Goal: Task Accomplishment & Management: Use online tool/utility

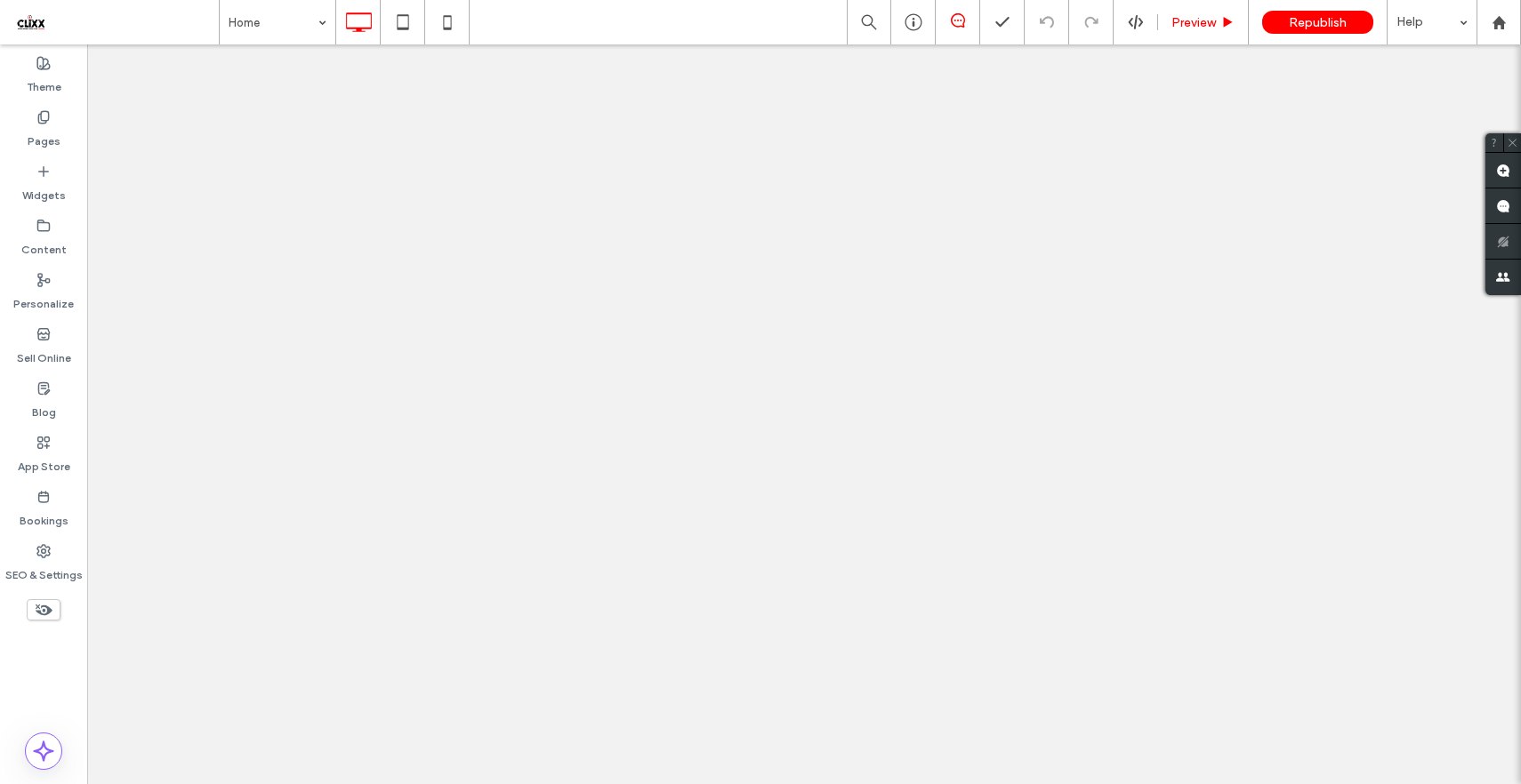
click at [1209, 19] on span "Preview" at bounding box center [1194, 22] width 44 height 15
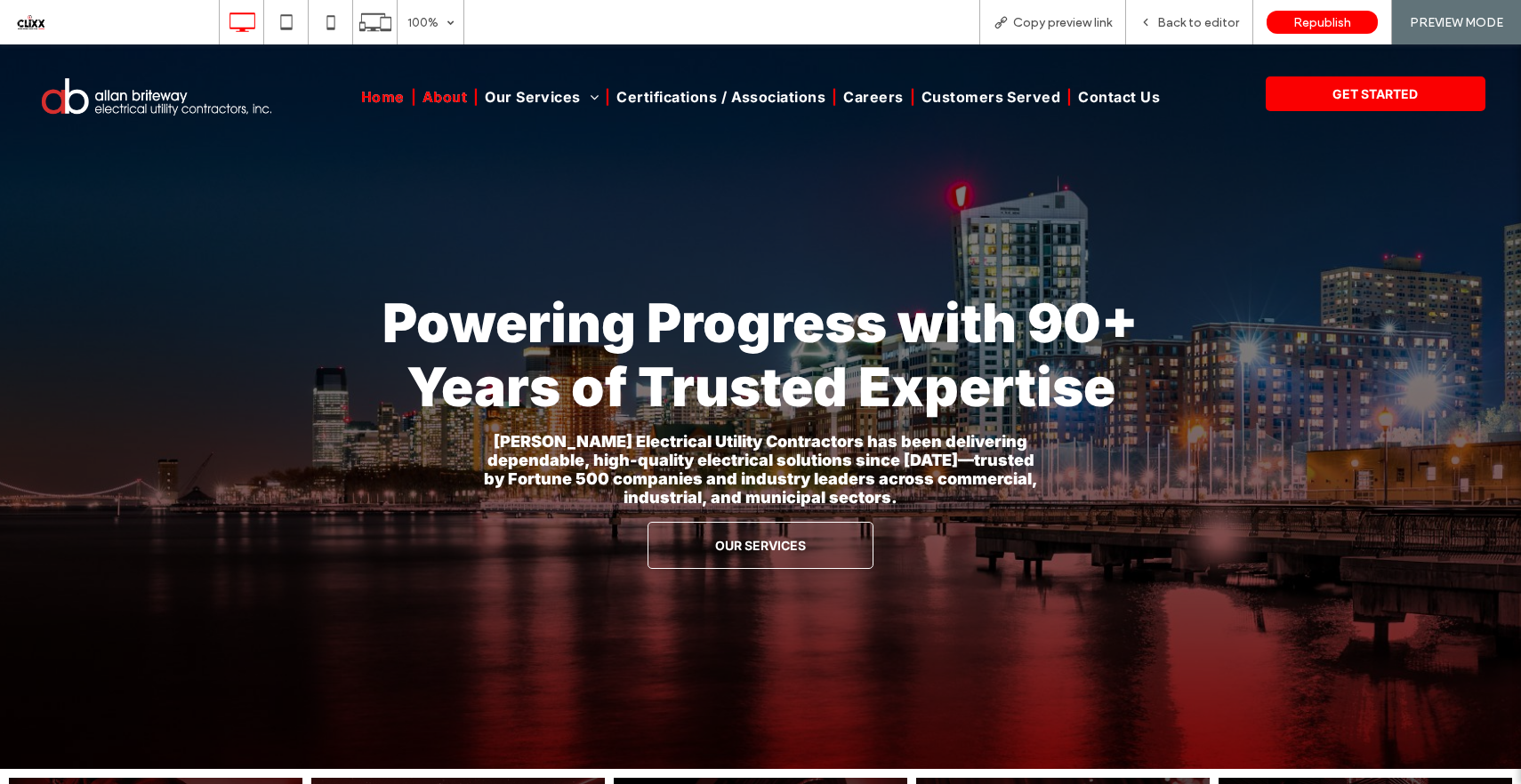
click at [453, 95] on span "About" at bounding box center [444, 97] width 44 height 18
click at [1321, 23] on span "Republish" at bounding box center [1322, 22] width 58 height 15
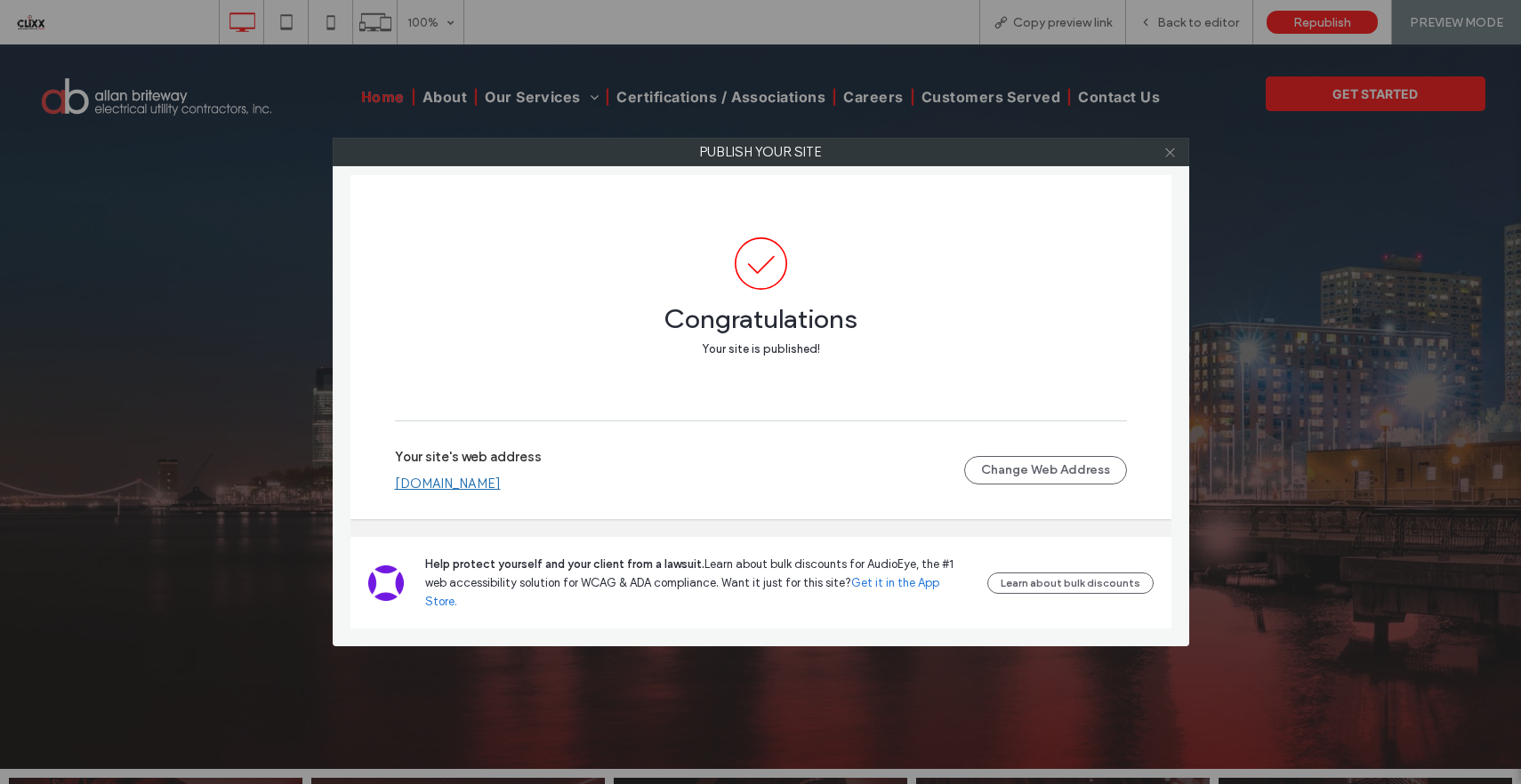
click at [1169, 150] on use at bounding box center [1170, 152] width 9 height 9
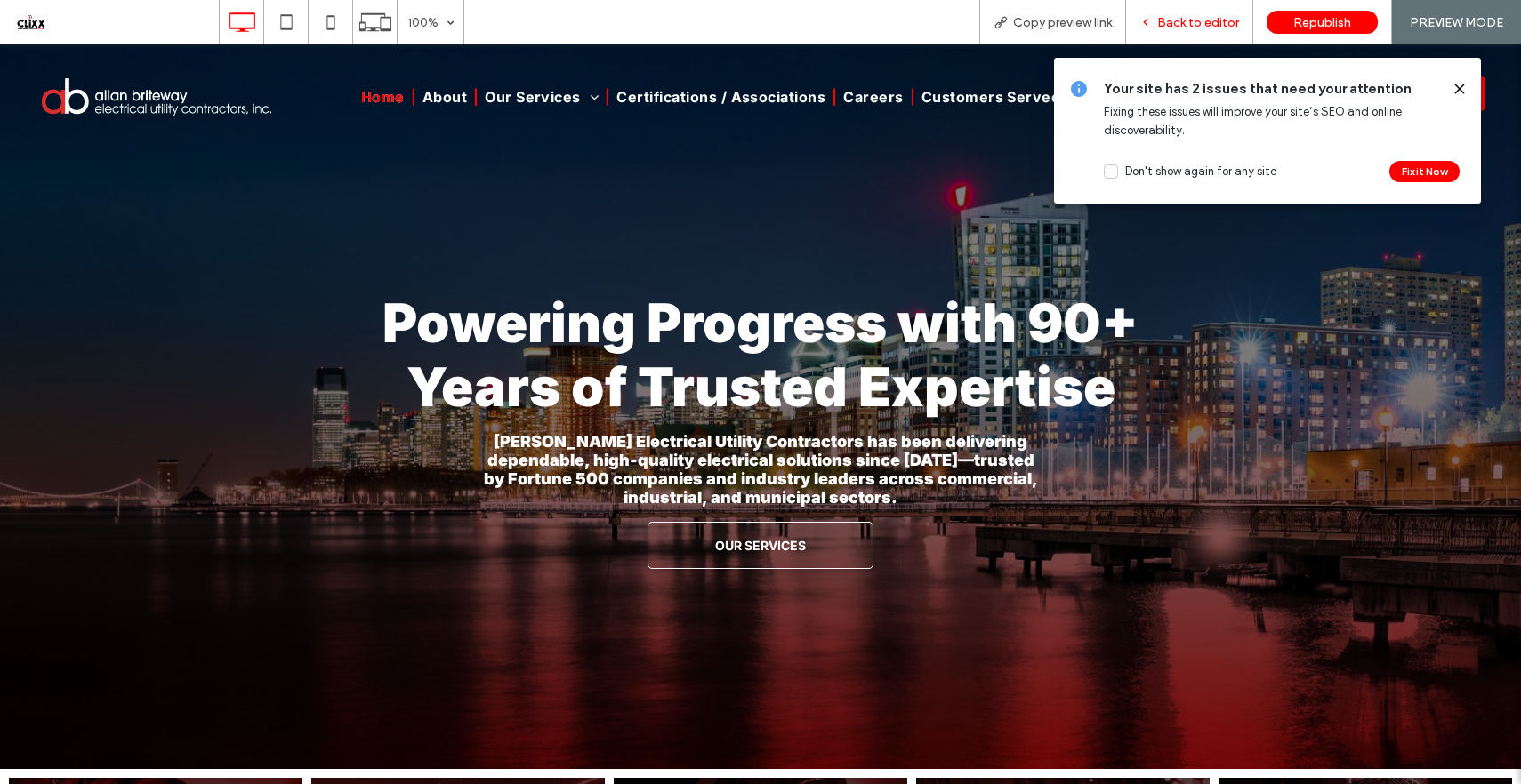
click at [1199, 27] on span "Back to editor" at bounding box center [1197, 22] width 82 height 15
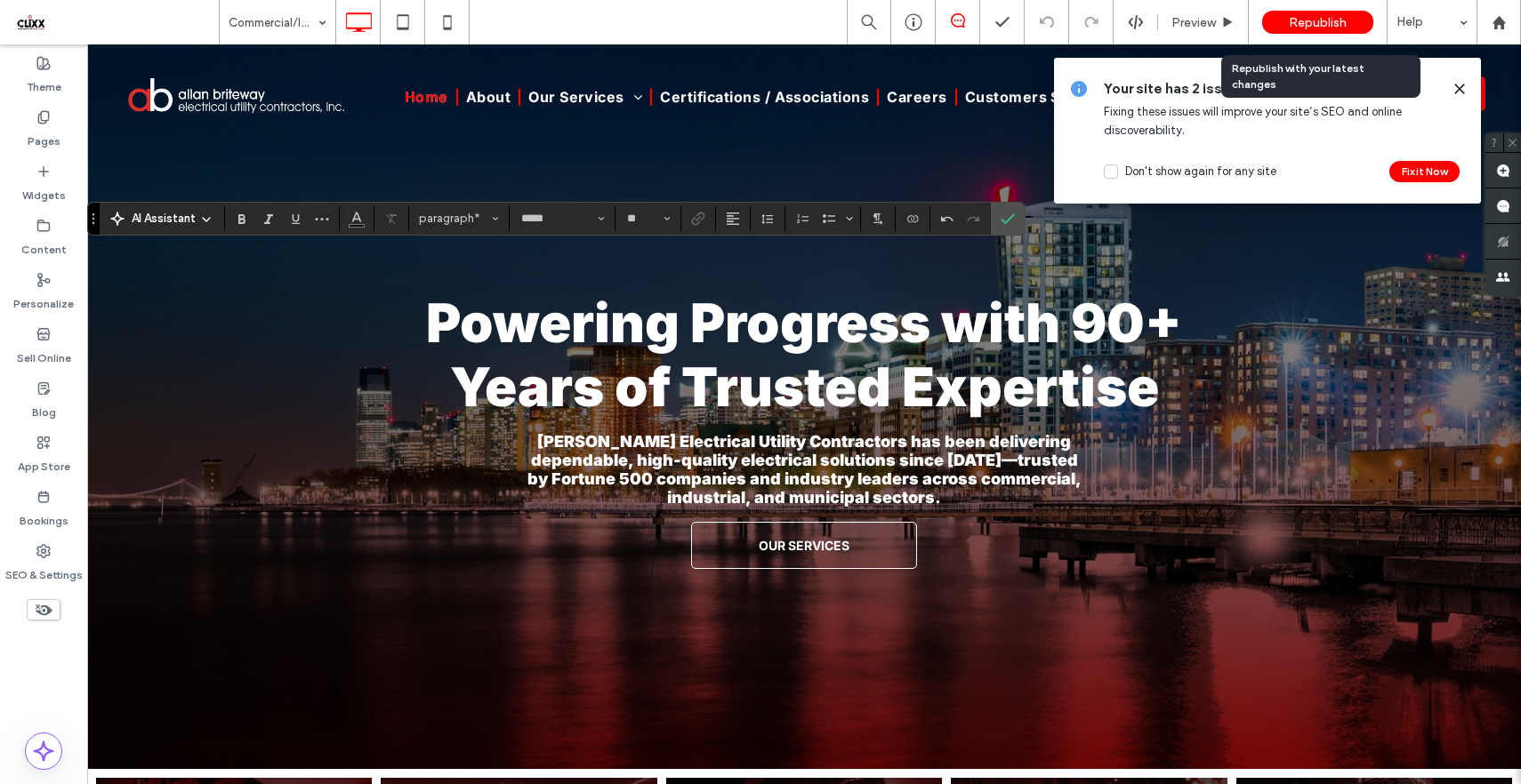
click at [1291, 29] on div "Republish" at bounding box center [1317, 22] width 112 height 23
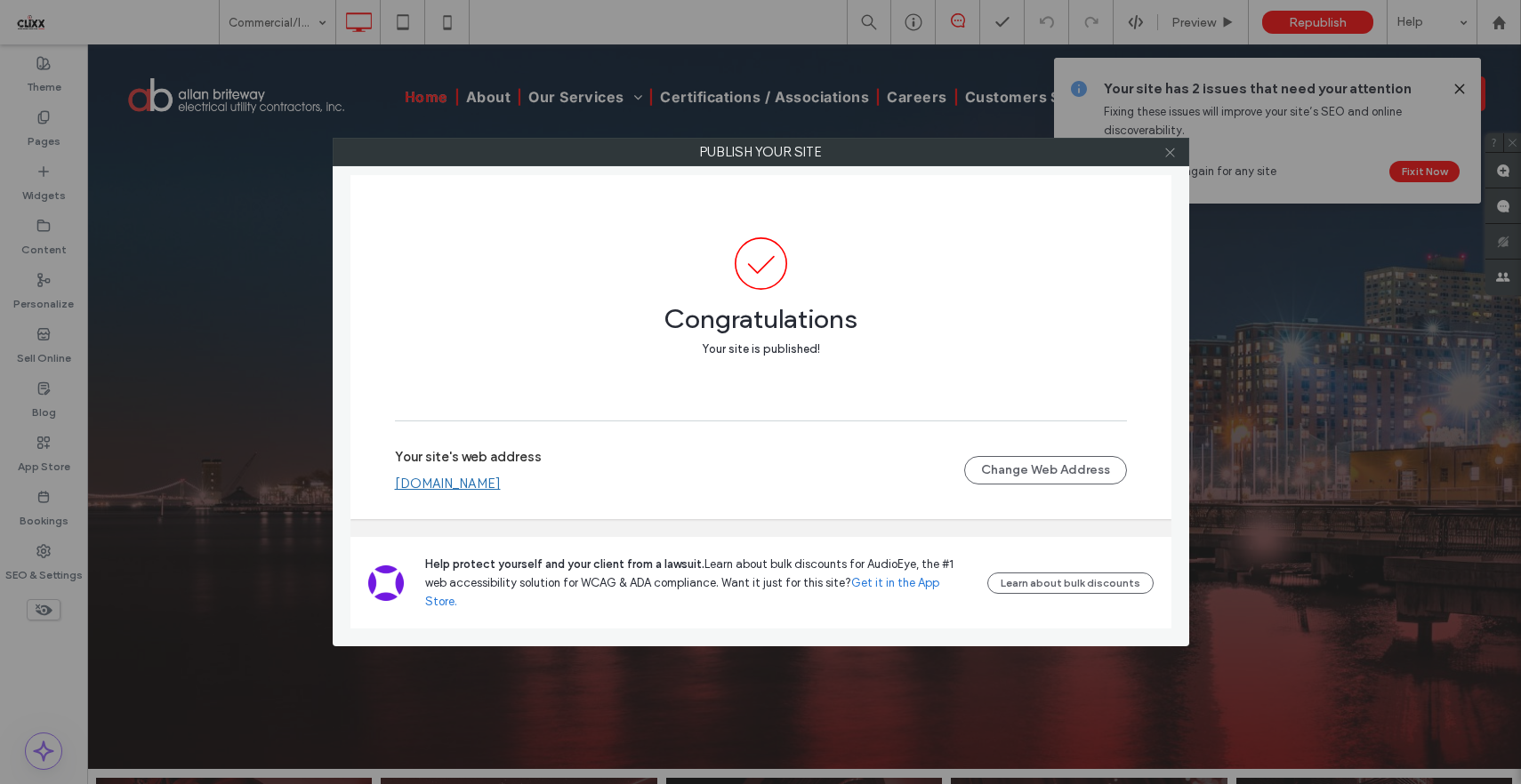
click at [1165, 149] on icon at bounding box center [1170, 152] width 13 height 13
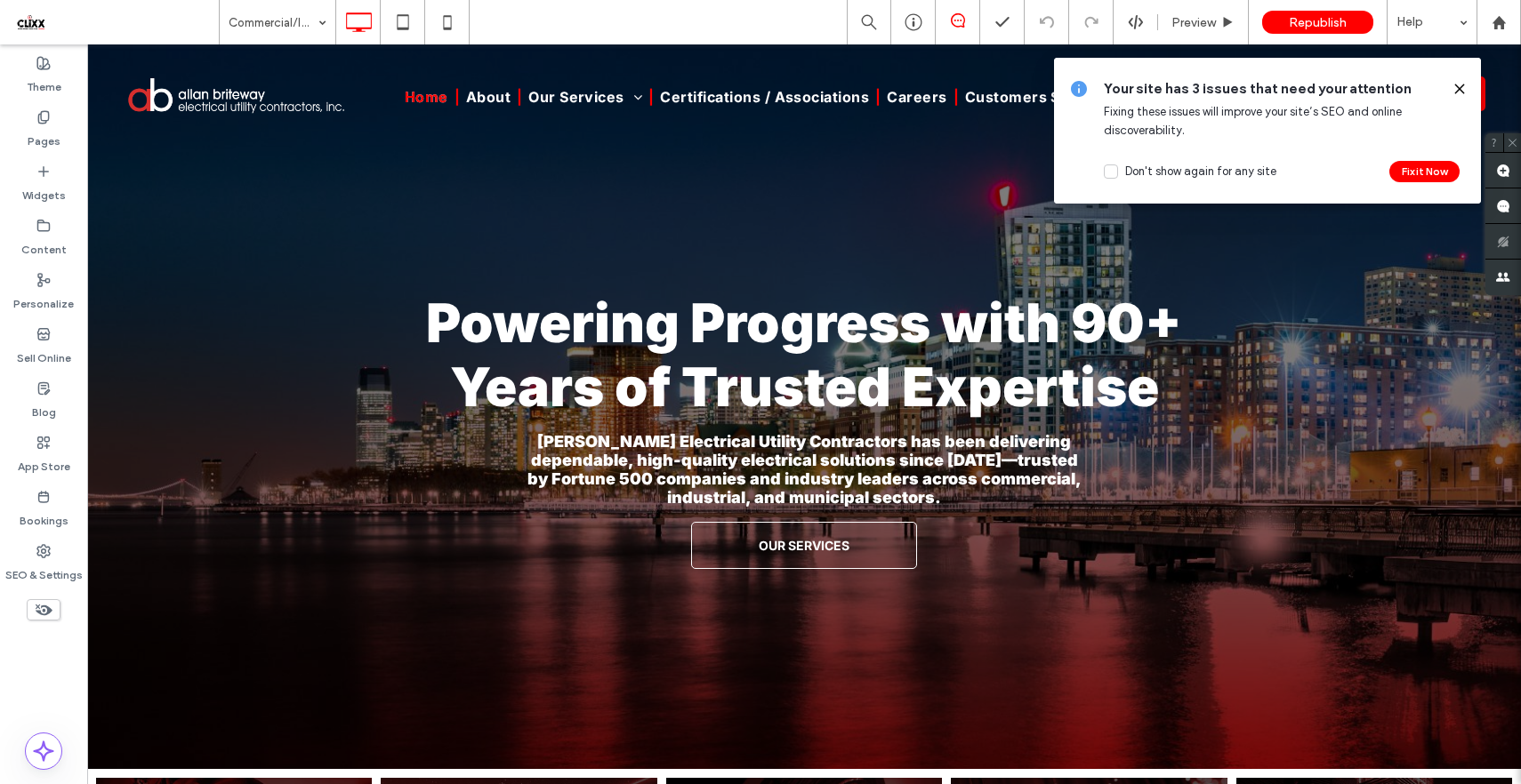
click at [1457, 90] on use at bounding box center [1459, 88] width 8 height 8
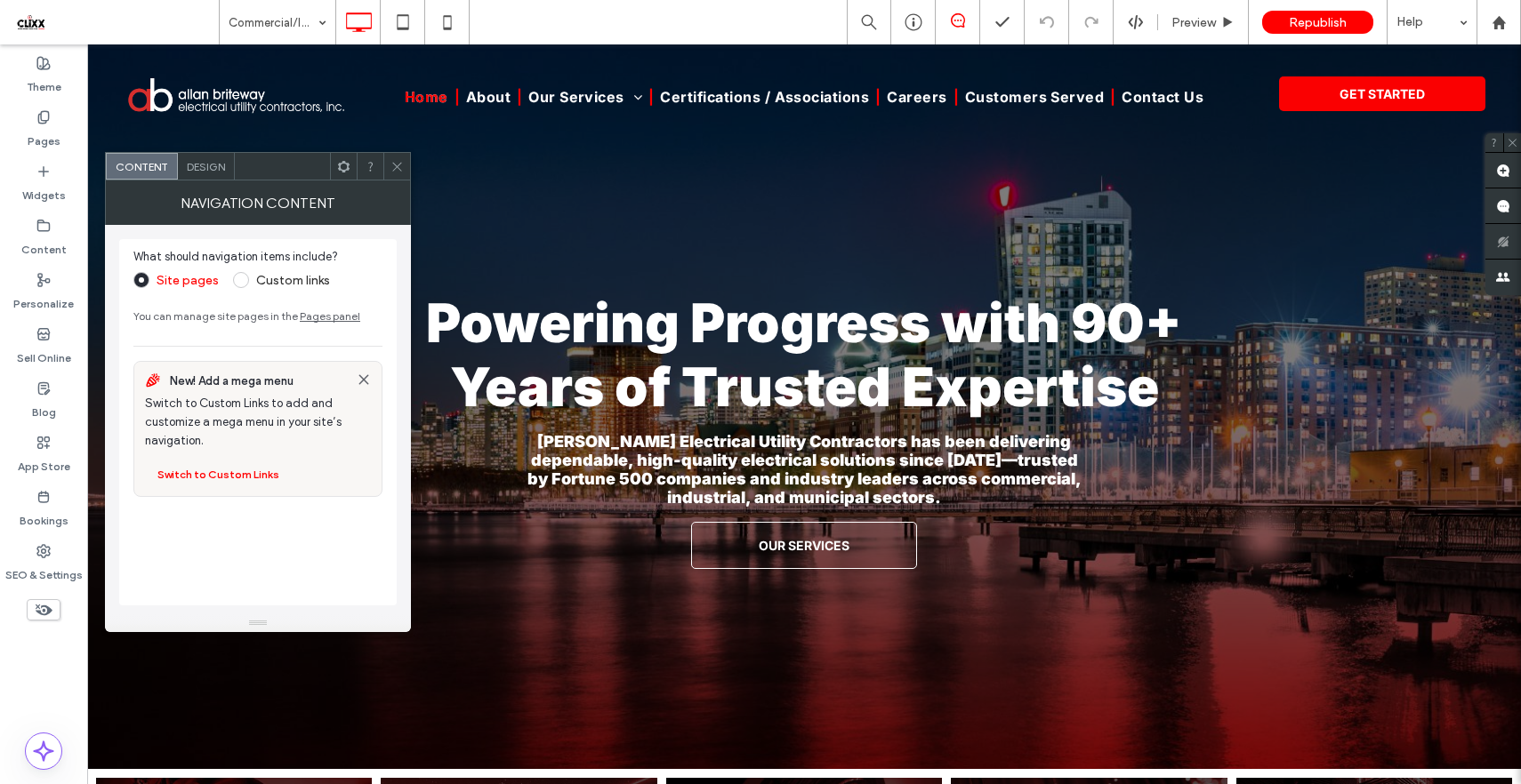
click at [399, 165] on icon at bounding box center [397, 167] width 13 height 13
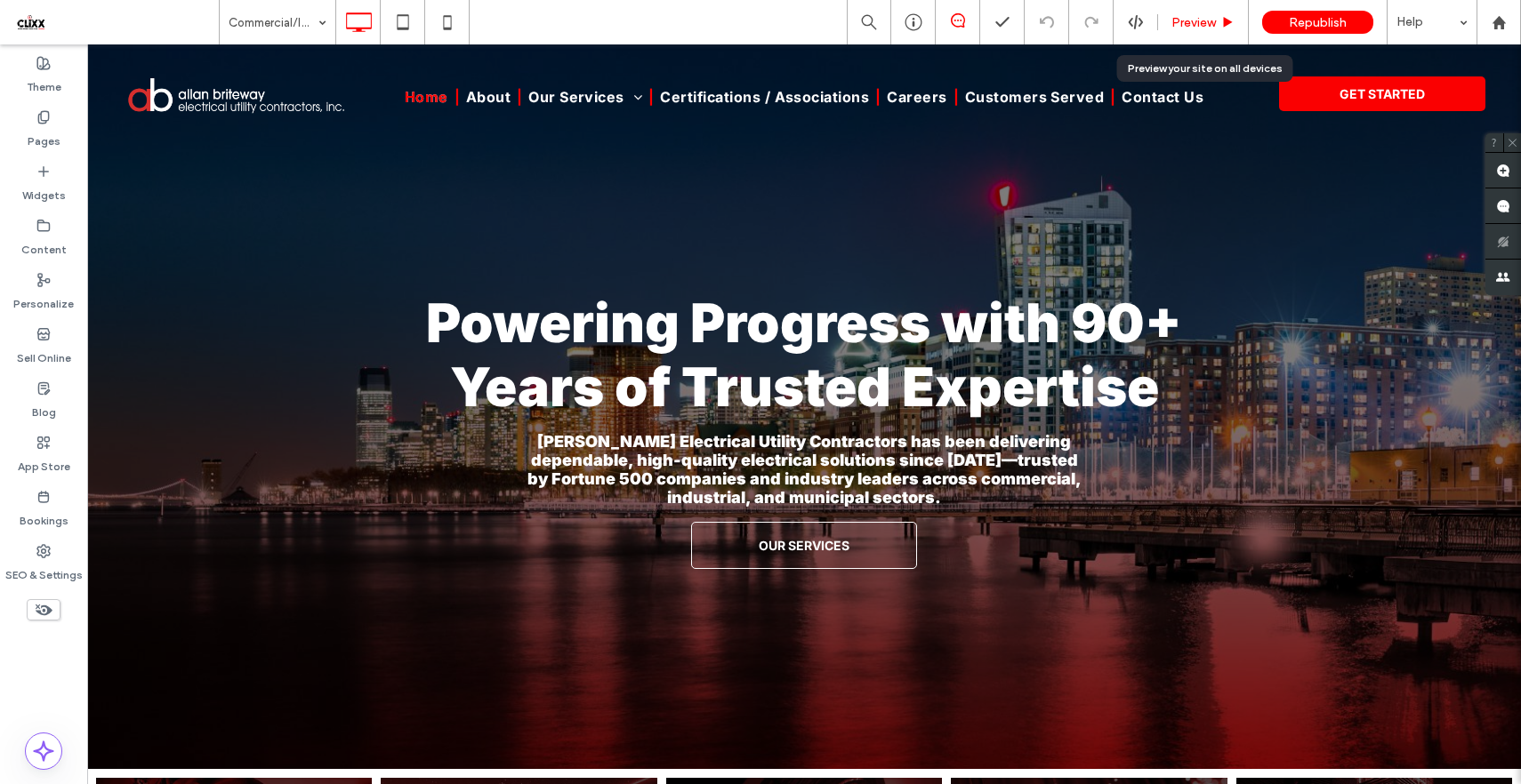
click at [1215, 21] on span "Preview" at bounding box center [1194, 22] width 44 height 15
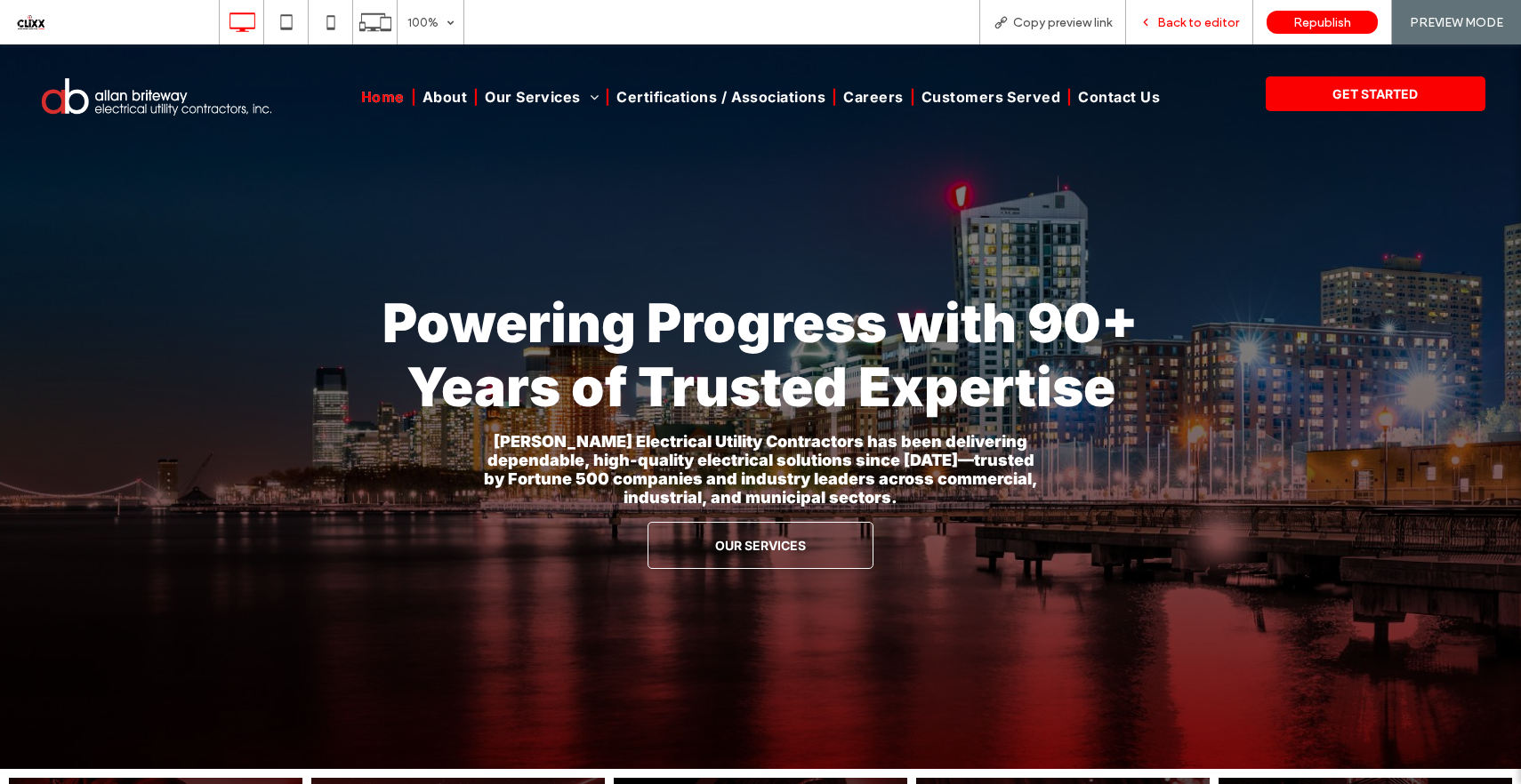
click at [1168, 20] on span "Back to editor" at bounding box center [1197, 22] width 82 height 15
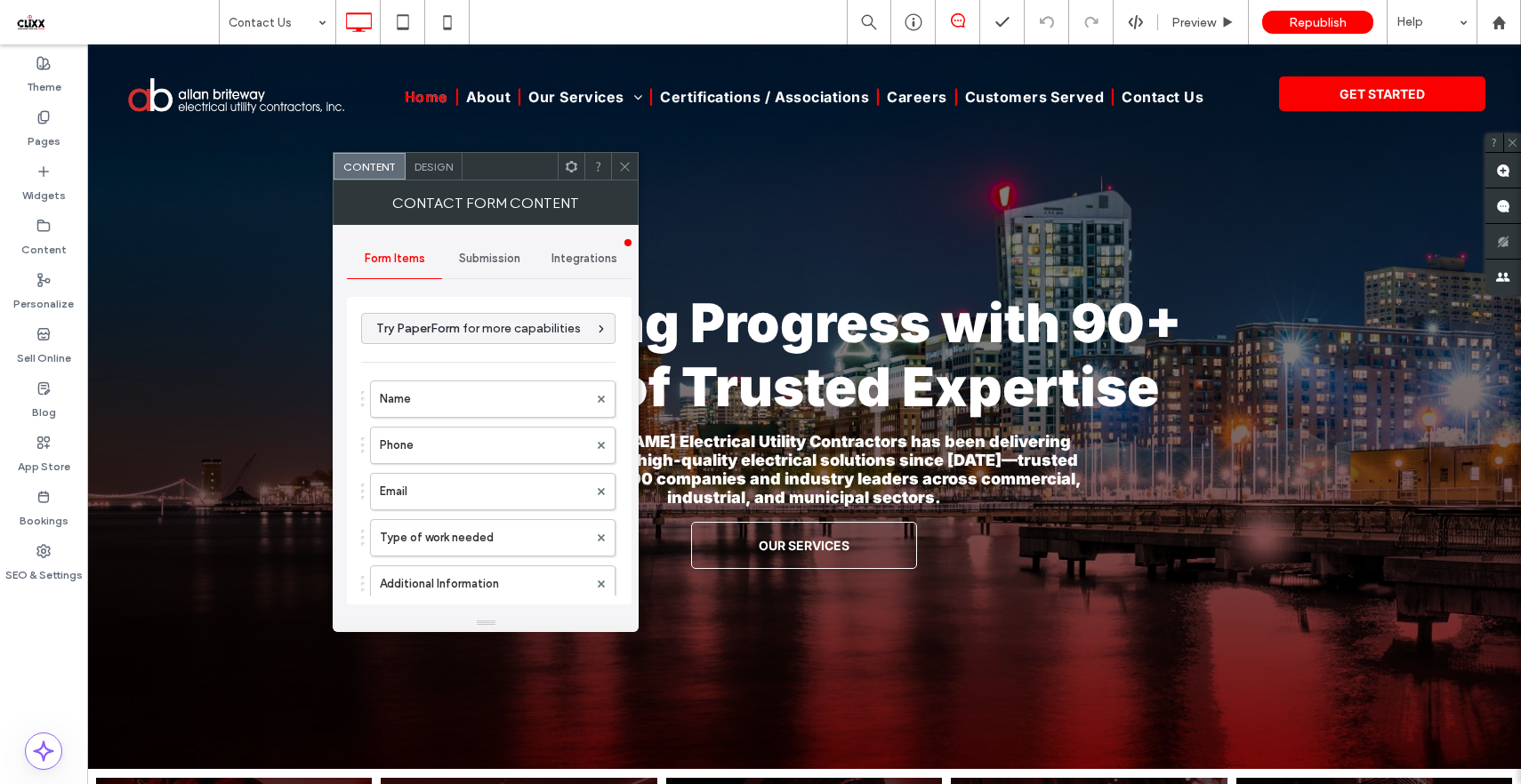
click at [491, 264] on span "Submission" at bounding box center [489, 258] width 62 height 14
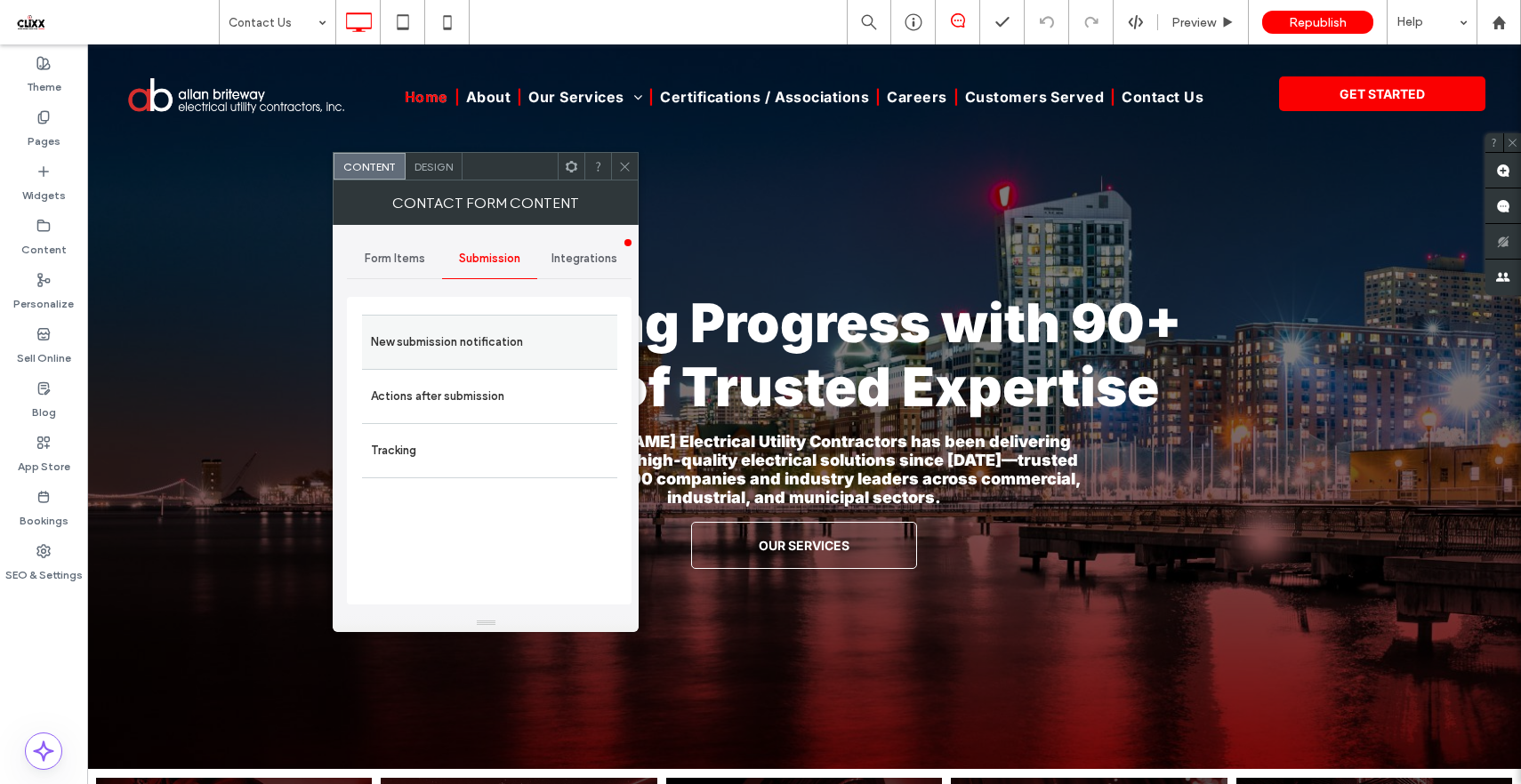
click at [437, 349] on label "New submission notification" at bounding box center [489, 342] width 238 height 36
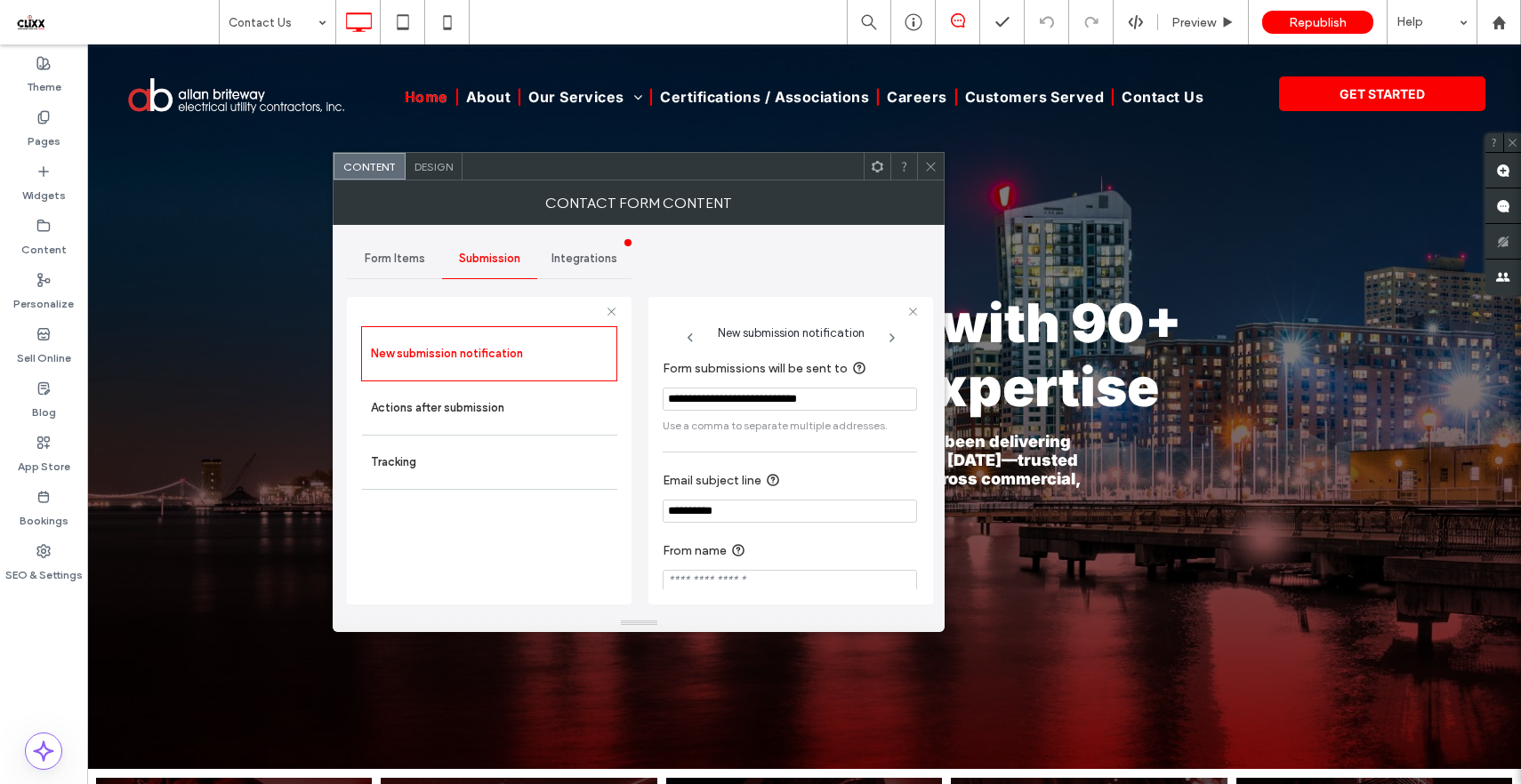
scroll to position [18, 0]
click at [927, 165] on icon at bounding box center [931, 167] width 13 height 13
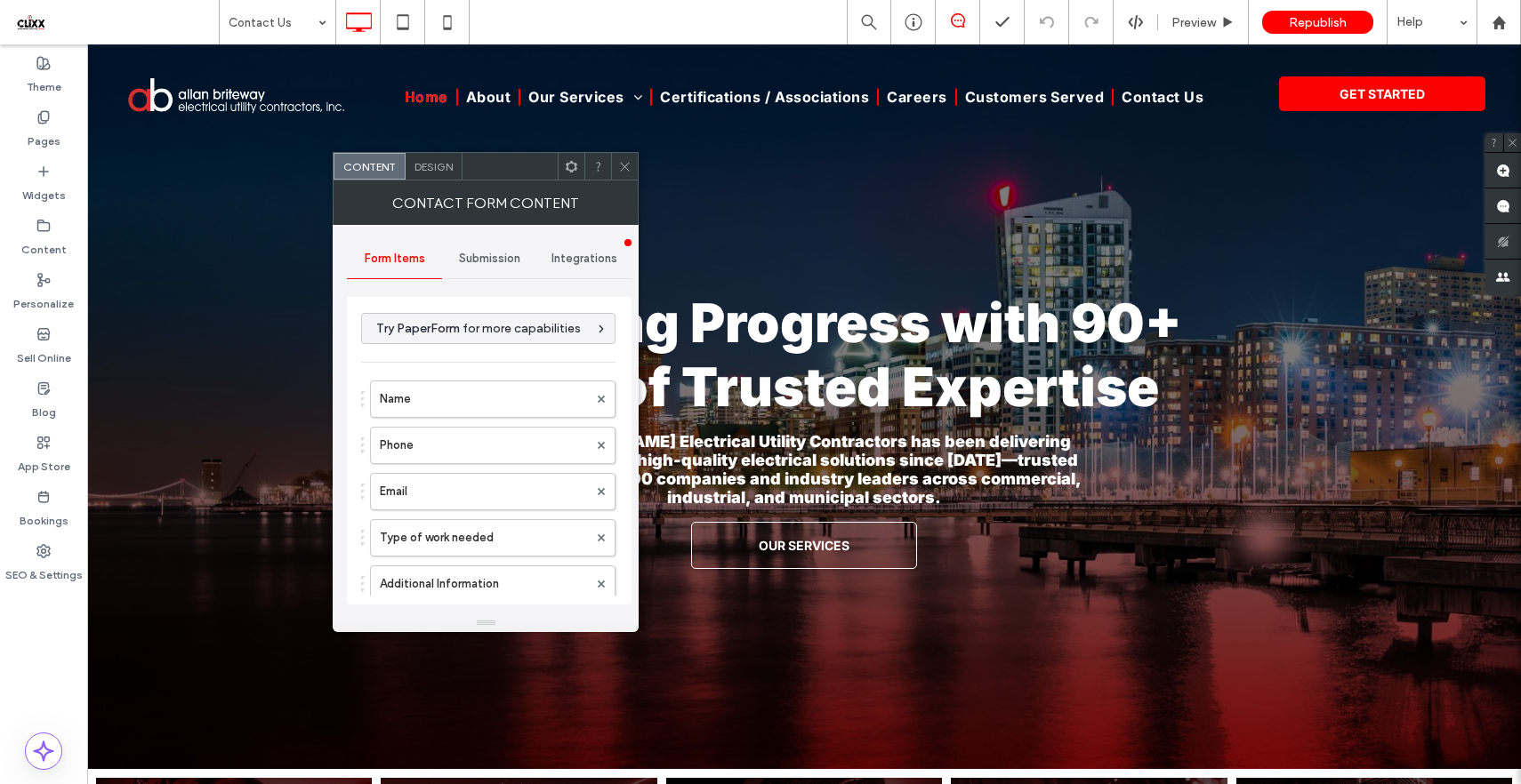
type input "******"
type input "**********"
click at [623, 166] on icon at bounding box center [625, 167] width 13 height 13
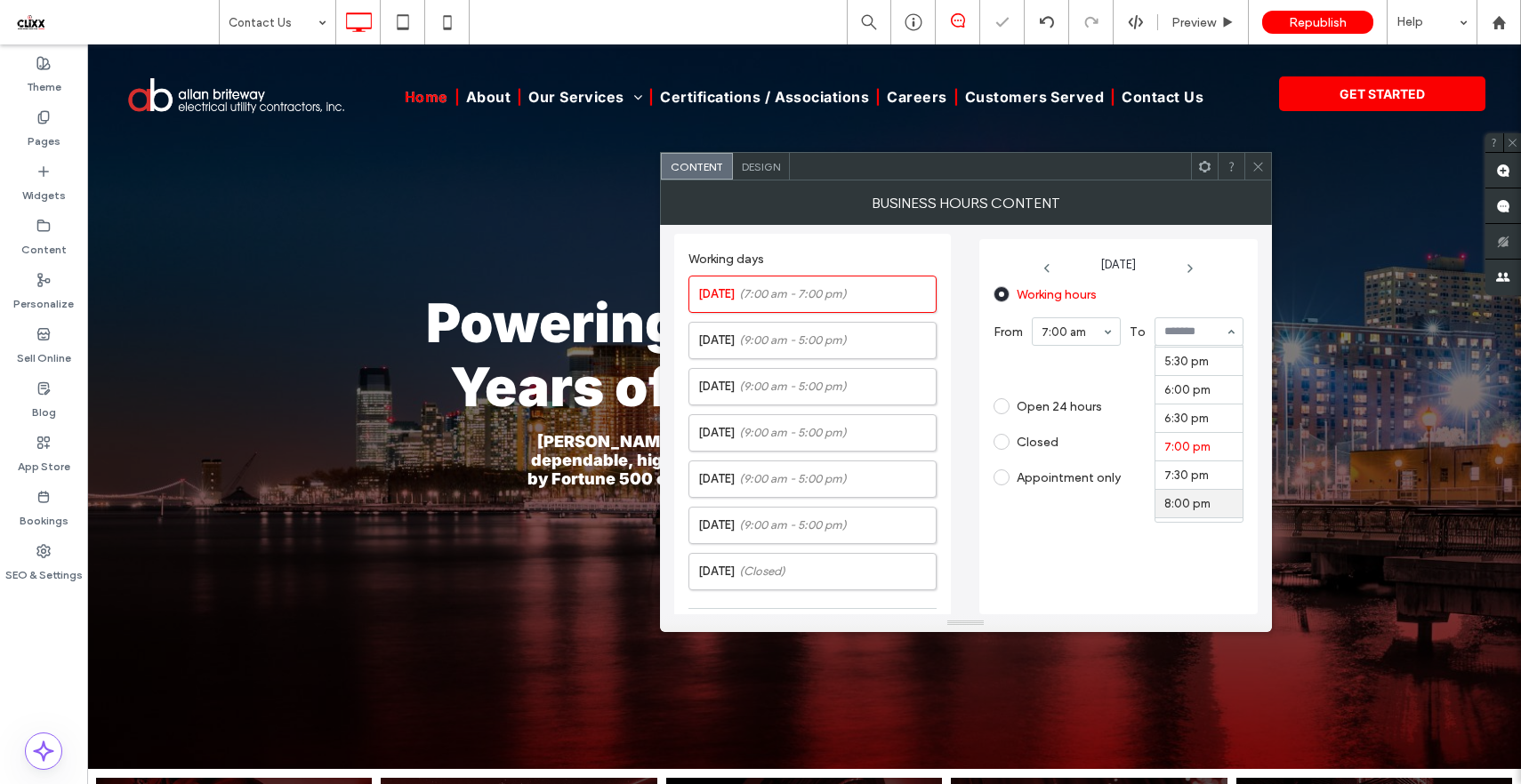
scroll to position [977, 0]
click at [787, 347] on span "(9:00 am - 5:00 pm)" at bounding box center [793, 340] width 108 height 18
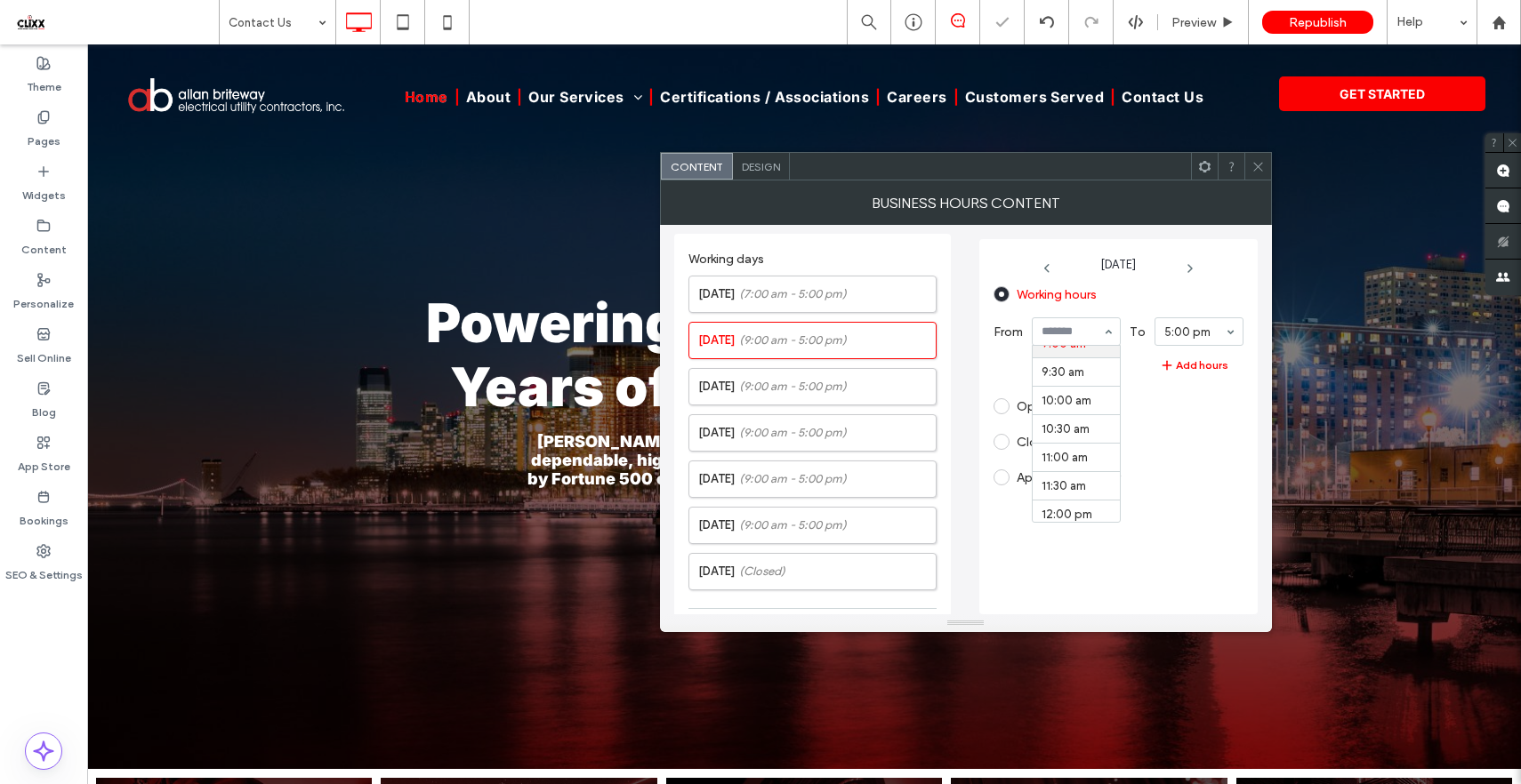
scroll to position [447, 0]
click at [1258, 170] on icon at bounding box center [1258, 167] width 13 height 13
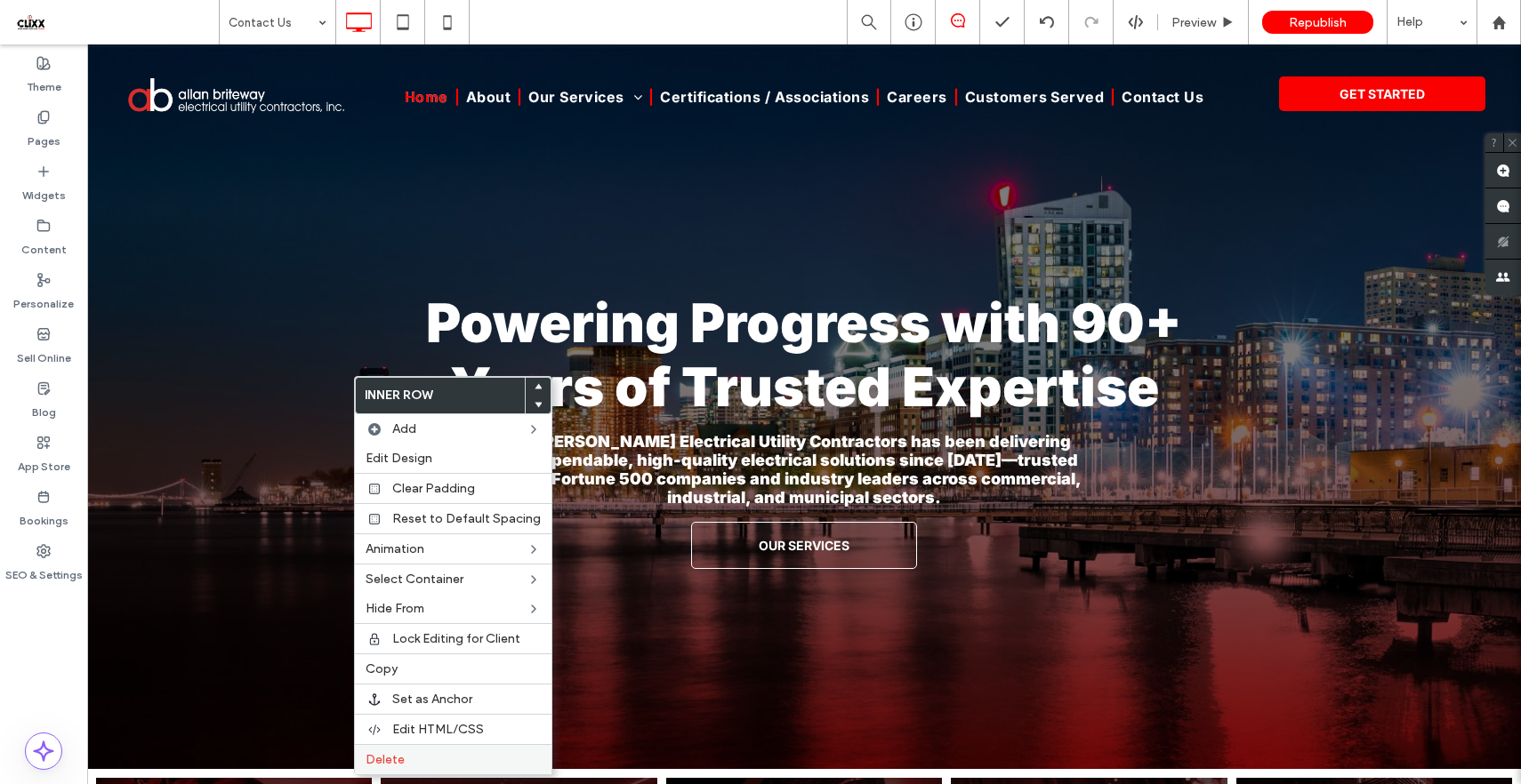
click at [384, 756] on span "Delete" at bounding box center [385, 759] width 39 height 15
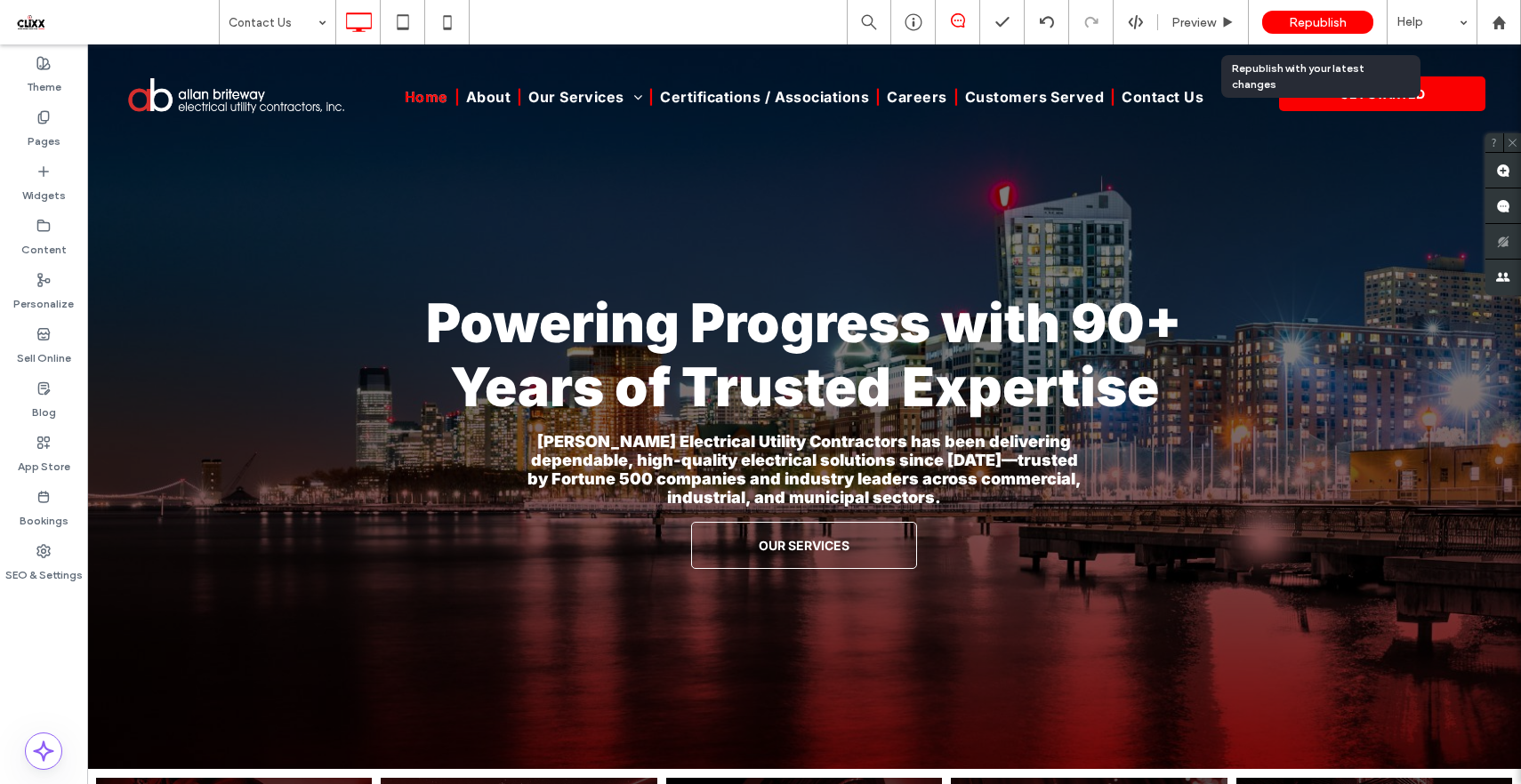
click at [1313, 18] on span "Republish" at bounding box center [1317, 22] width 58 height 15
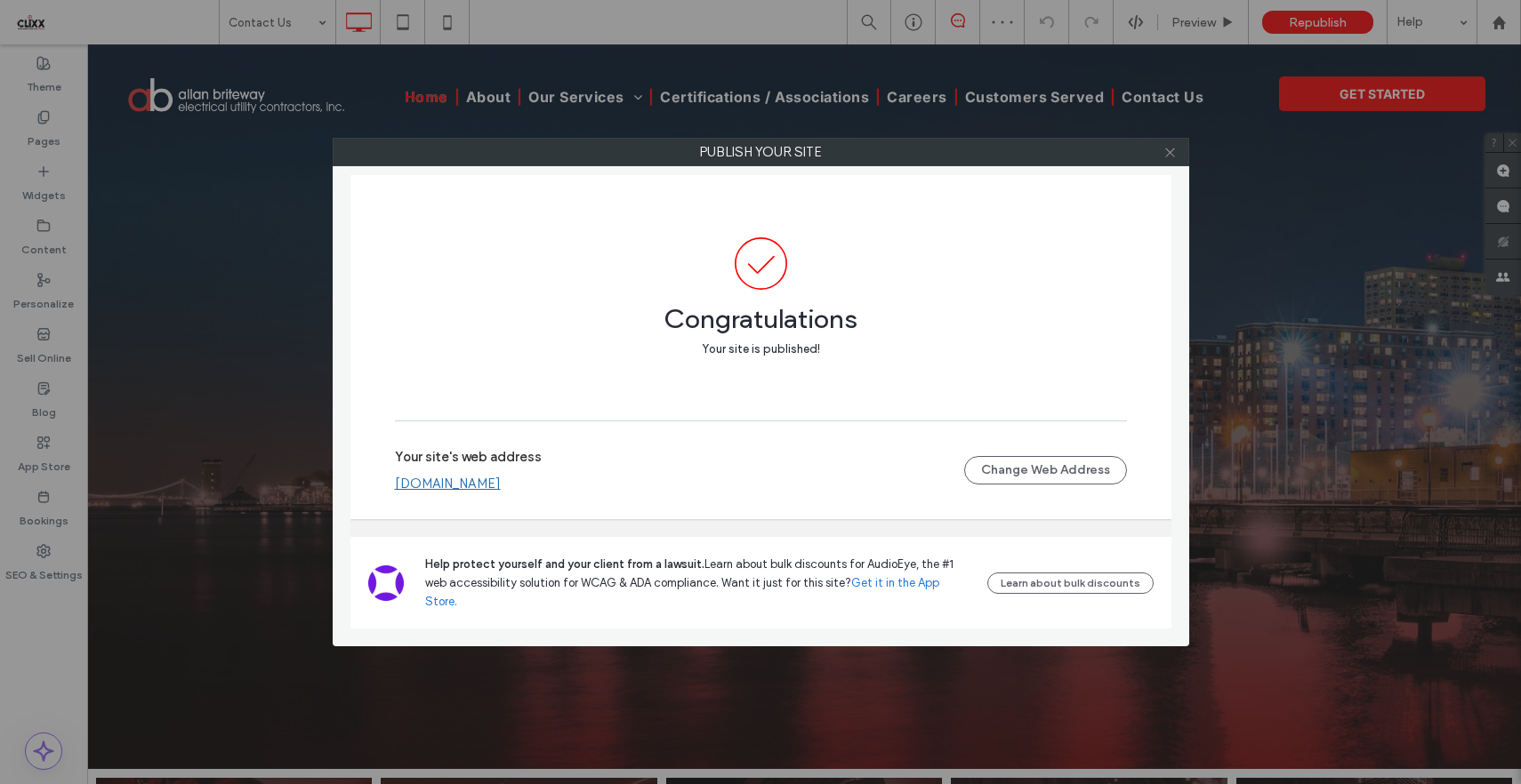
click at [1174, 148] on icon at bounding box center [1170, 152] width 13 height 13
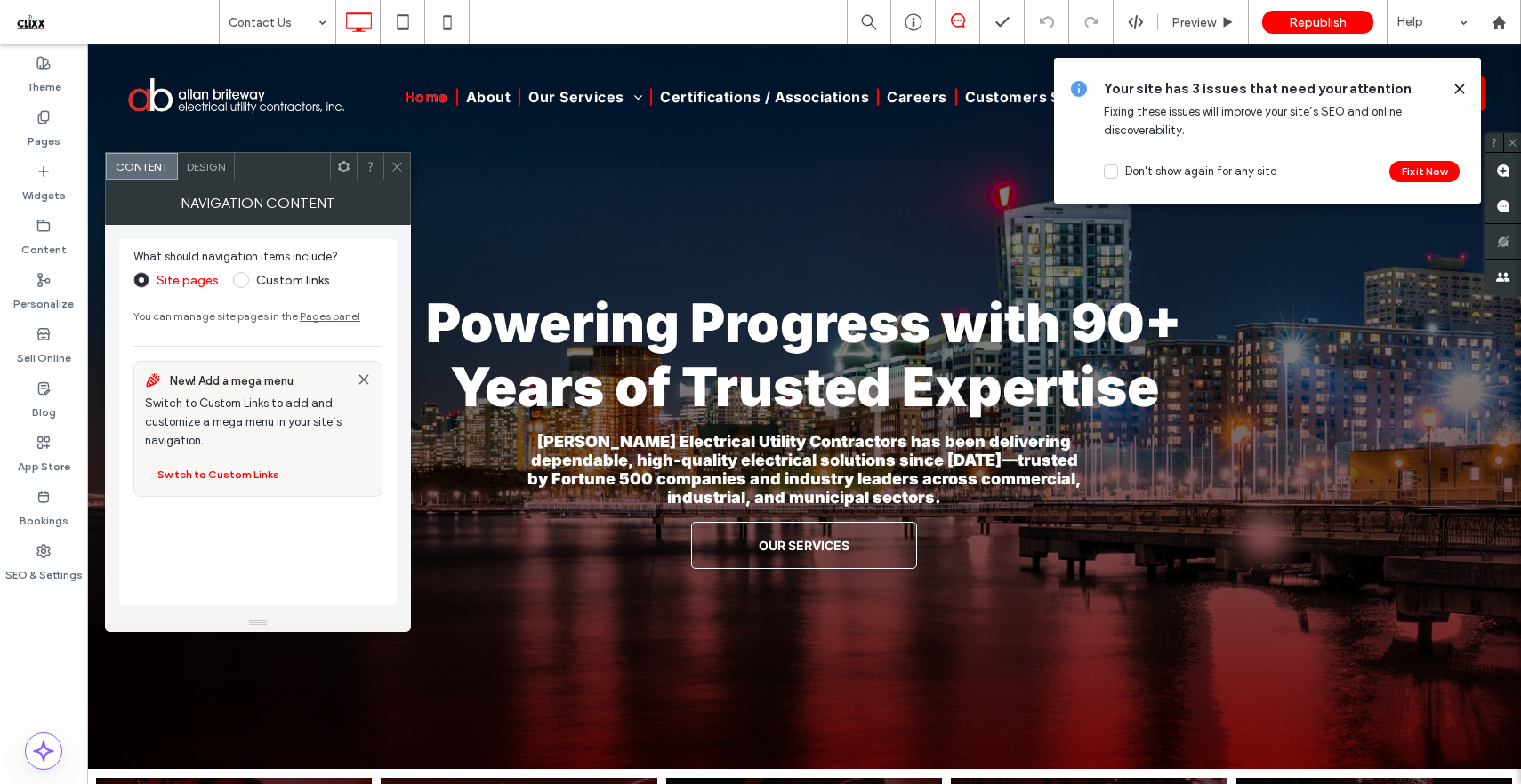
click at [395, 168] on icon at bounding box center [397, 167] width 13 height 13
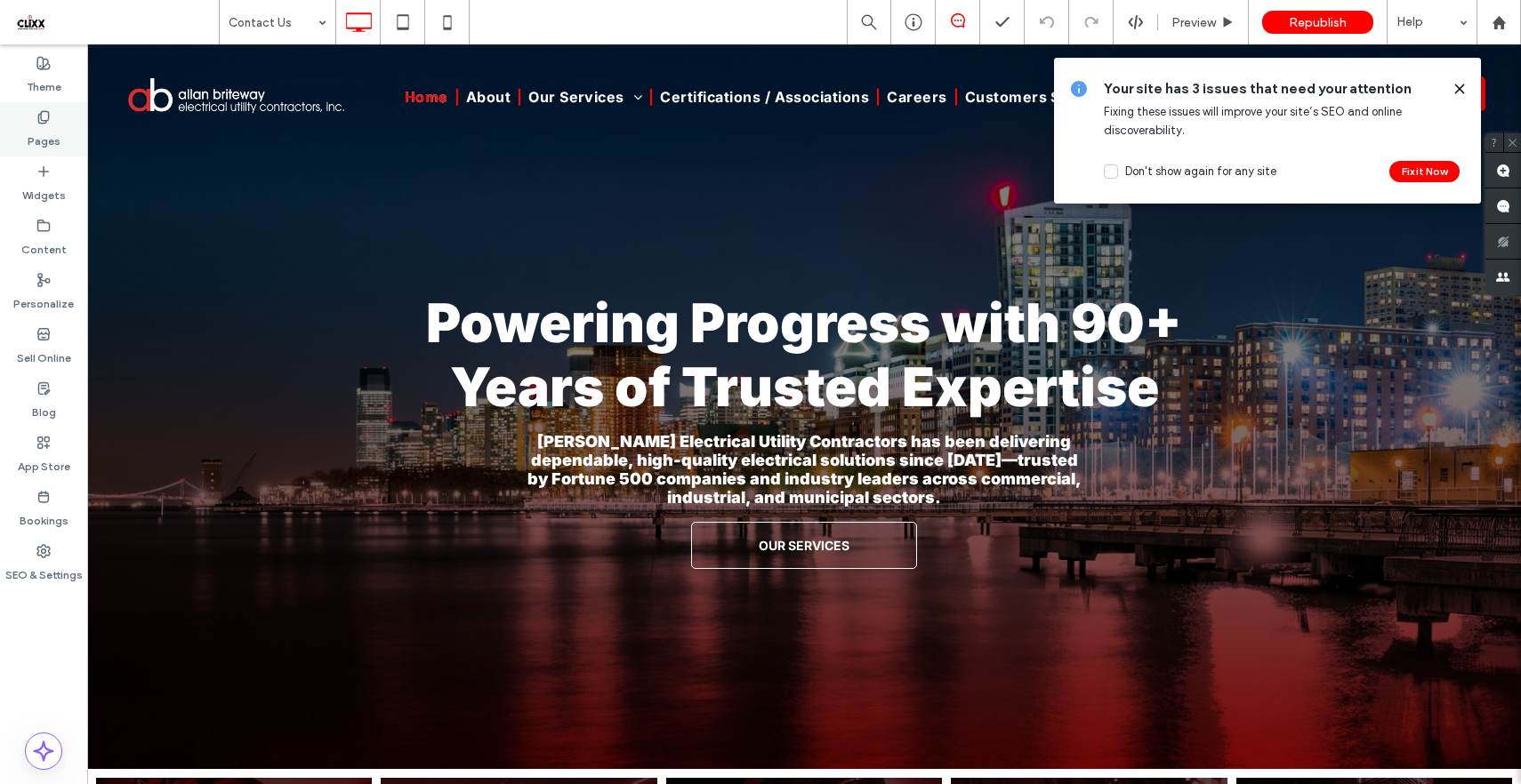
click at [39, 112] on icon at bounding box center [43, 117] width 14 height 14
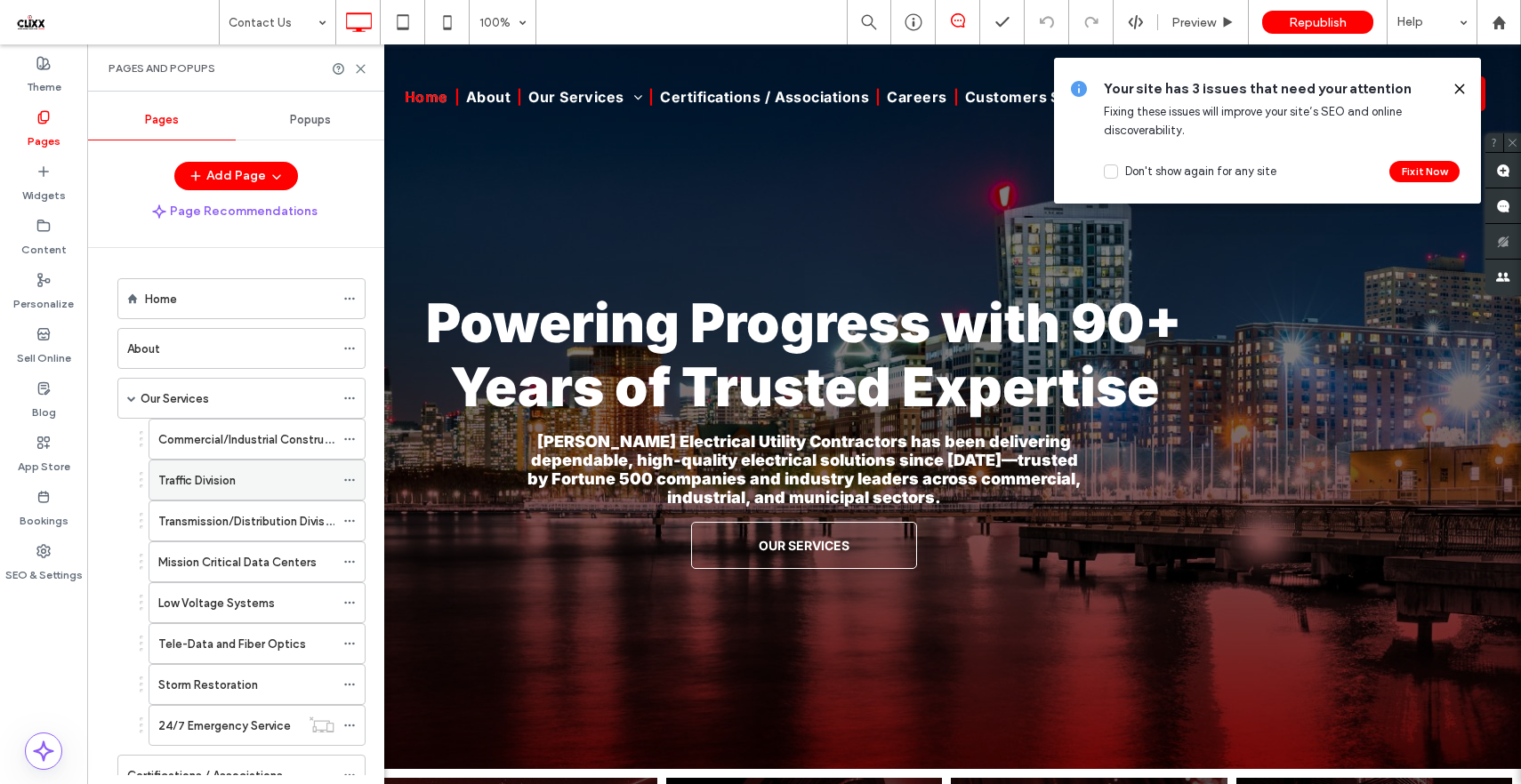
click at [222, 484] on label "Traffic Division" at bounding box center [197, 481] width 77 height 31
click at [360, 65] on icon at bounding box center [360, 69] width 13 height 13
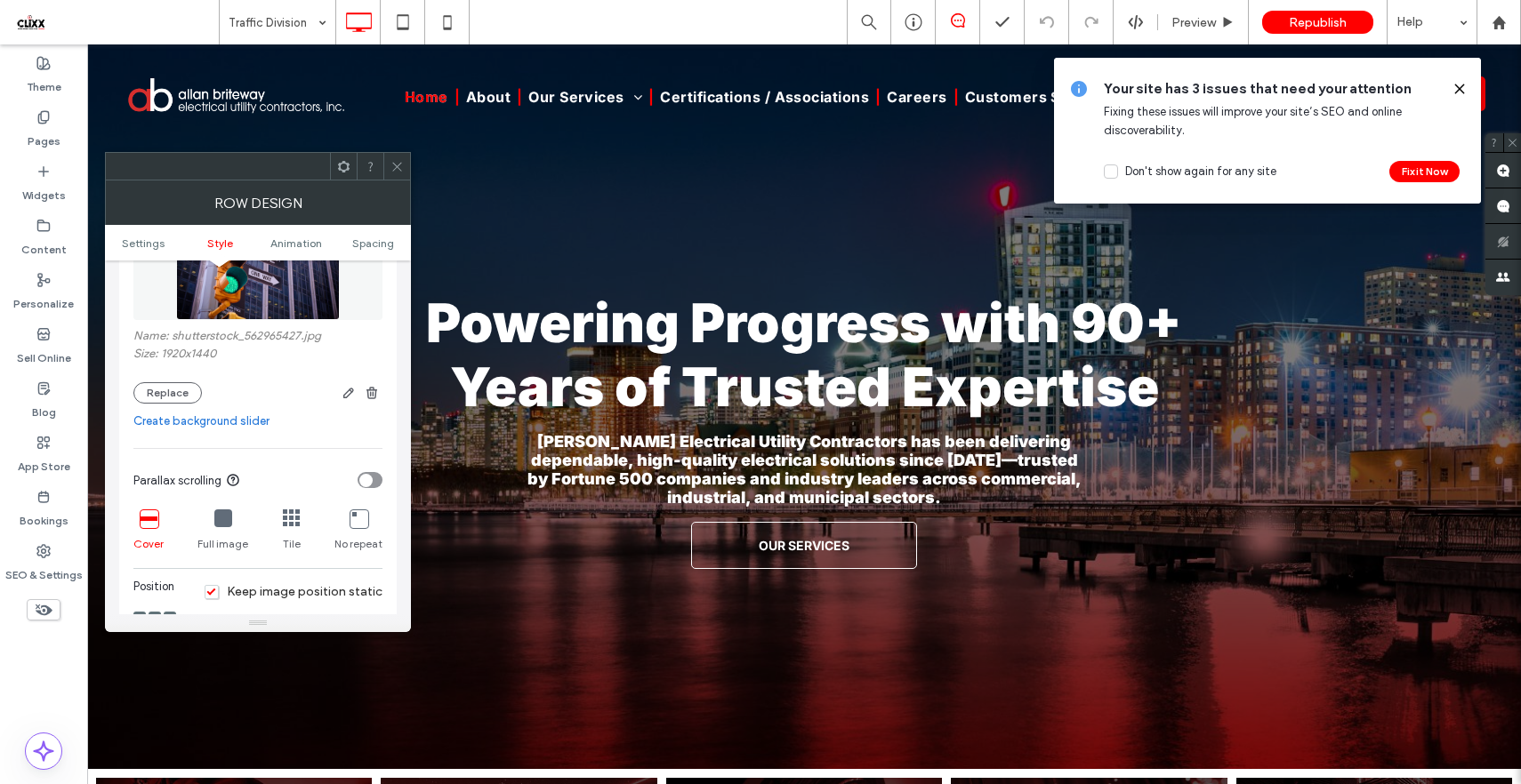
scroll to position [350, 0]
click at [180, 394] on button "Replace" at bounding box center [168, 393] width 68 height 21
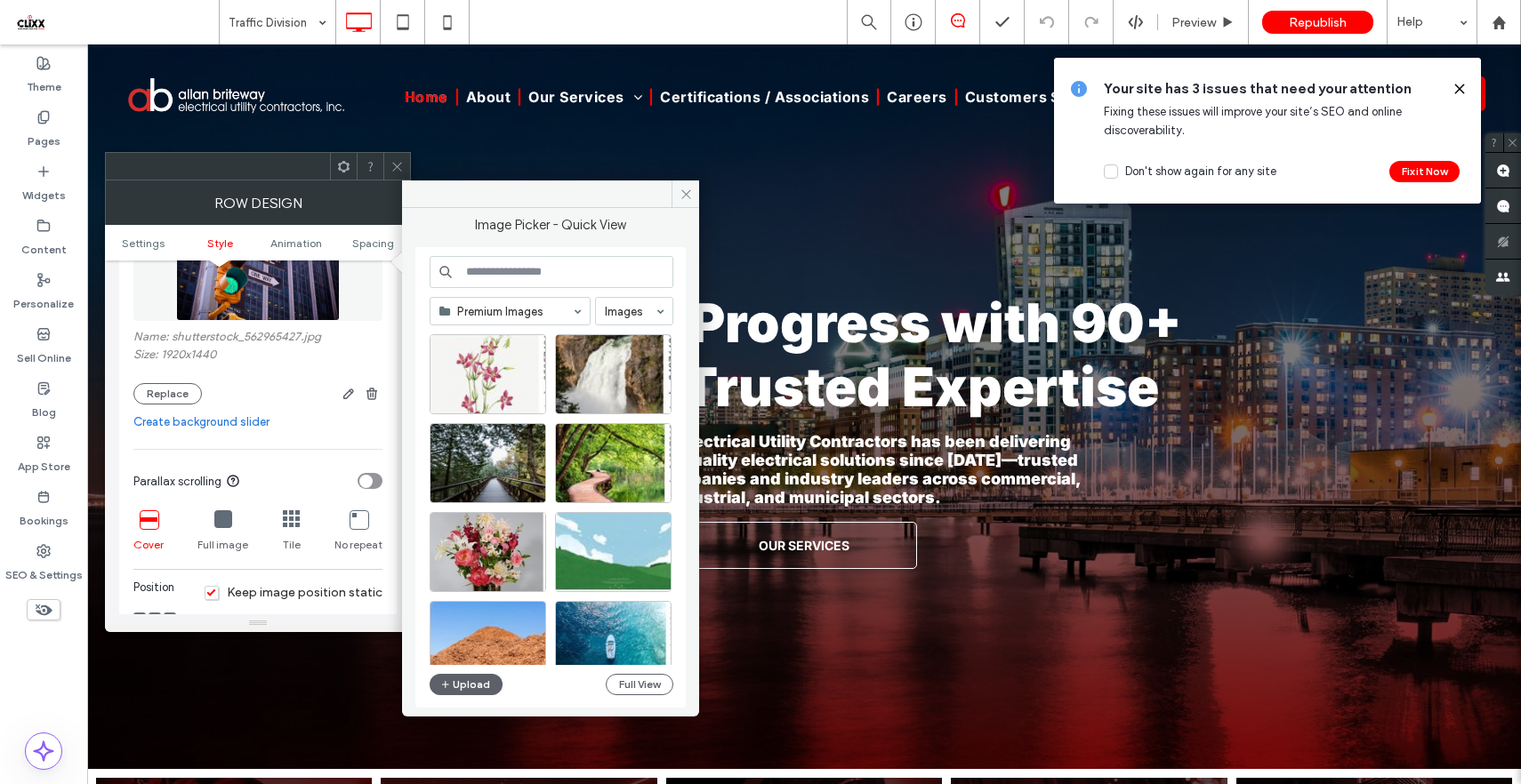
click at [515, 279] on input at bounding box center [551, 272] width 243 height 32
type input "**********"
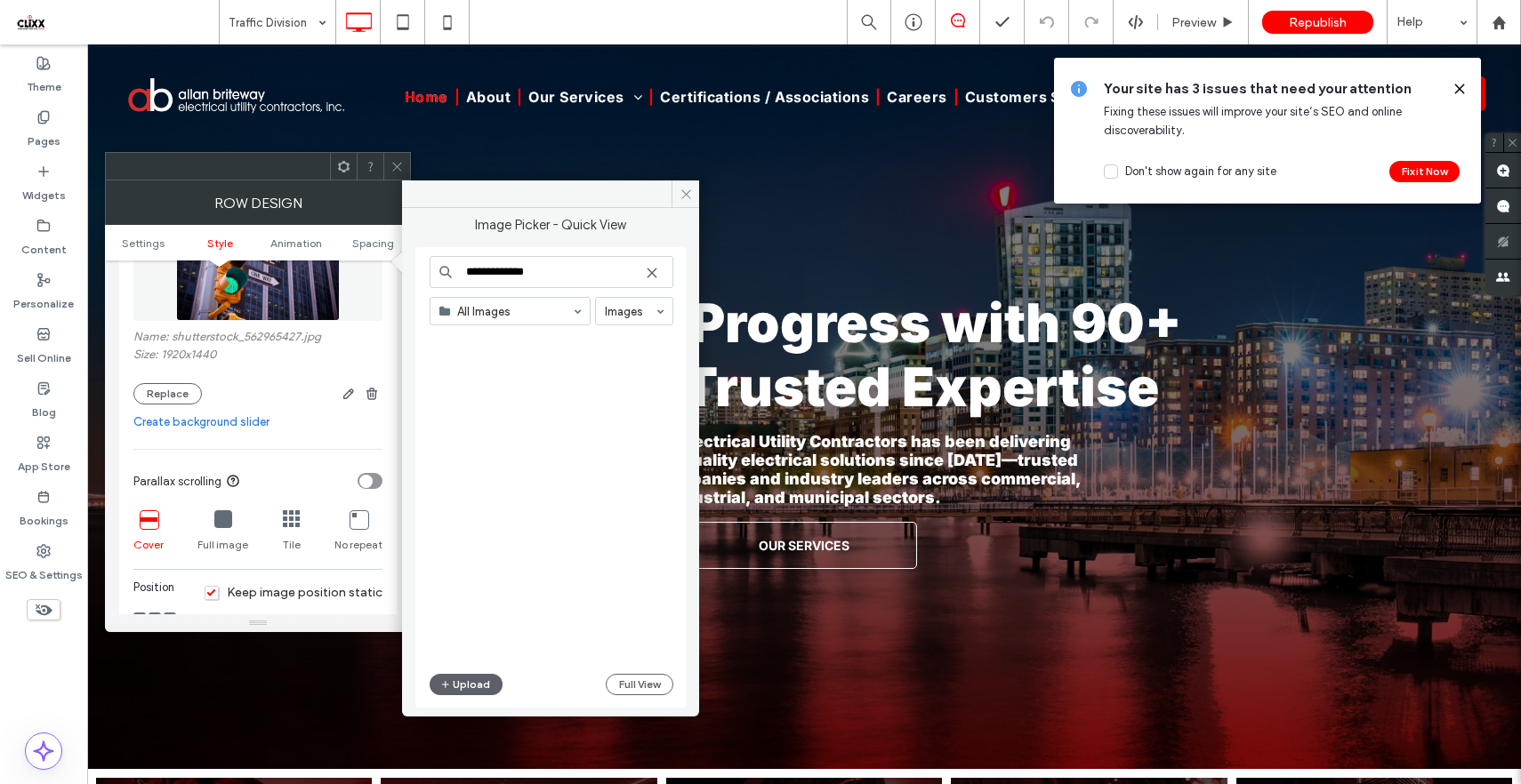
scroll to position [0, 0]
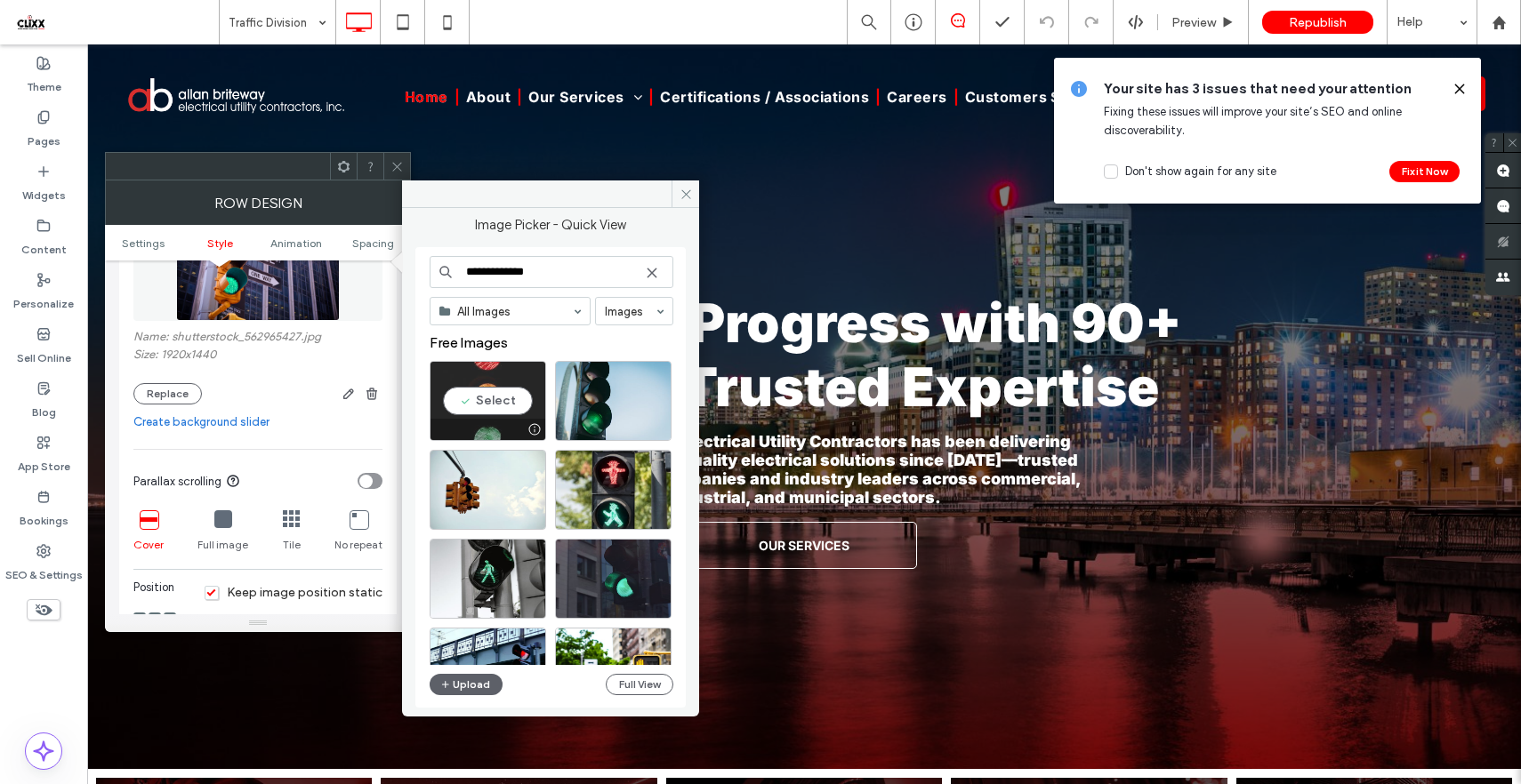
click at [495, 398] on div "Select" at bounding box center [488, 401] width 116 height 80
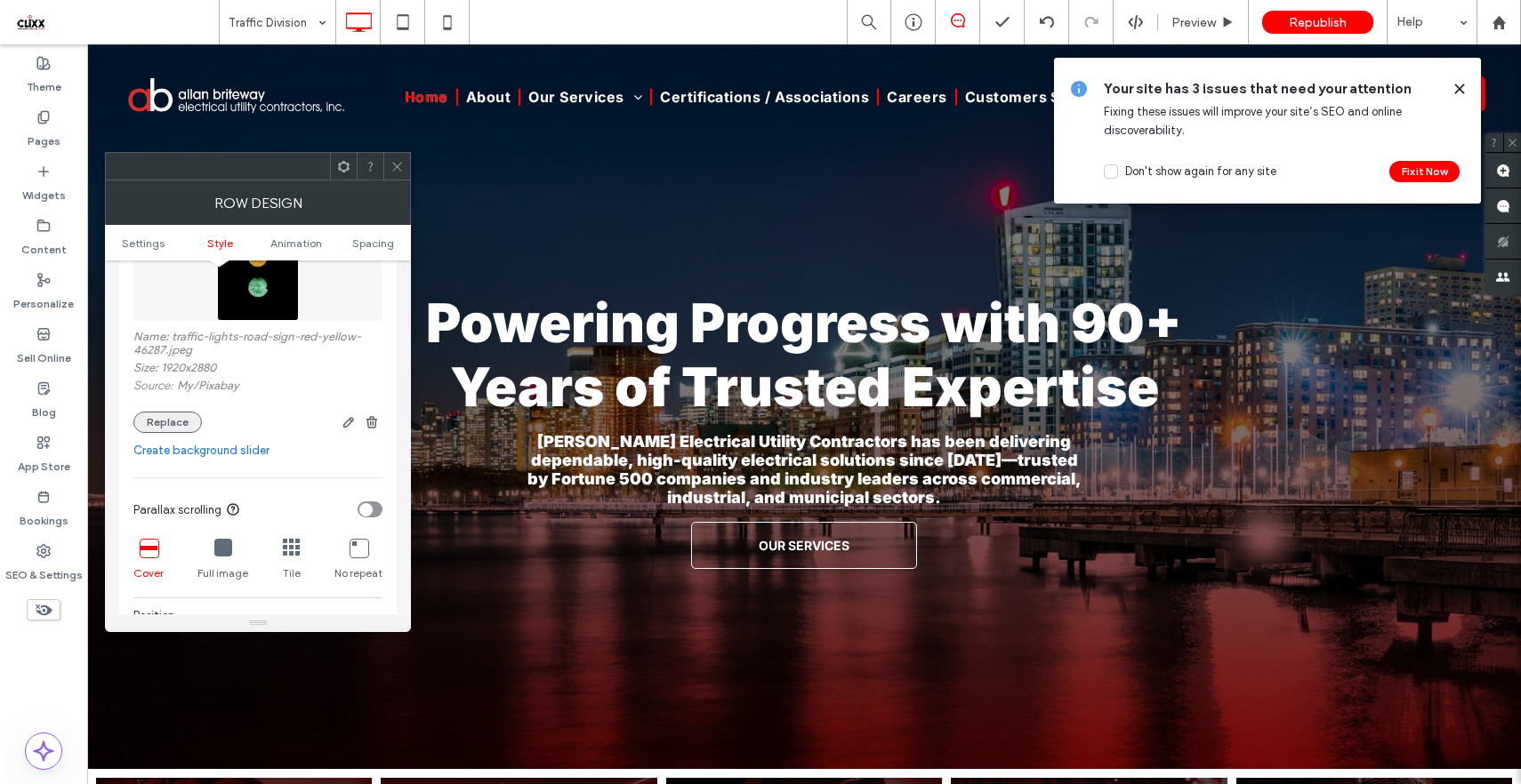
click at [180, 427] on button "Replace" at bounding box center [168, 422] width 68 height 21
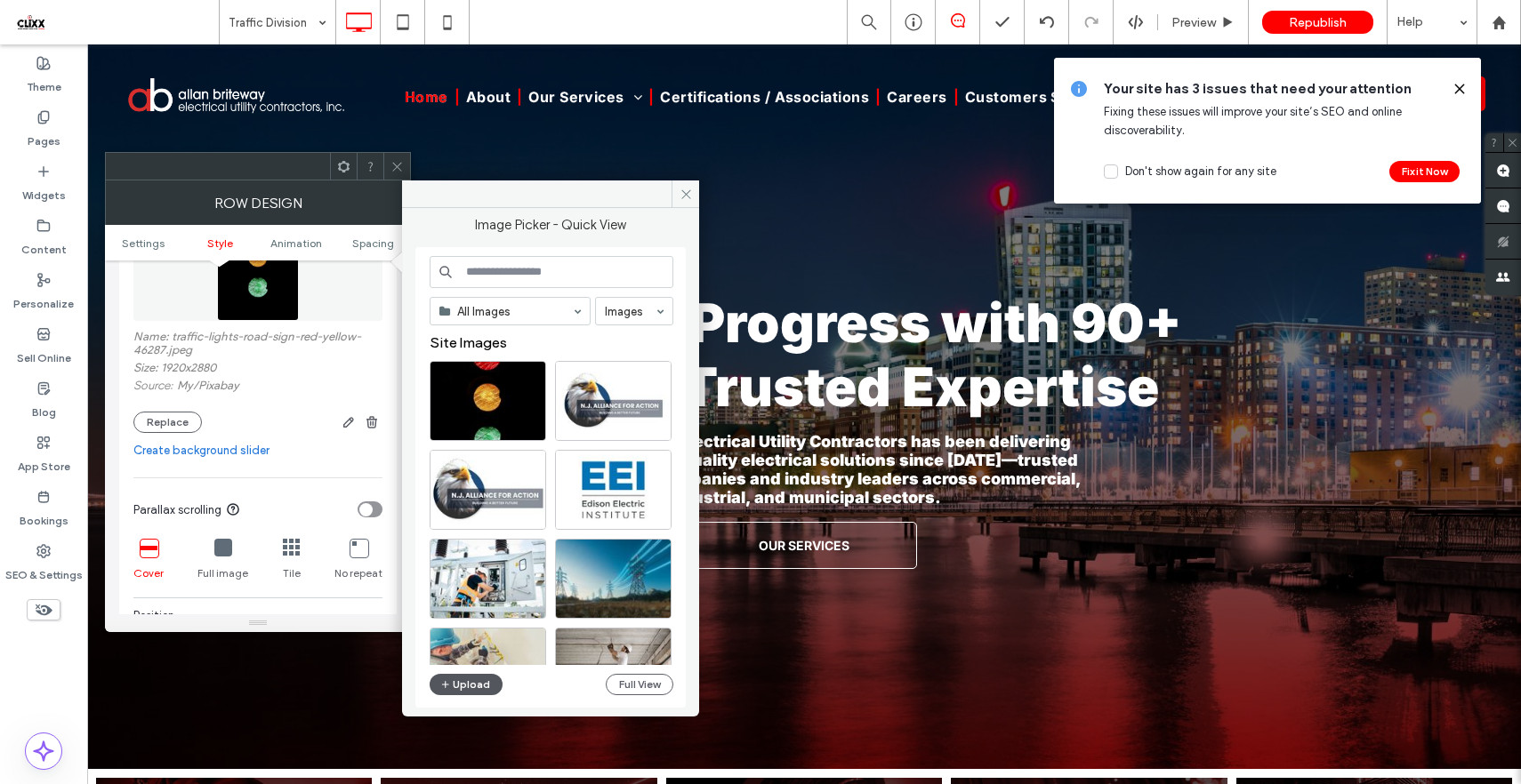
click at [461, 689] on button "Upload" at bounding box center [466, 684] width 73 height 21
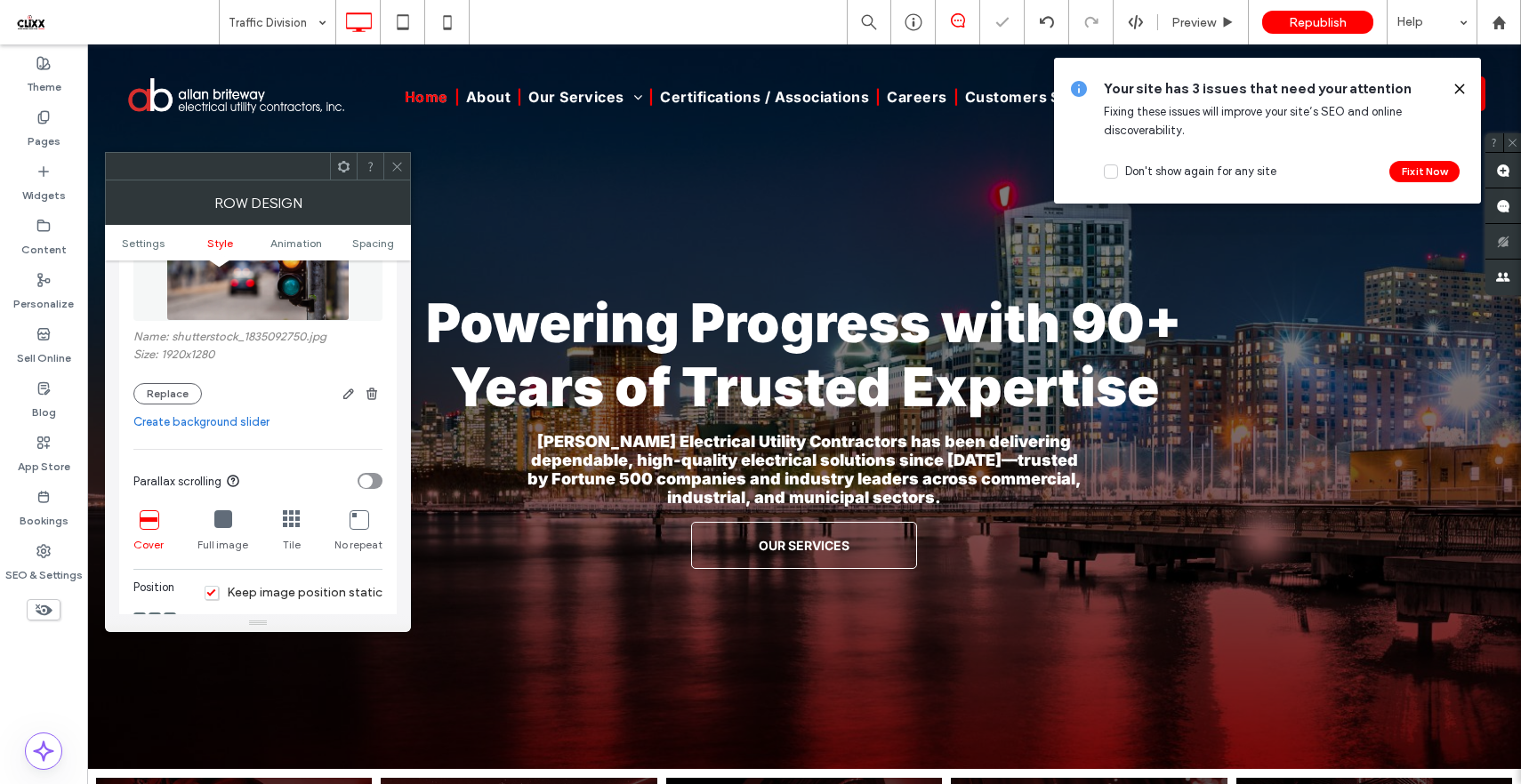
click at [396, 162] on icon at bounding box center [397, 167] width 13 height 13
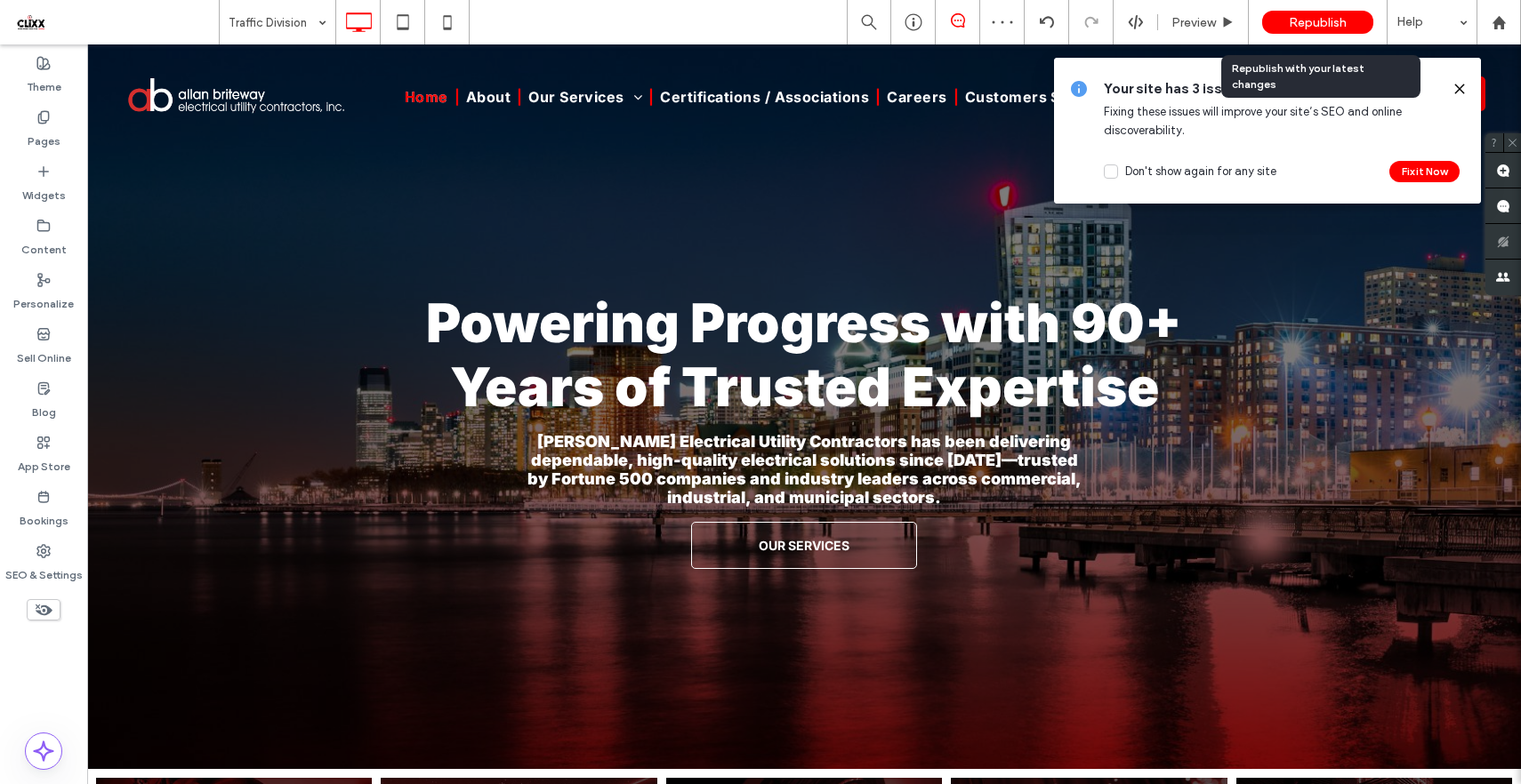
click at [1324, 17] on span "Republish" at bounding box center [1317, 22] width 58 height 15
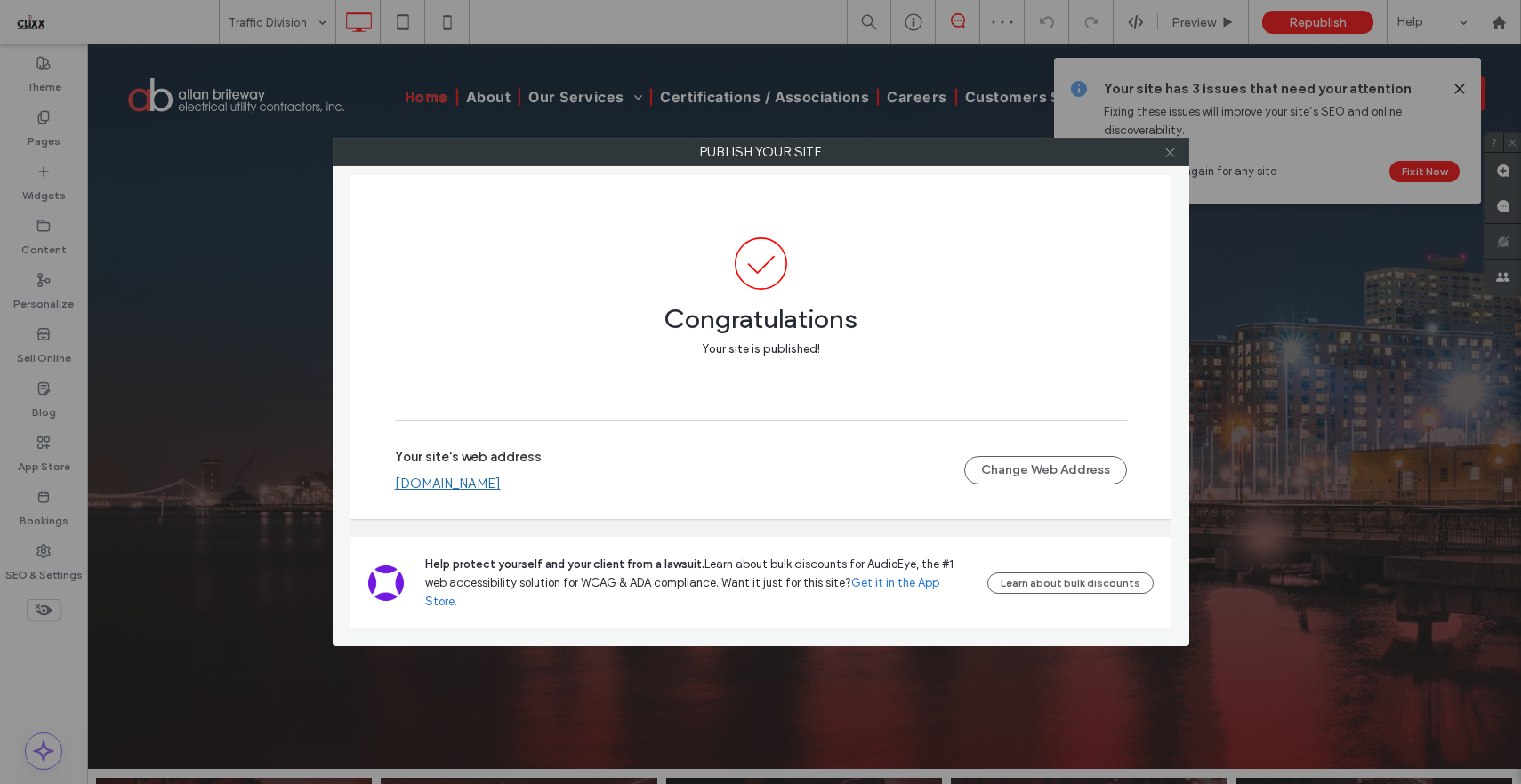
click at [1170, 147] on icon at bounding box center [1170, 152] width 13 height 13
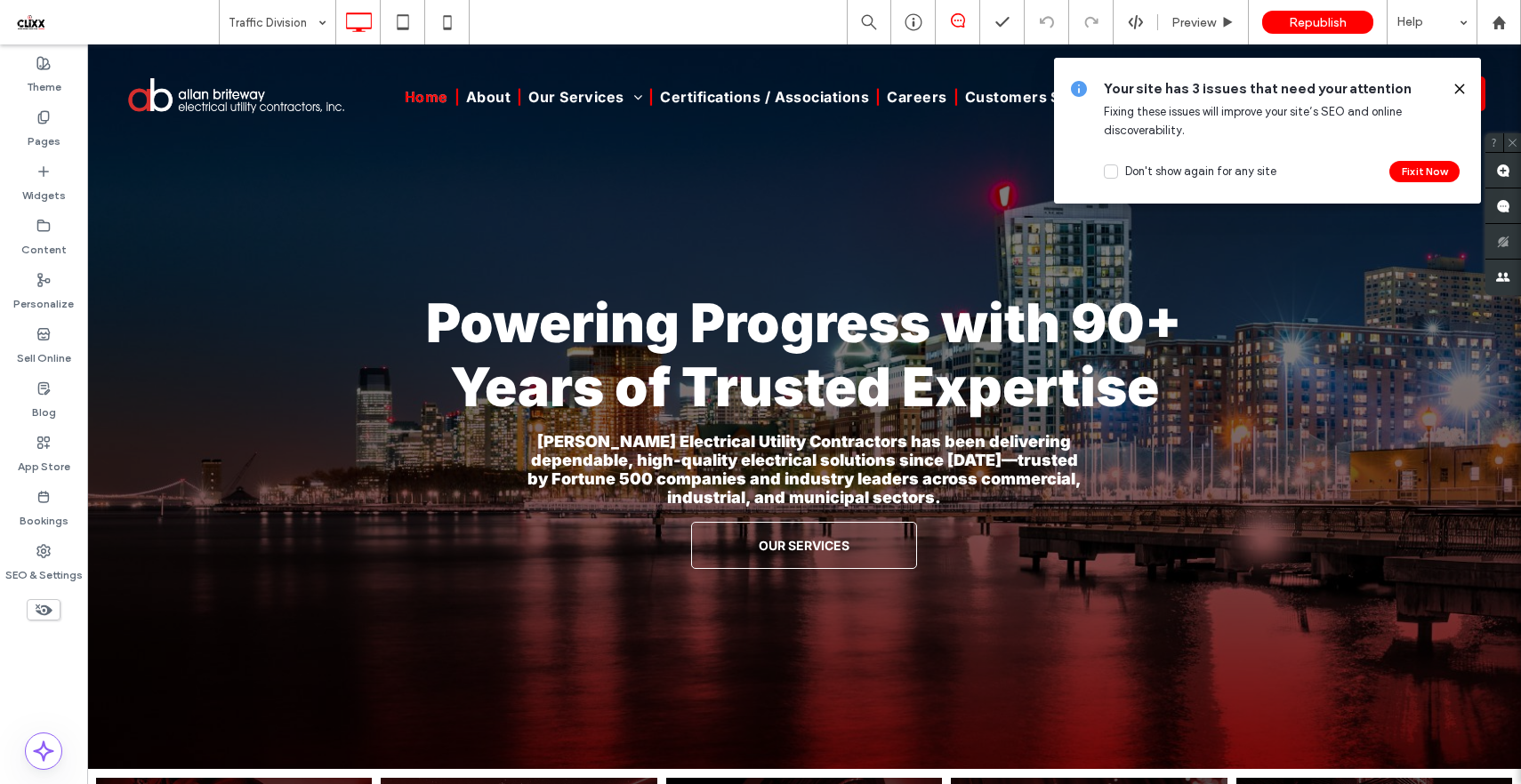
click at [1458, 87] on icon at bounding box center [1459, 88] width 14 height 14
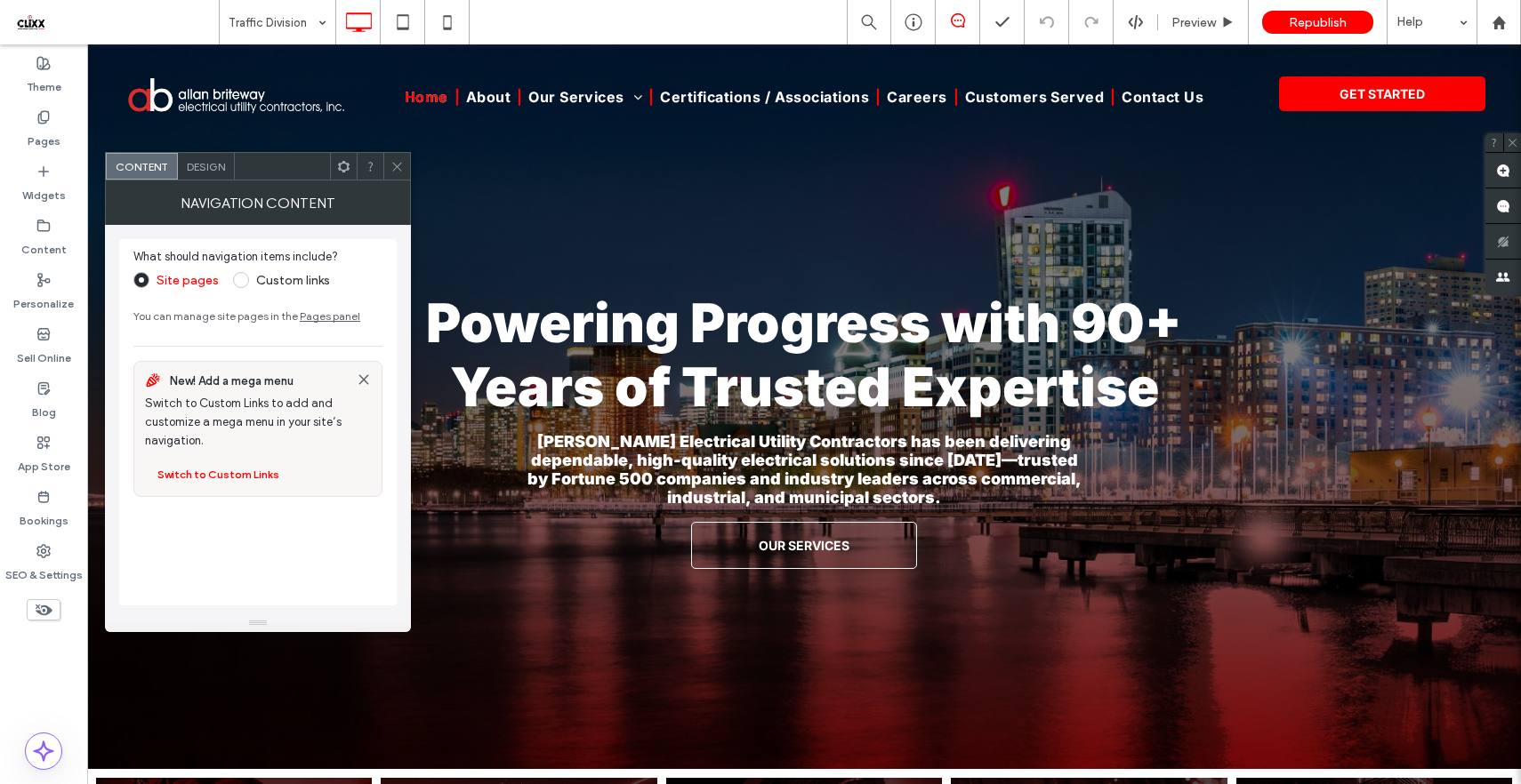
click at [392, 169] on icon at bounding box center [397, 167] width 13 height 13
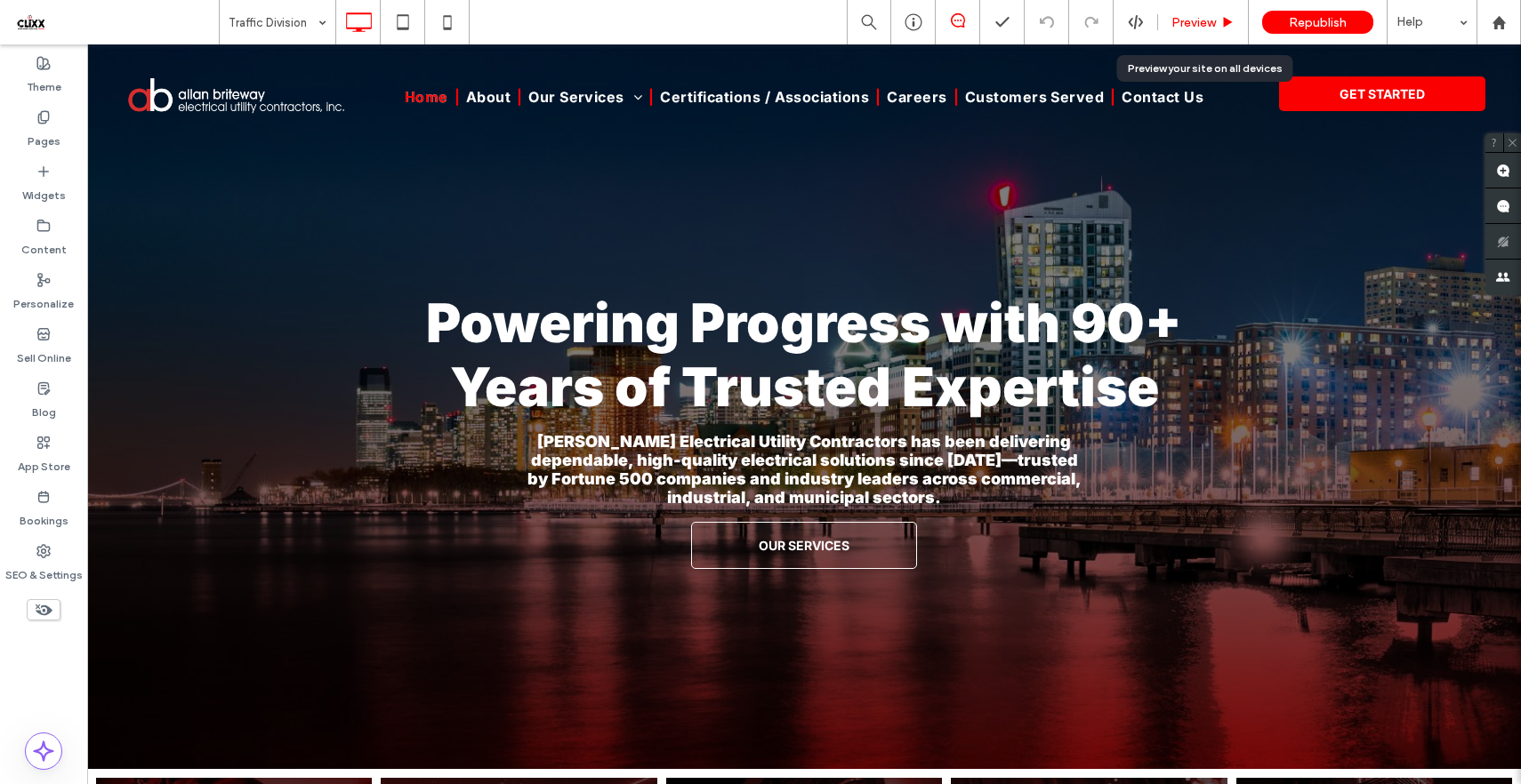
click at [1197, 24] on span "Preview" at bounding box center [1194, 22] width 44 height 15
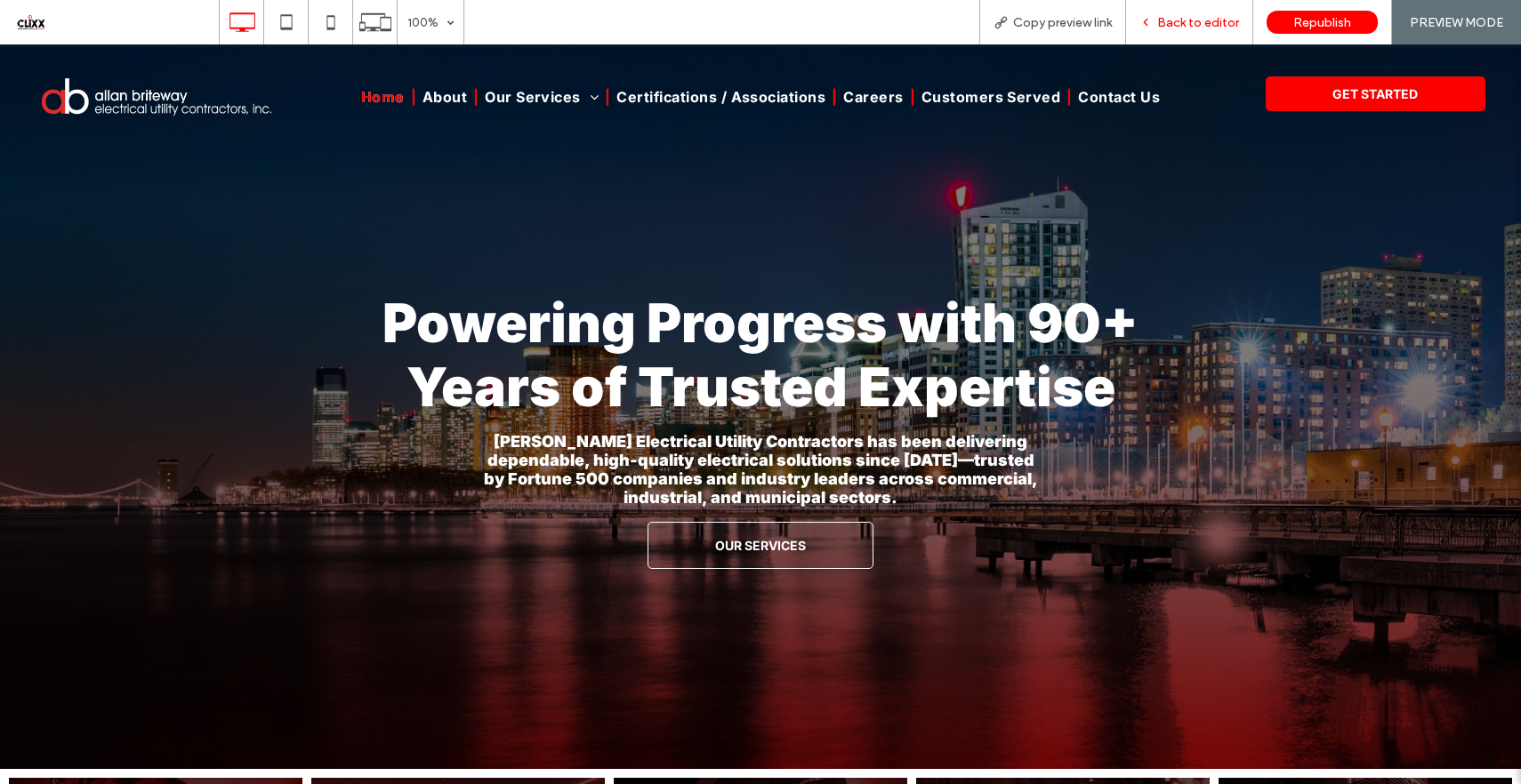
click at [1184, 19] on span "Back to editor" at bounding box center [1197, 22] width 82 height 15
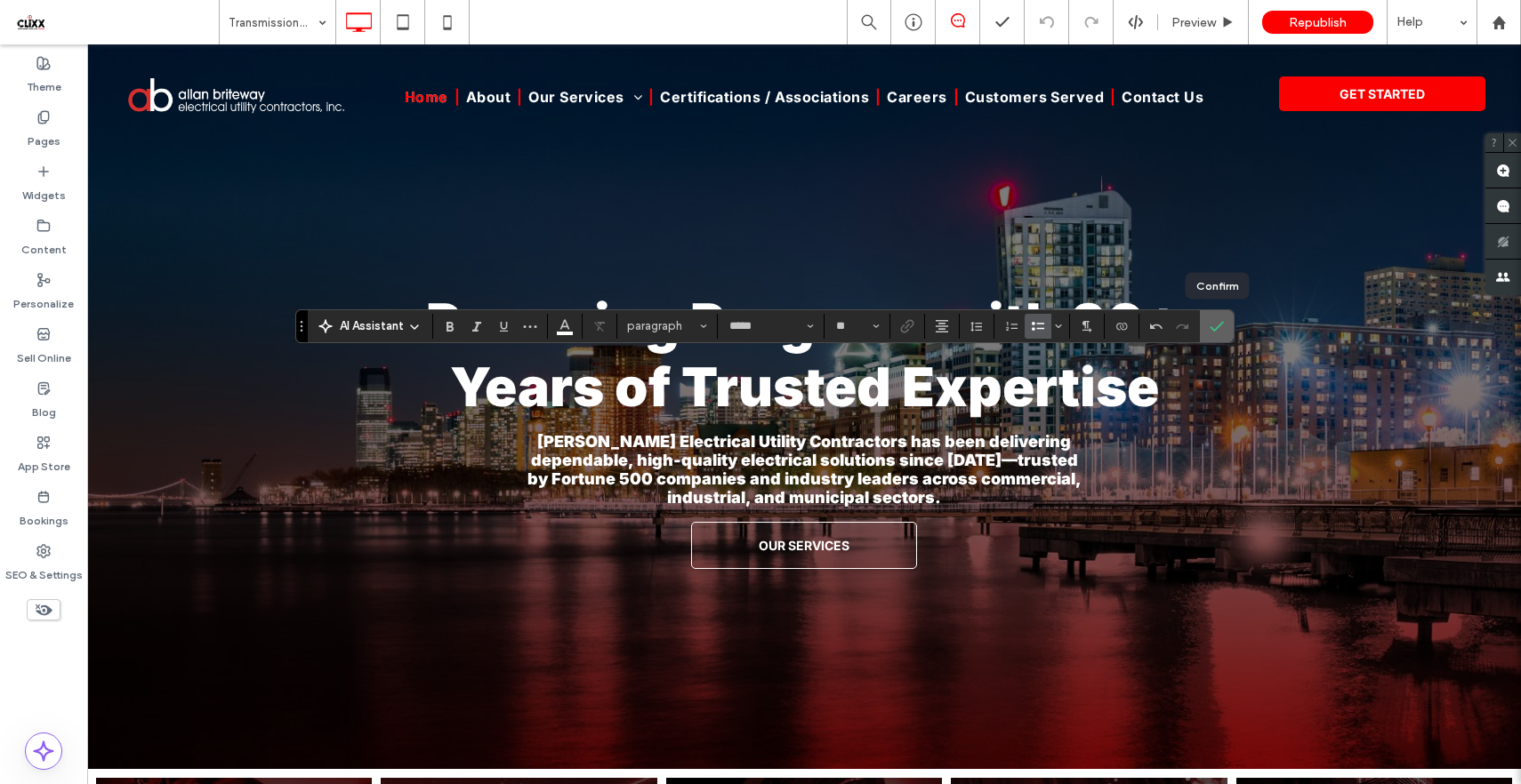
click at [1217, 320] on icon "Confirm" at bounding box center [1216, 325] width 14 height 14
click at [1210, 317] on span "Confirm" at bounding box center [1213, 326] width 8 height 32
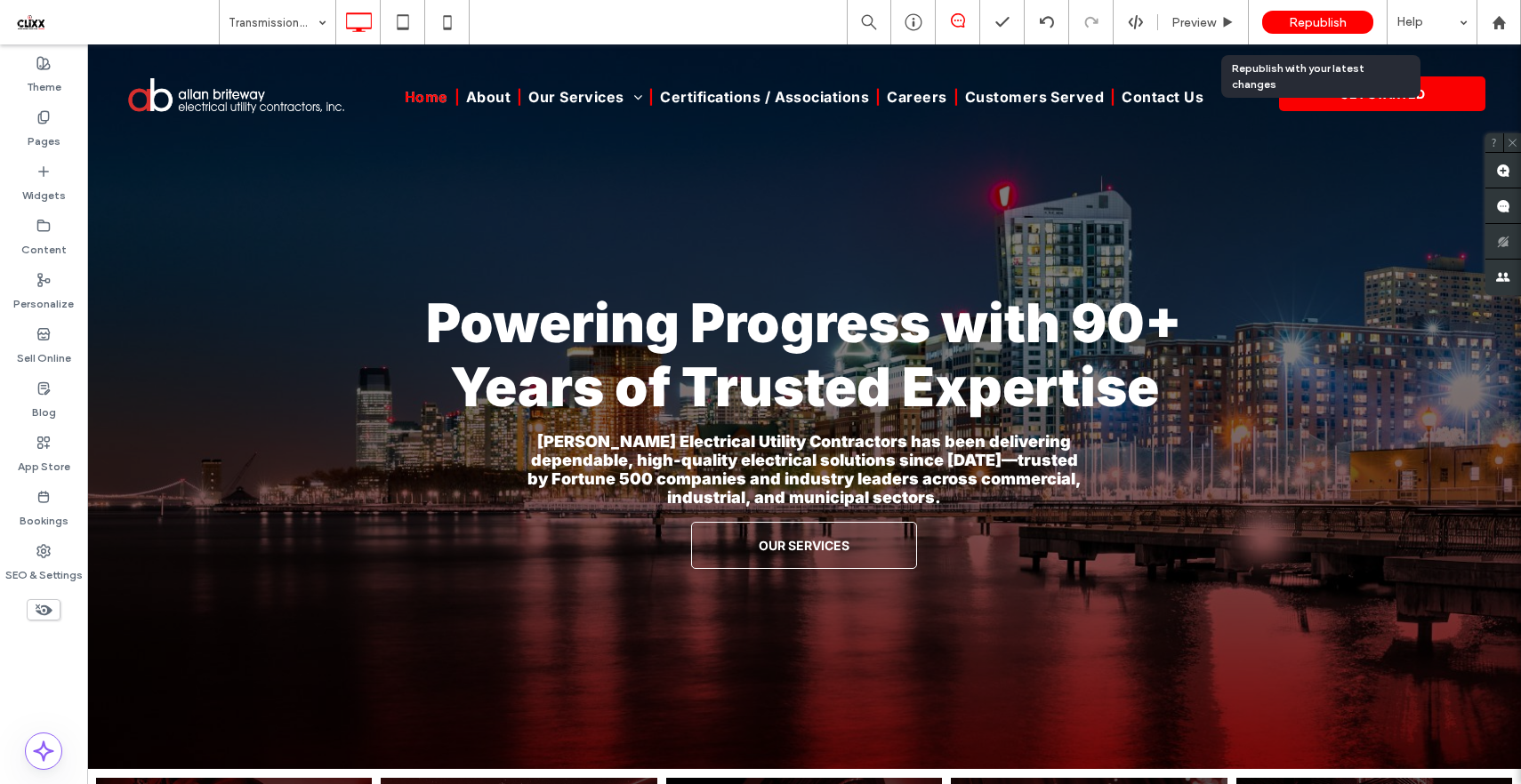
click at [1311, 15] on span "Republish" at bounding box center [1317, 22] width 58 height 15
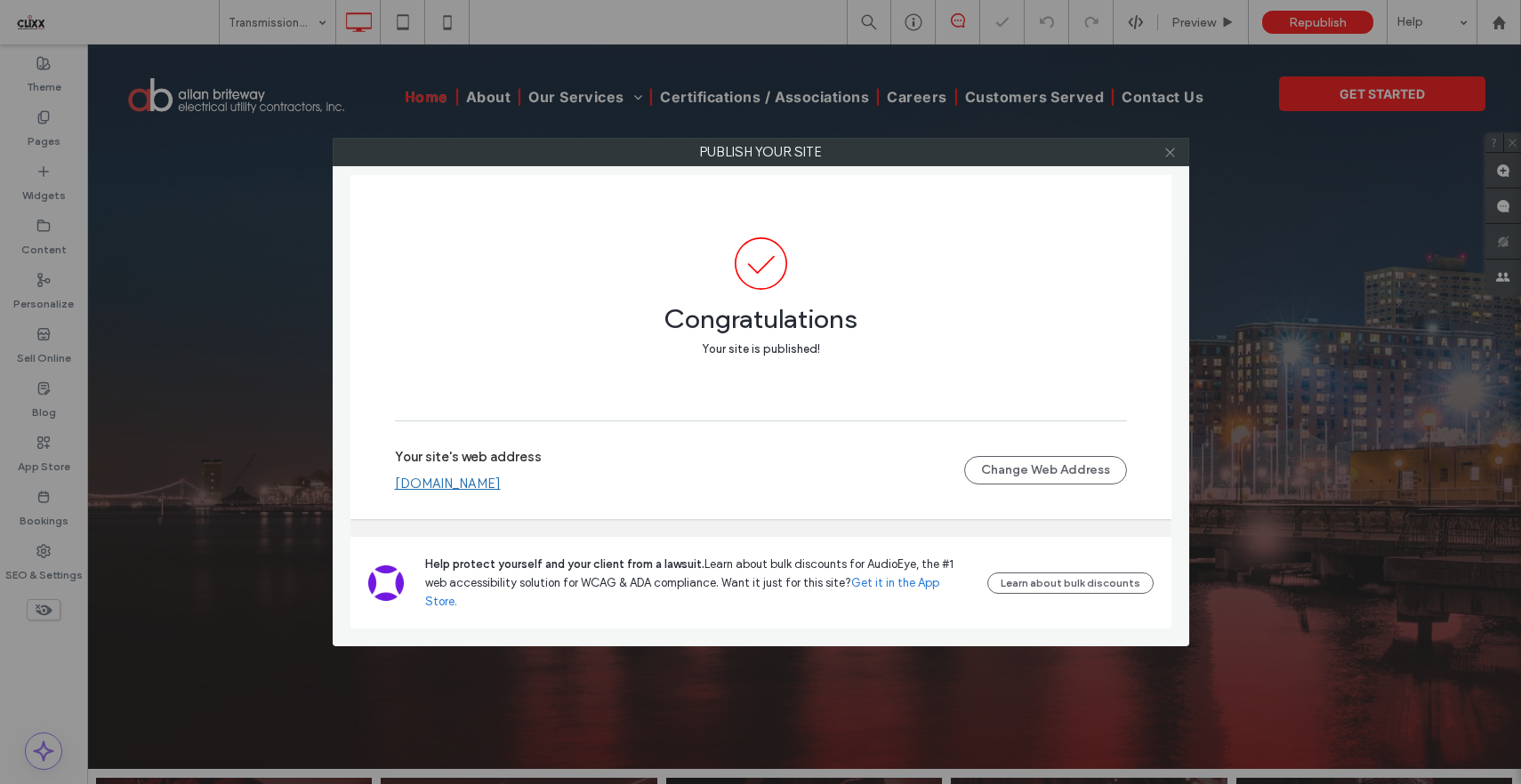
click at [1173, 153] on icon at bounding box center [1170, 152] width 13 height 13
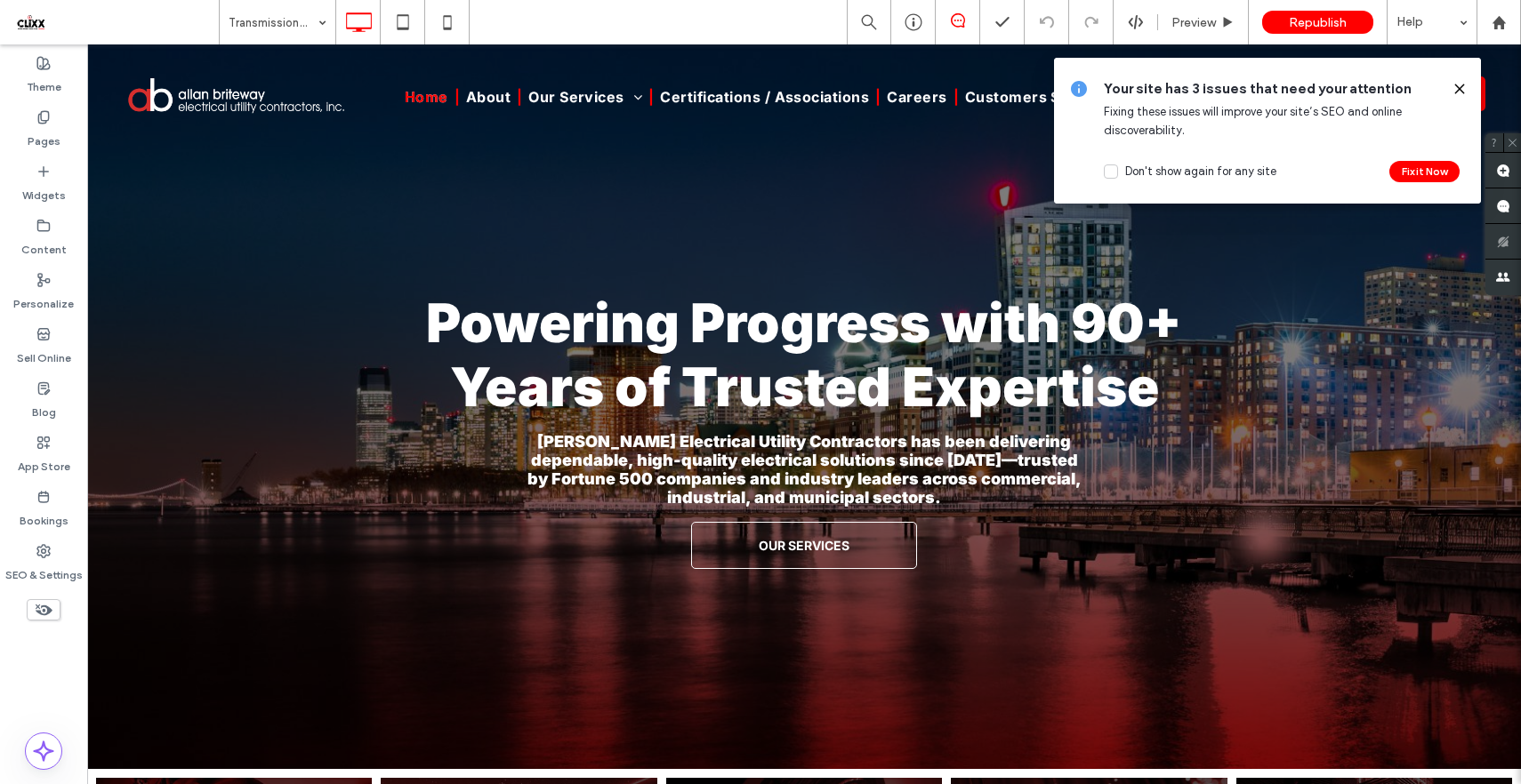
click at [1461, 90] on use at bounding box center [1459, 88] width 8 height 8
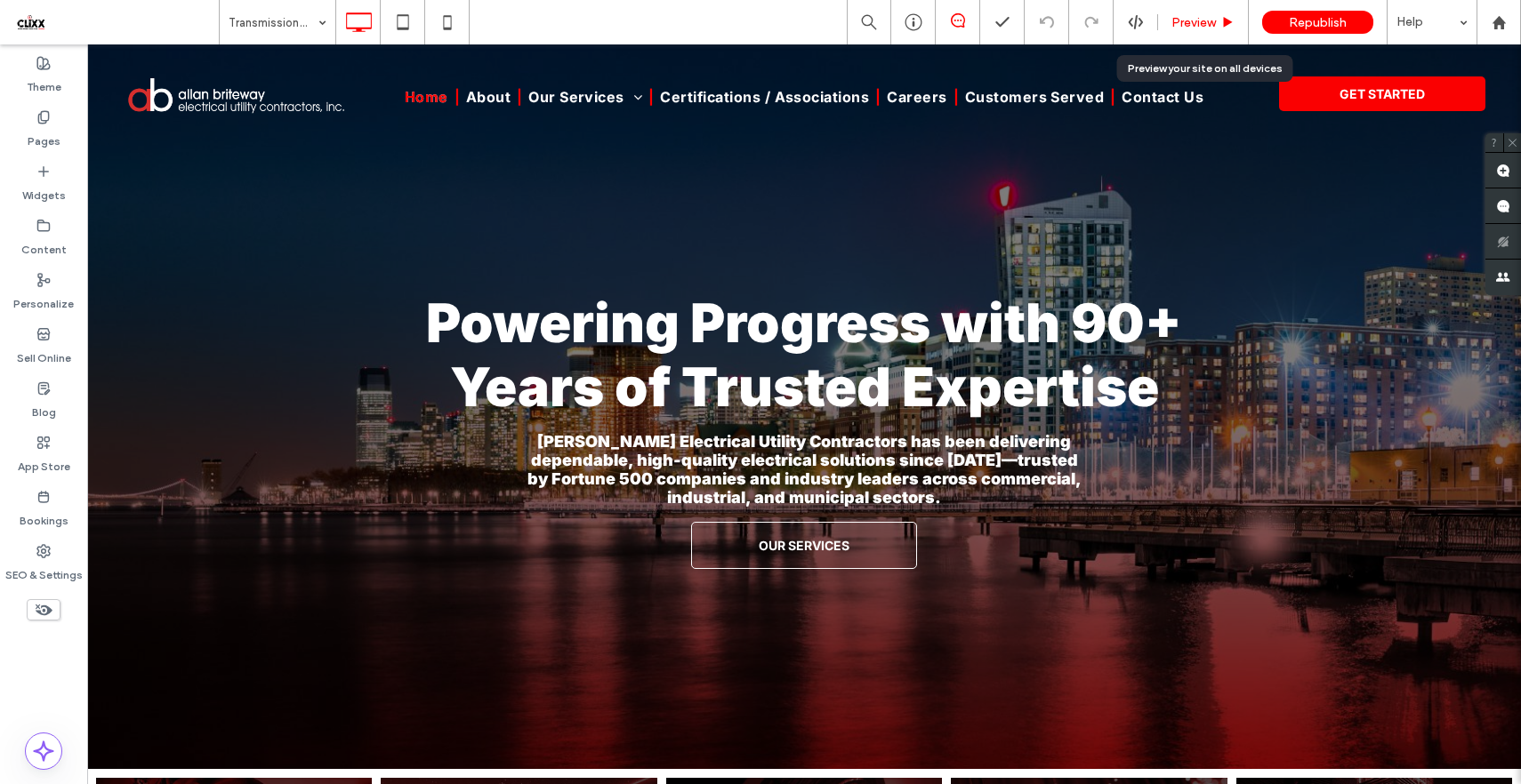
click at [1231, 19] on icon at bounding box center [1228, 22] width 13 height 13
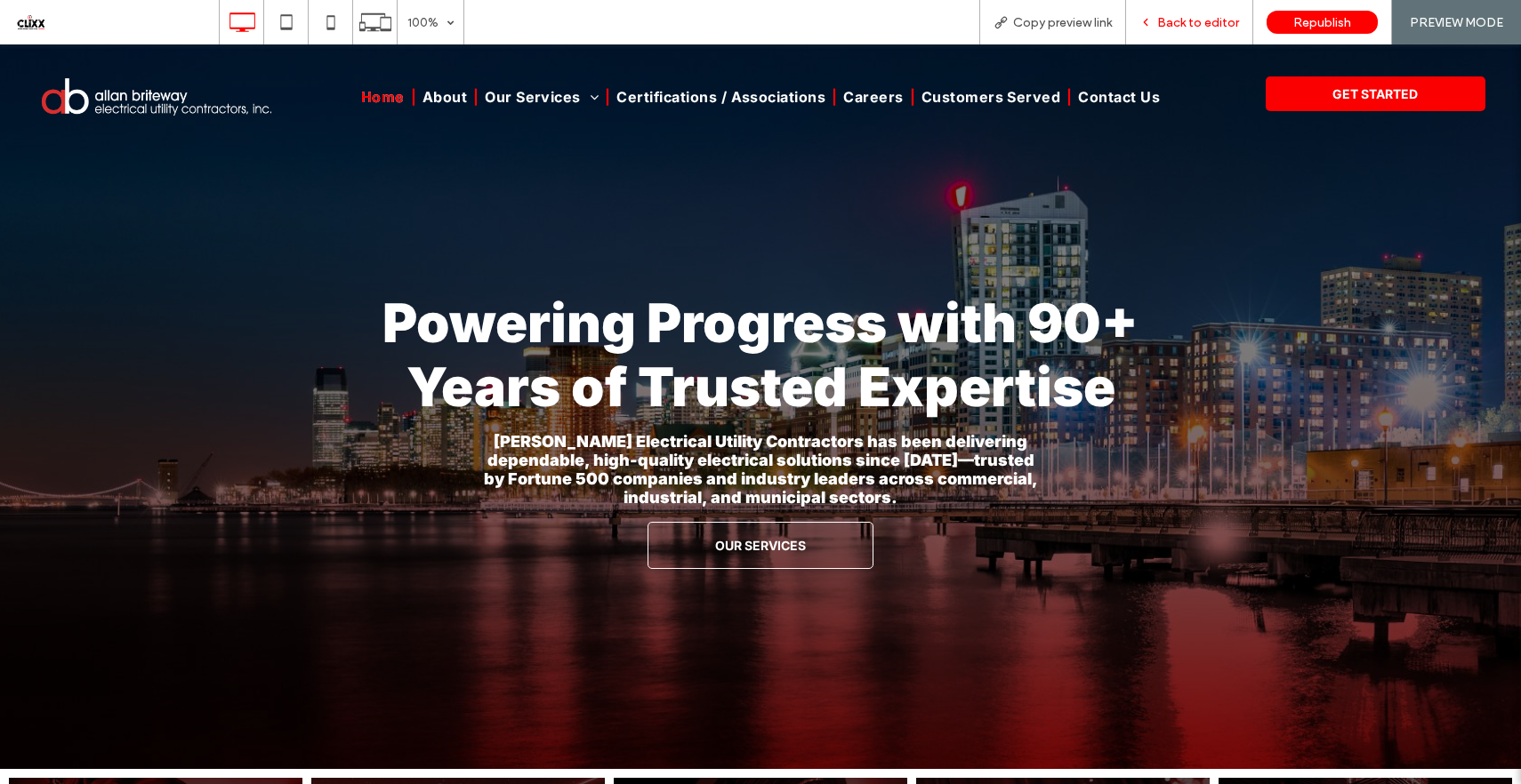
click at [1191, 26] on span "Back to editor" at bounding box center [1197, 22] width 82 height 15
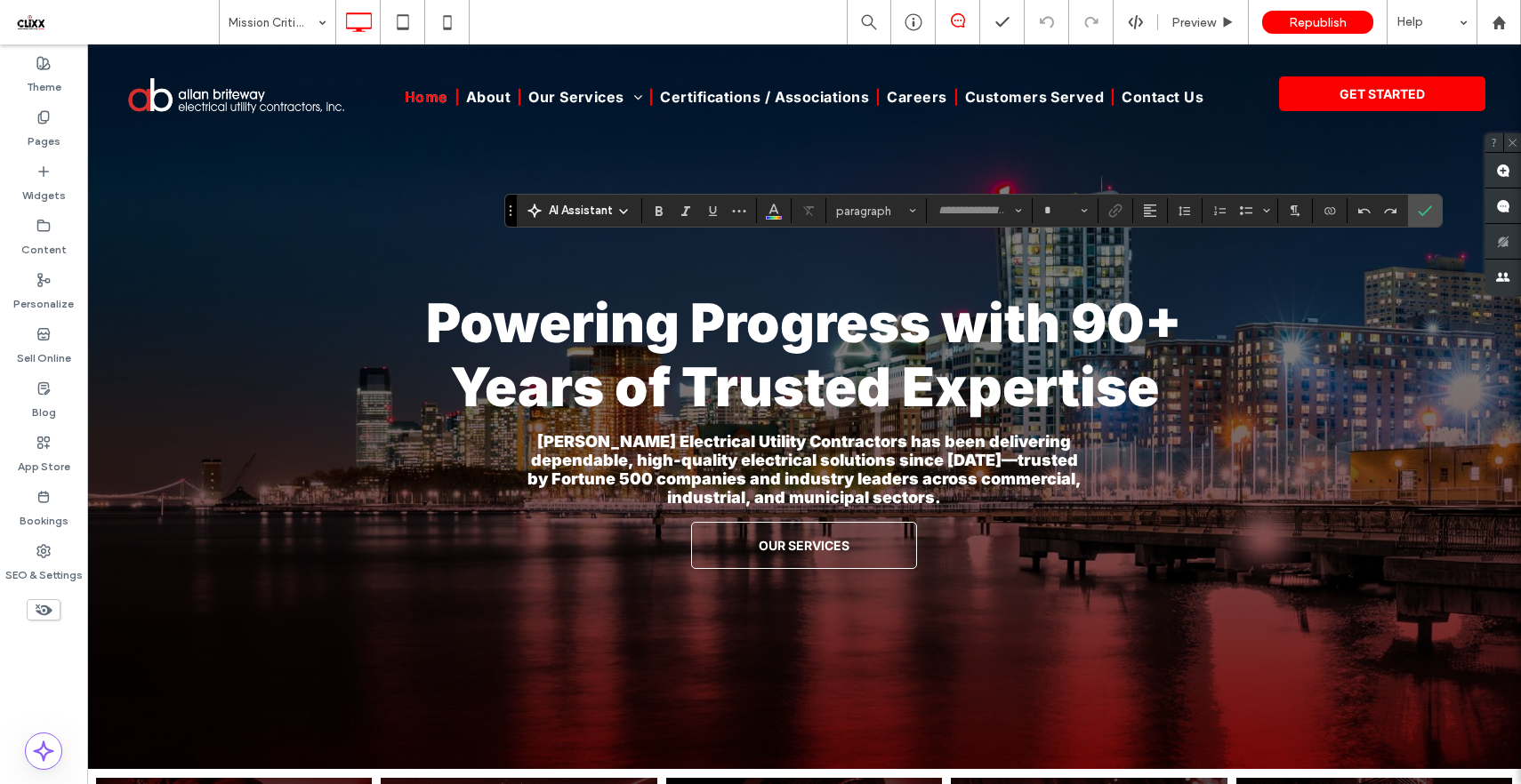
type input "*****"
type input "**"
click at [1424, 205] on icon "Confirm" at bounding box center [1424, 210] width 14 height 14
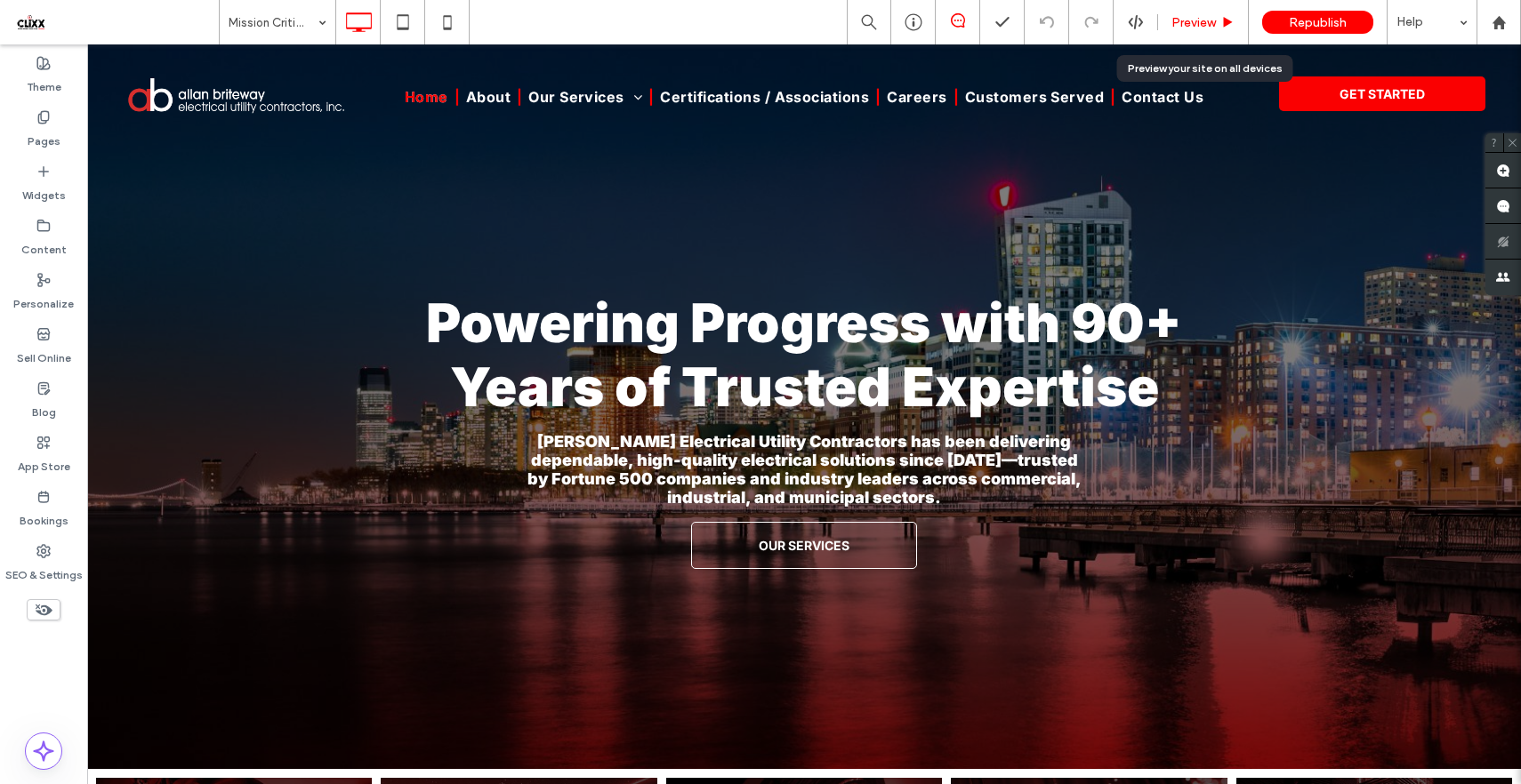
click at [1209, 27] on span "Preview" at bounding box center [1194, 22] width 44 height 15
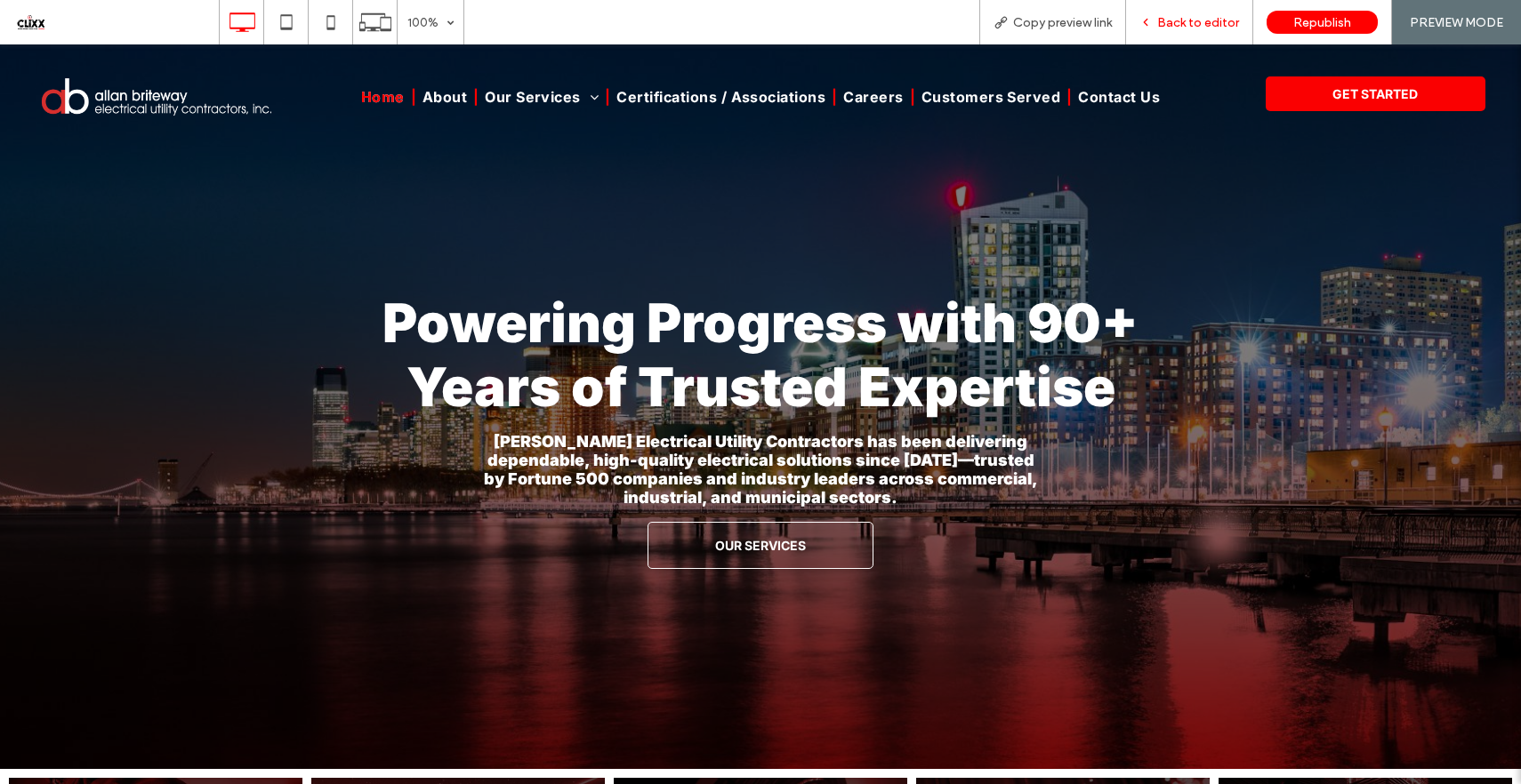
click at [1185, 18] on span "Back to editor" at bounding box center [1197, 22] width 82 height 15
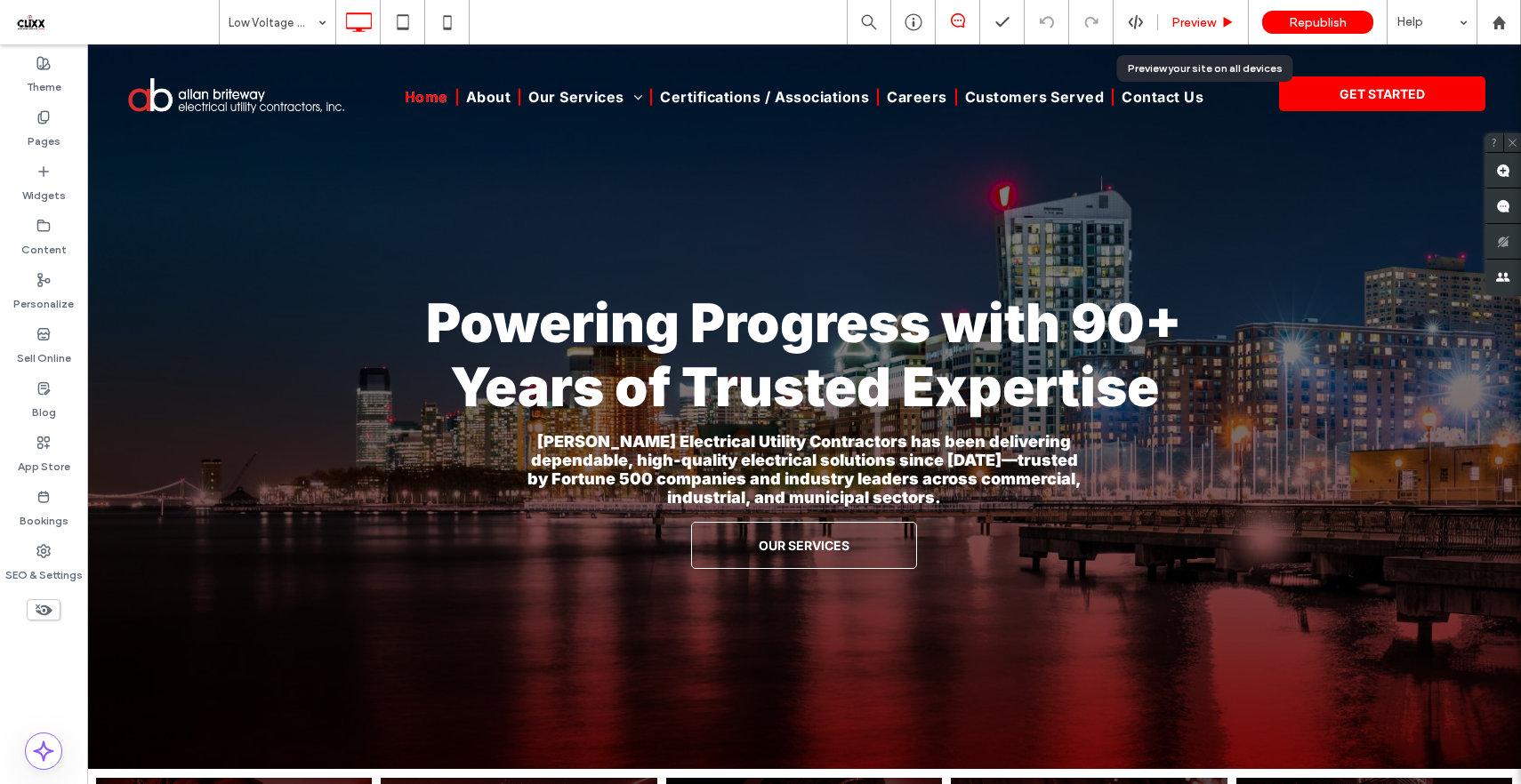
click at [1200, 18] on span "Preview" at bounding box center [1194, 22] width 44 height 15
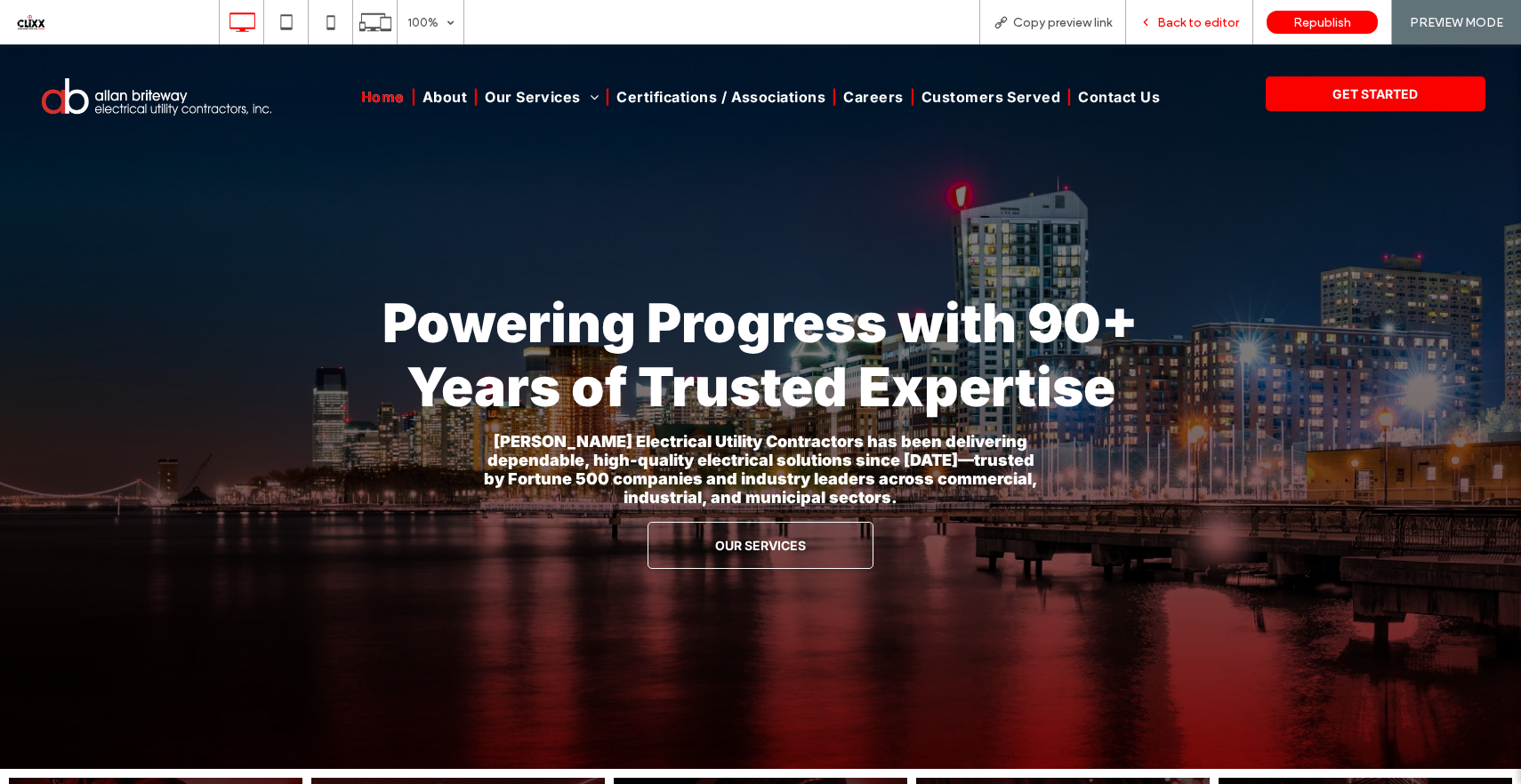
click at [1176, 20] on span "Back to editor" at bounding box center [1197, 22] width 82 height 15
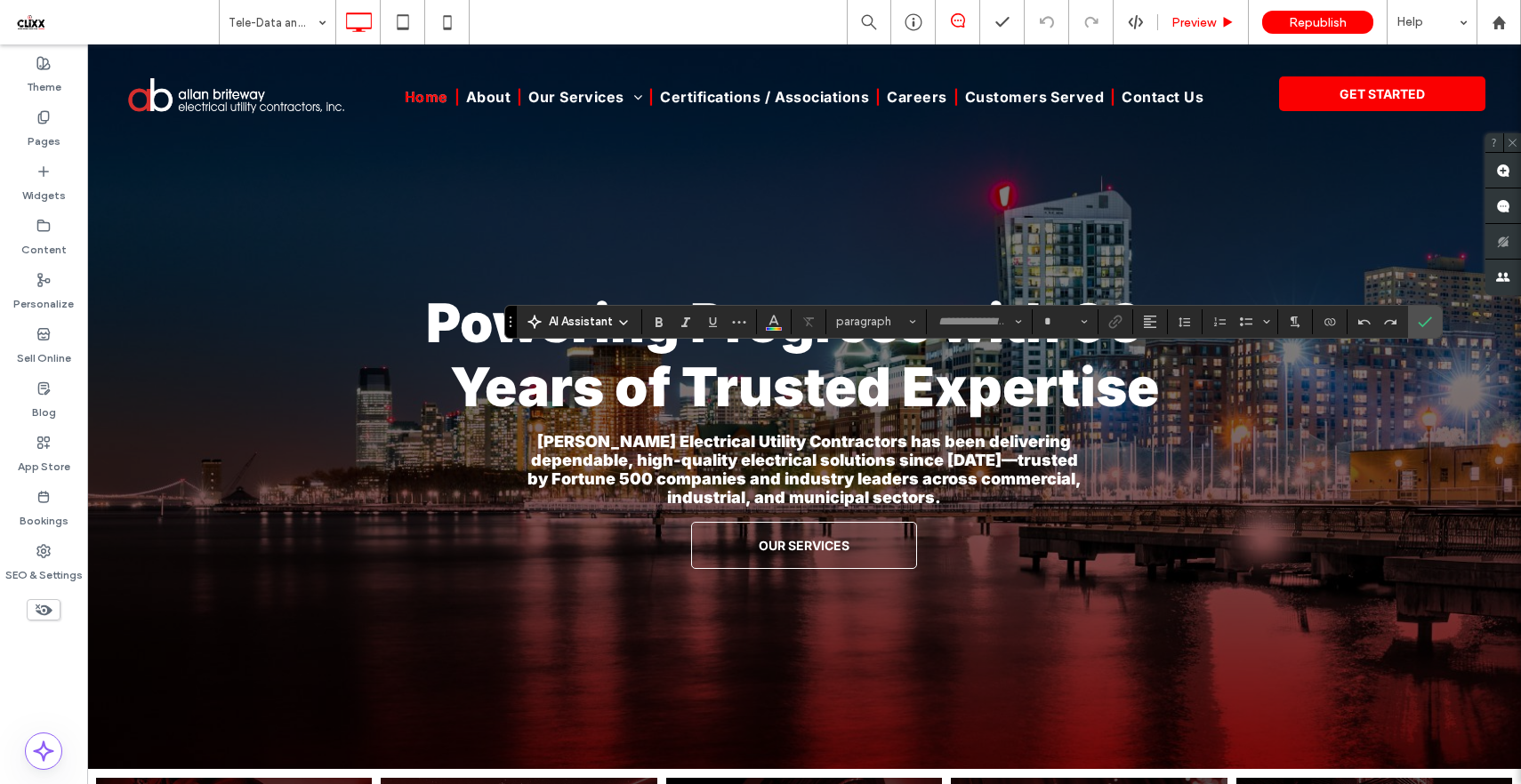
type input "*****"
type input "**"
click at [1426, 328] on span "Confirm" at bounding box center [1424, 322] width 14 height 30
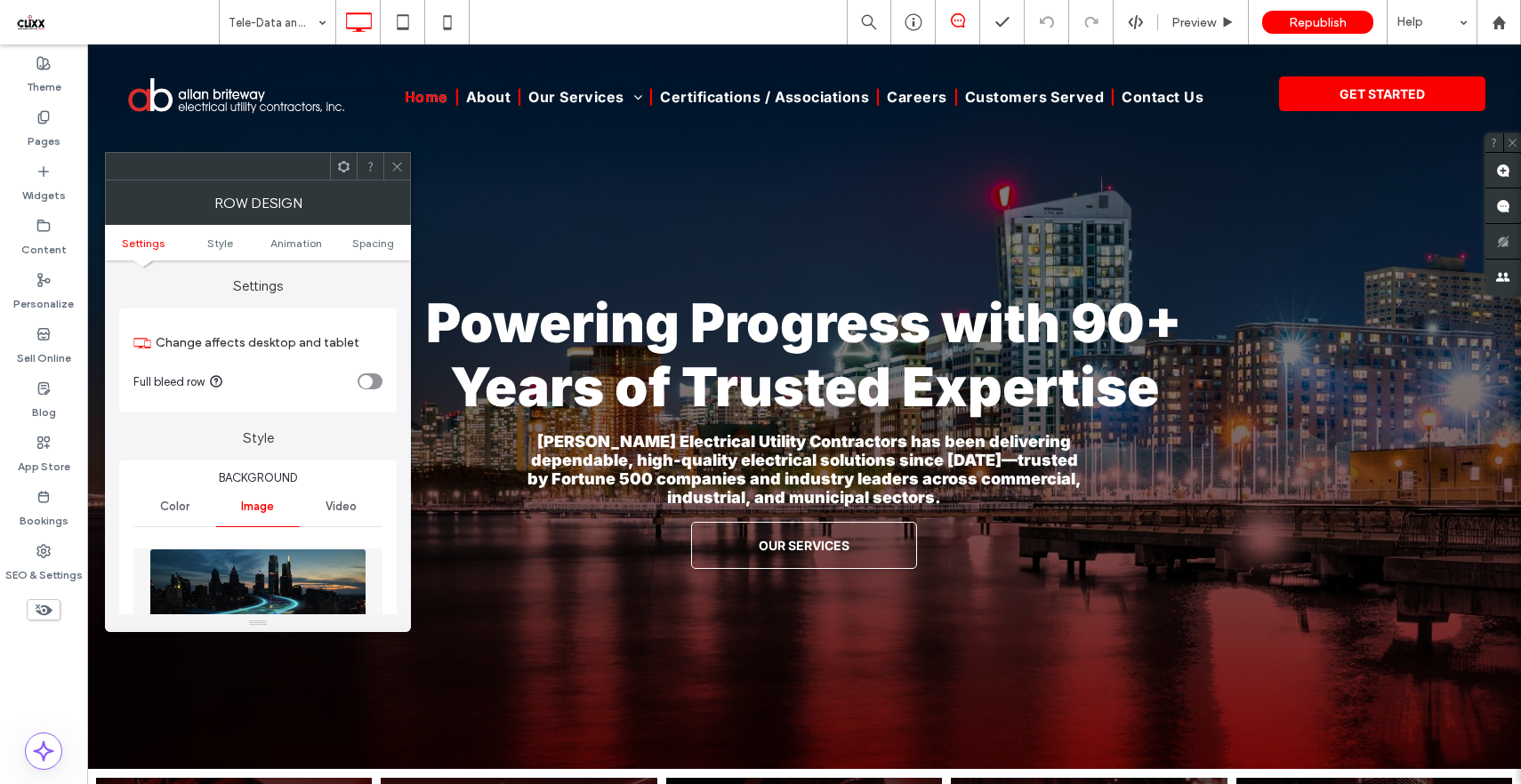
scroll to position [262, 0]
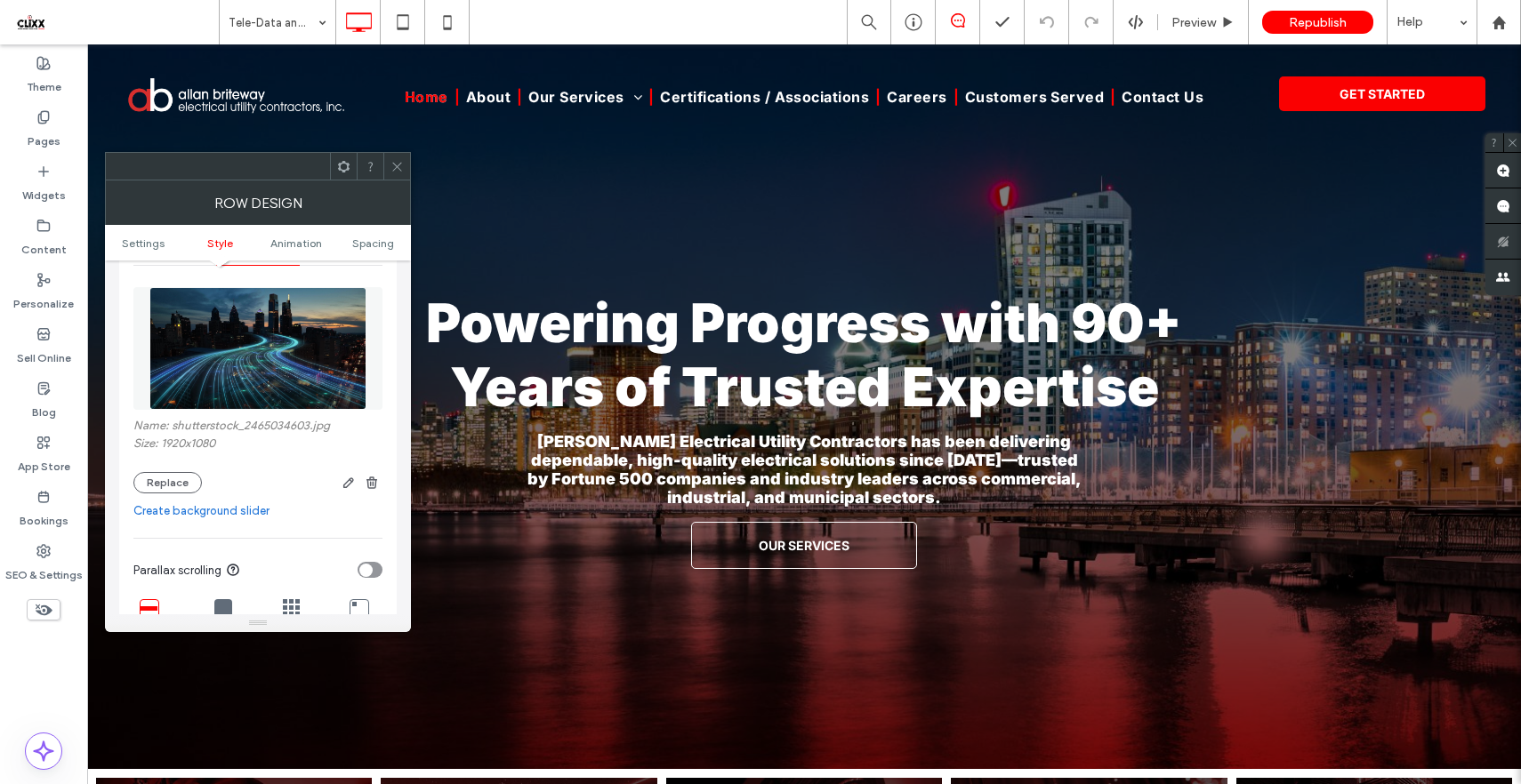
click at [395, 165] on use at bounding box center [397, 167] width 9 height 9
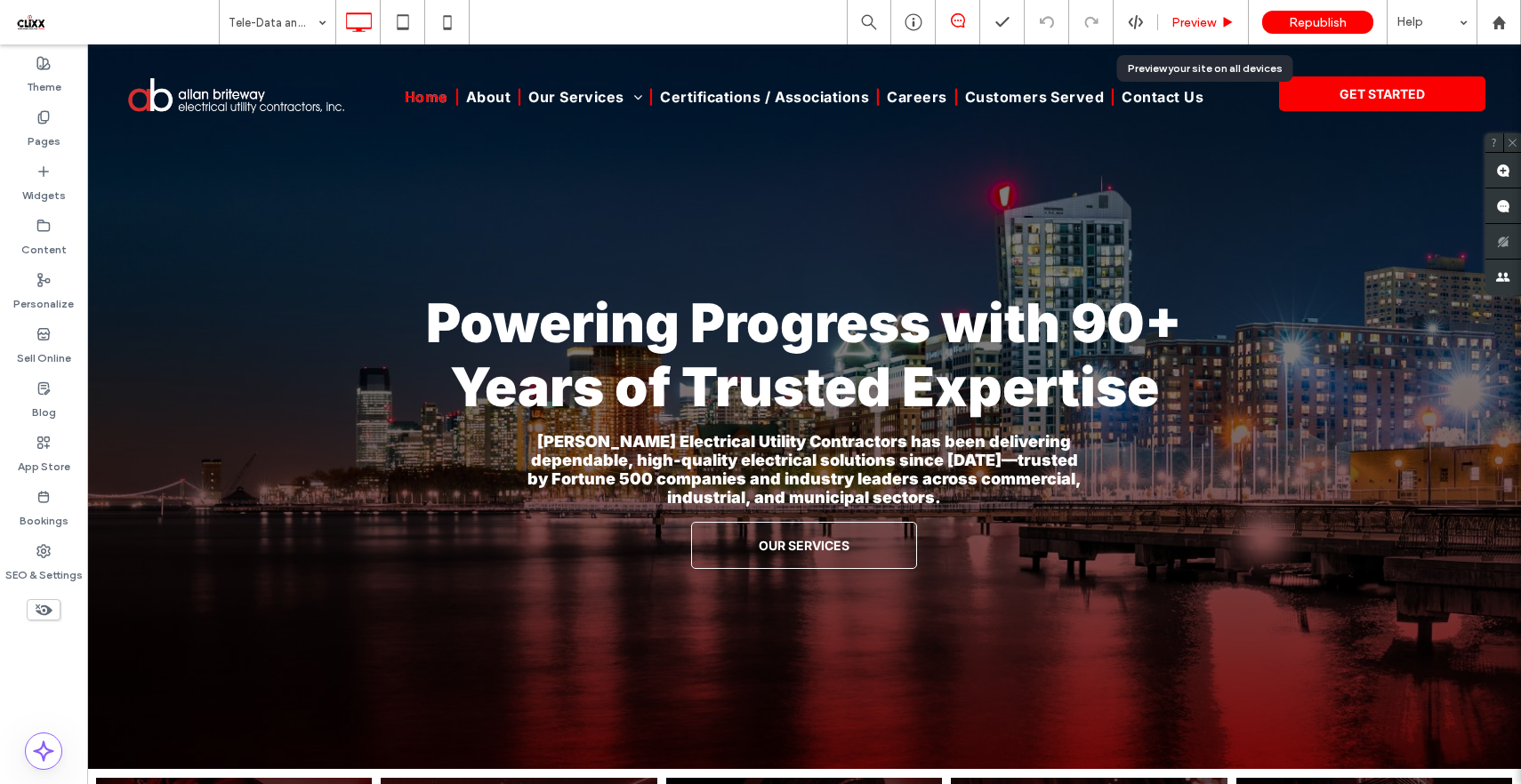
click at [1201, 15] on span "Preview" at bounding box center [1194, 22] width 44 height 15
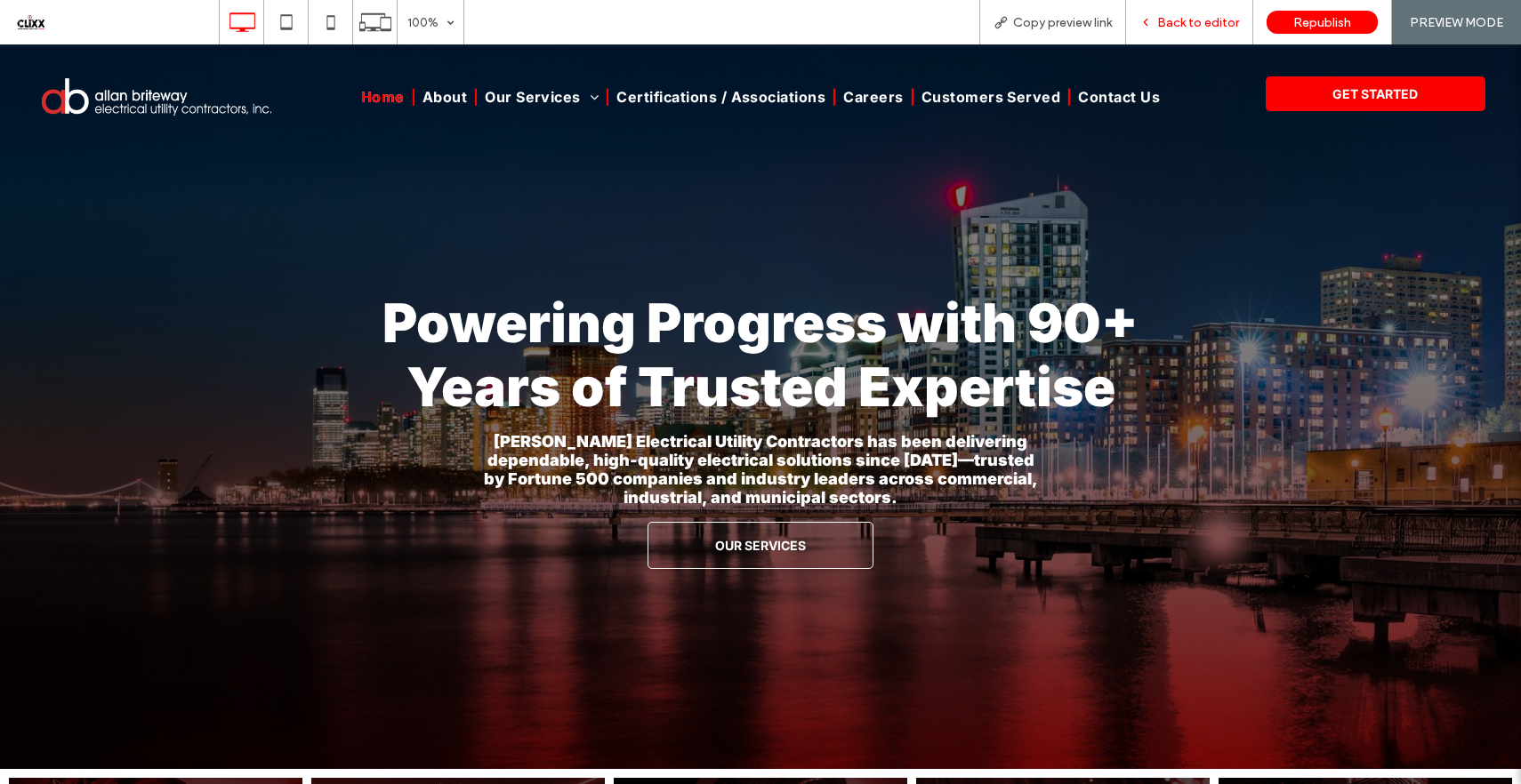
click at [1186, 29] on span "Back to editor" at bounding box center [1197, 22] width 82 height 15
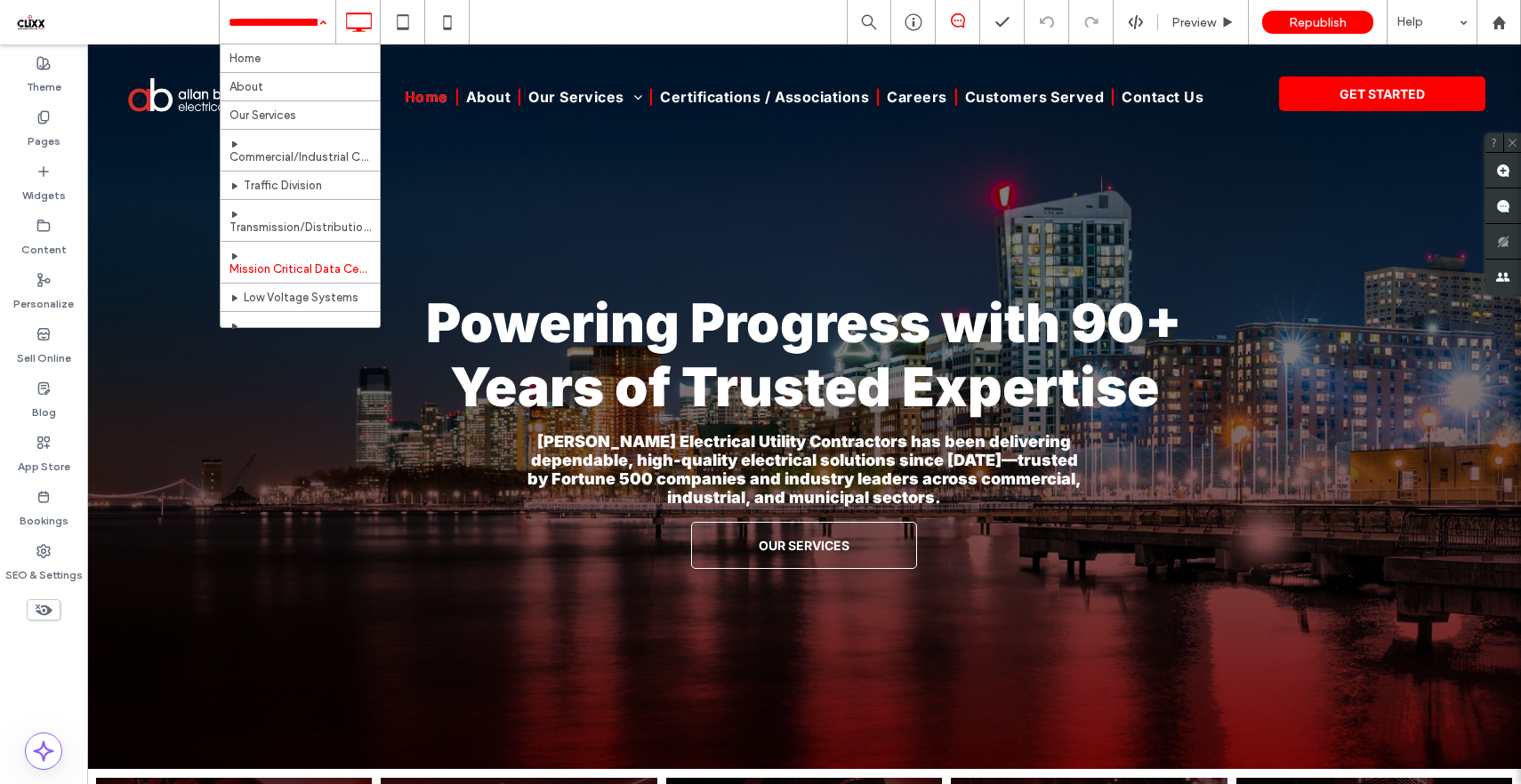
scroll to position [226, 0]
click at [1195, 27] on span "Preview" at bounding box center [1194, 22] width 44 height 15
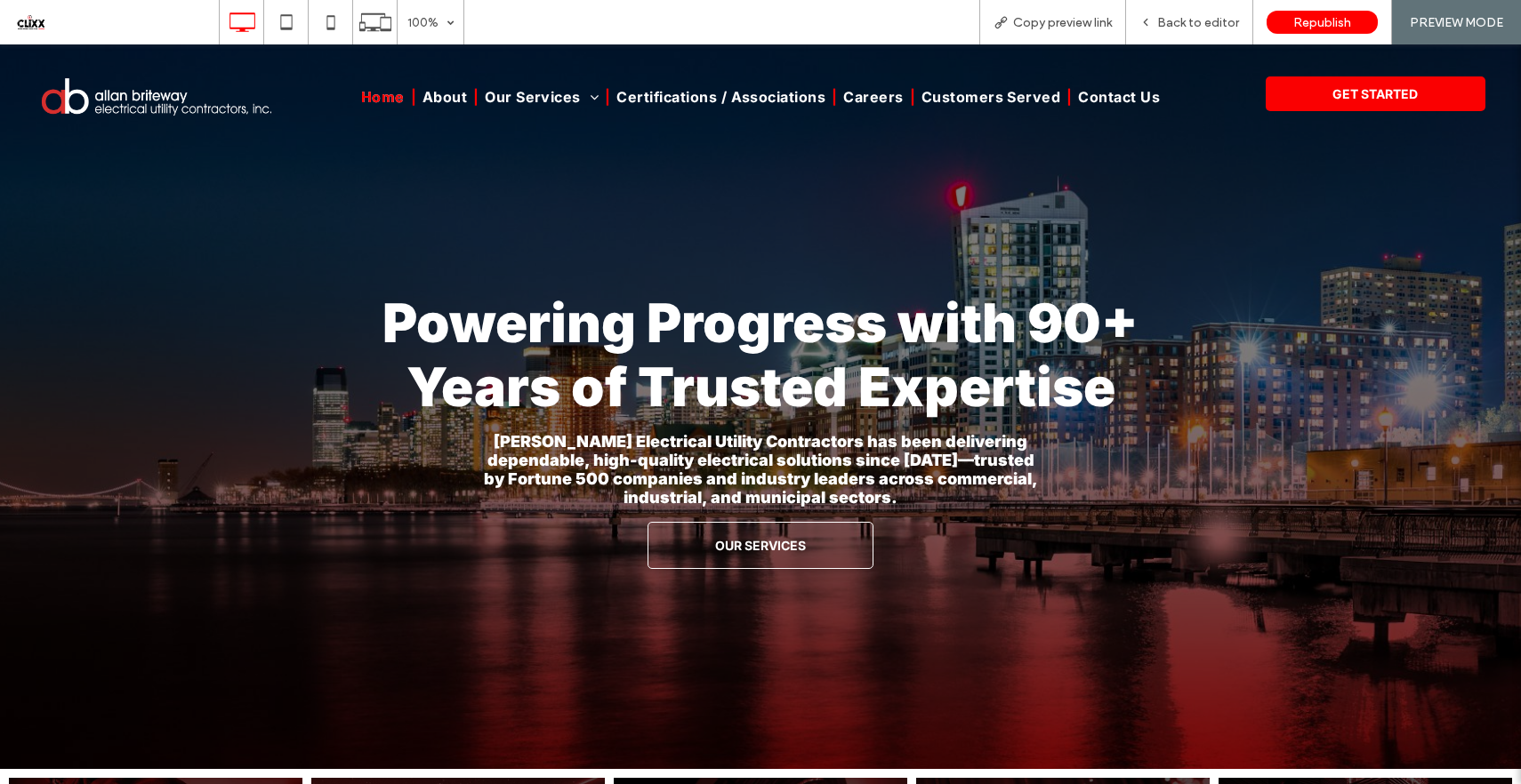
click at [502, 27] on div "100% Copy preview link Back to editor Republish PREVIEW MODE" at bounding box center [869, 22] width 1303 height 44
click at [1173, 27] on span "Back to editor" at bounding box center [1197, 22] width 82 height 15
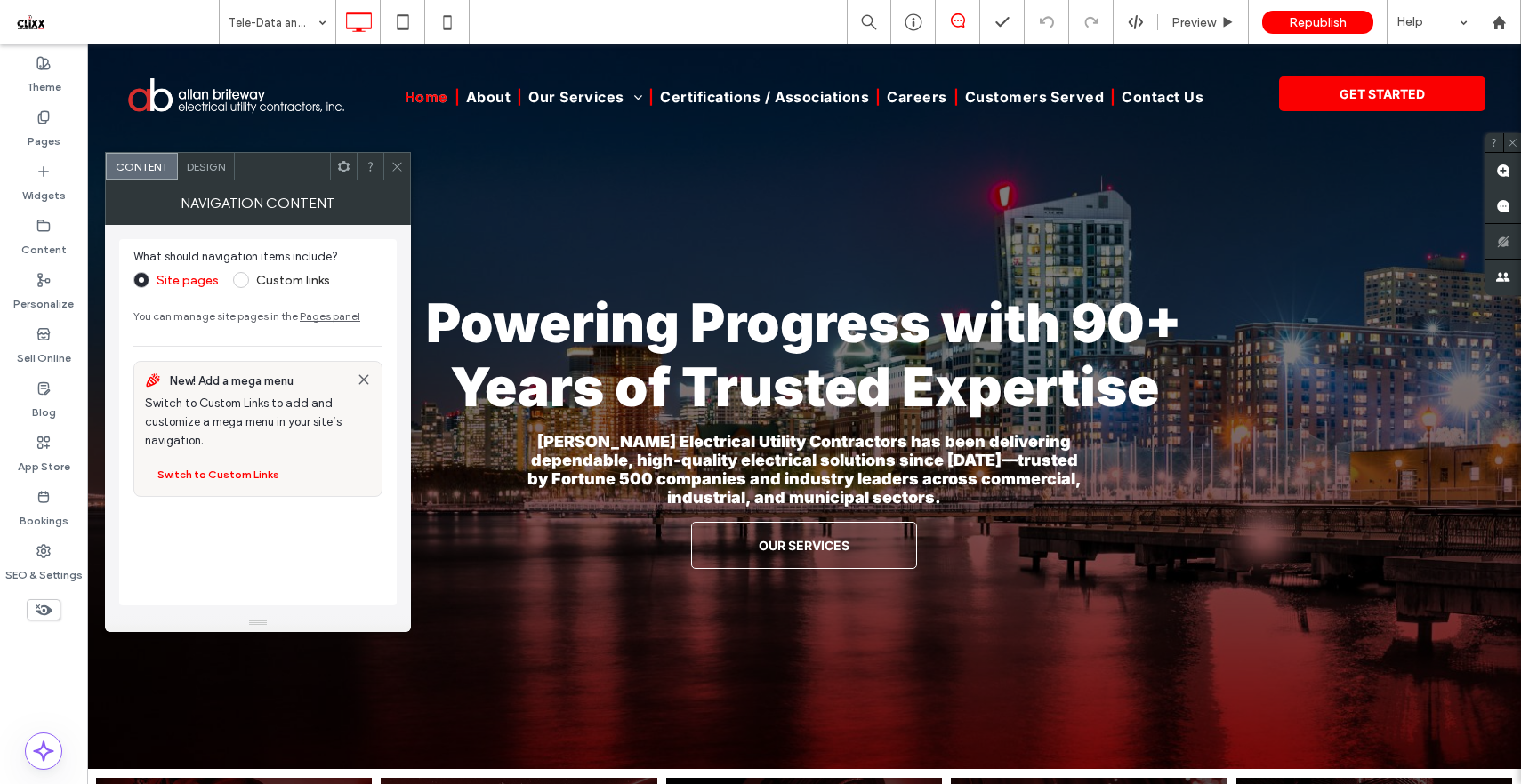
click at [395, 160] on icon at bounding box center [397, 167] width 13 height 13
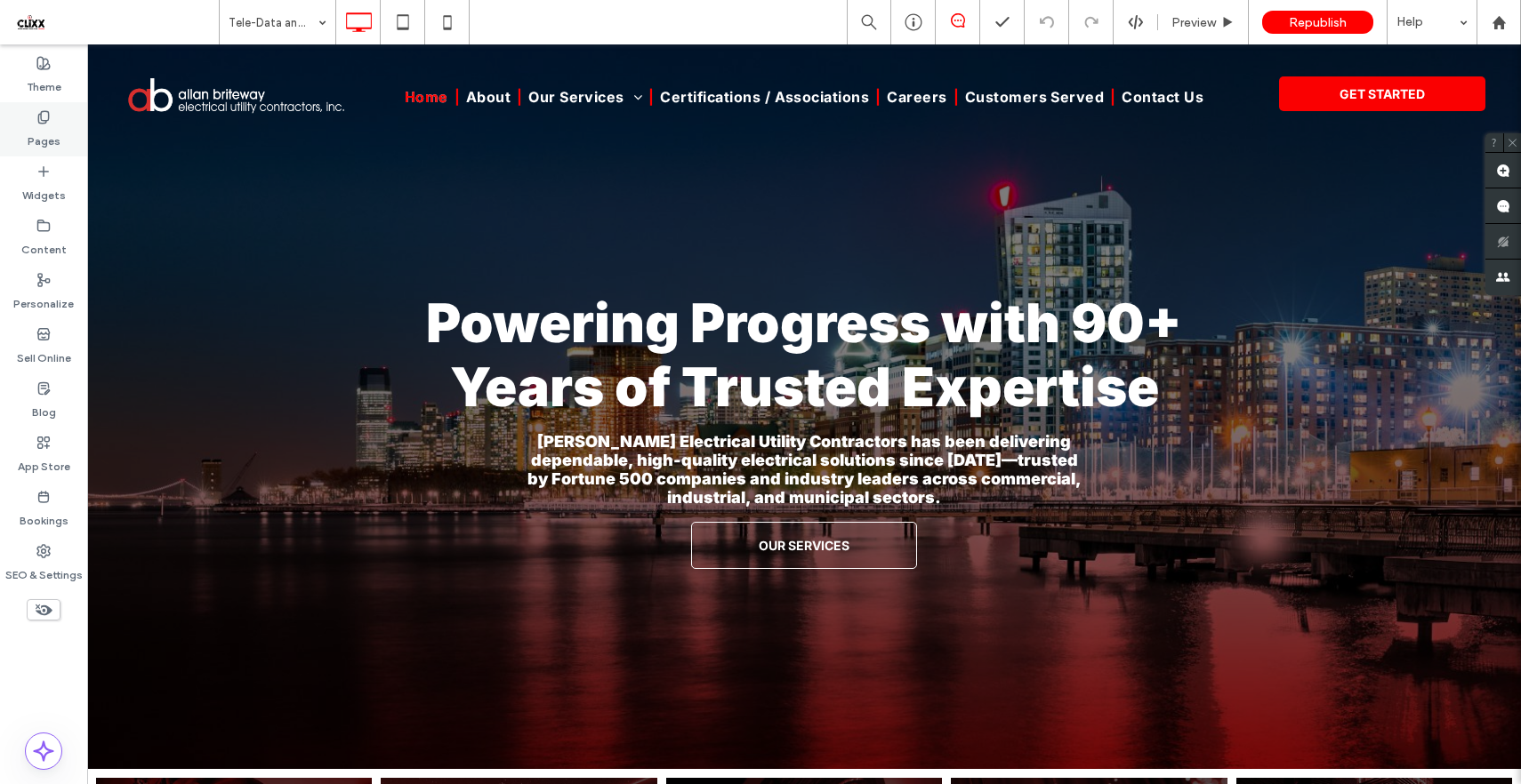
click at [47, 113] on icon at bounding box center [43, 117] width 14 height 14
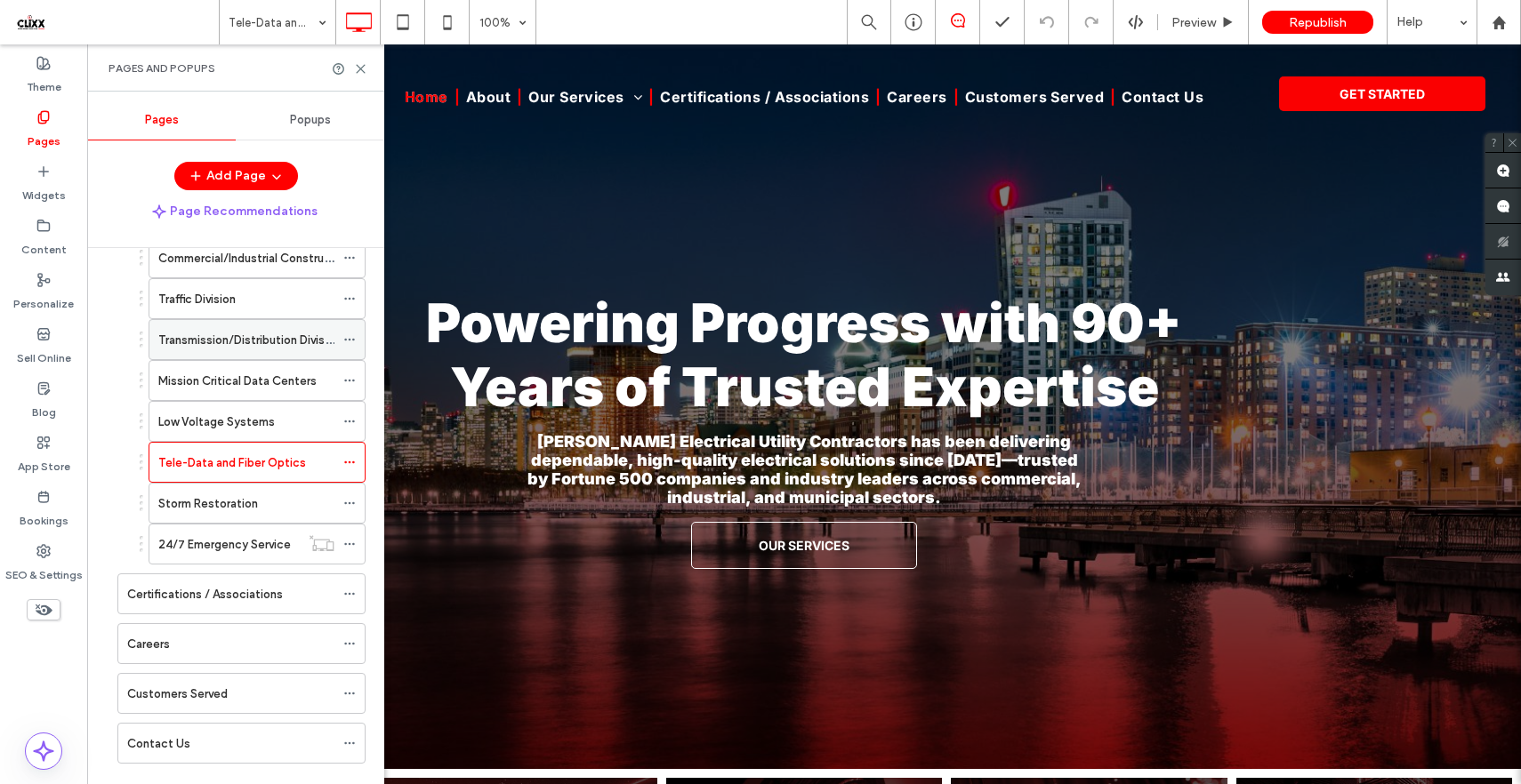
scroll to position [186, 0]
click at [231, 508] on label "Storm Restoration" at bounding box center [208, 499] width 100 height 31
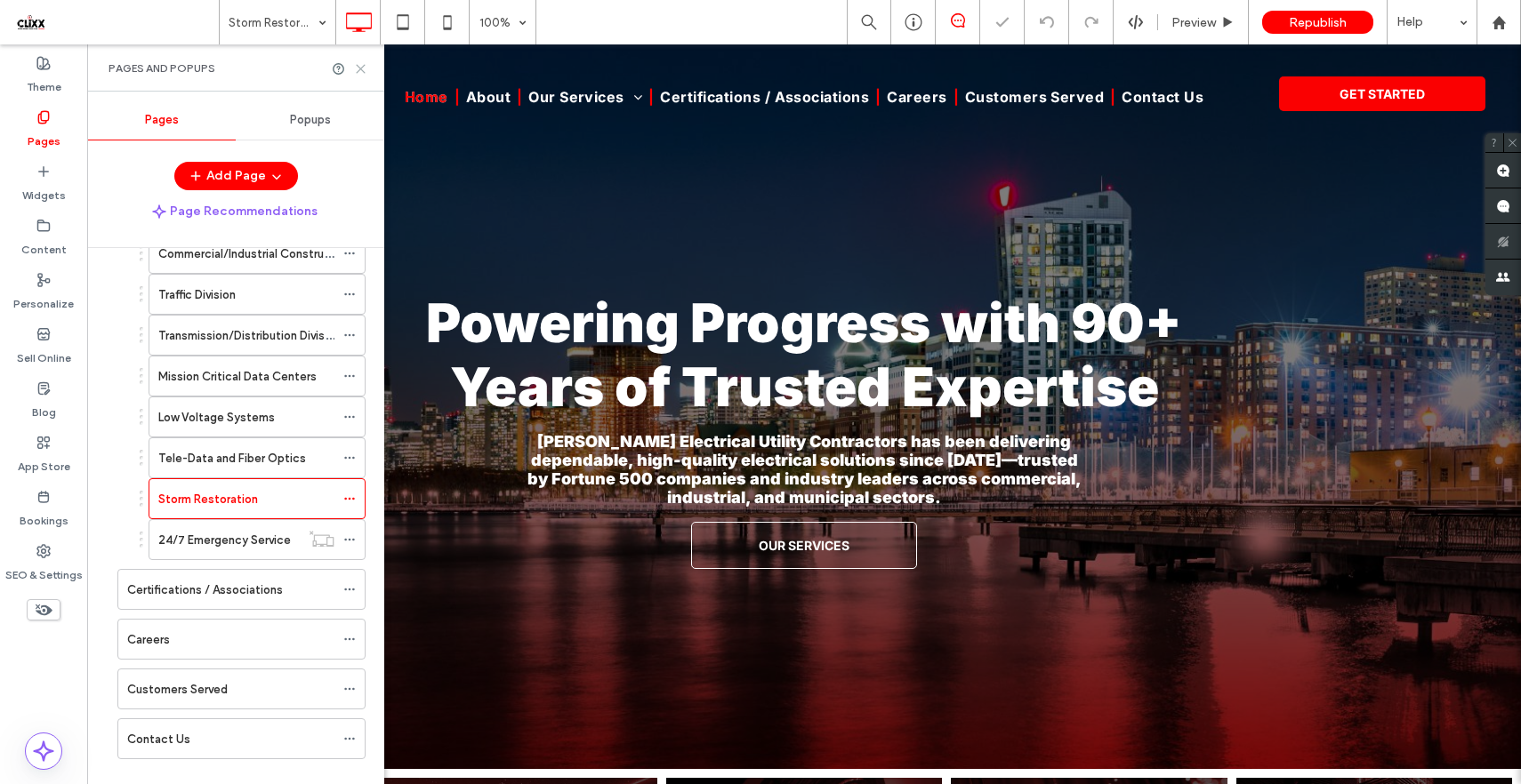
click at [363, 65] on use at bounding box center [360, 68] width 8 height 8
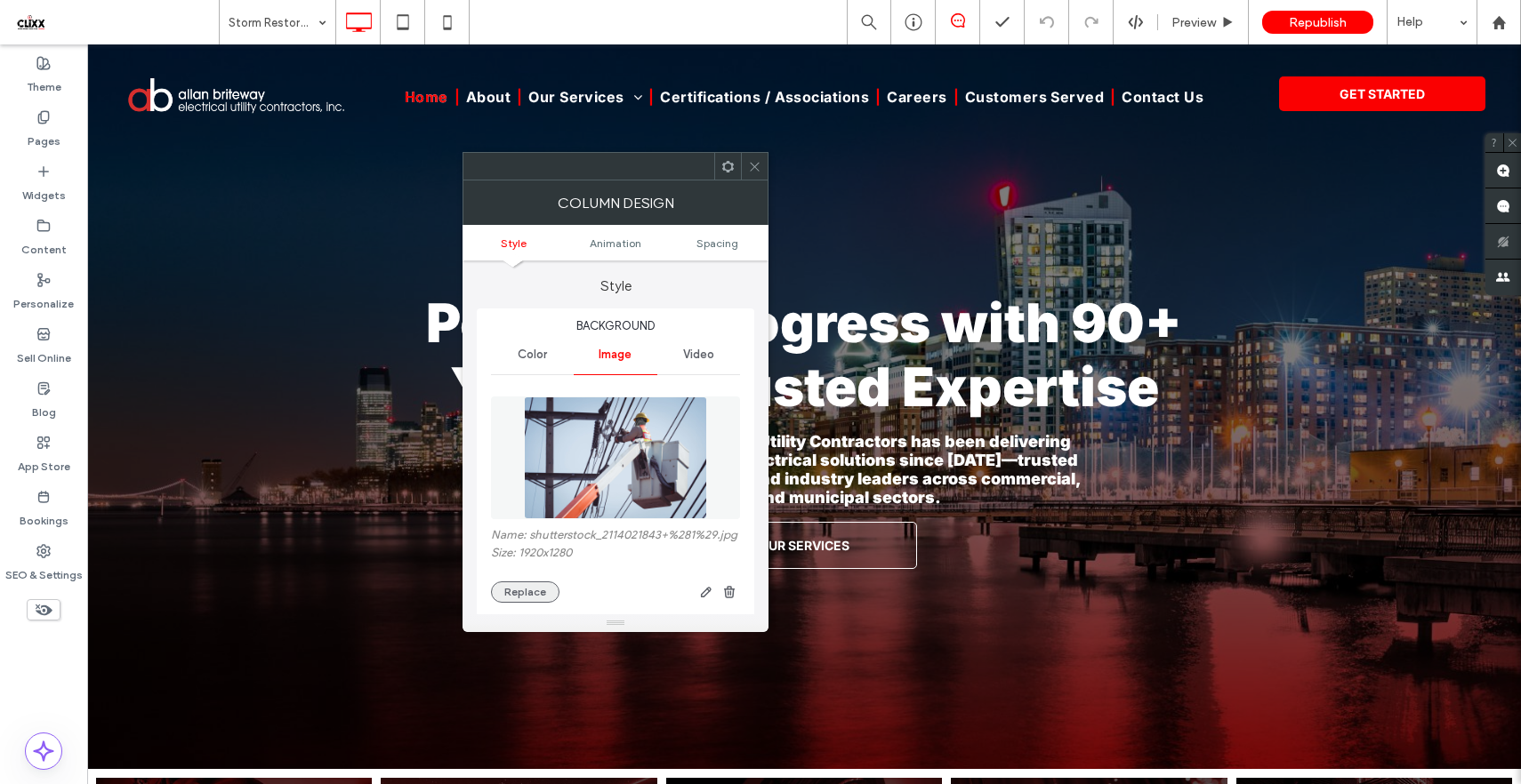
click at [511, 595] on button "Replace" at bounding box center [525, 591] width 68 height 21
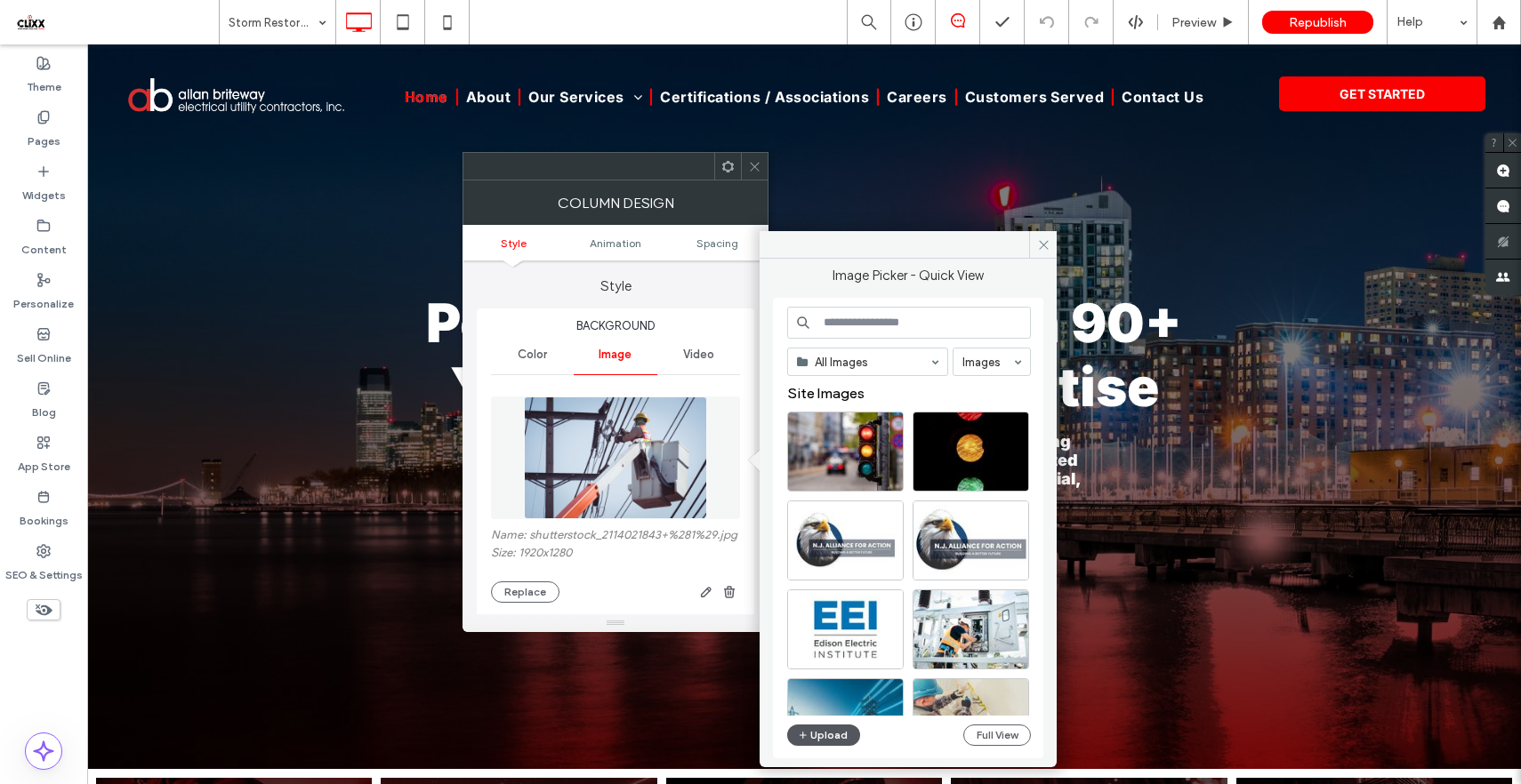
click at [821, 739] on button "Upload" at bounding box center [823, 734] width 73 height 21
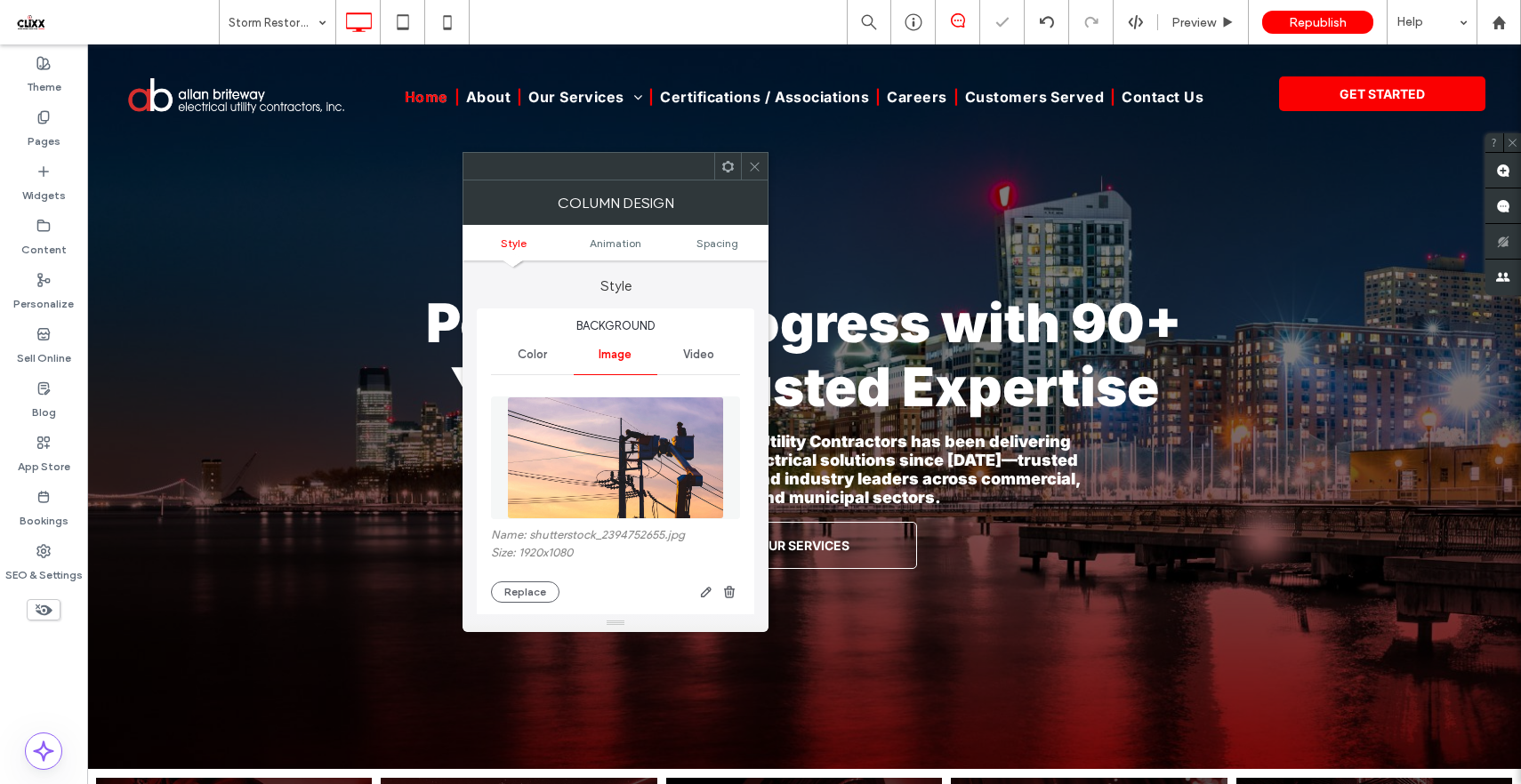
click at [750, 165] on icon at bounding box center [754, 167] width 13 height 13
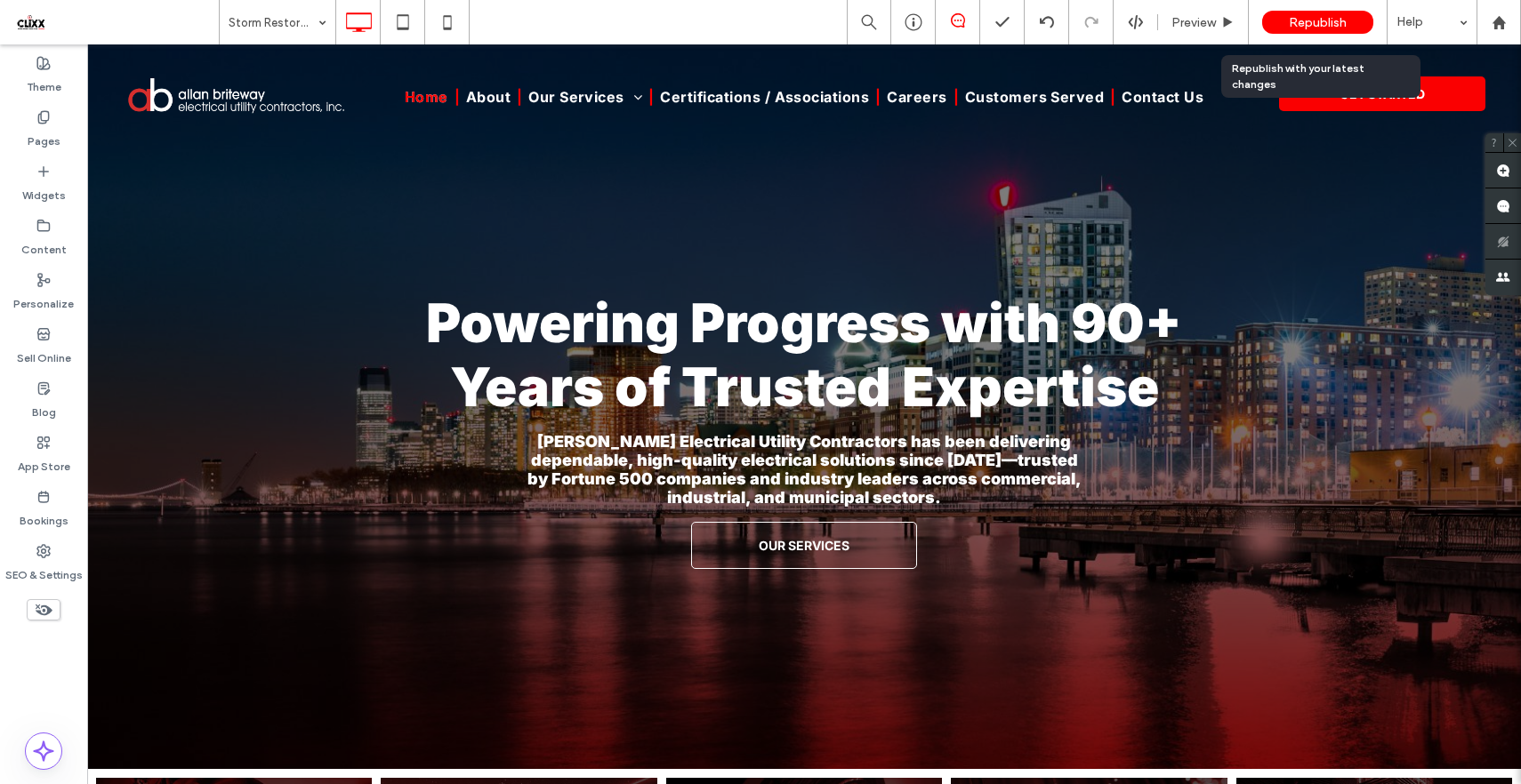
click at [1296, 25] on span "Republish" at bounding box center [1317, 22] width 58 height 15
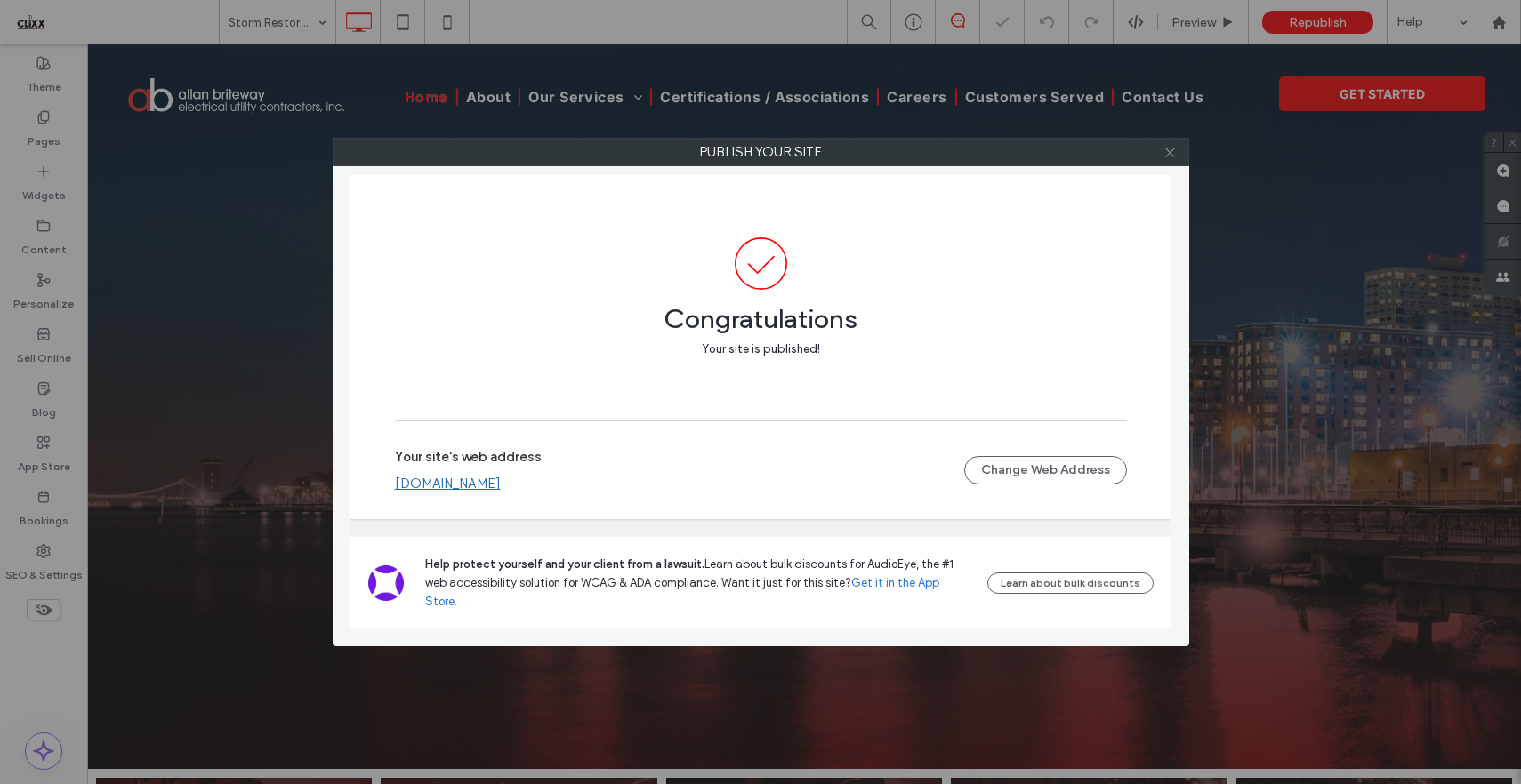
click at [1173, 153] on icon at bounding box center [1170, 152] width 13 height 13
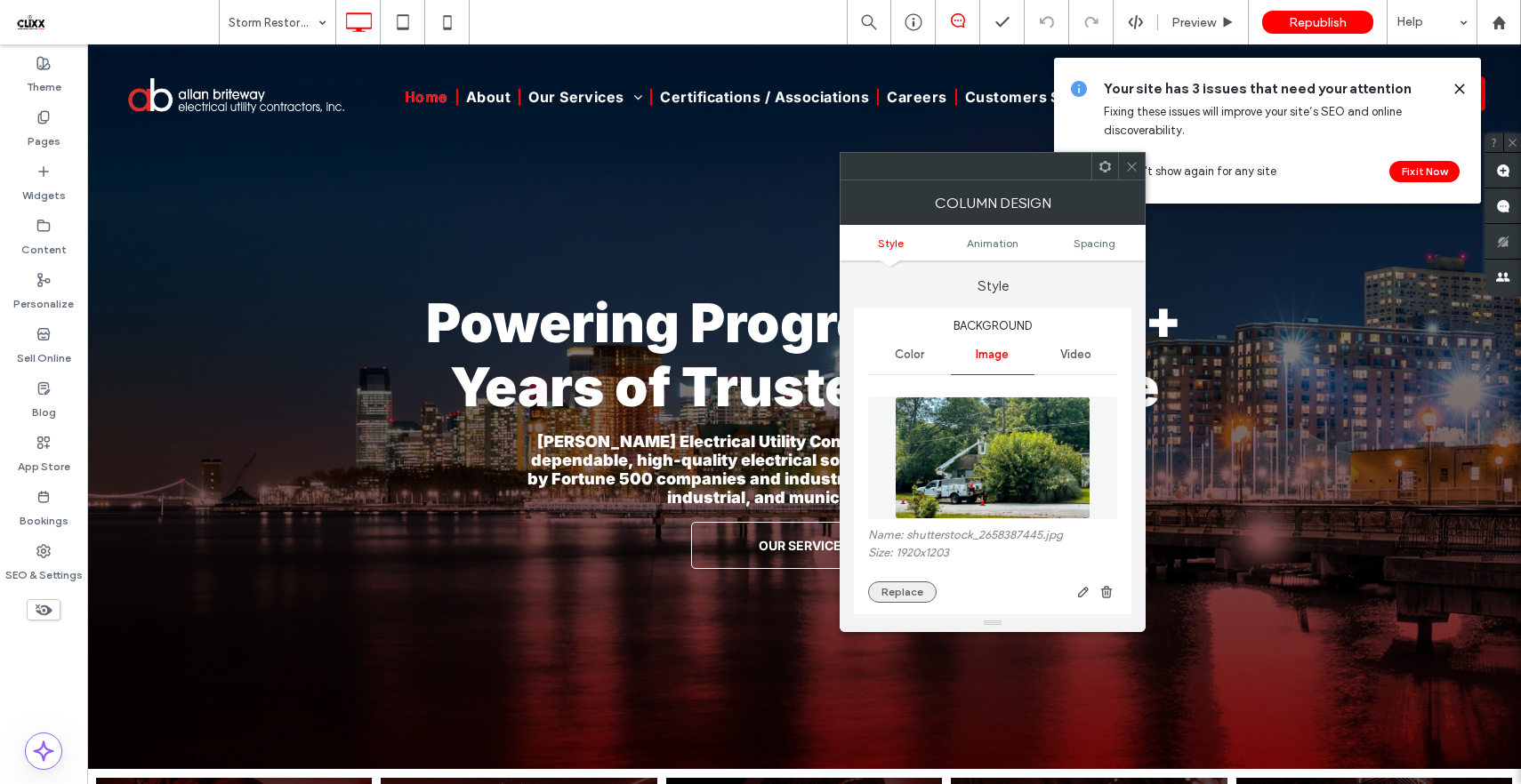
click at [900, 594] on button "Replace" at bounding box center [902, 591] width 68 height 21
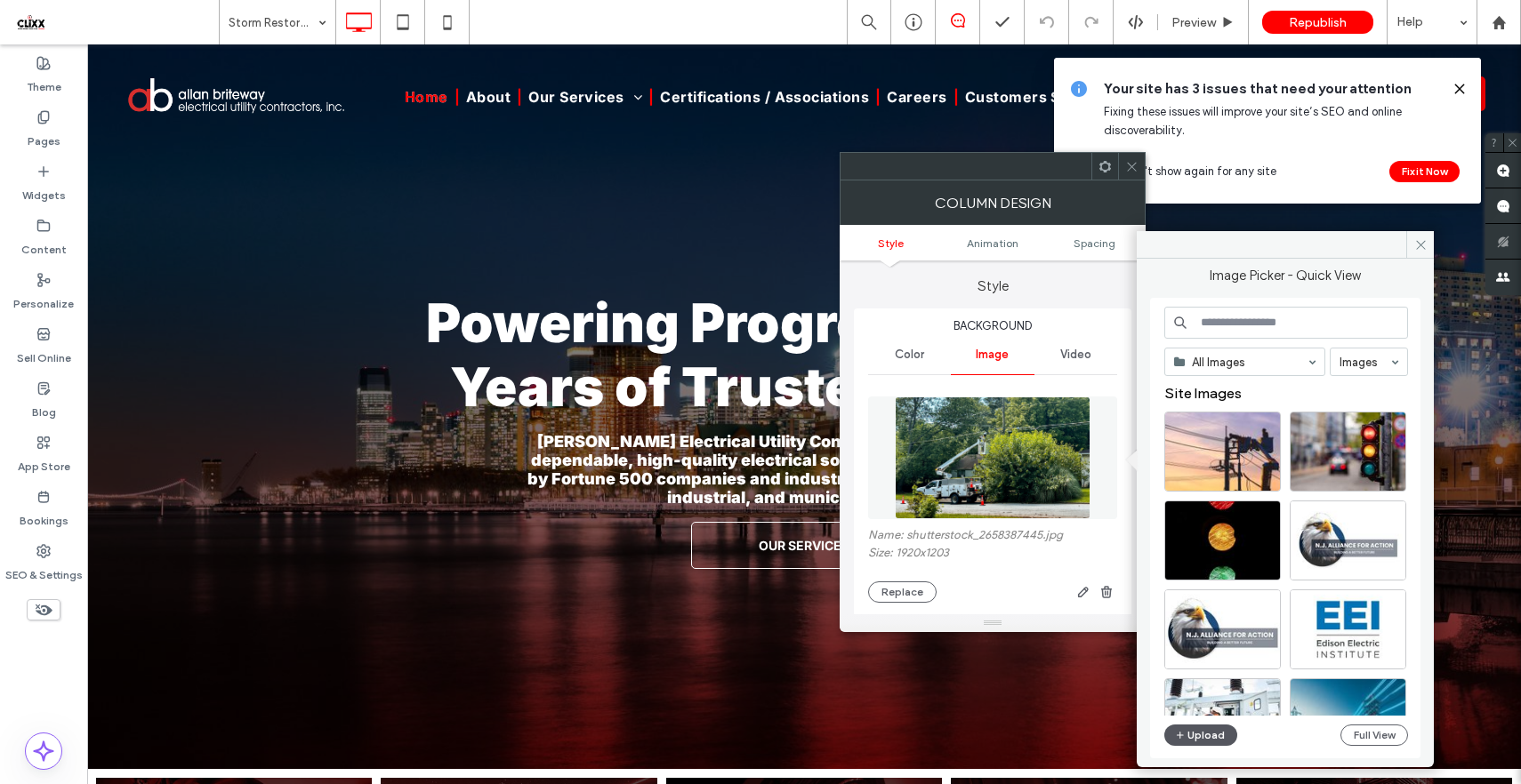
click at [1203, 735] on button "Upload" at bounding box center [1200, 734] width 73 height 21
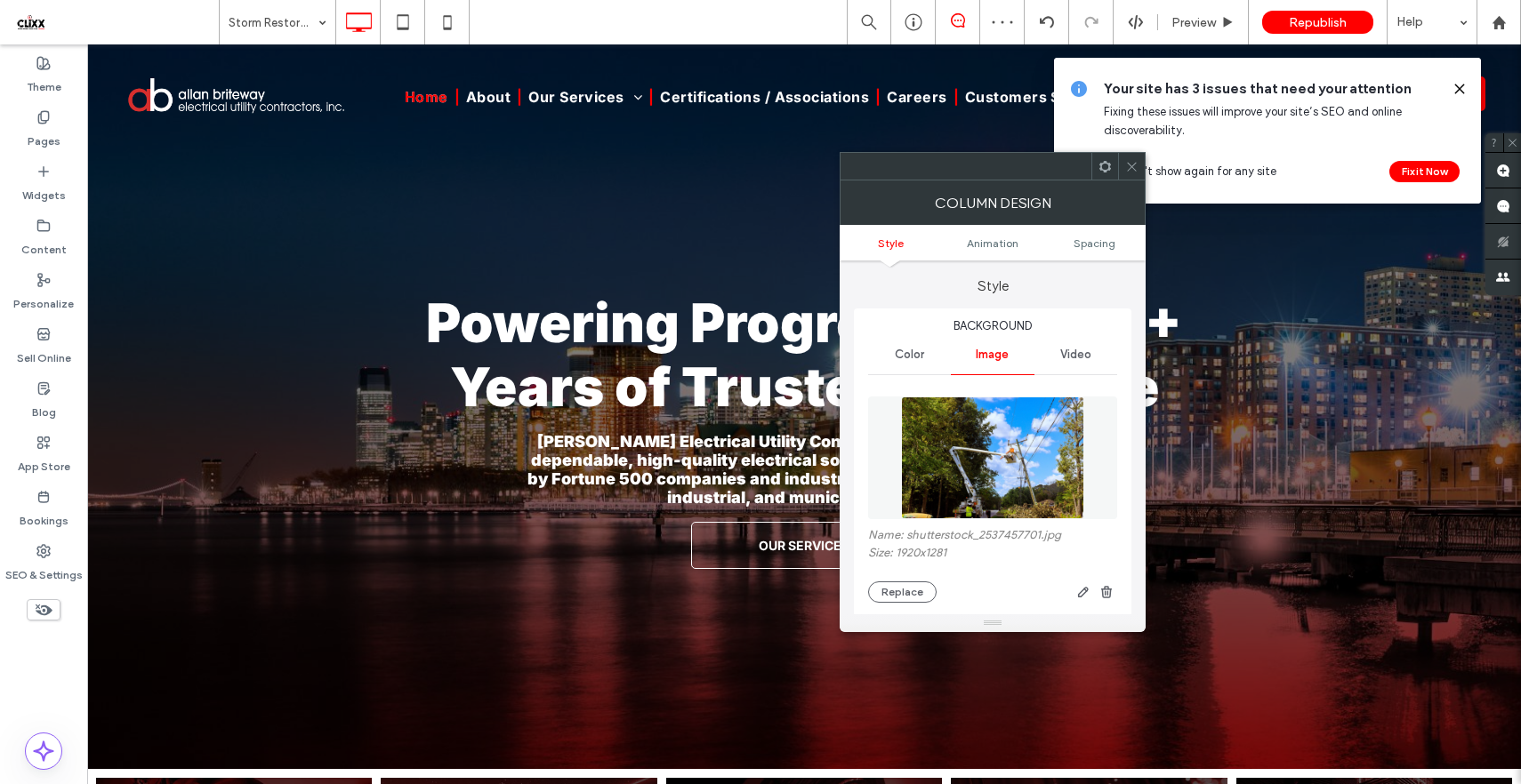
click at [1127, 172] on icon at bounding box center [1132, 167] width 13 height 13
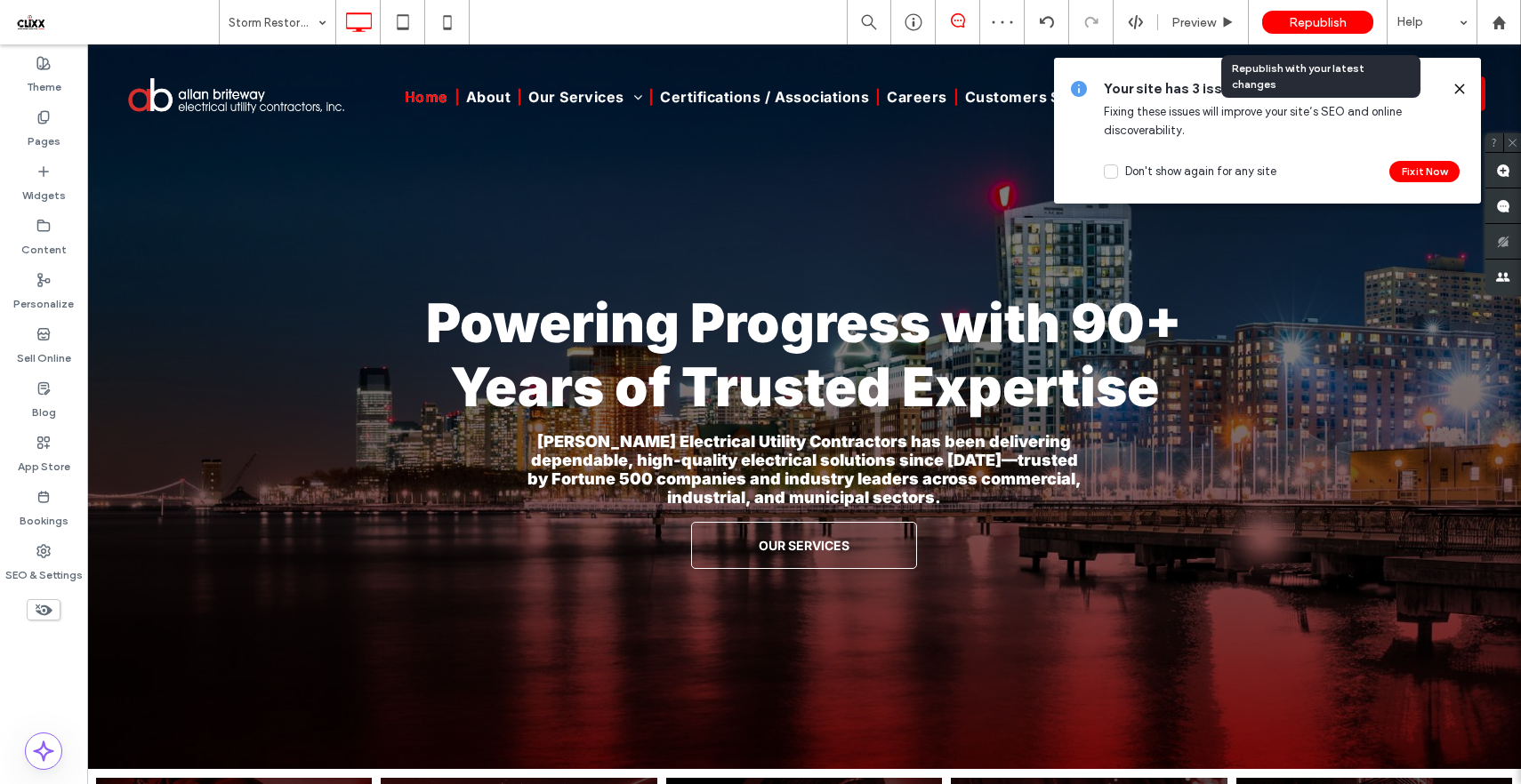
click at [1299, 22] on span "Republish" at bounding box center [1317, 22] width 58 height 15
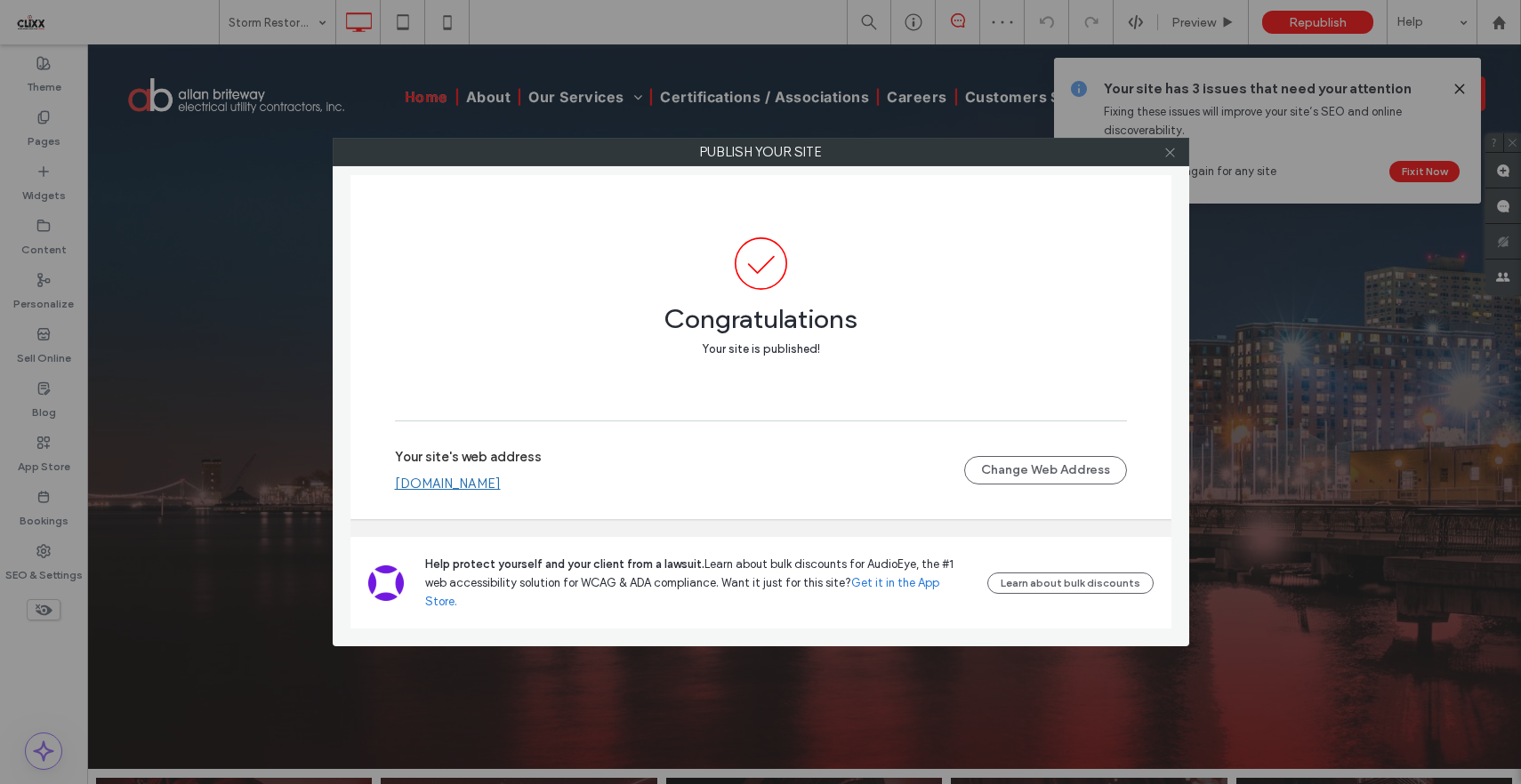
click at [1173, 153] on icon at bounding box center [1170, 152] width 13 height 13
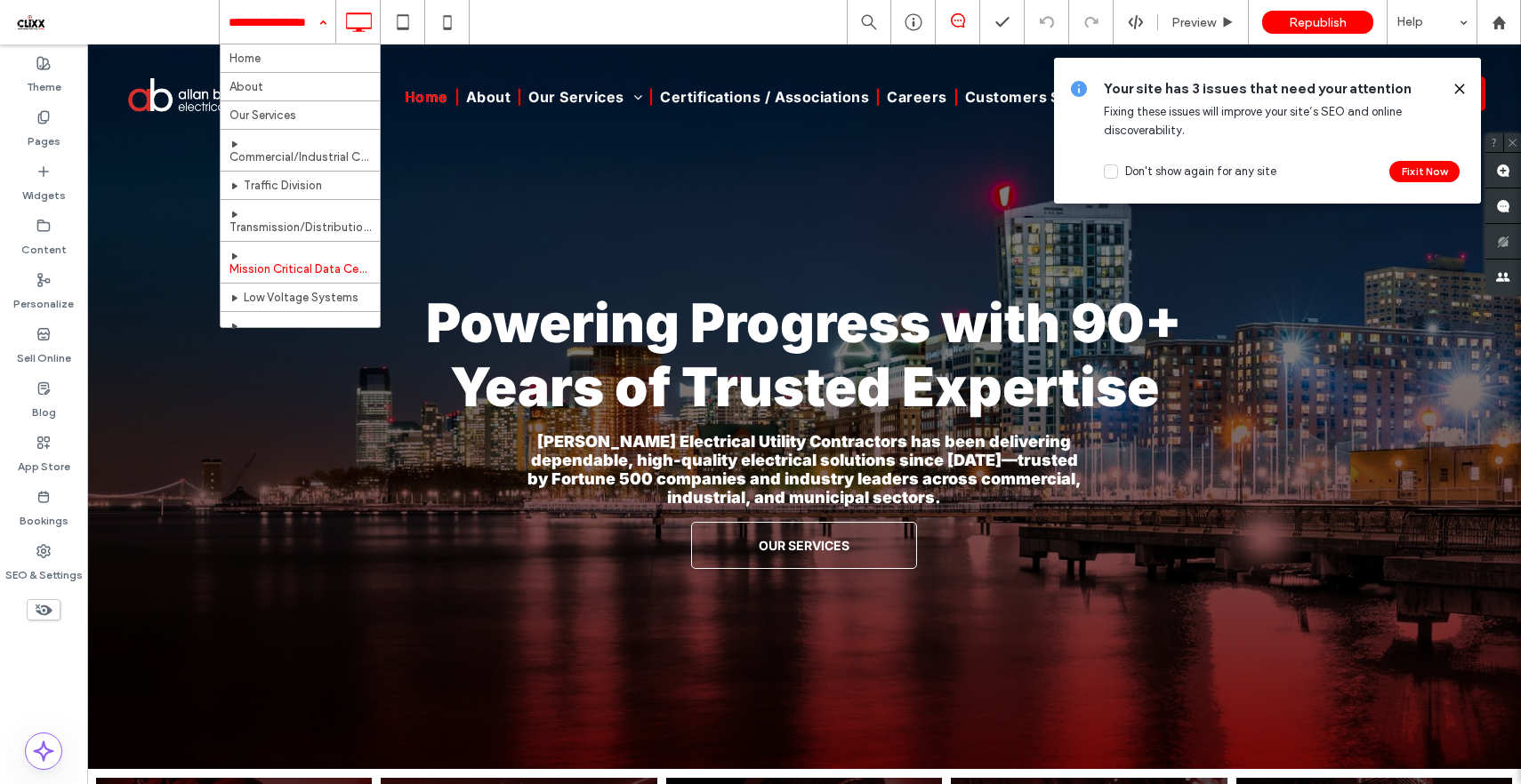
scroll to position [226, 0]
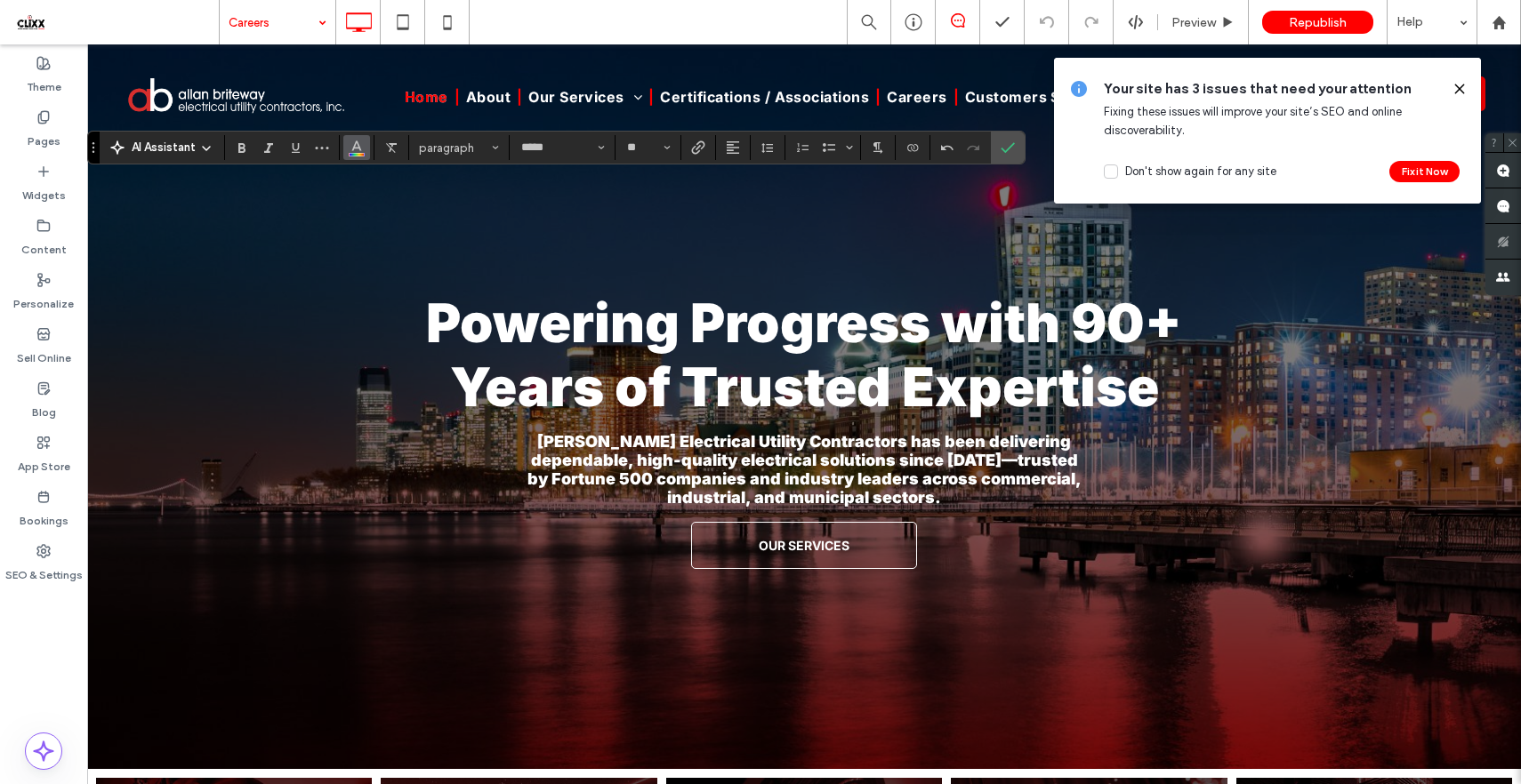
click at [354, 142] on icon "Color" at bounding box center [356, 146] width 14 height 14
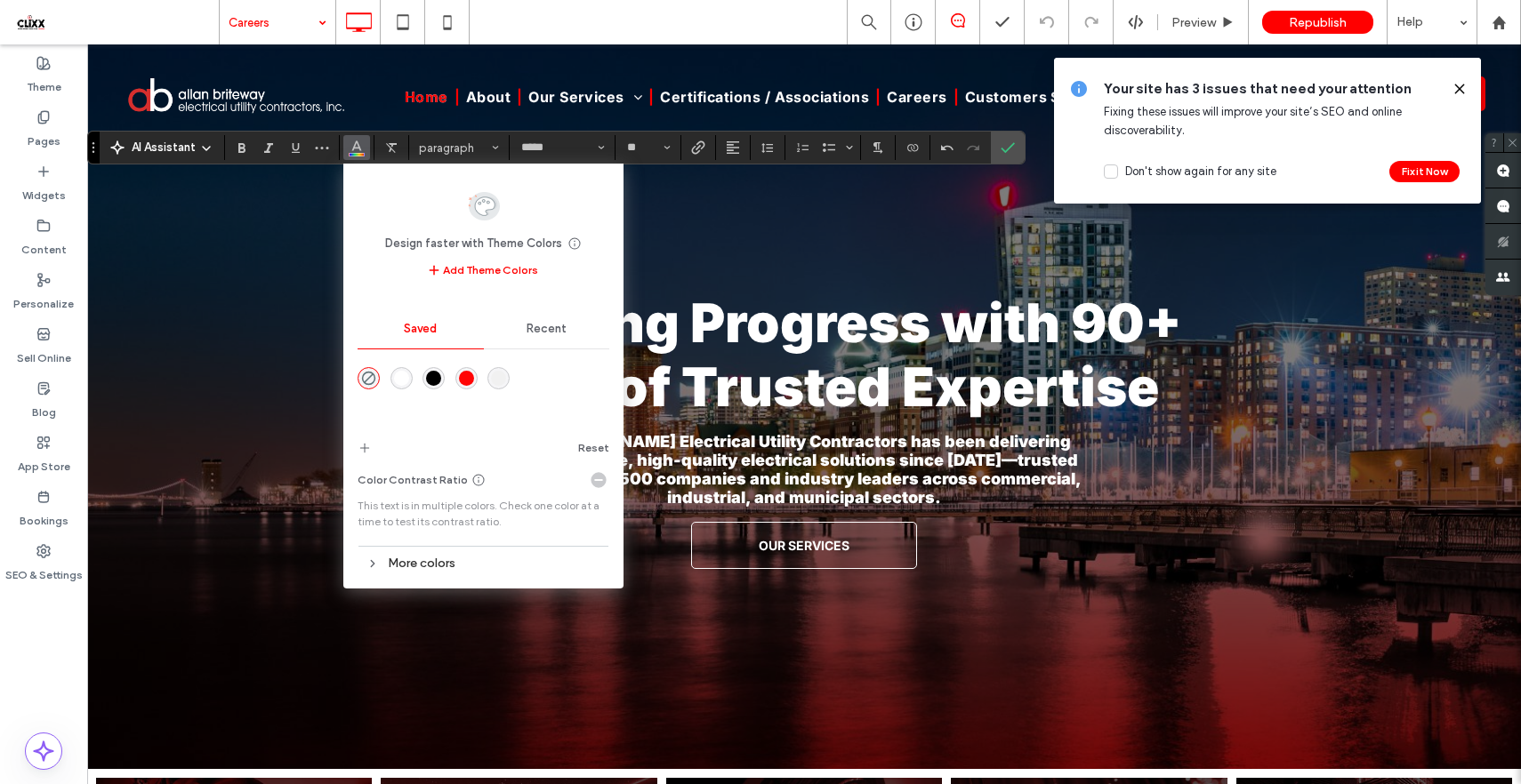
click at [466, 374] on div "rgba(255,0,0,0.98)" at bounding box center [466, 378] width 15 height 15
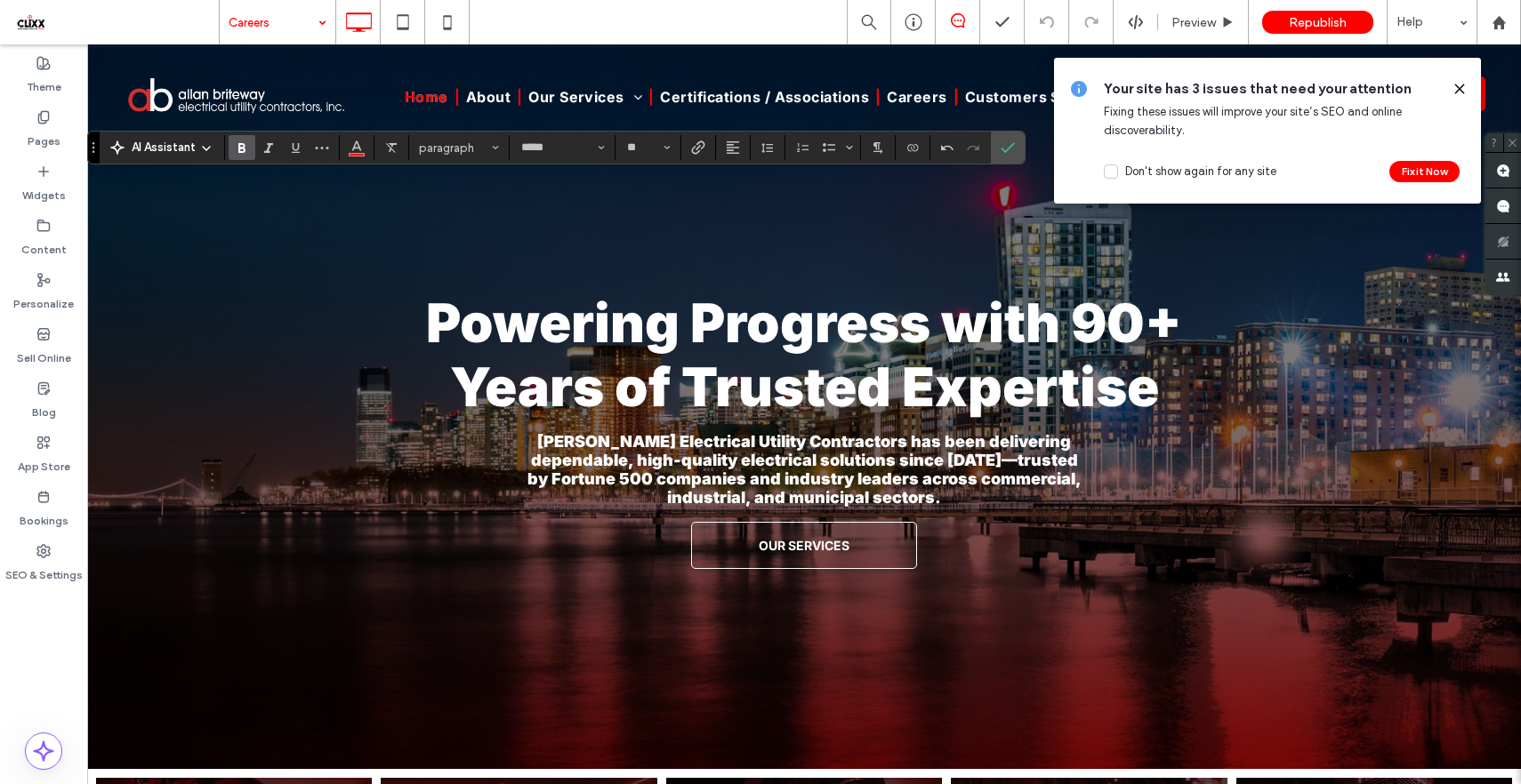
click at [241, 144] on use "Bold" at bounding box center [242, 147] width 7 height 10
click at [1021, 150] on section at bounding box center [1008, 147] width 34 height 32
click at [1012, 150] on icon "Confirm" at bounding box center [1008, 146] width 14 height 14
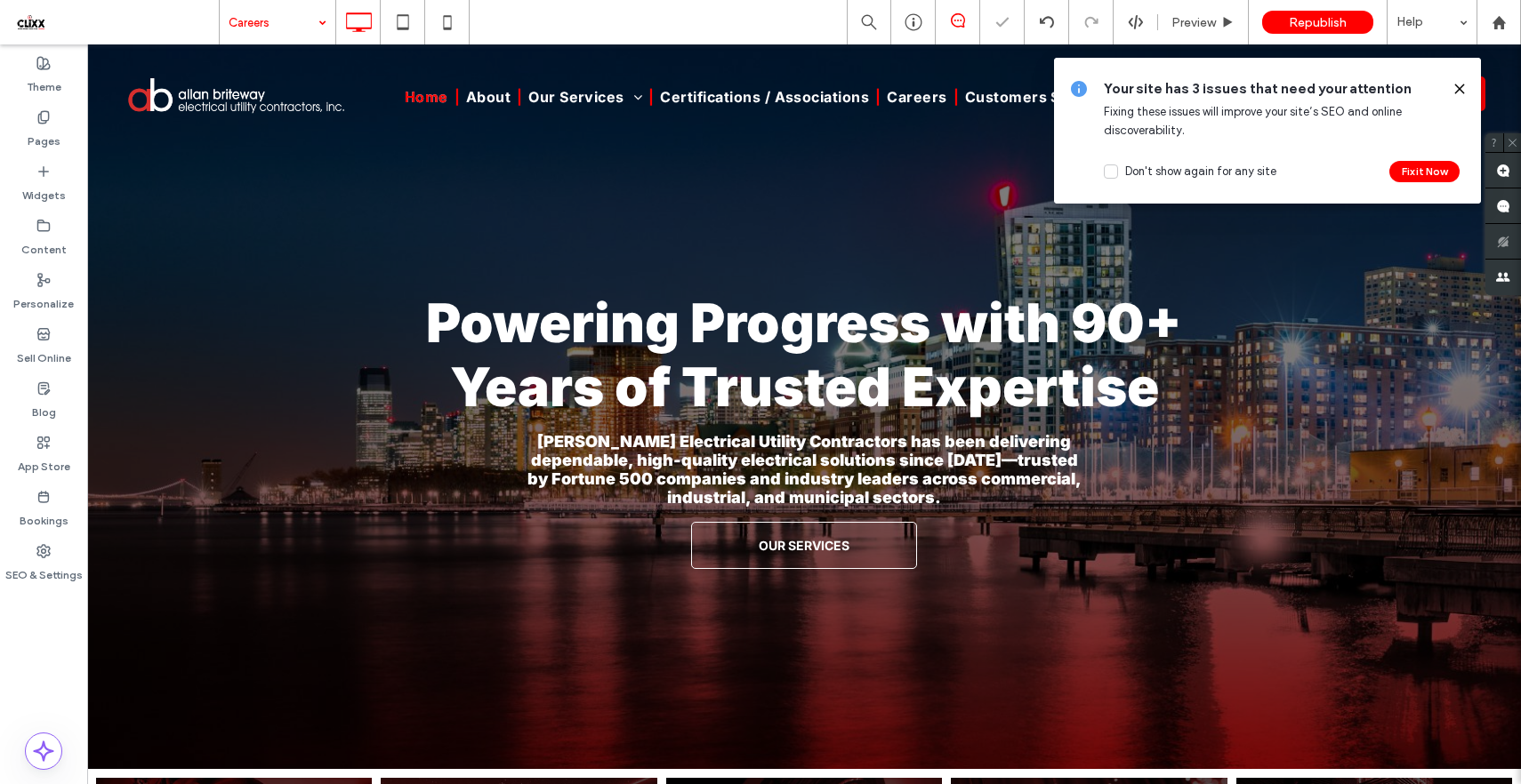
click at [1460, 88] on icon at bounding box center [1459, 88] width 14 height 14
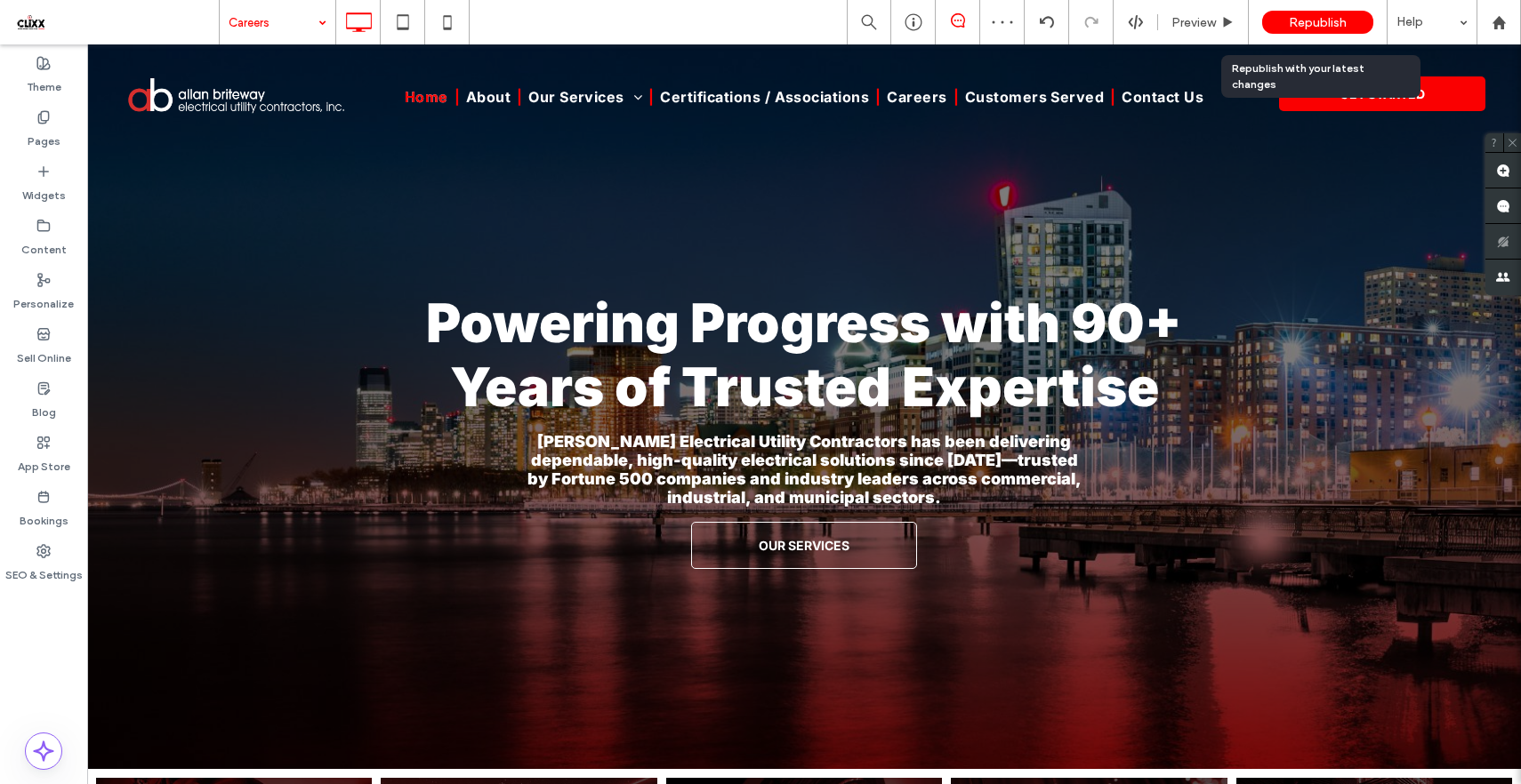
click at [1324, 24] on span "Republish" at bounding box center [1317, 22] width 58 height 15
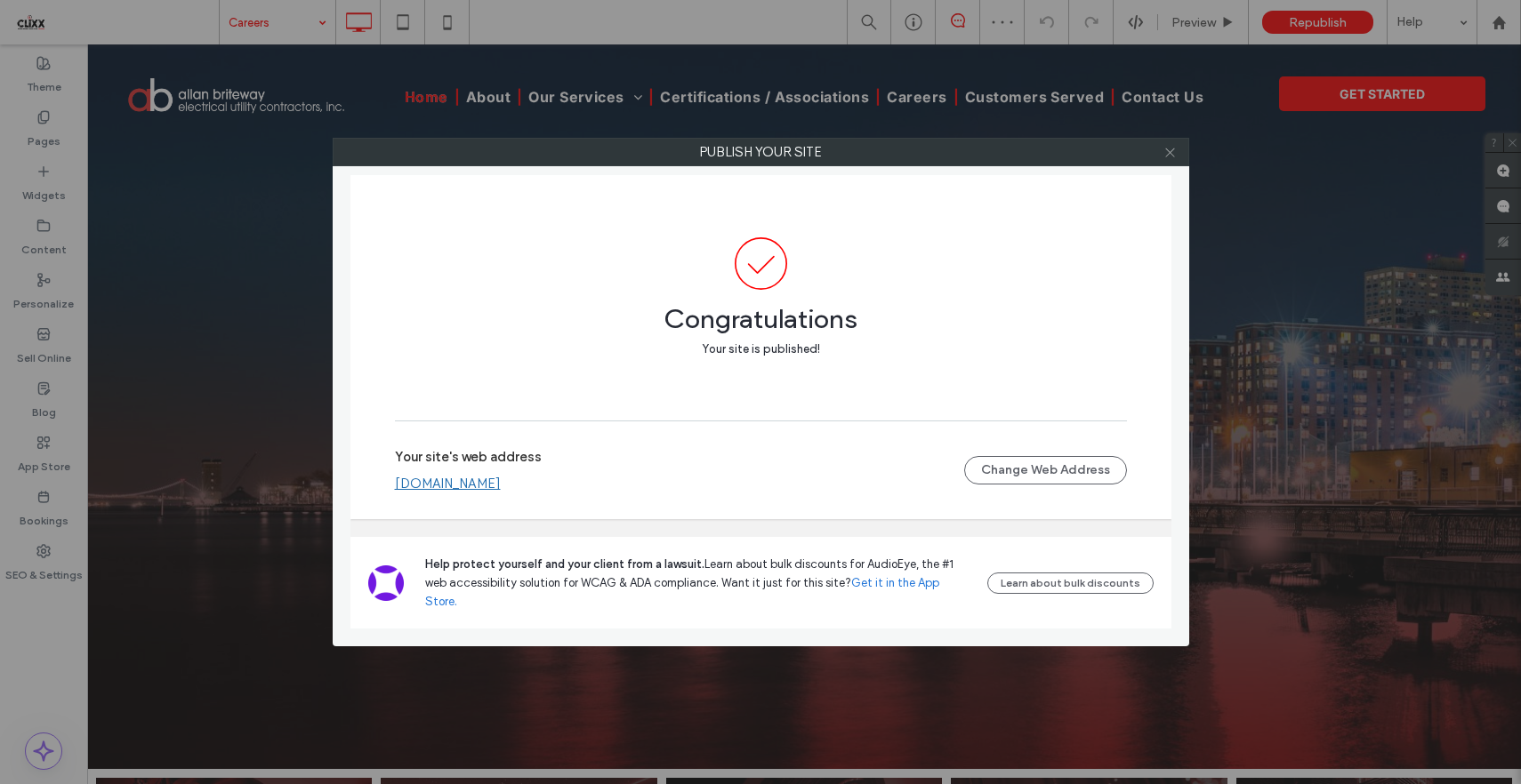
click at [1171, 157] on icon at bounding box center [1170, 152] width 13 height 13
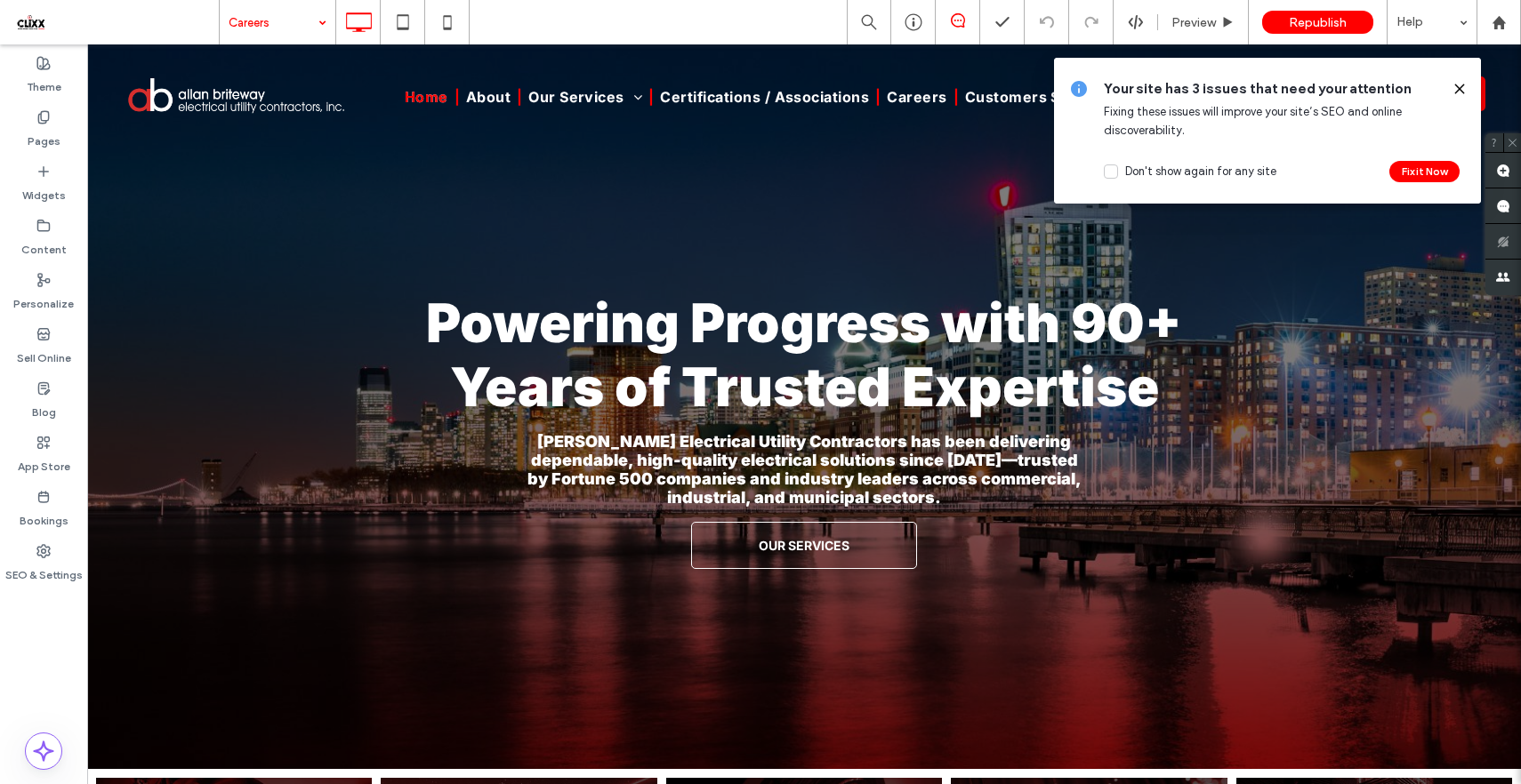
click at [1467, 90] on div "Your site has 3 issues that need your attention Fixing these issues will improv…" at bounding box center [1267, 131] width 427 height 146
click at [1458, 89] on icon at bounding box center [1459, 88] width 14 height 14
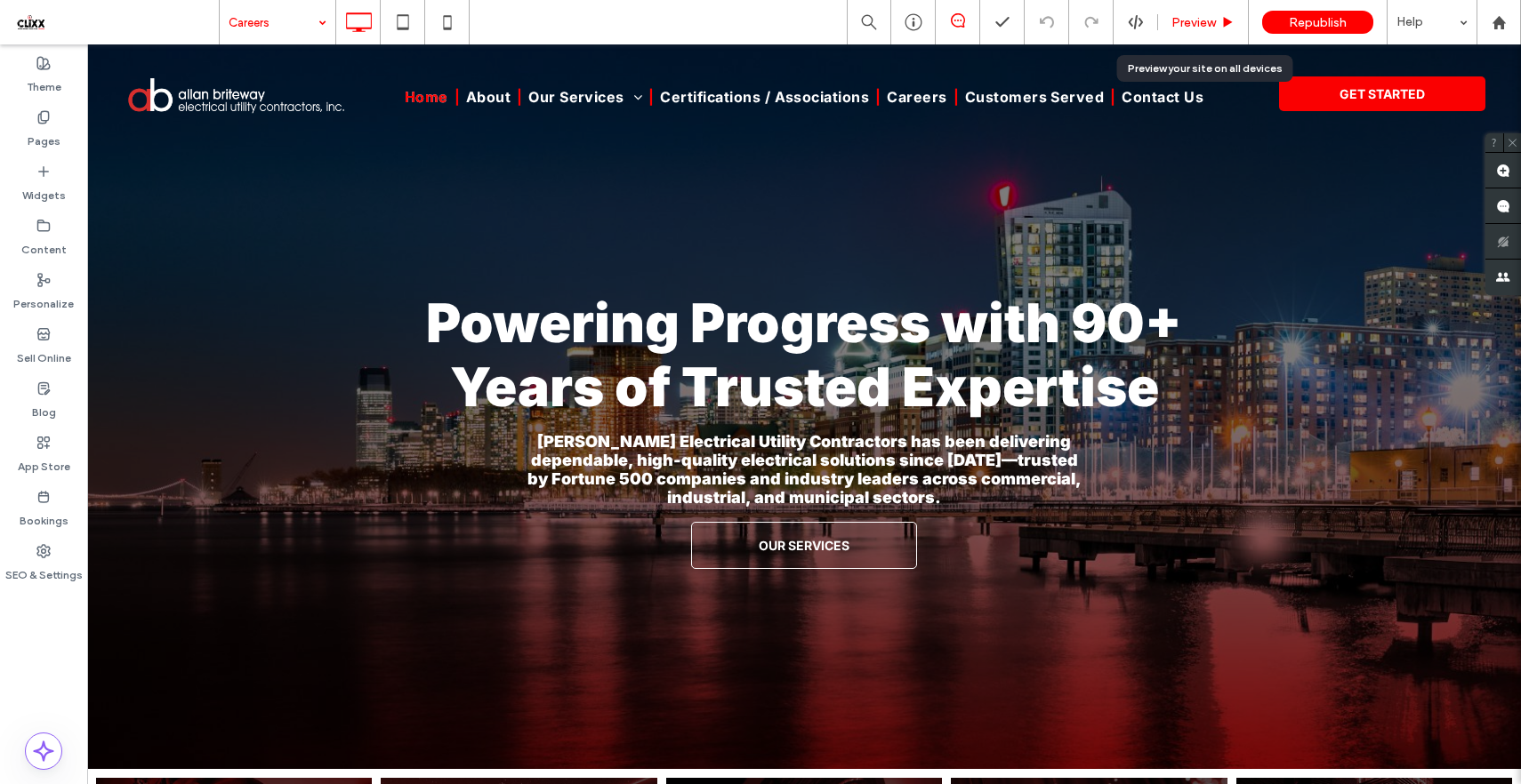
click at [1201, 13] on div "Preview" at bounding box center [1203, 22] width 90 height 44
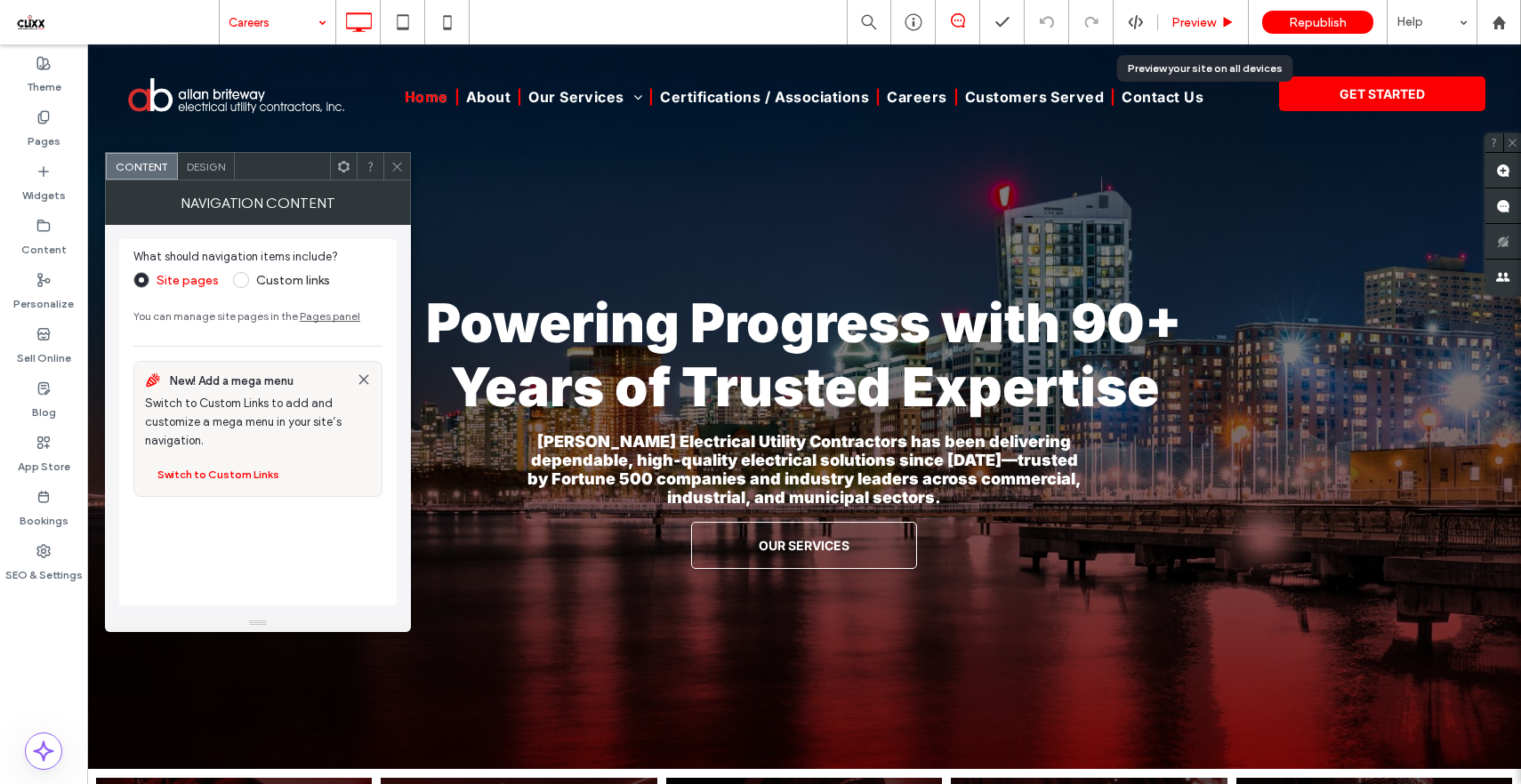
click at [1182, 25] on span "Preview" at bounding box center [1194, 22] width 44 height 15
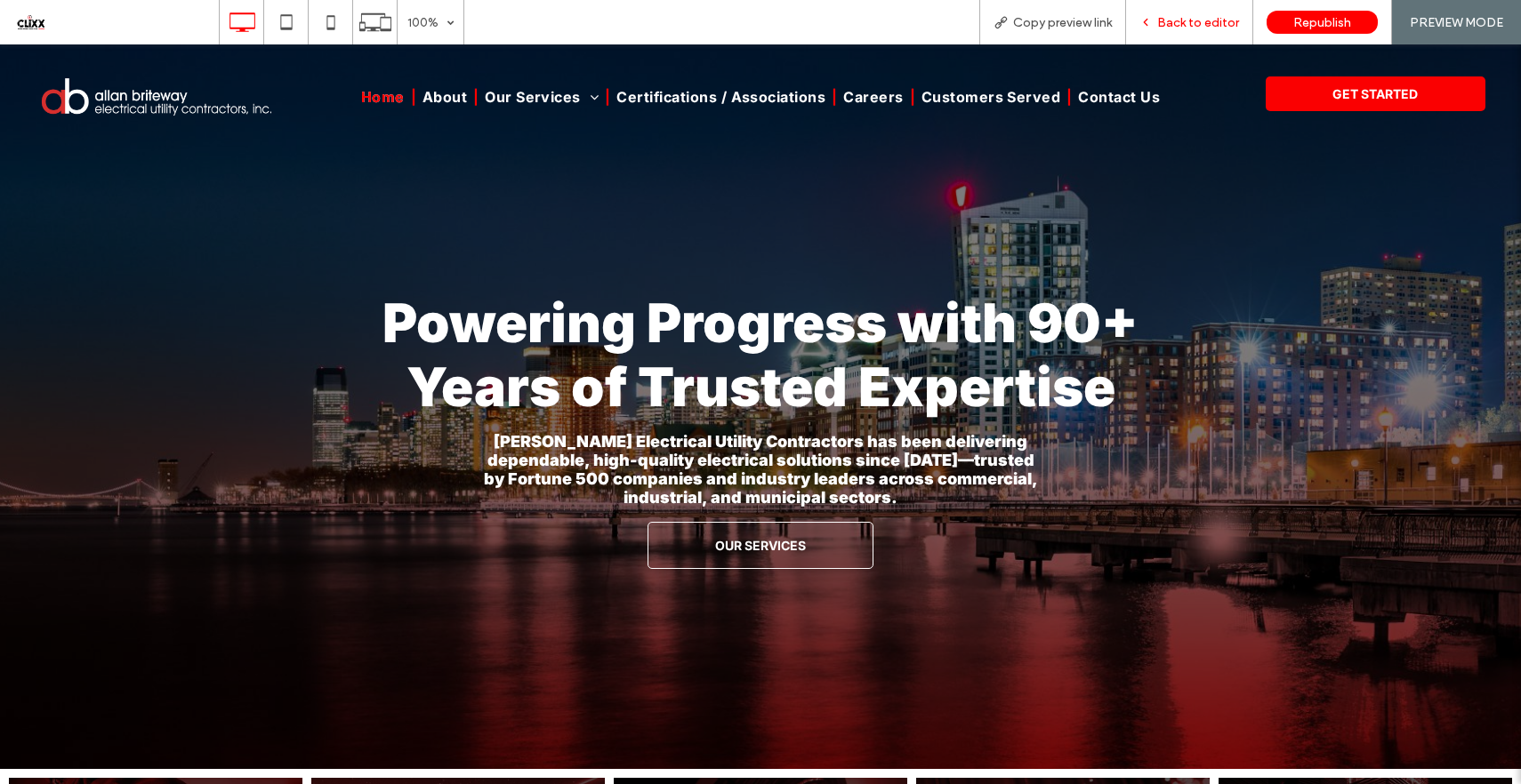
click at [1169, 15] on span "Back to editor" at bounding box center [1197, 22] width 82 height 15
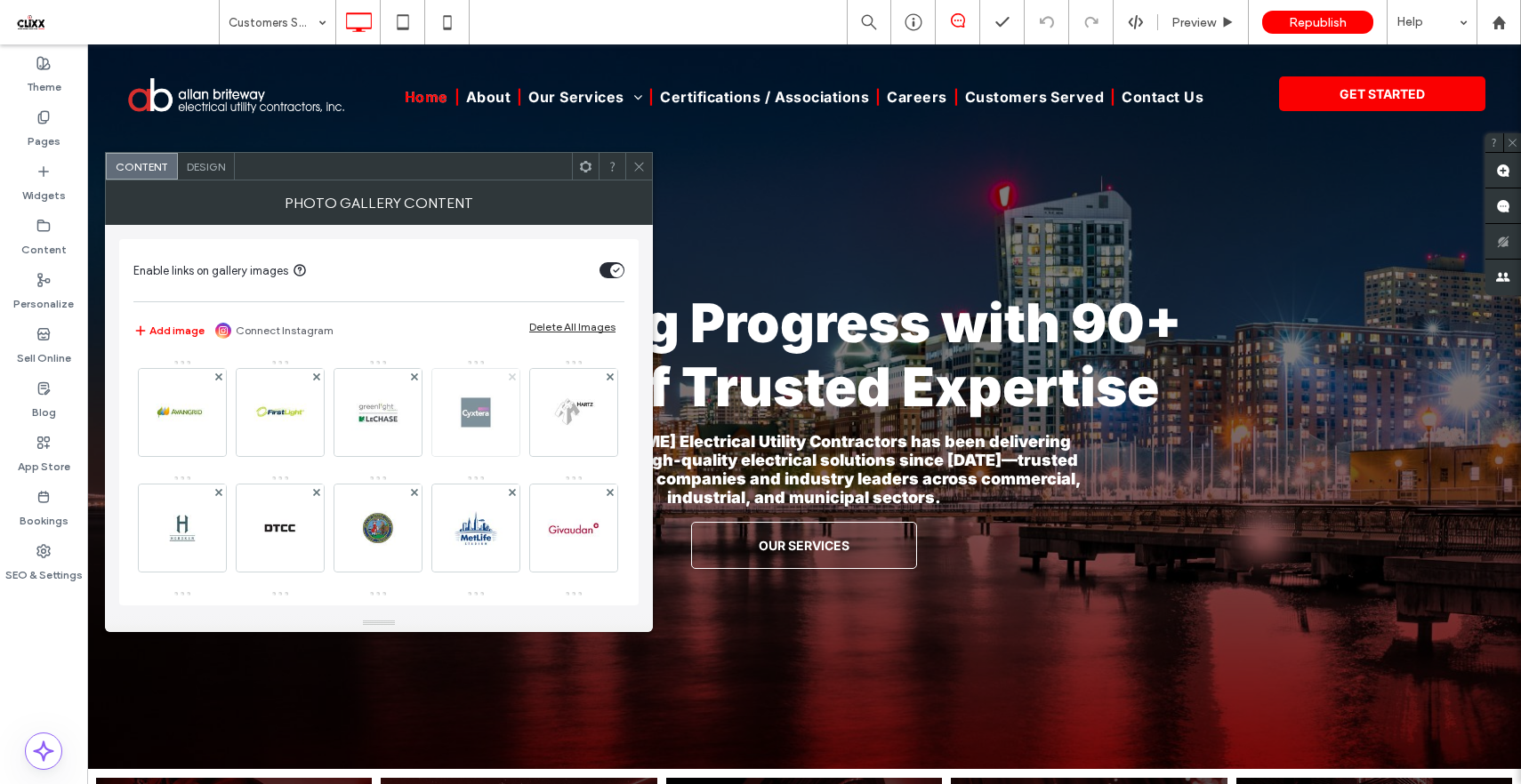
click at [510, 376] on icon at bounding box center [513, 377] width 7 height 7
click at [606, 259] on use at bounding box center [609, 255] width 7 height 7
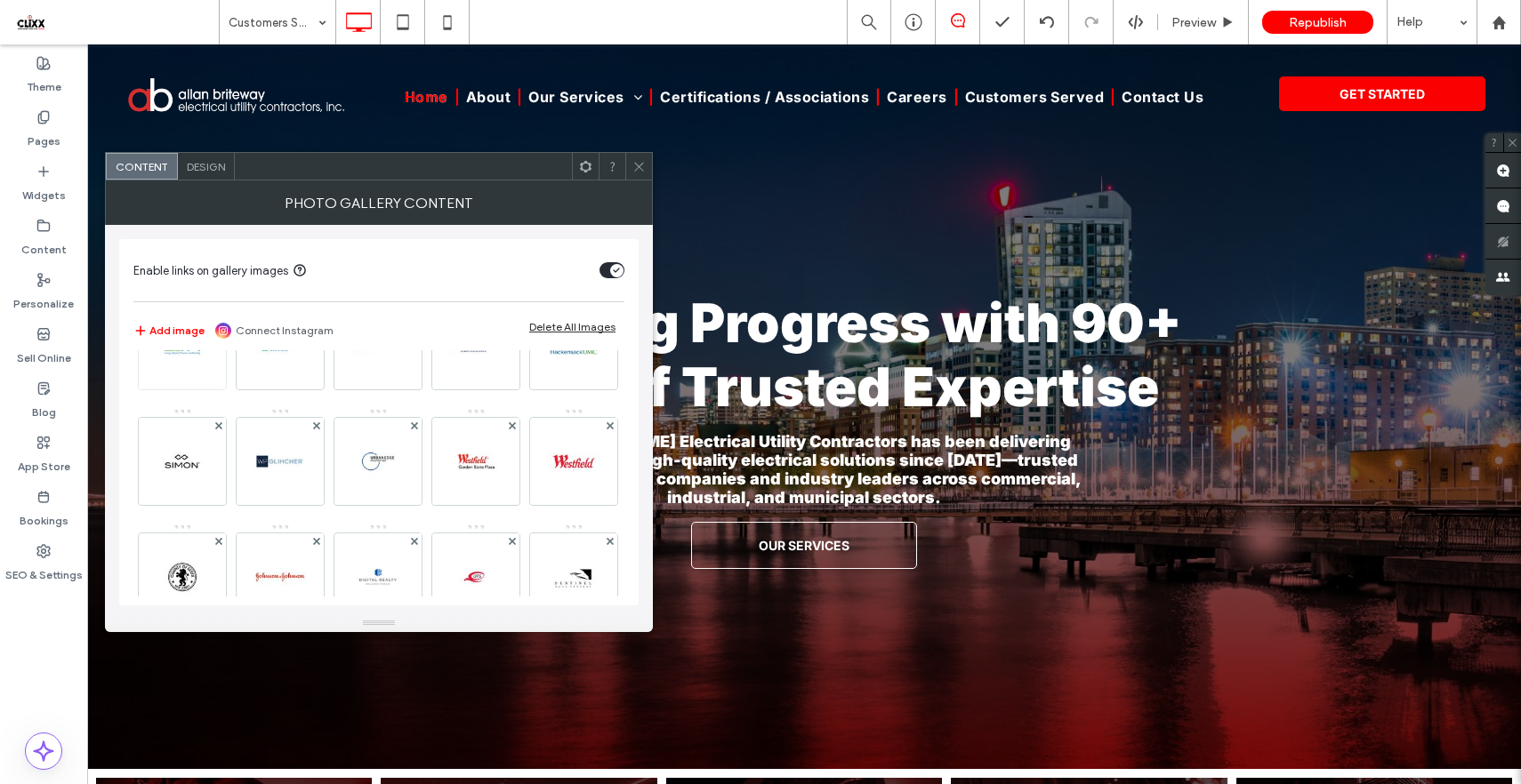
scroll to position [743, 0]
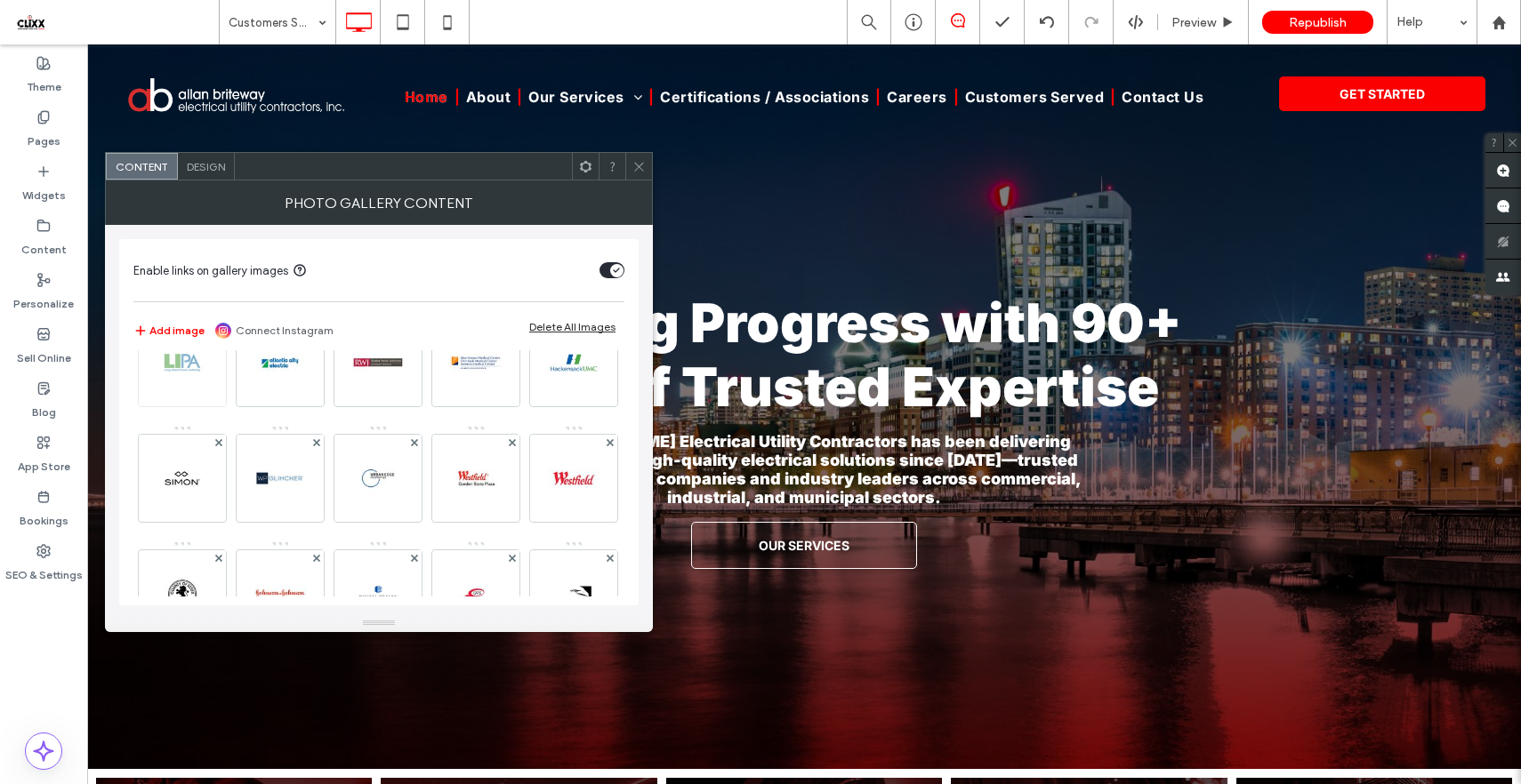
click at [221, 330] on use at bounding box center [218, 326] width 7 height 7
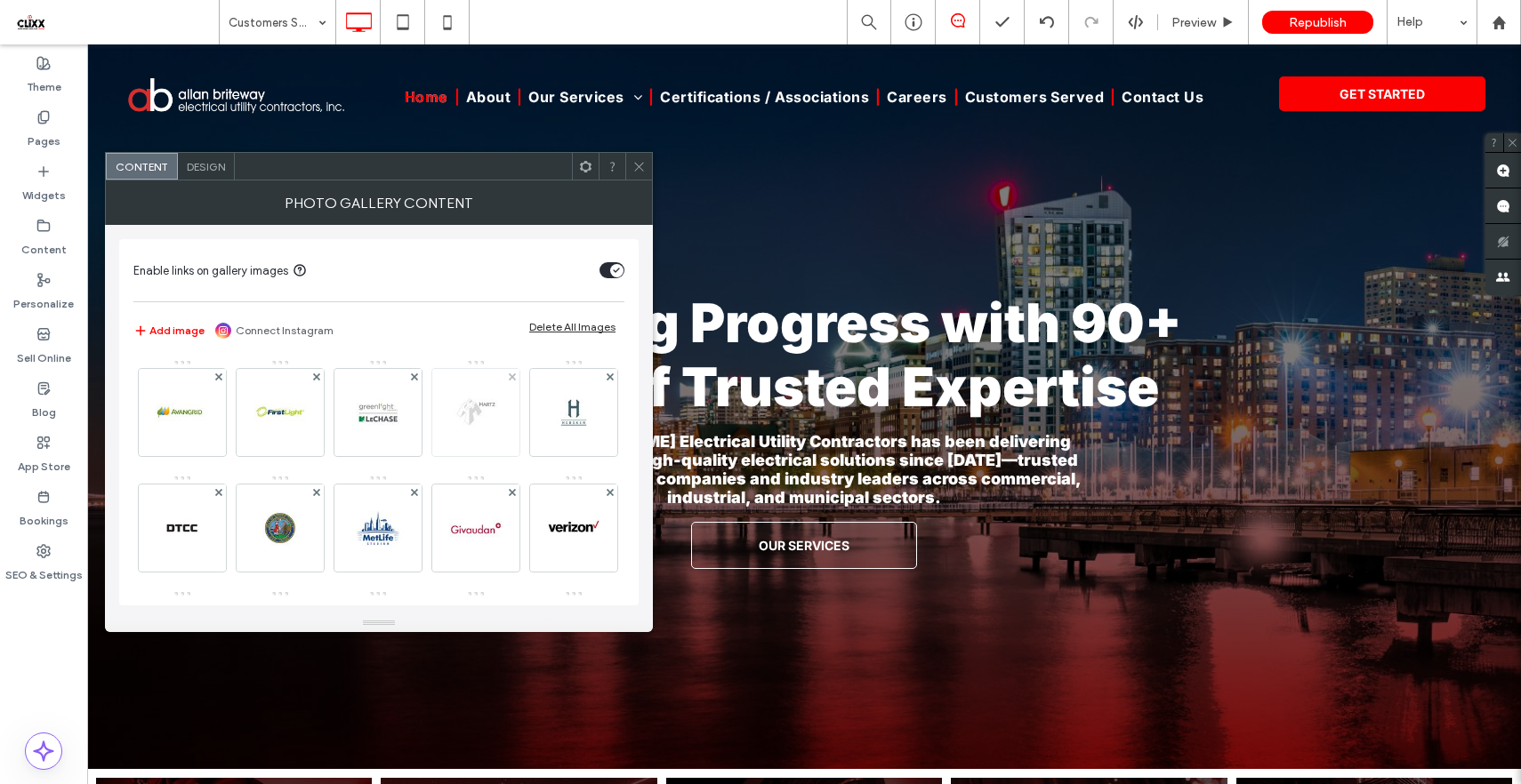
scroll to position [1276, 0]
click at [530, 504] on div "Image" at bounding box center [573, 523] width 88 height 84
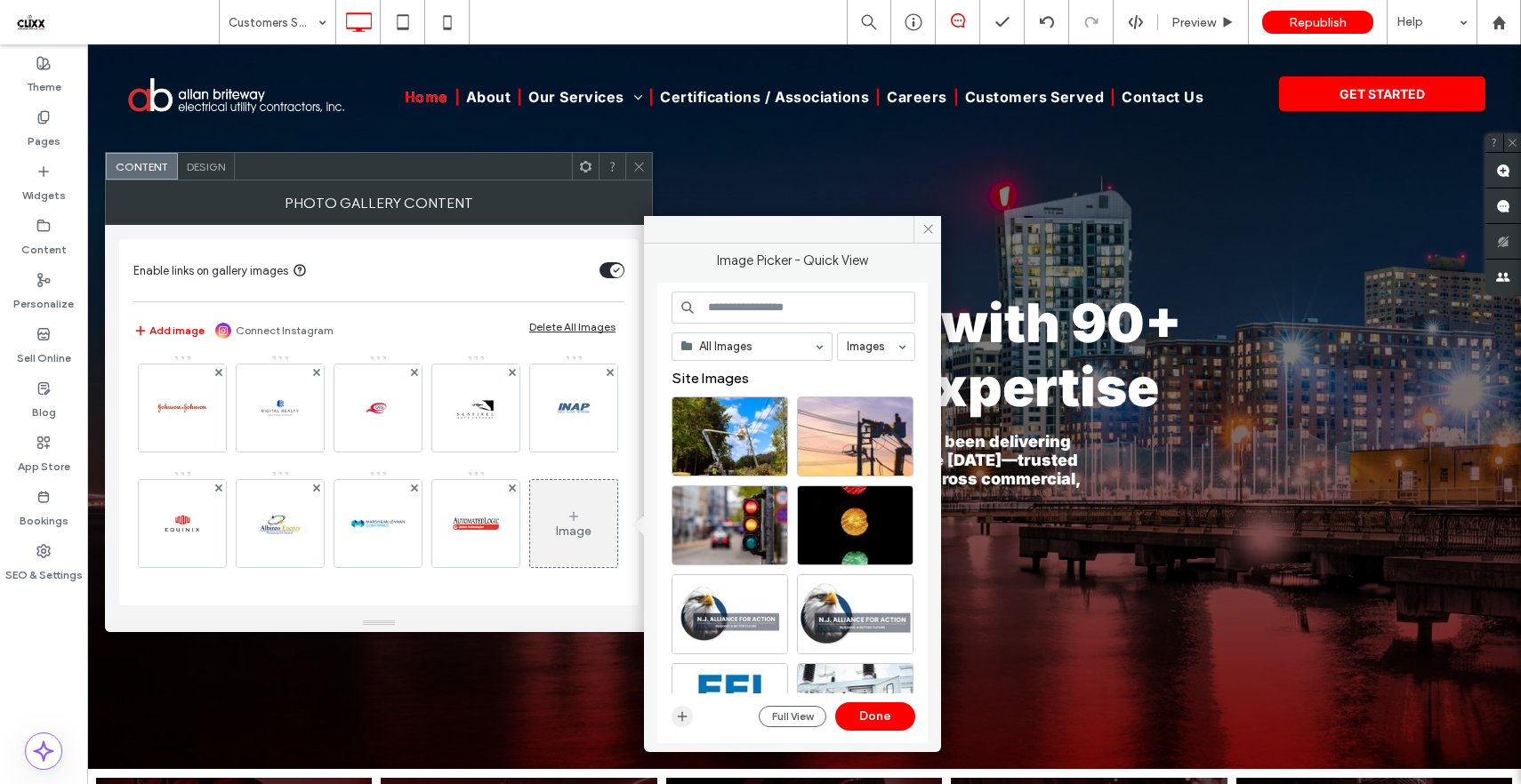
click at [679, 719] on icon "button" at bounding box center [681, 716] width 14 height 14
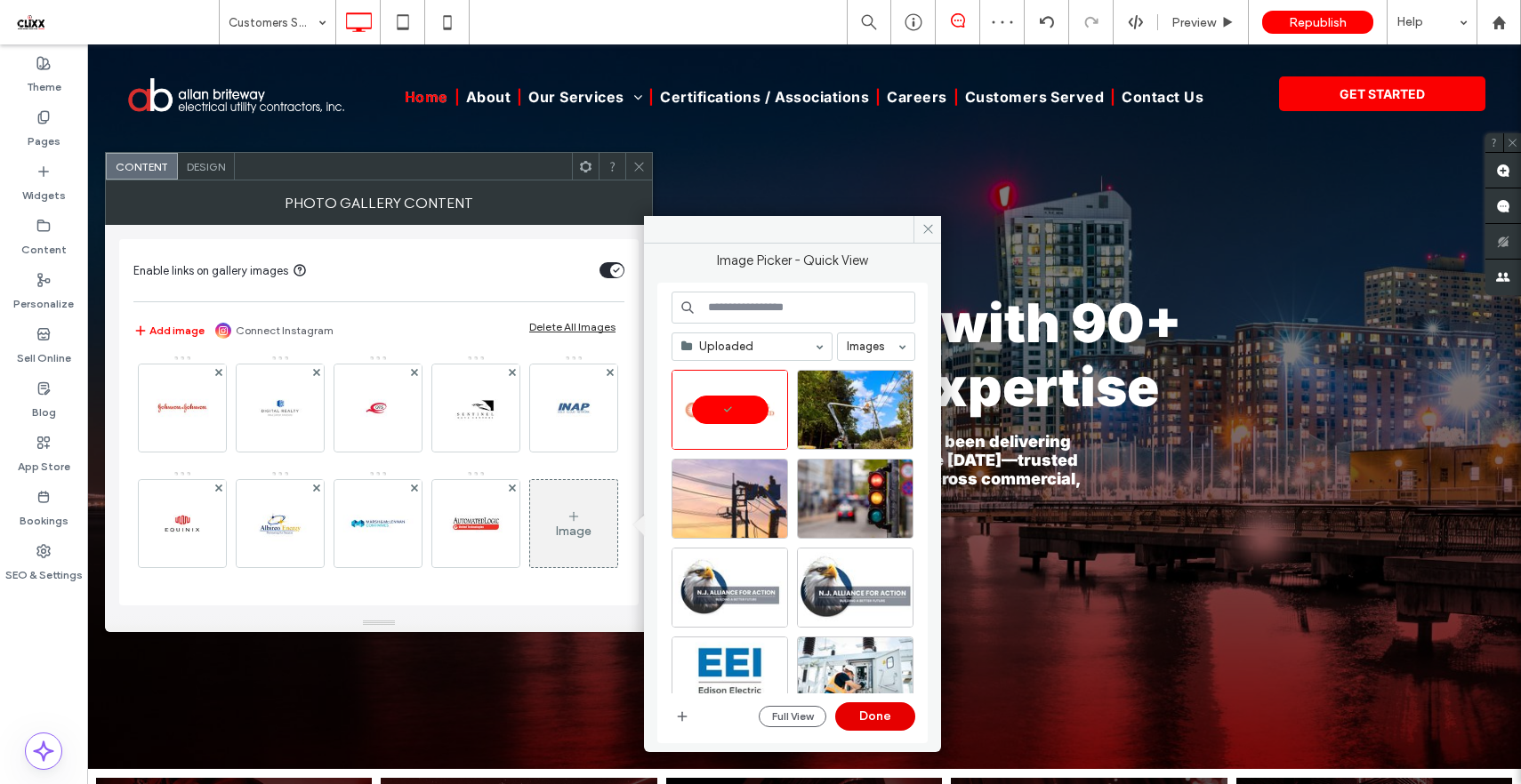
click at [875, 719] on button "Done" at bounding box center [875, 716] width 80 height 29
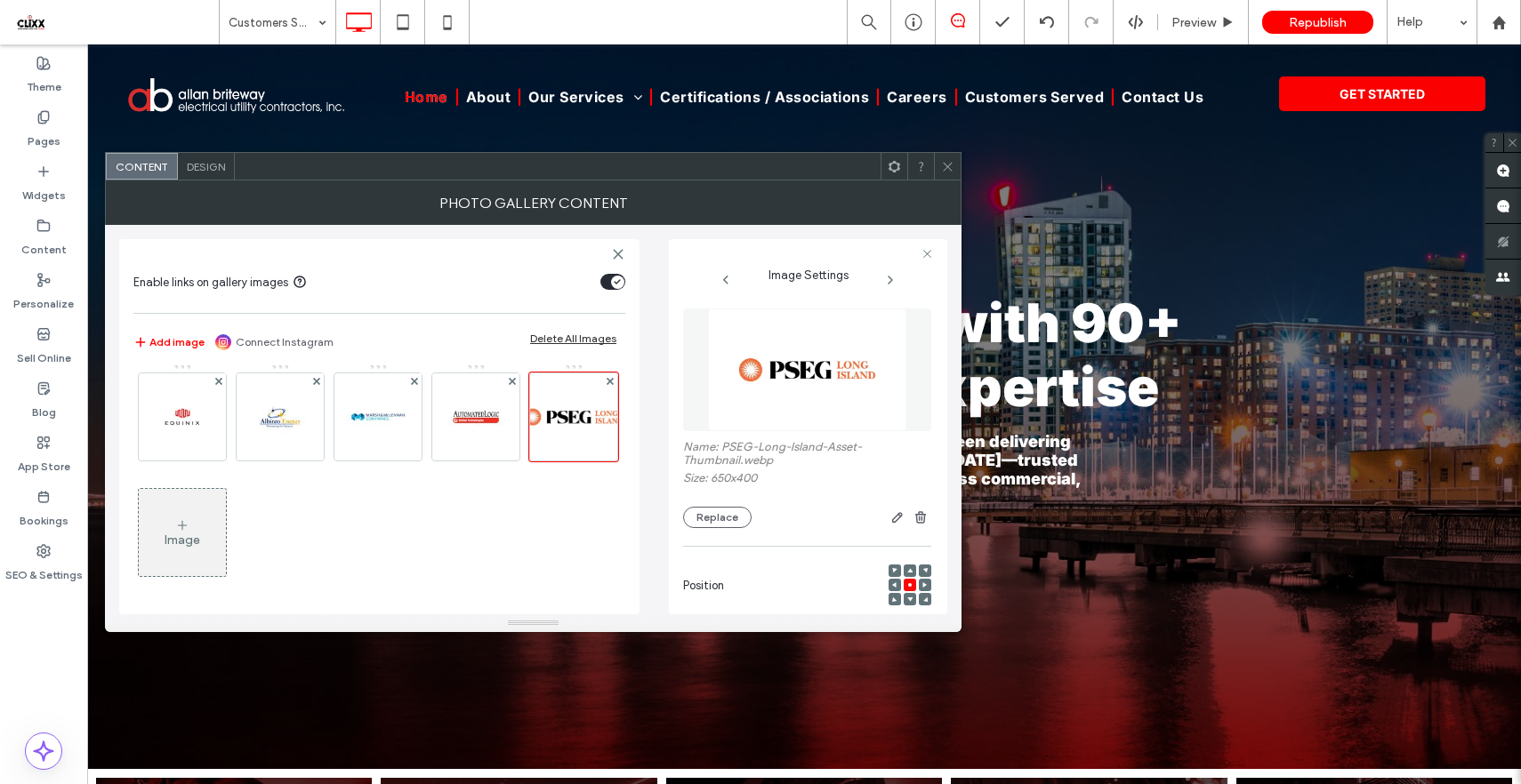
click at [941, 169] on icon at bounding box center [948, 167] width 13 height 13
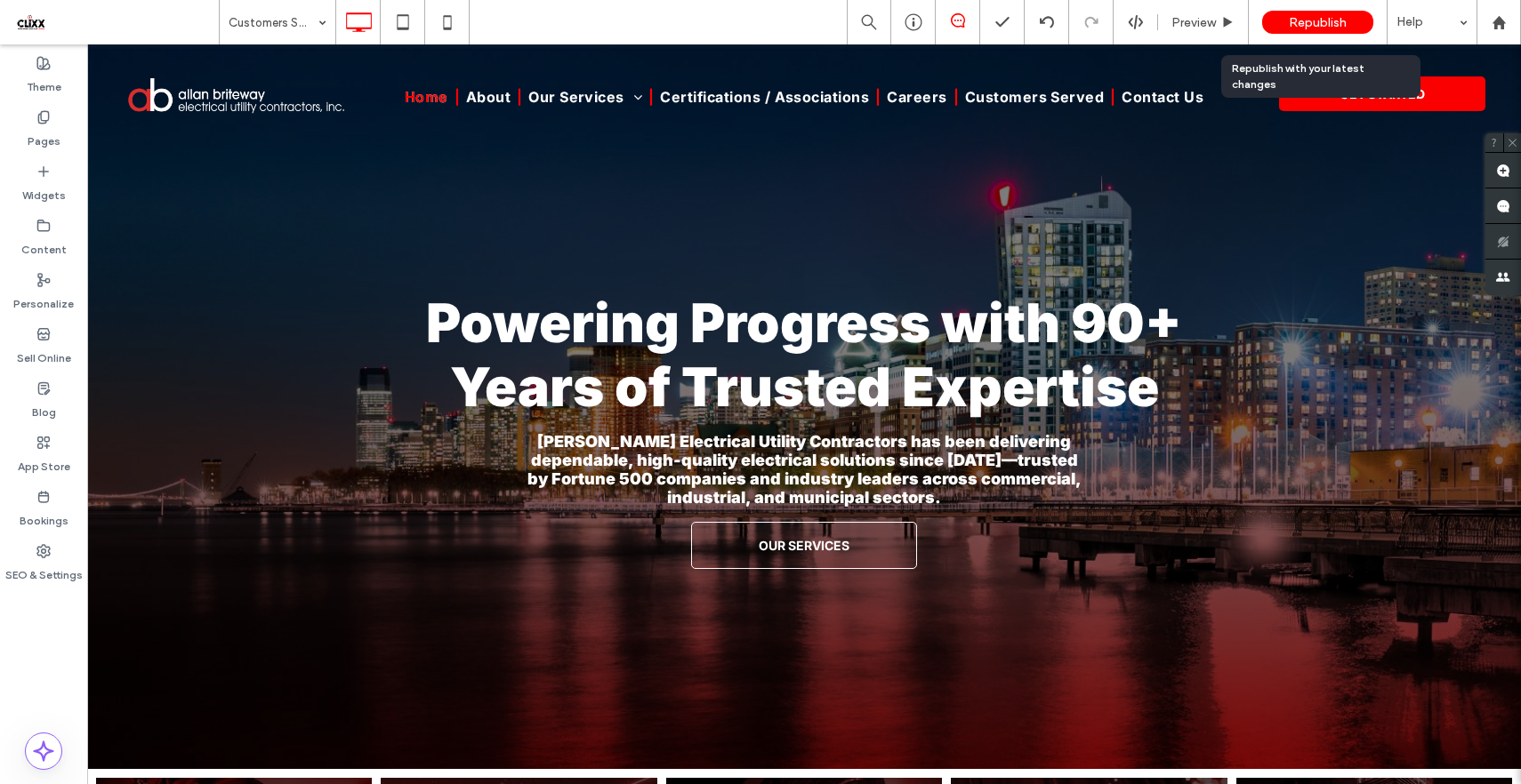
click at [1323, 15] on span "Republish" at bounding box center [1317, 22] width 58 height 15
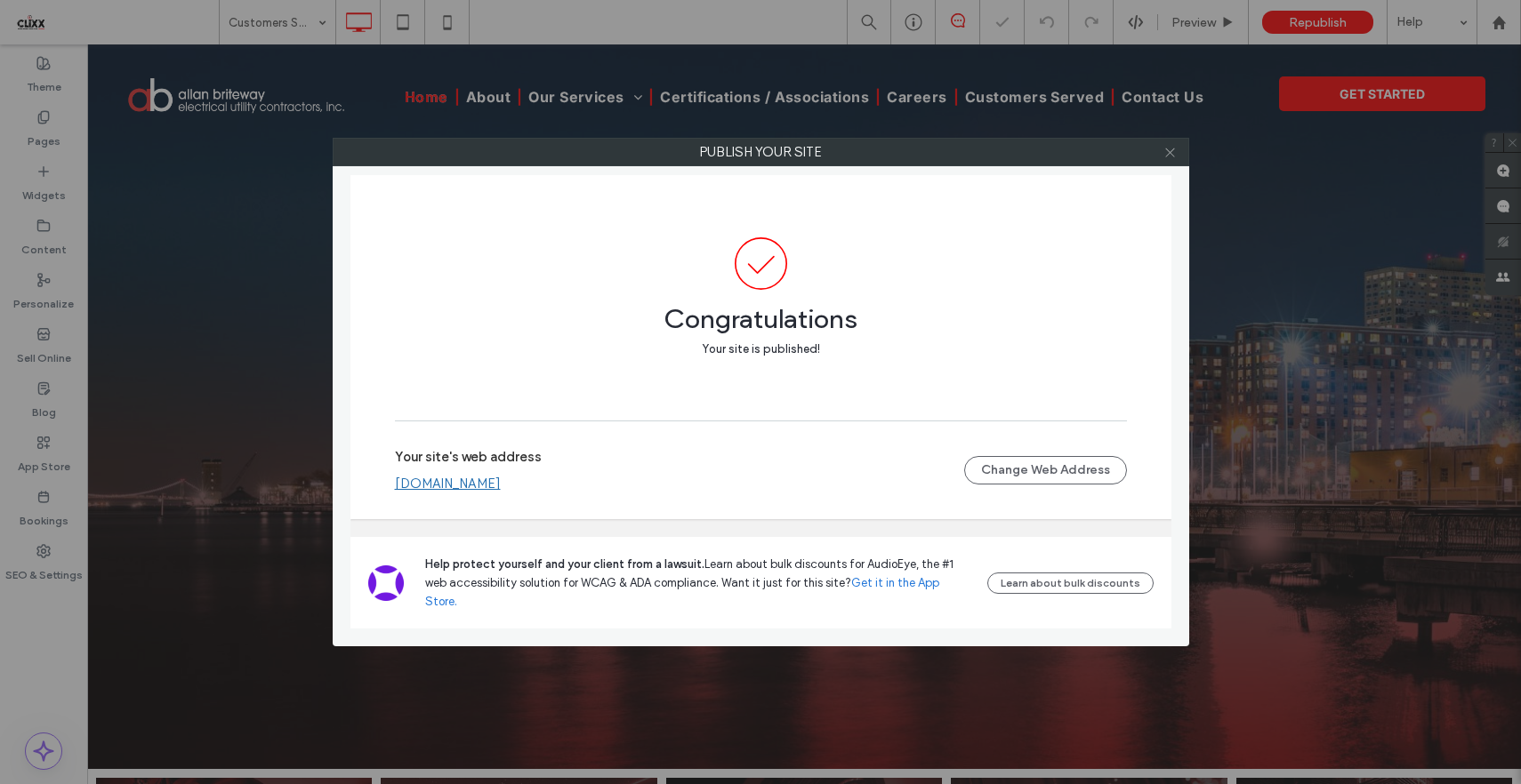
click at [1168, 154] on icon at bounding box center [1170, 152] width 13 height 13
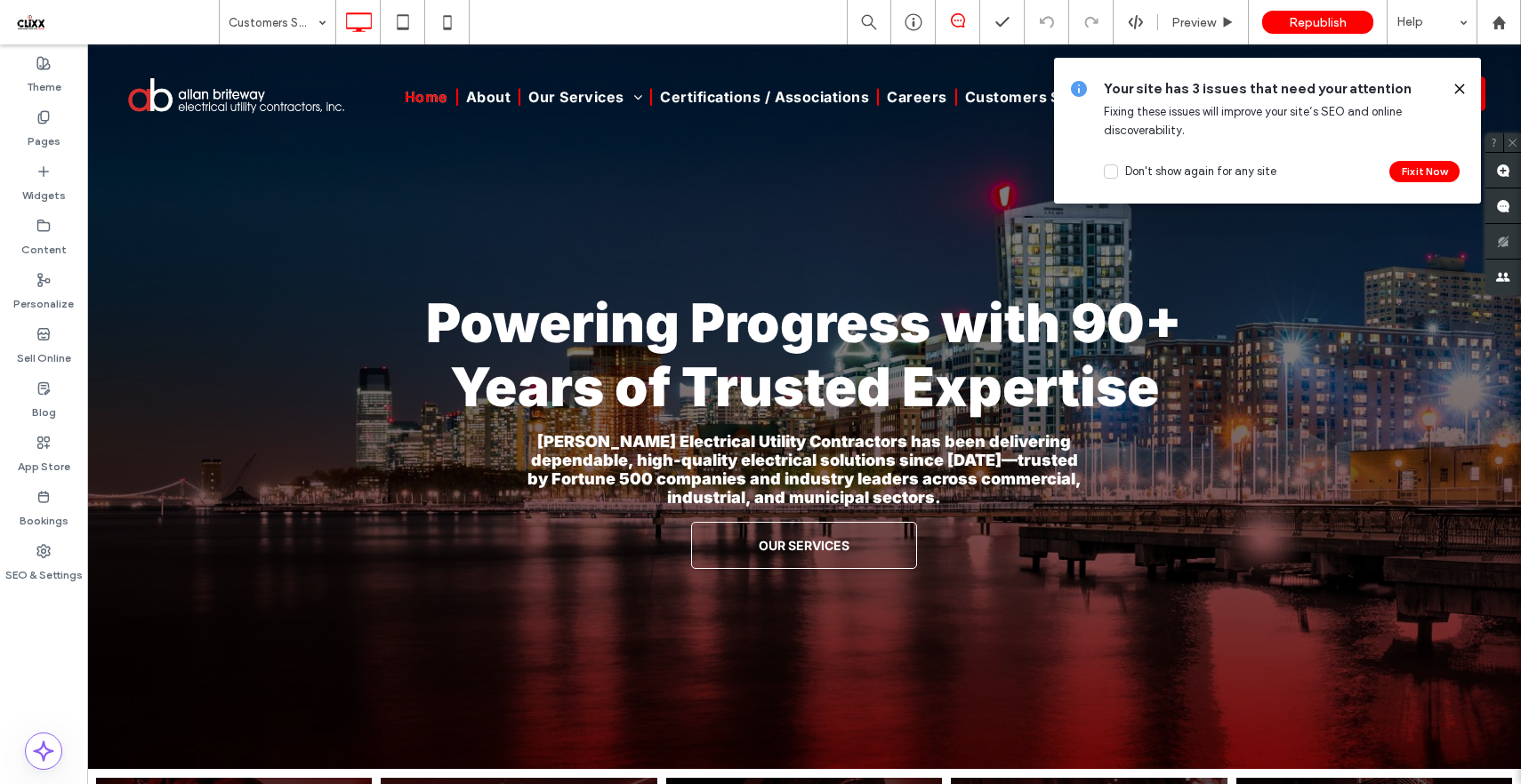
click at [1459, 89] on use at bounding box center [1459, 88] width 8 height 8
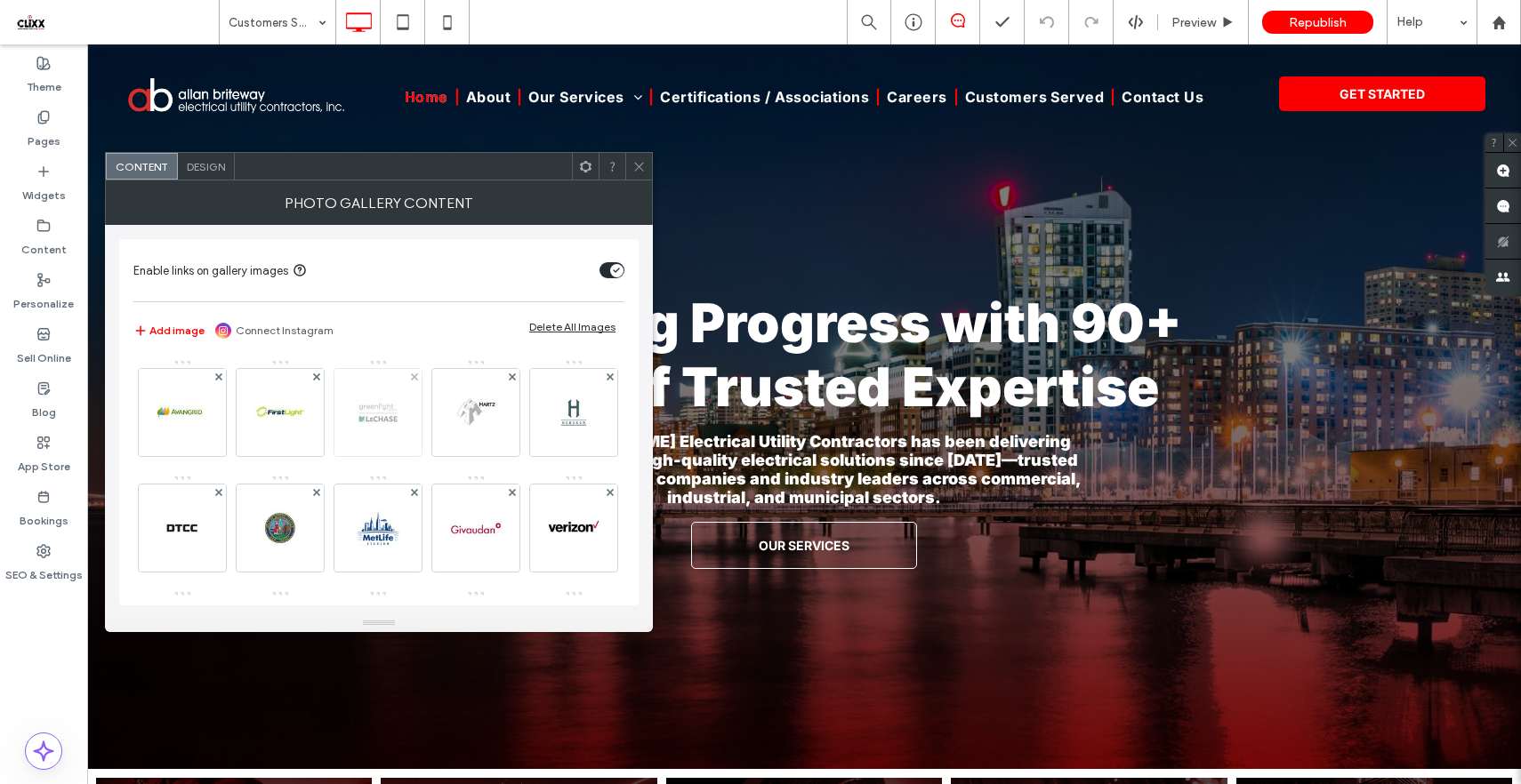
click at [375, 418] on img at bounding box center [378, 412] width 88 height 88
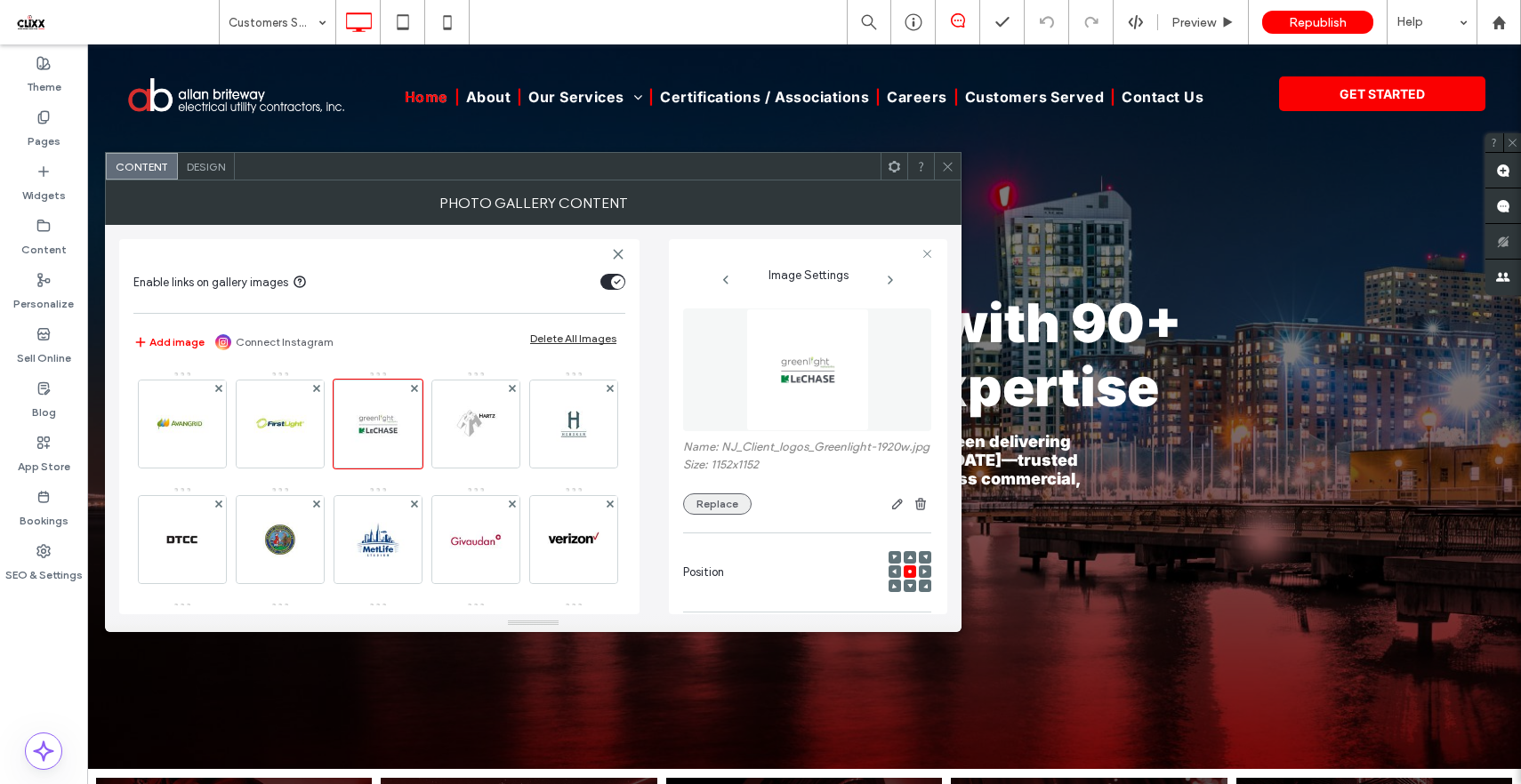
click at [724, 515] on button "Replace" at bounding box center [717, 504] width 68 height 21
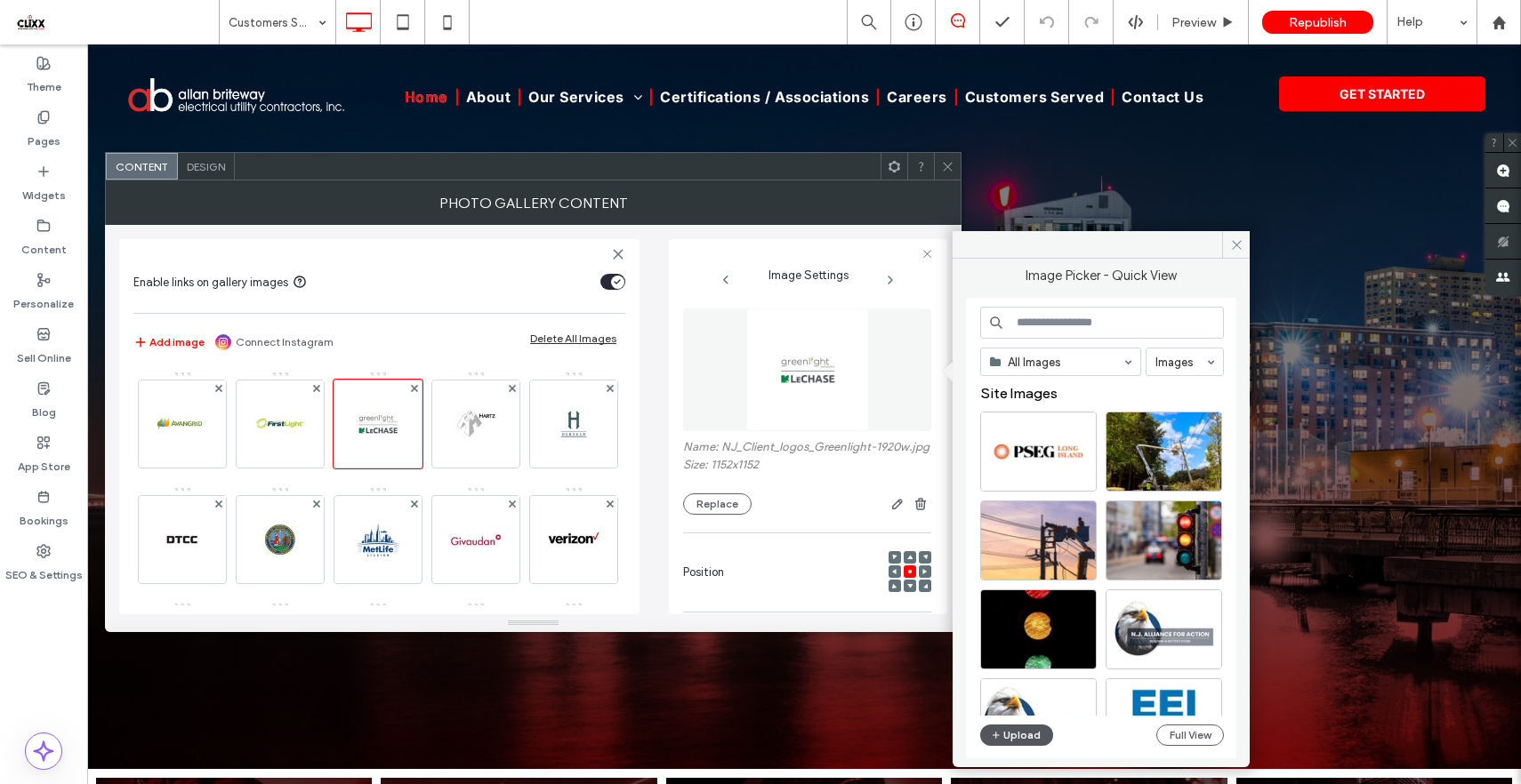
click at [1005, 737] on button "Upload" at bounding box center [1016, 734] width 73 height 21
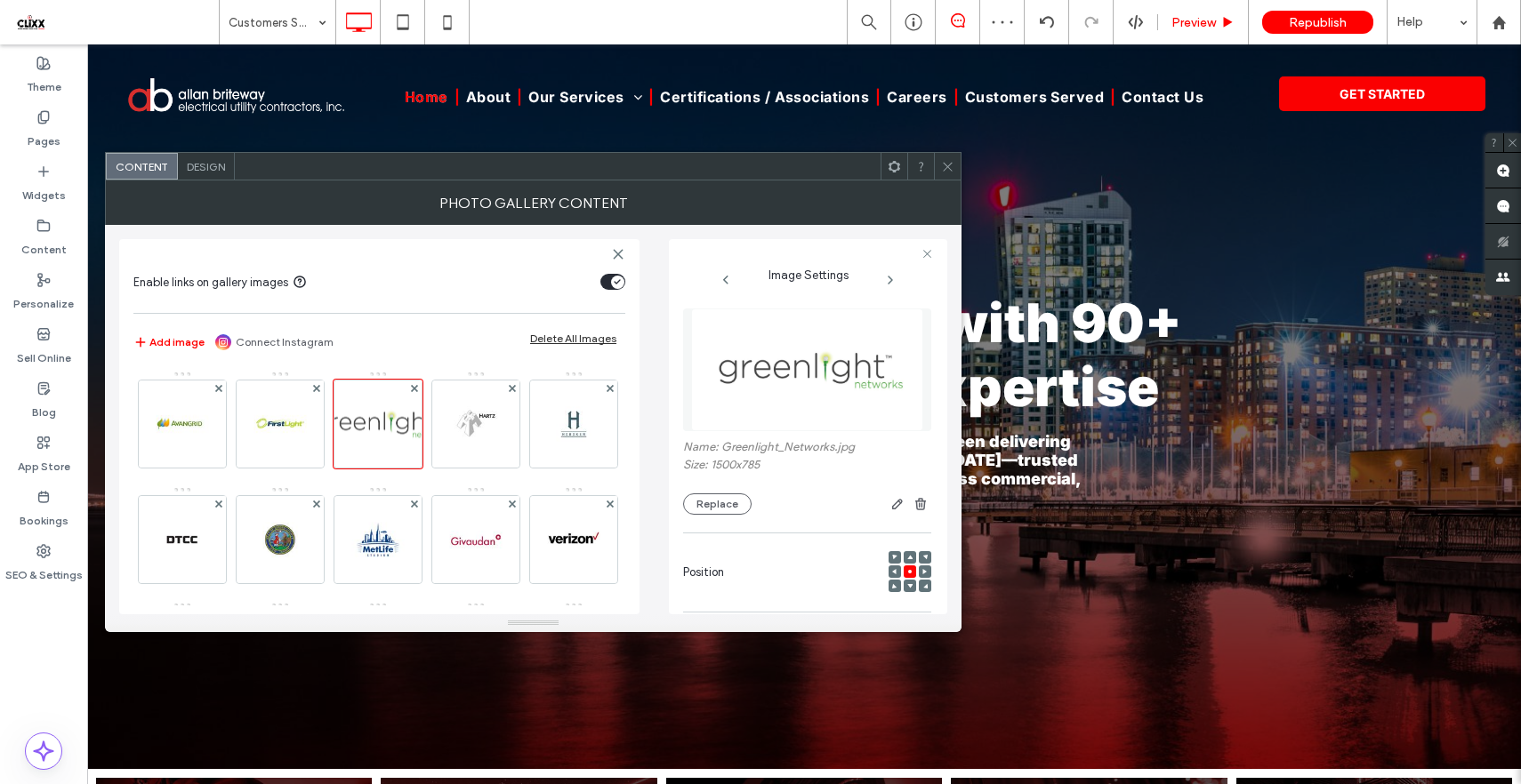
click at [944, 170] on icon at bounding box center [948, 167] width 13 height 13
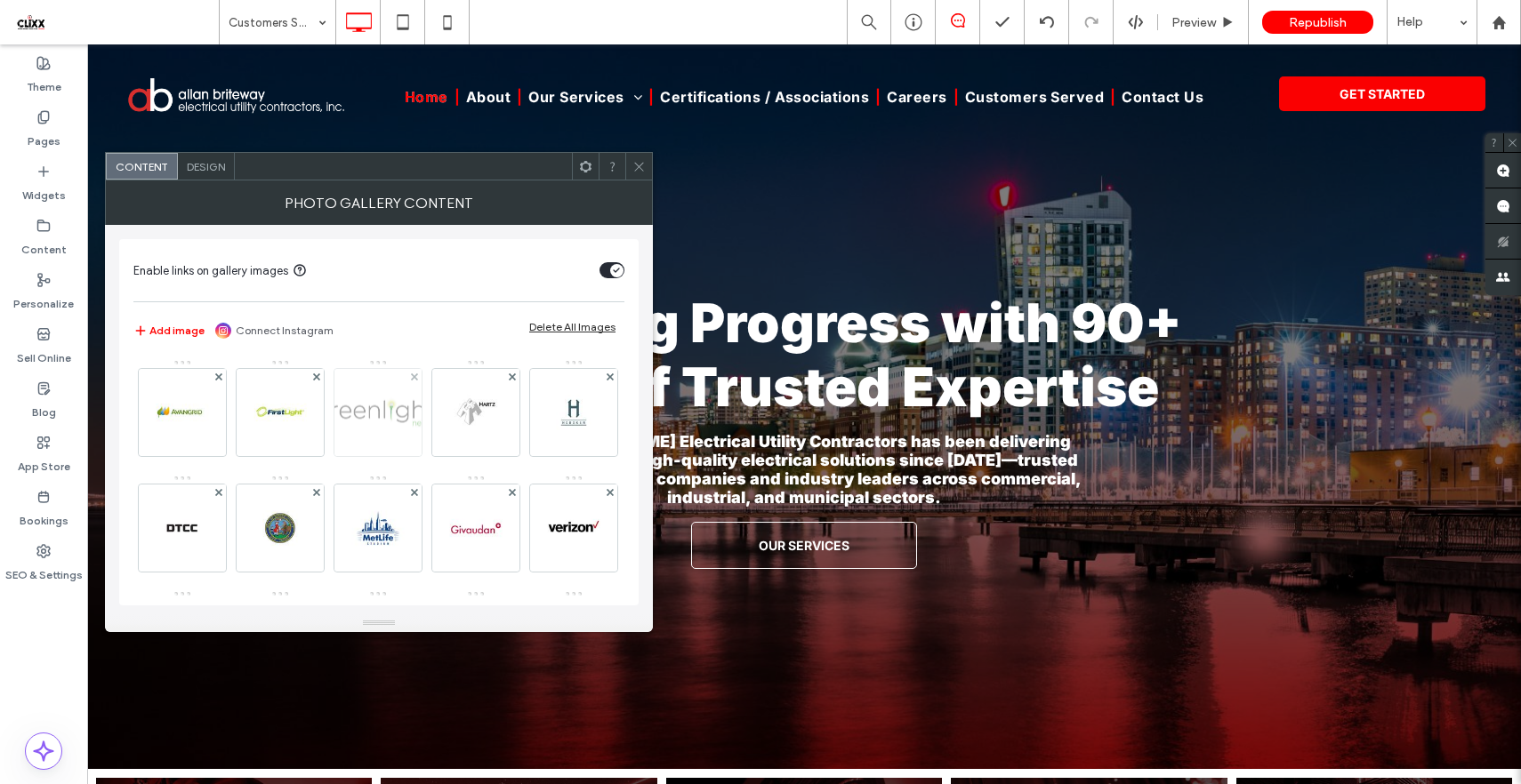
click at [363, 418] on img at bounding box center [377, 412] width 166 height 88
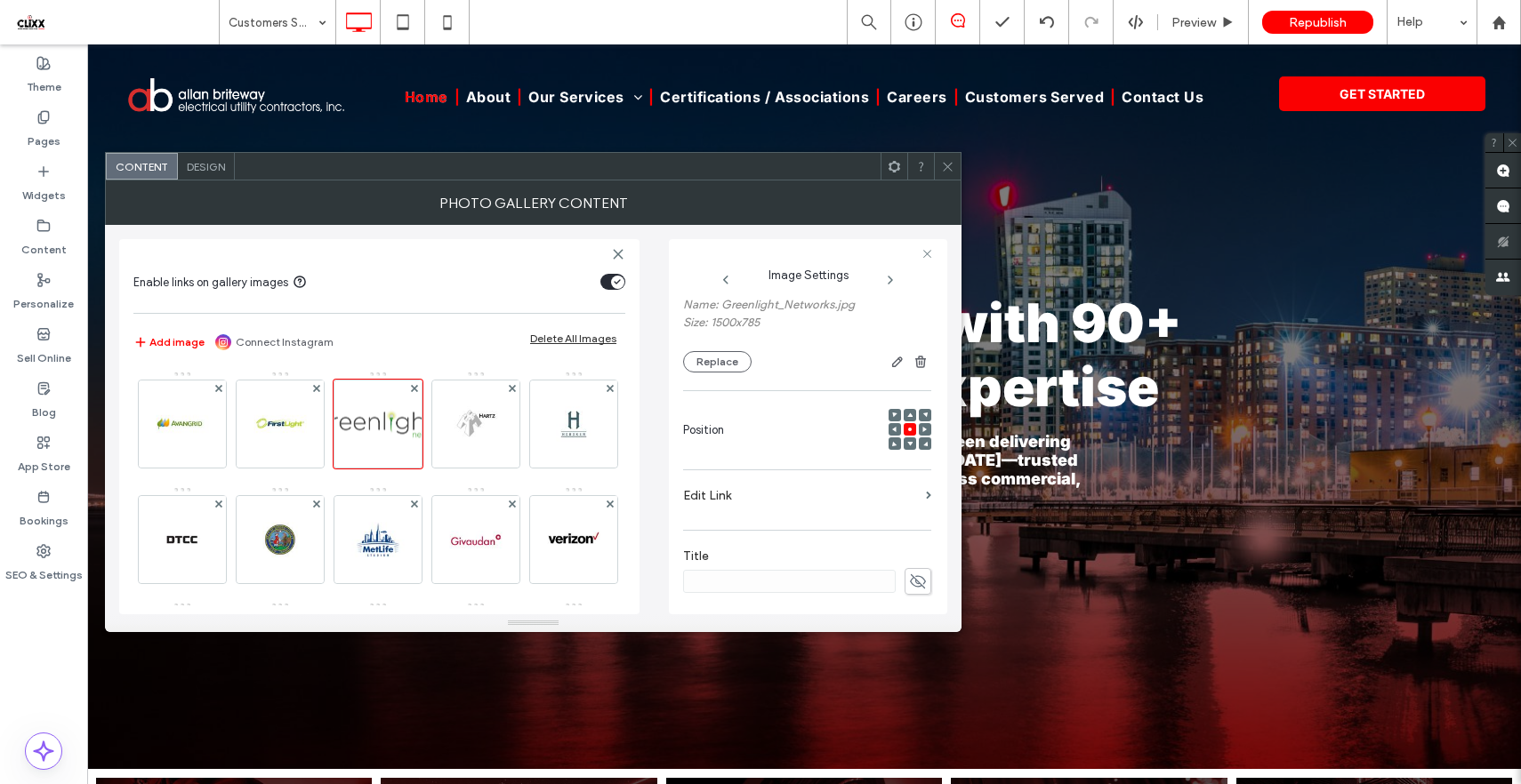
scroll to position [144, 0]
click at [890, 358] on icon "button" at bounding box center [897, 359] width 14 height 14
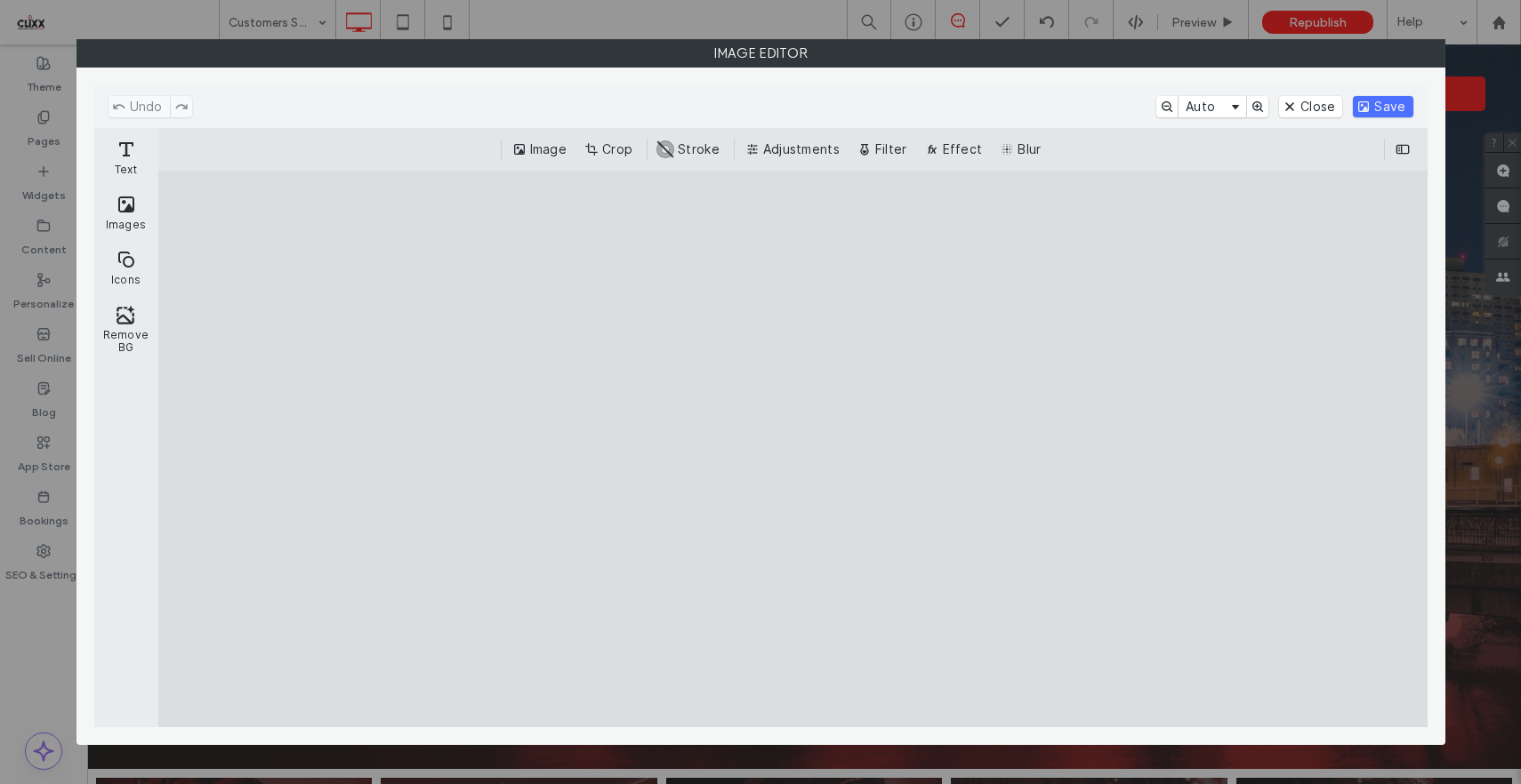
drag, startPoint x: 1212, startPoint y: 670, endPoint x: 1231, endPoint y: 672, distance: 19.1
click at [793, 449] on cesdk-canvas "Editor canvas" at bounding box center [793, 449] width 0 height 0
click at [1381, 107] on button "Save" at bounding box center [1383, 106] width 60 height 21
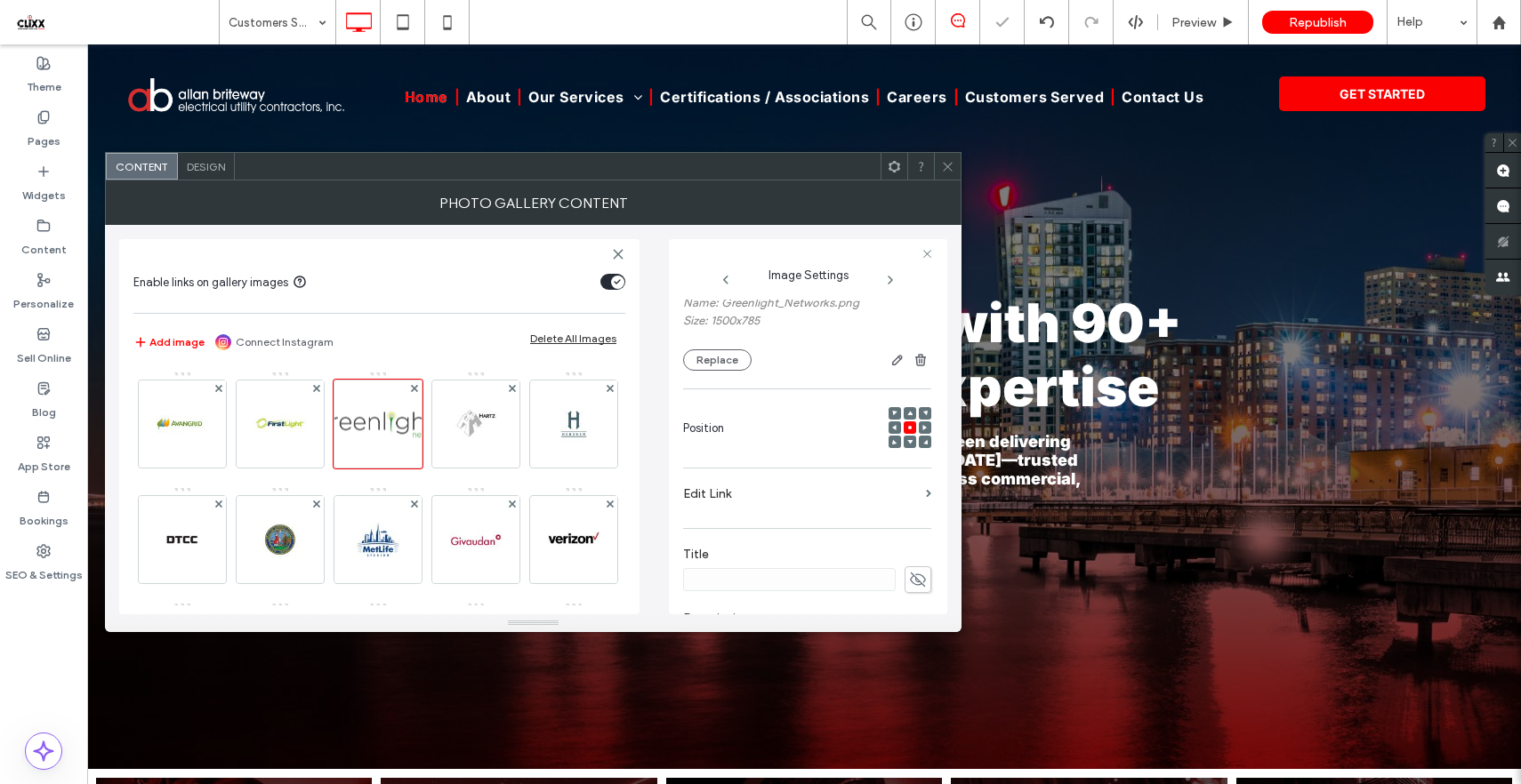
click at [949, 165] on use at bounding box center [948, 167] width 9 height 9
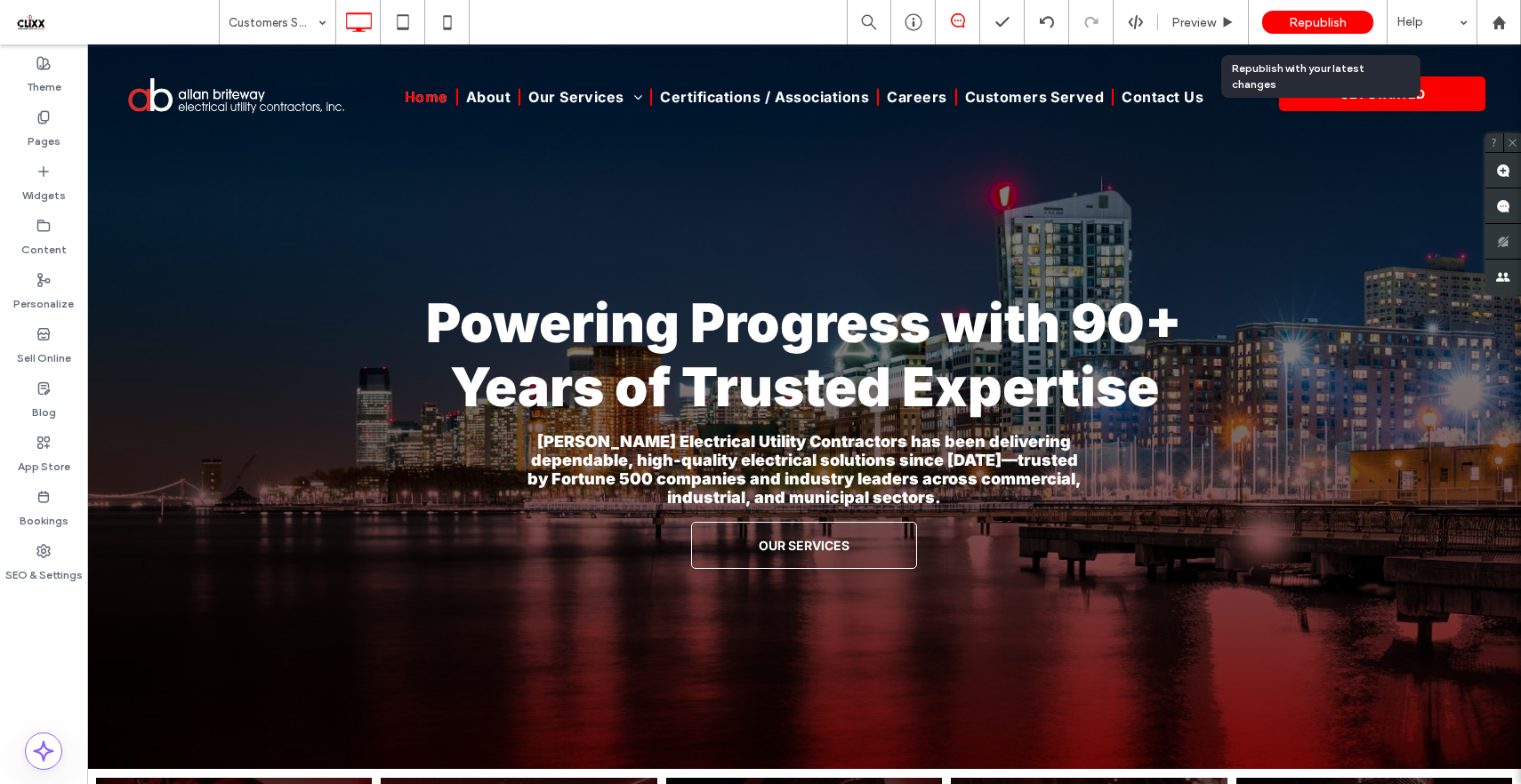
click at [1296, 19] on span "Republish" at bounding box center [1317, 22] width 58 height 15
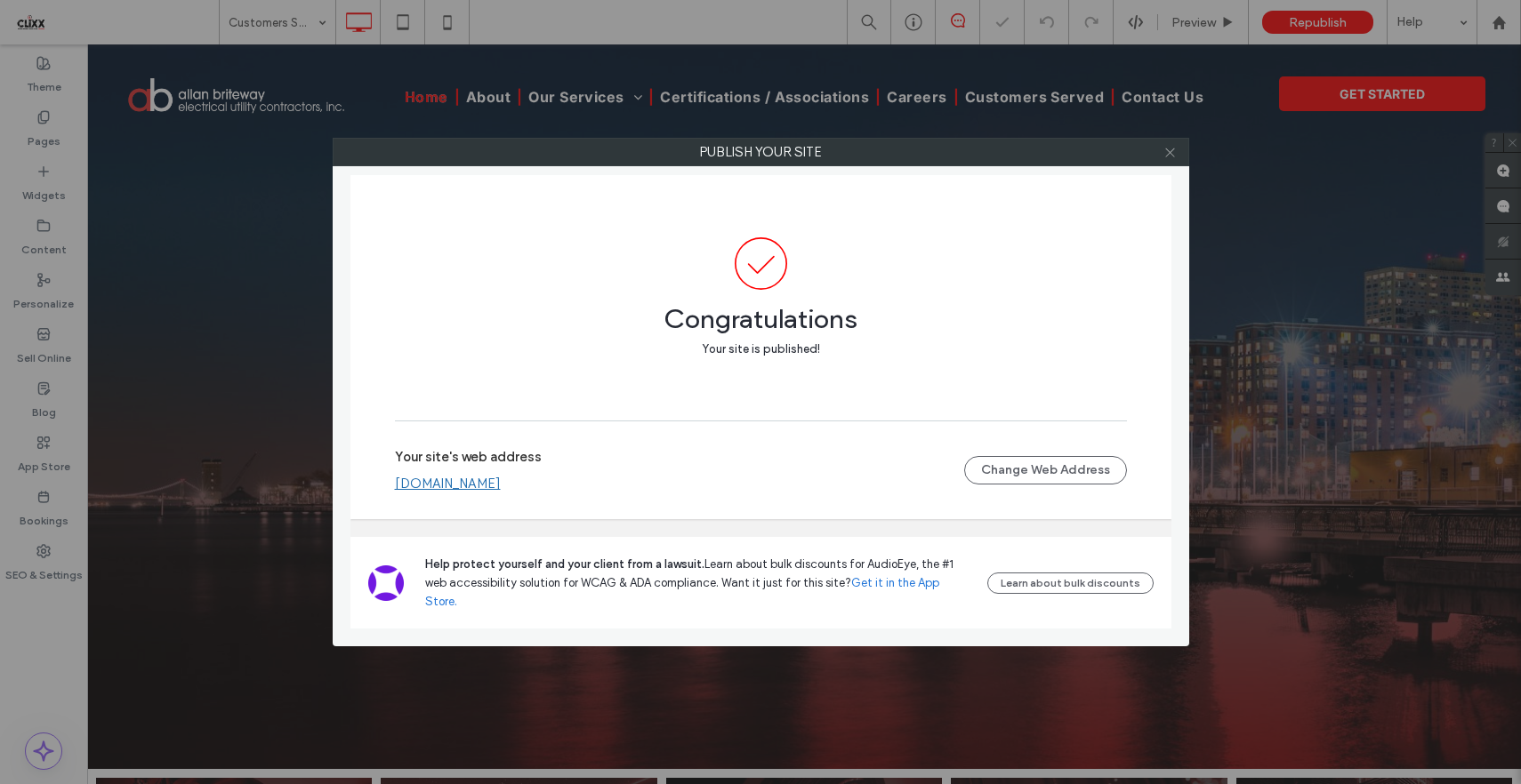
click at [1171, 151] on icon at bounding box center [1170, 152] width 13 height 13
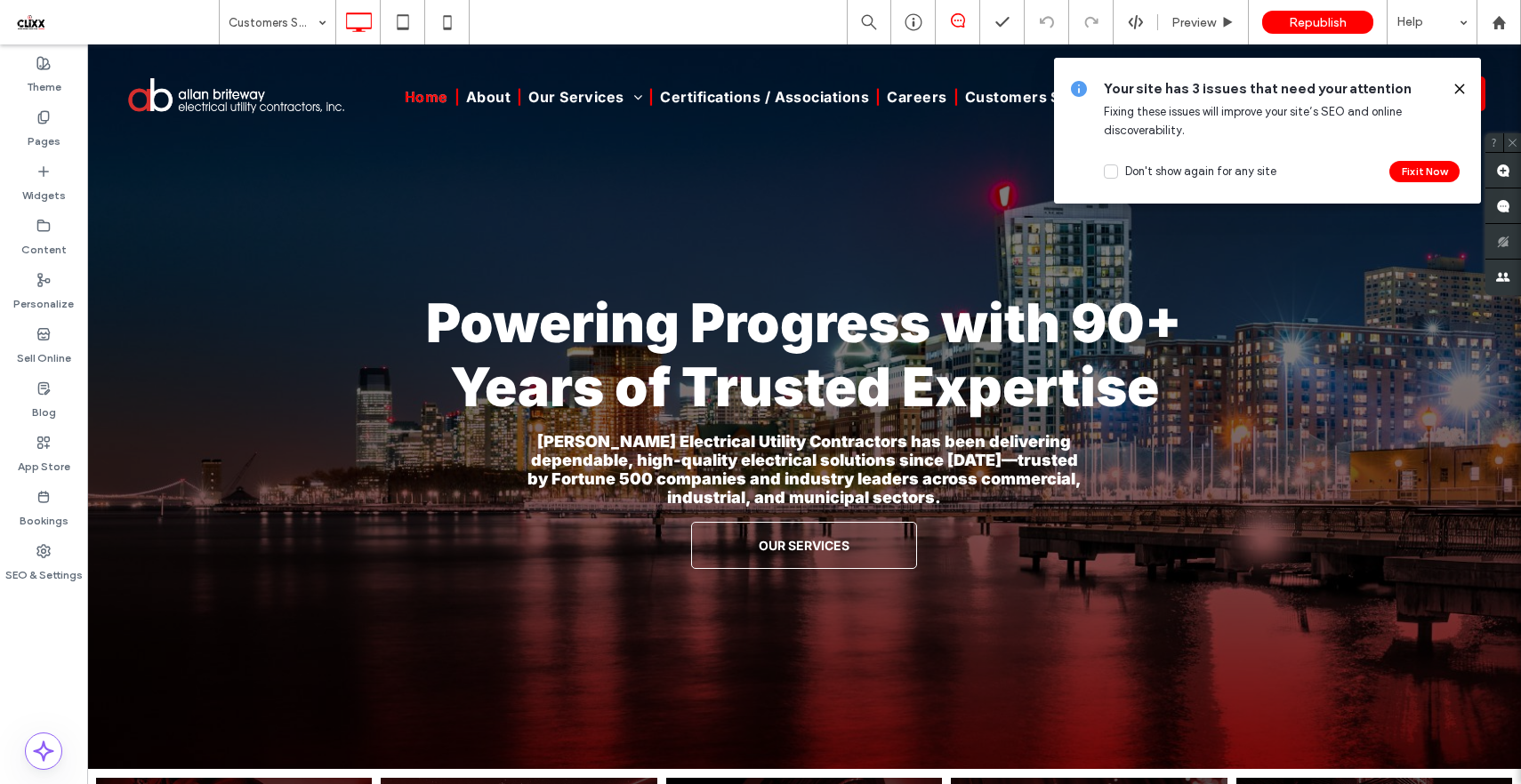
click at [1456, 89] on use at bounding box center [1459, 88] width 8 height 8
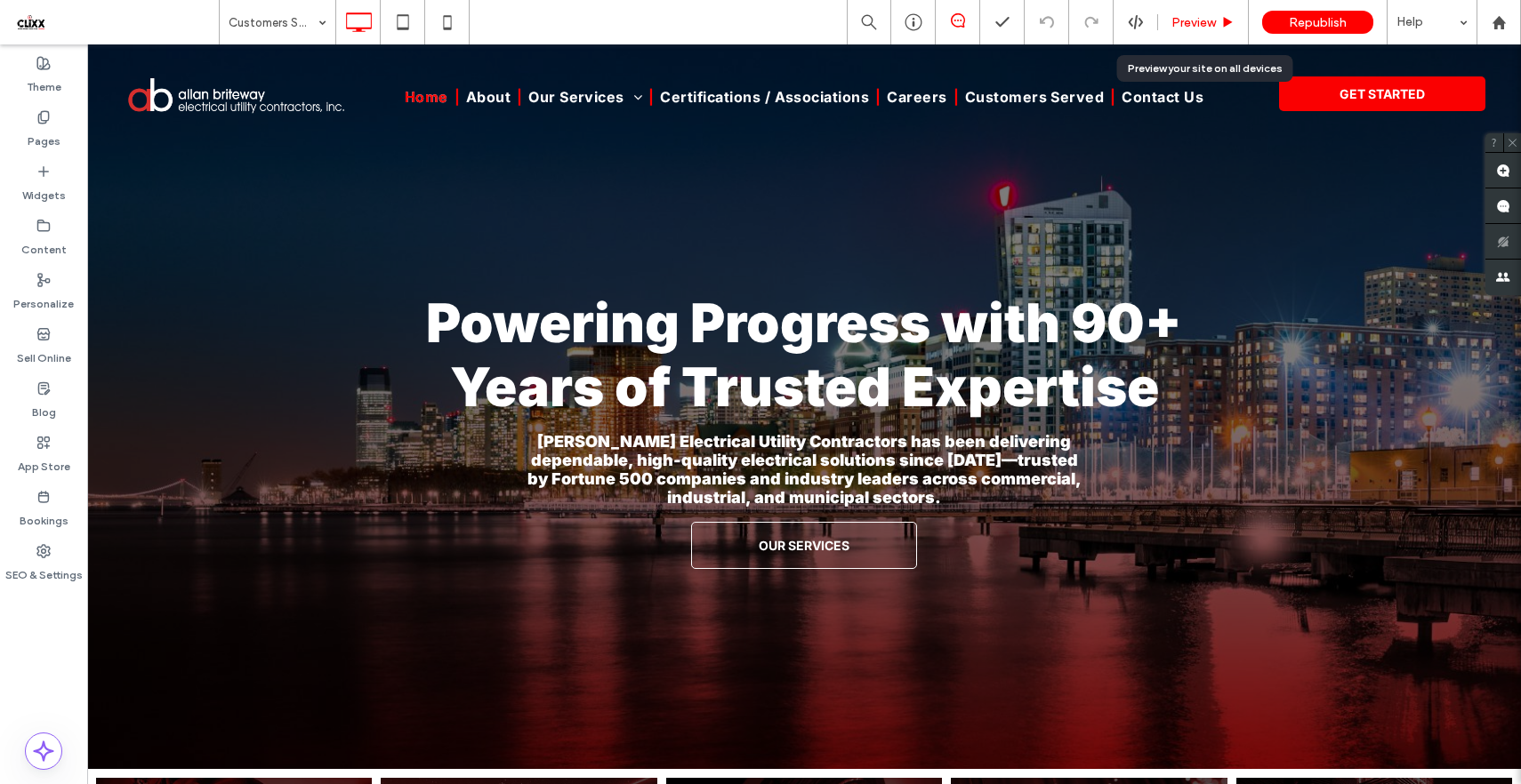
click at [1207, 28] on span "Preview" at bounding box center [1194, 22] width 44 height 15
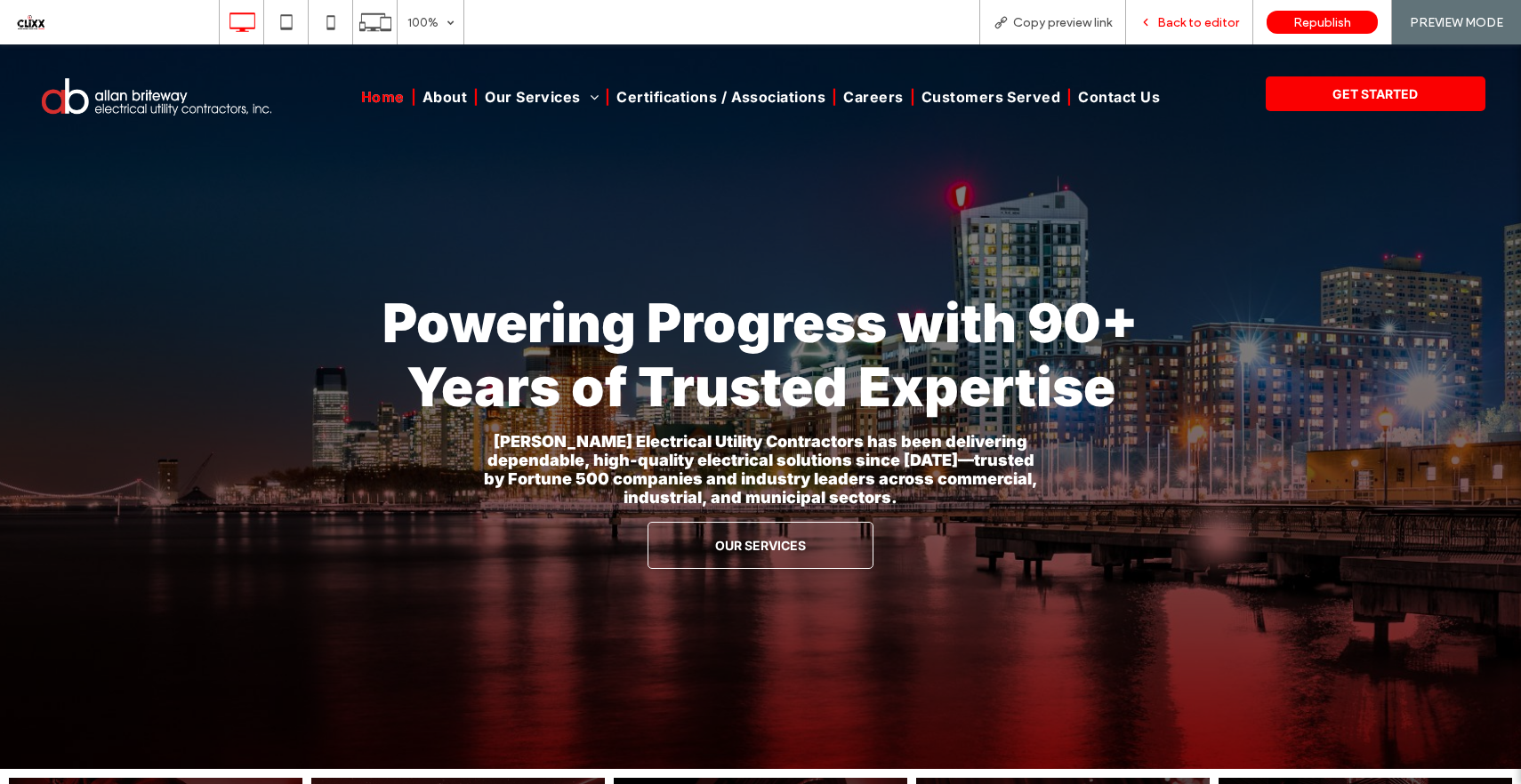
click at [1187, 17] on span "Back to editor" at bounding box center [1197, 22] width 82 height 15
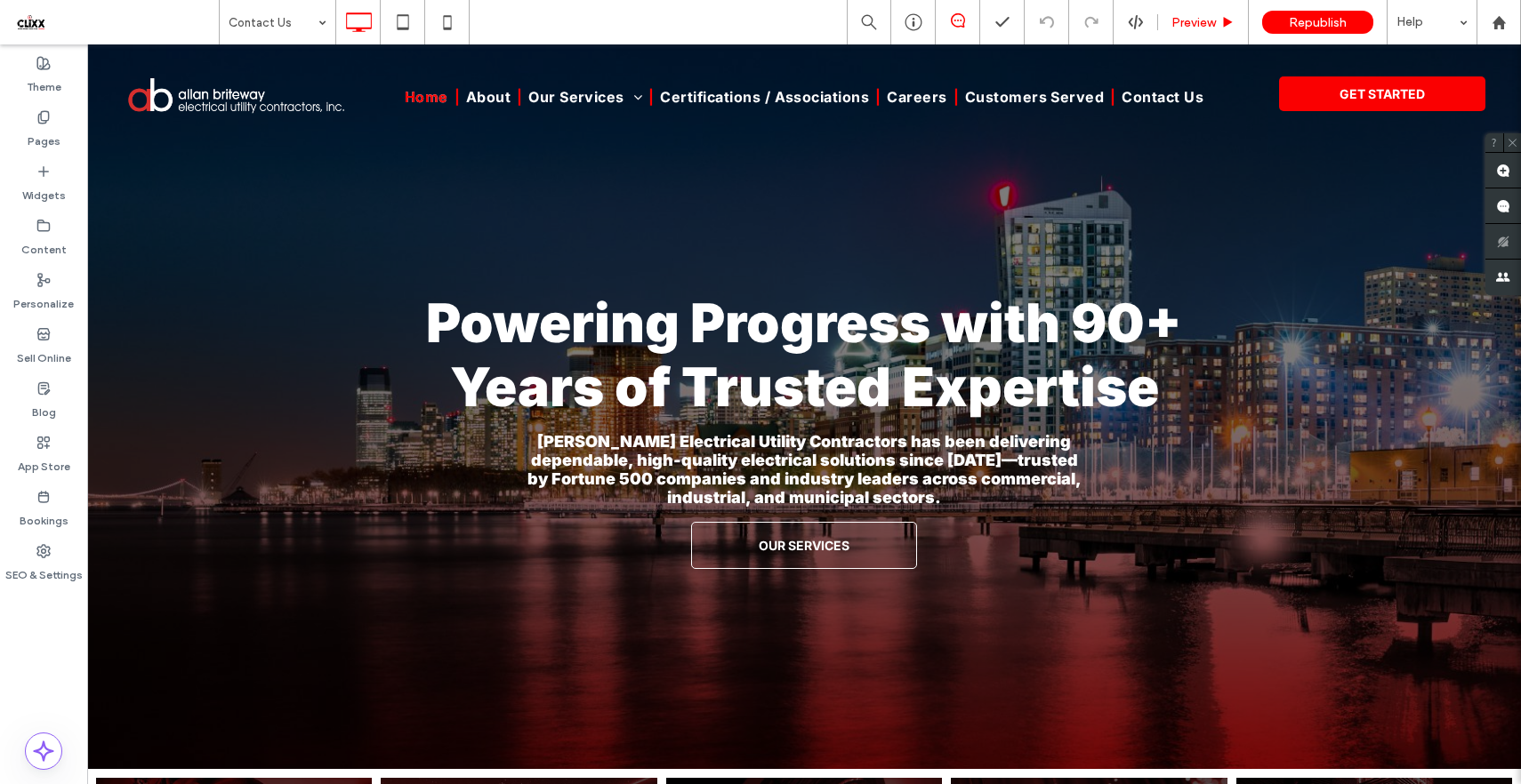
type input "*****"
type input "**"
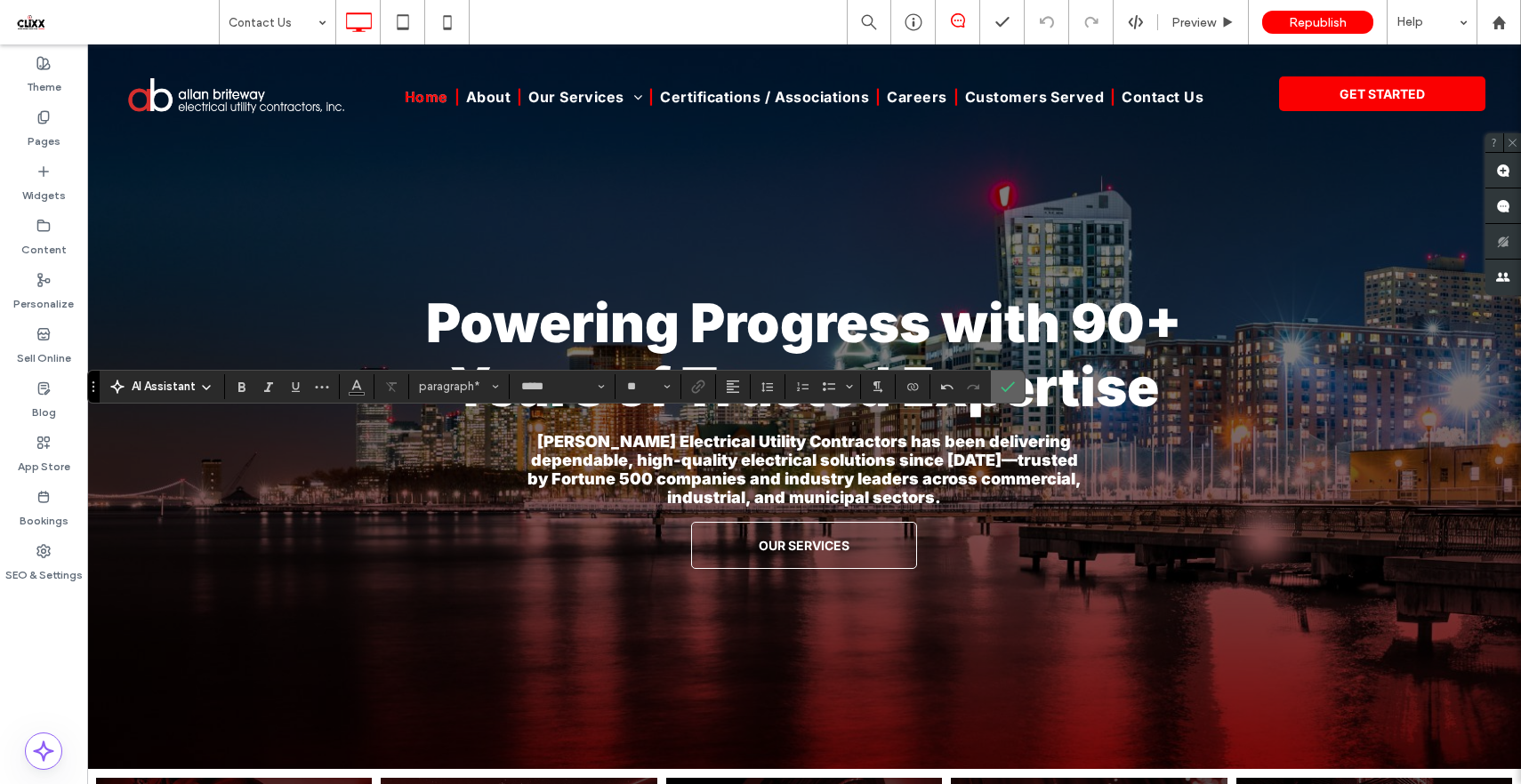
click at [1005, 385] on icon "Confirm" at bounding box center [1008, 386] width 14 height 14
click at [1010, 383] on icon "Confirm" at bounding box center [1008, 386] width 14 height 14
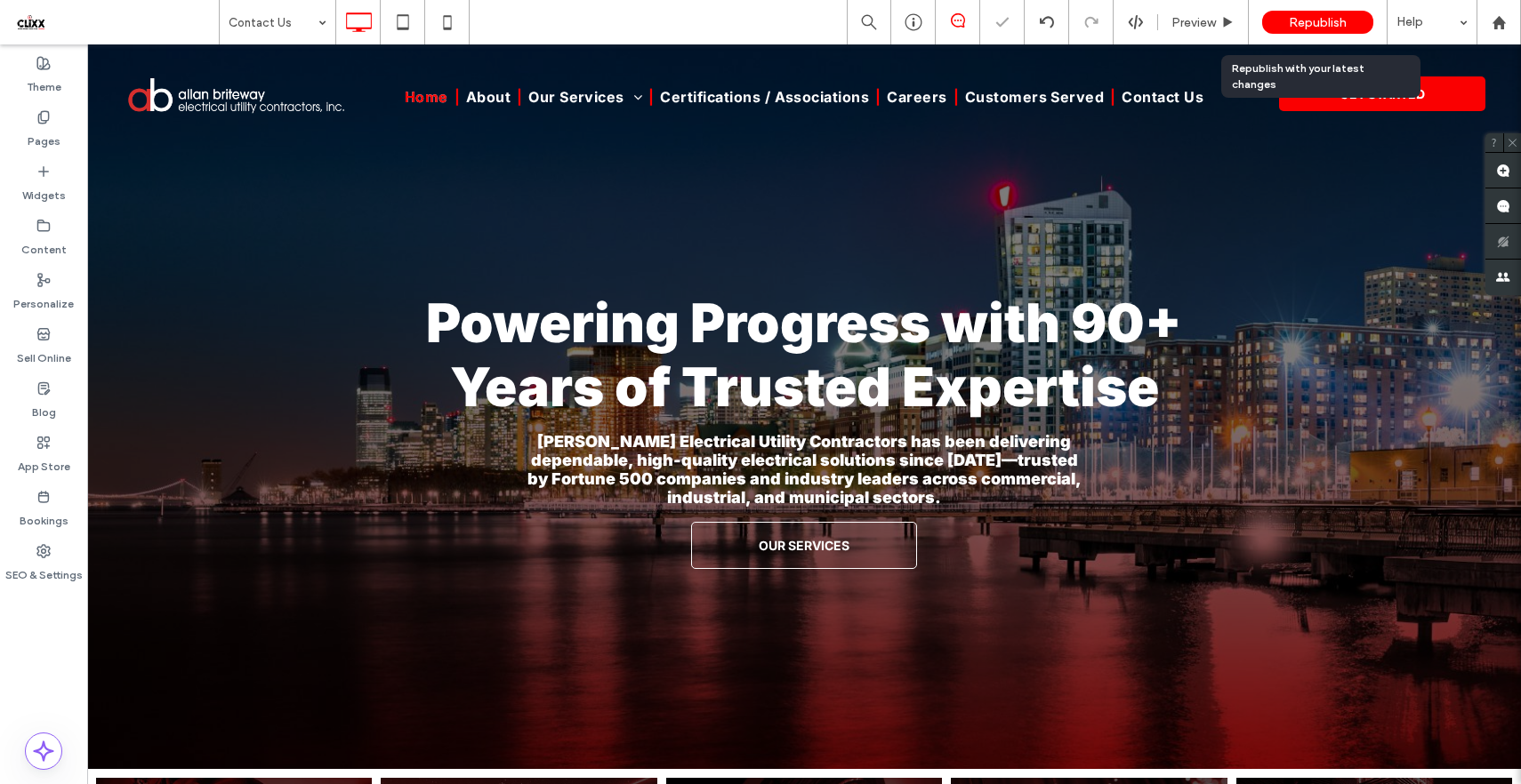
click at [1315, 15] on span "Republish" at bounding box center [1317, 22] width 58 height 15
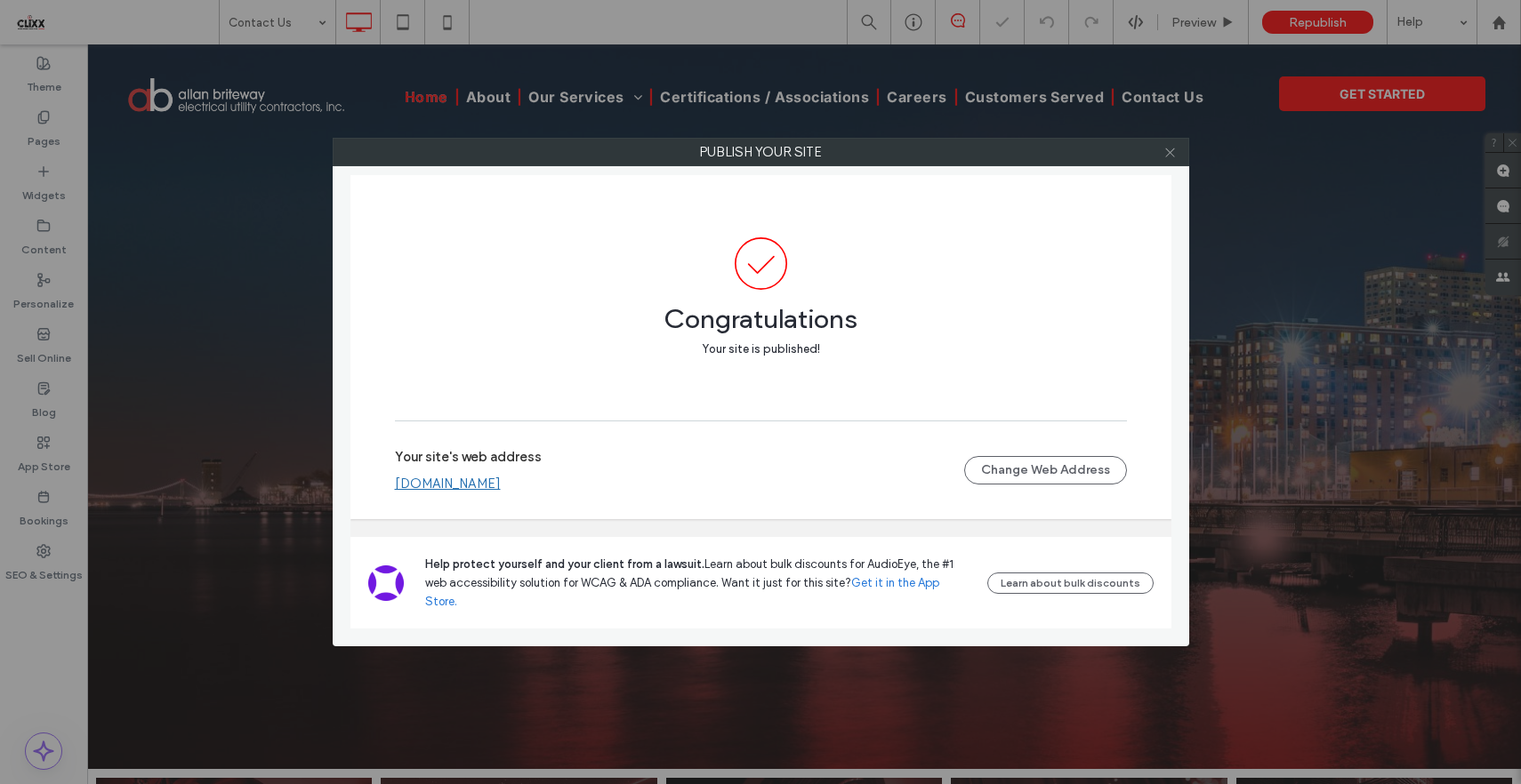
click at [1169, 152] on use at bounding box center [1170, 152] width 9 height 9
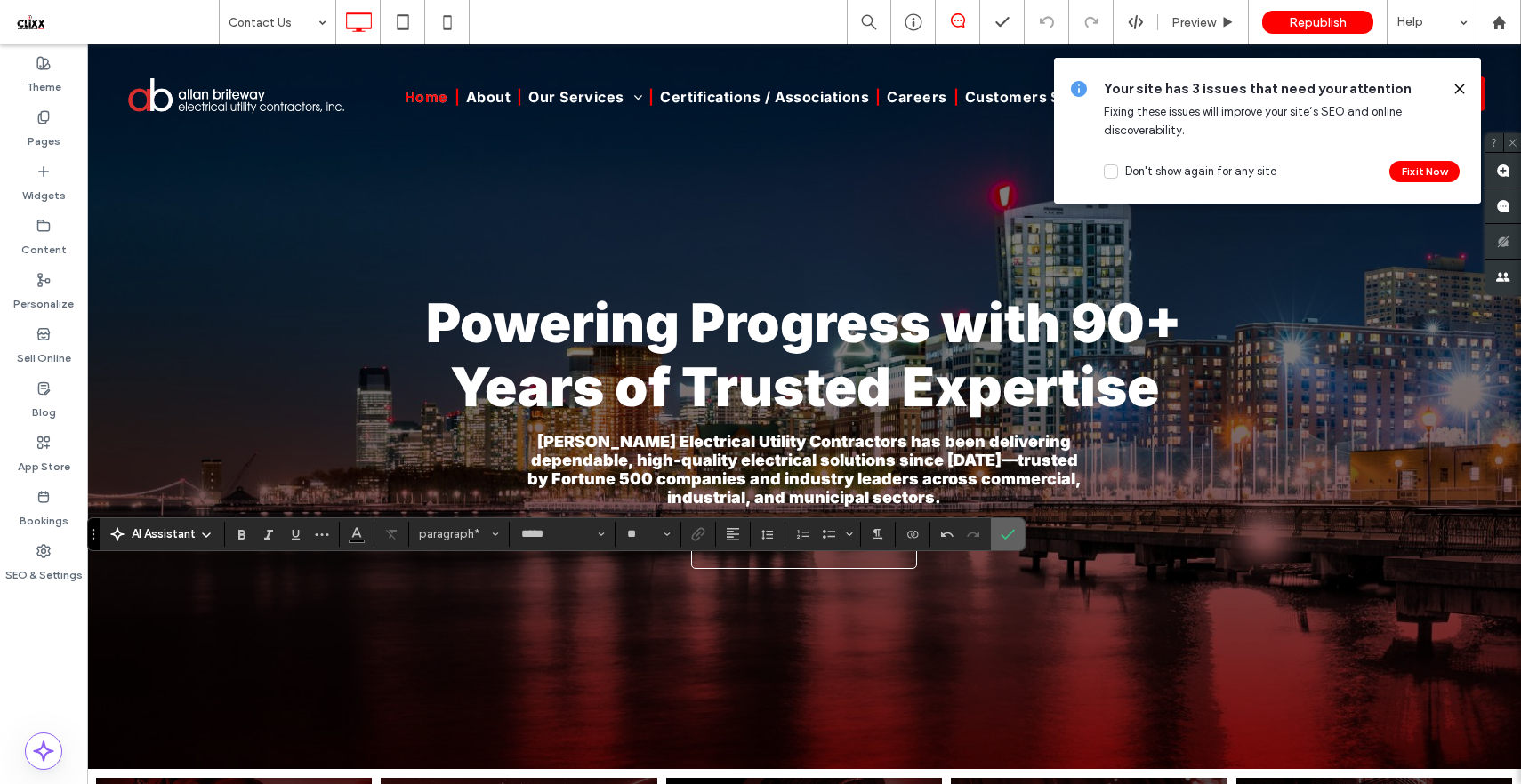
click at [1004, 525] on span "Confirm" at bounding box center [1005, 534] width 8 height 32
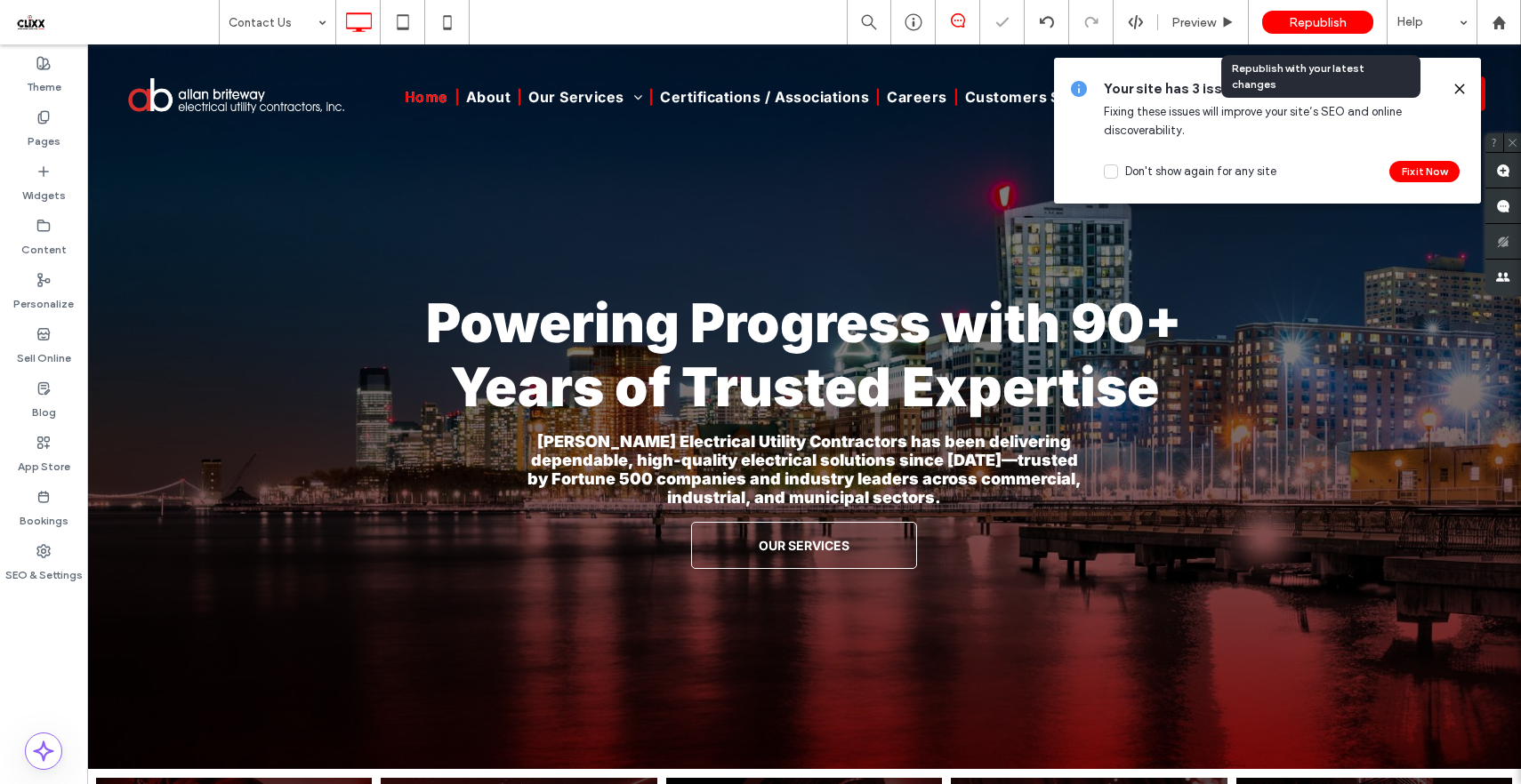
click at [1324, 27] on span "Republish" at bounding box center [1317, 22] width 58 height 15
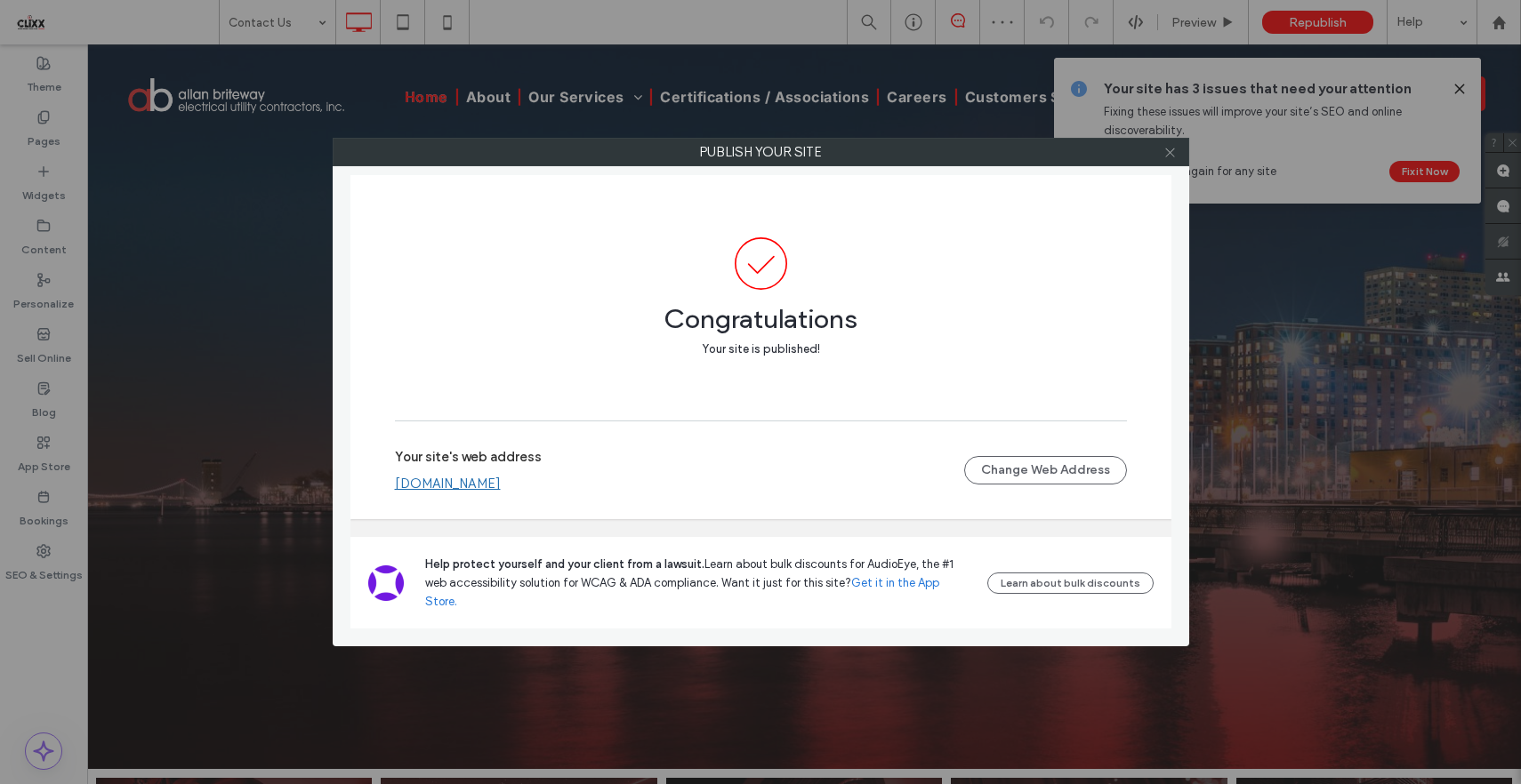
click at [1169, 149] on icon at bounding box center [1170, 152] width 13 height 13
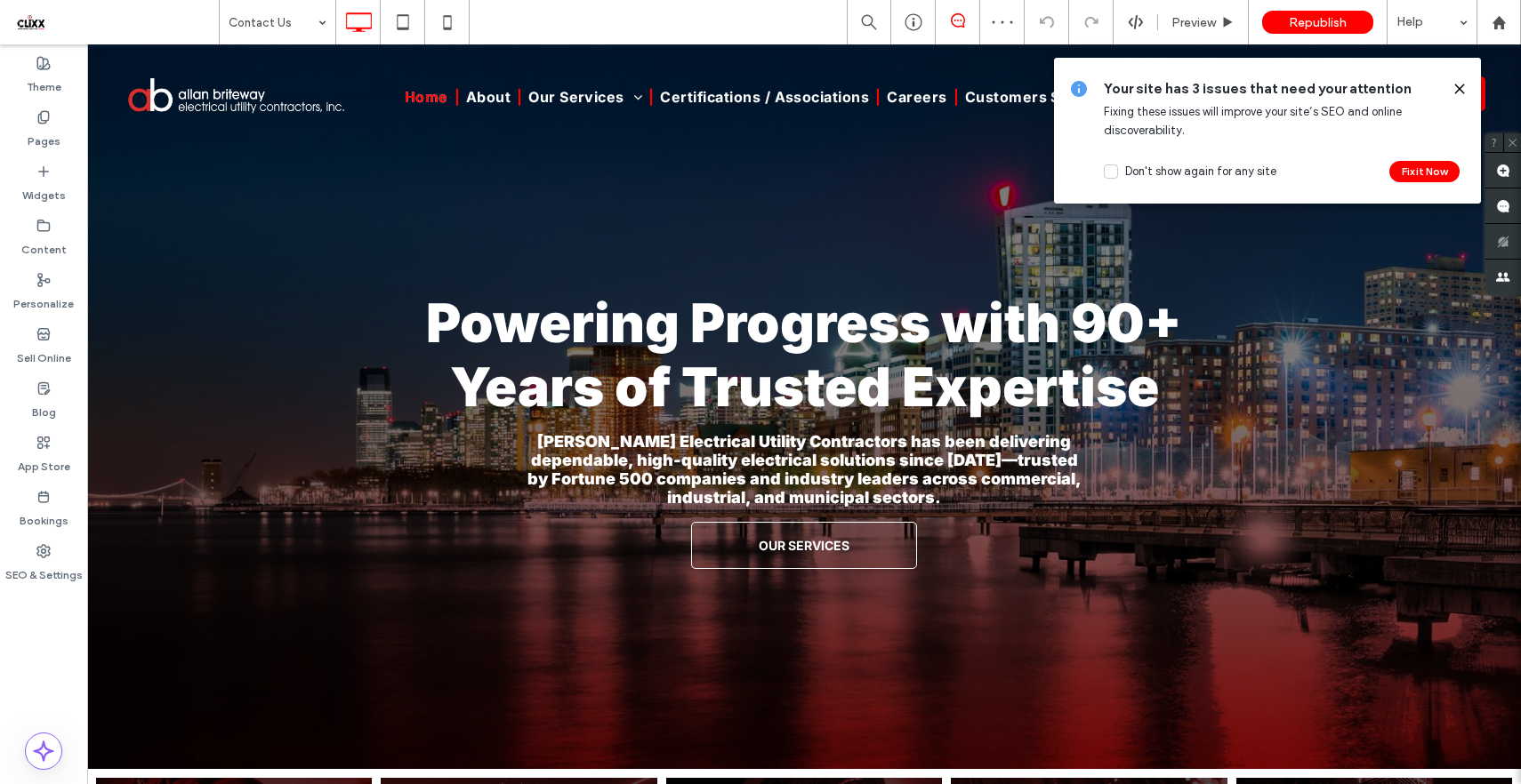
click at [1464, 88] on icon at bounding box center [1459, 88] width 14 height 14
click at [1461, 90] on use at bounding box center [1459, 88] width 8 height 8
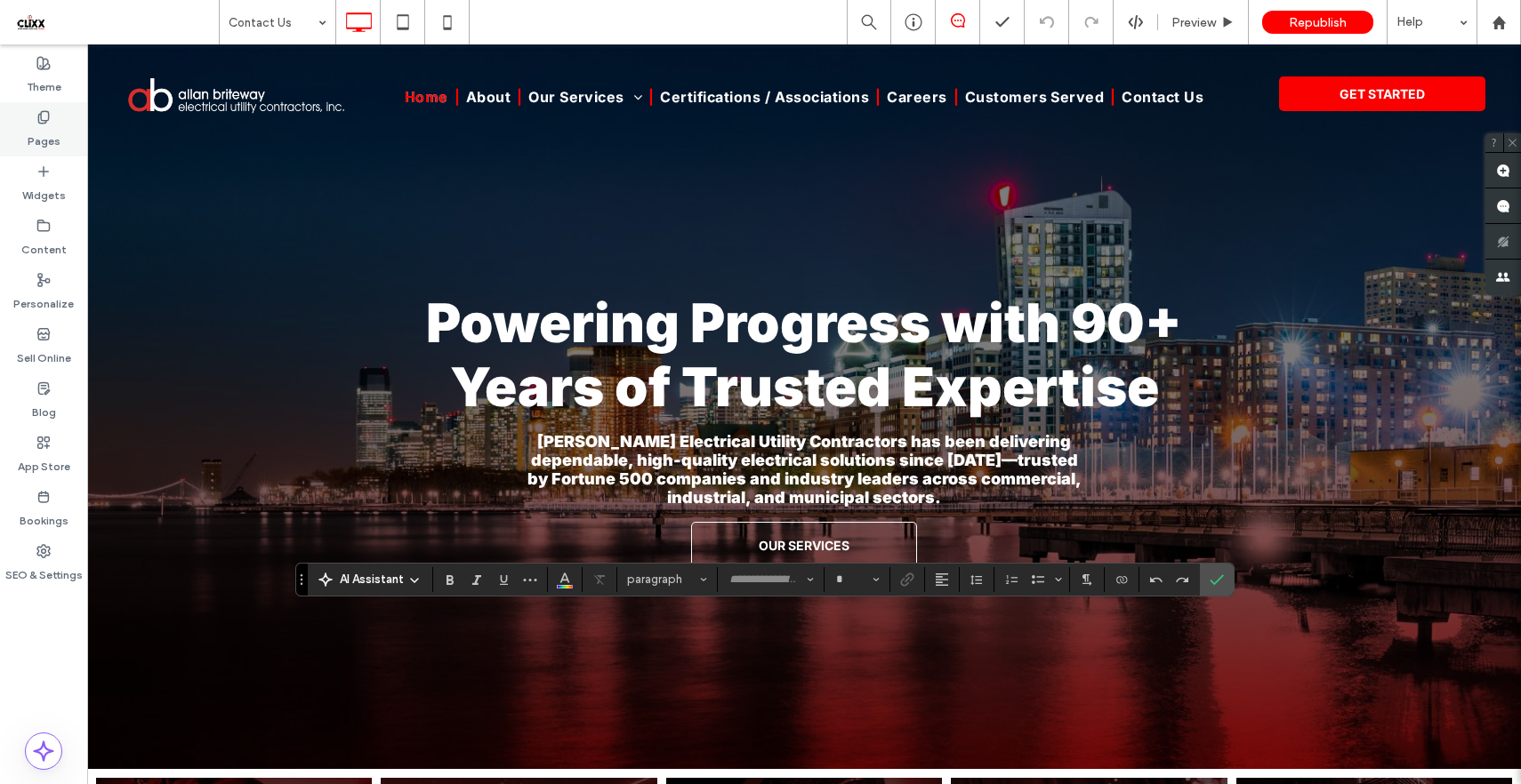
type input "*****"
type input "**"
click at [1197, 588] on section at bounding box center [1170, 579] width 61 height 25
click at [1214, 587] on span "Confirm" at bounding box center [1213, 579] width 8 height 32
click at [913, 579] on icon "Link" at bounding box center [906, 579] width 14 height 14
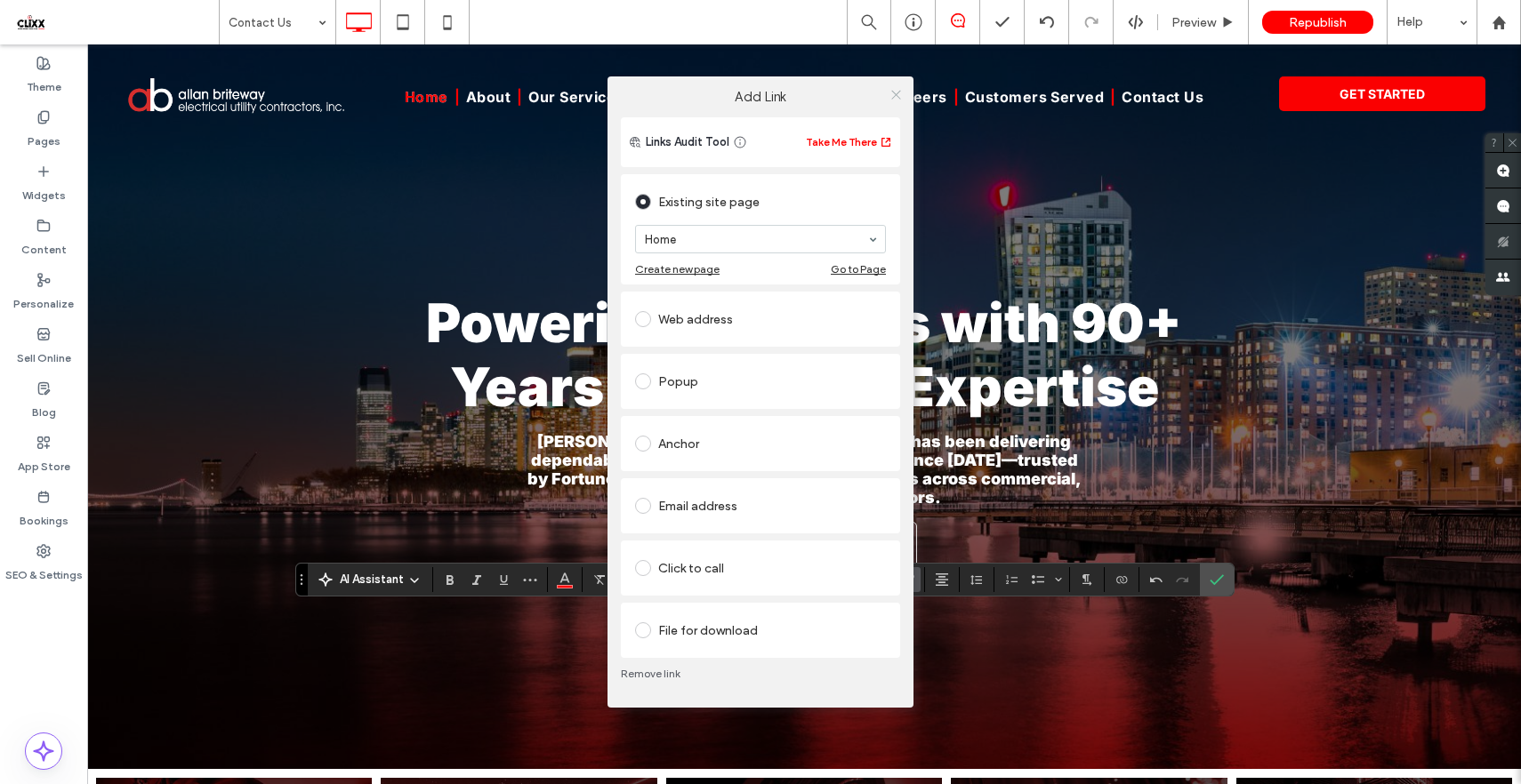
click at [900, 97] on icon at bounding box center [896, 95] width 13 height 13
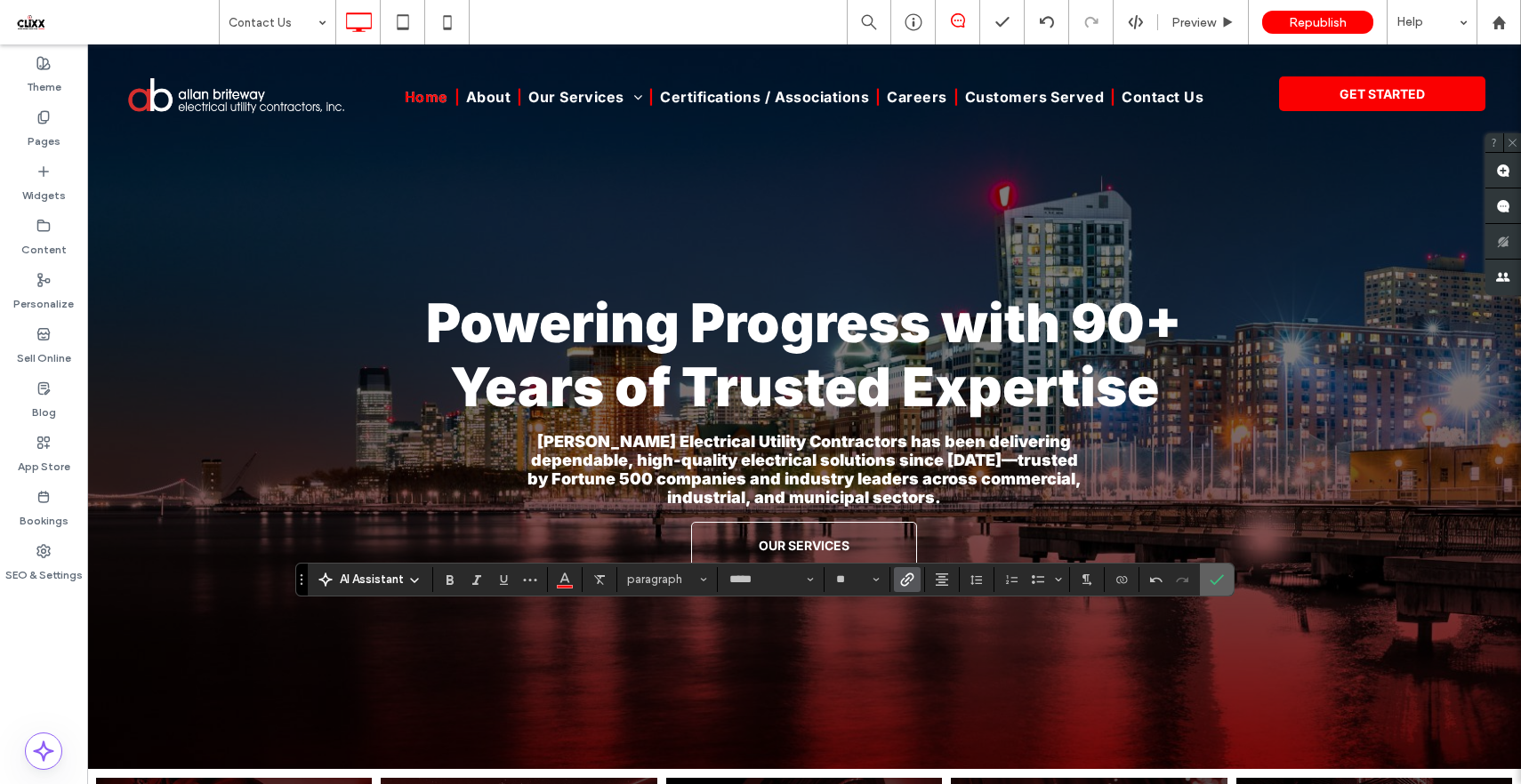
click at [1217, 572] on icon "Confirm" at bounding box center [1216, 579] width 14 height 14
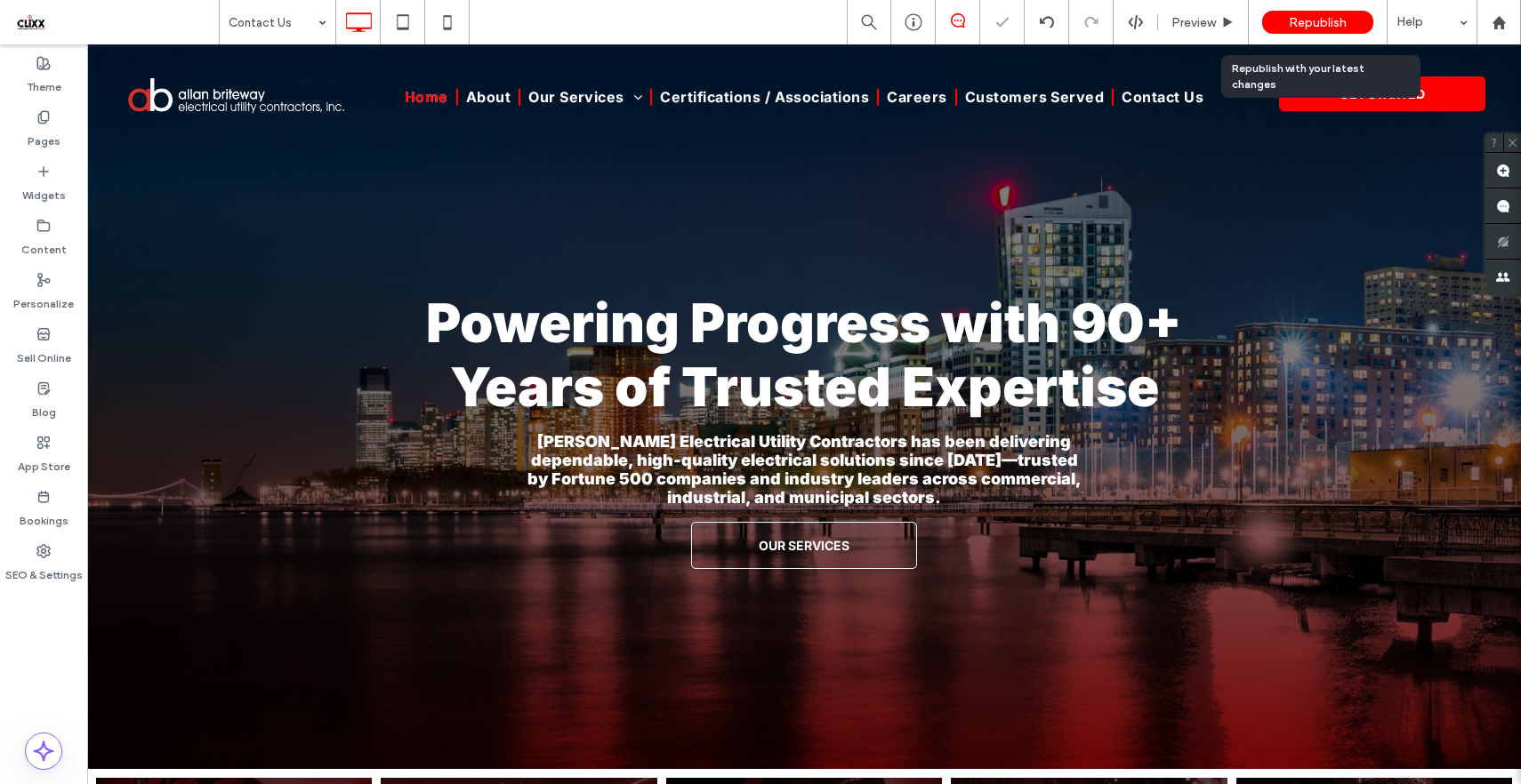
click at [1342, 29] on span "Republish" at bounding box center [1317, 22] width 58 height 15
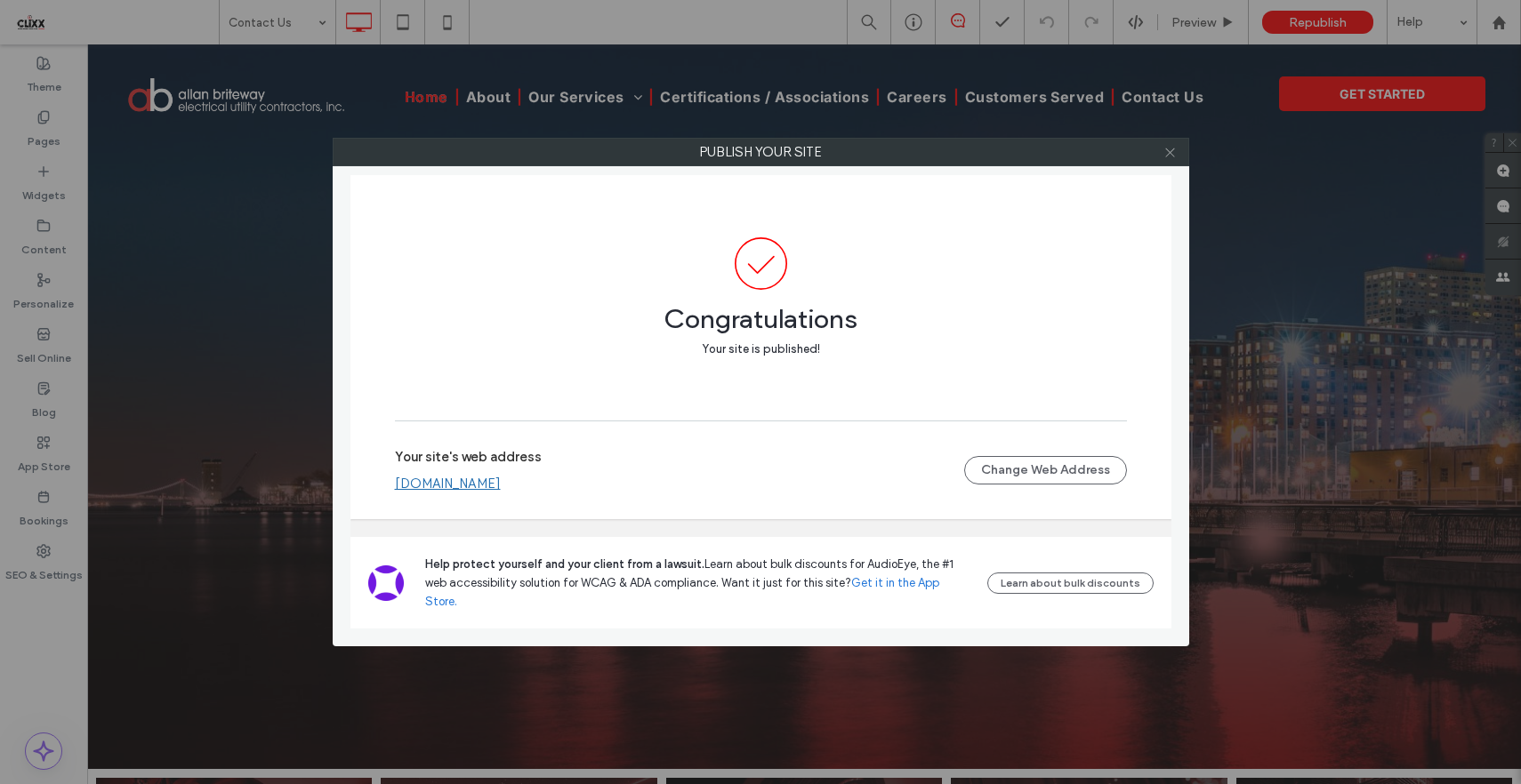
click at [1172, 150] on icon at bounding box center [1170, 152] width 13 height 13
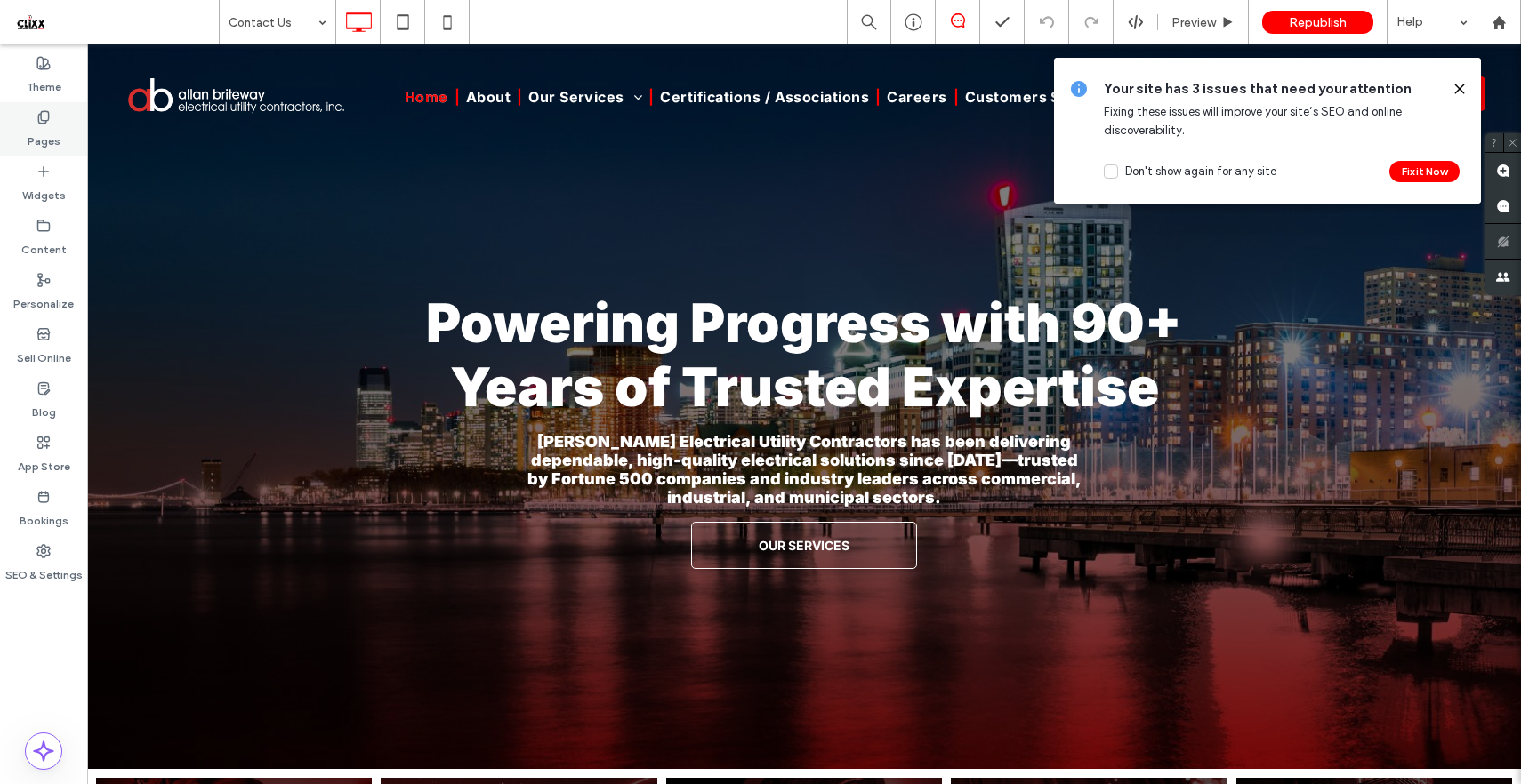
click at [52, 127] on label "Pages" at bounding box center [44, 136] width 33 height 25
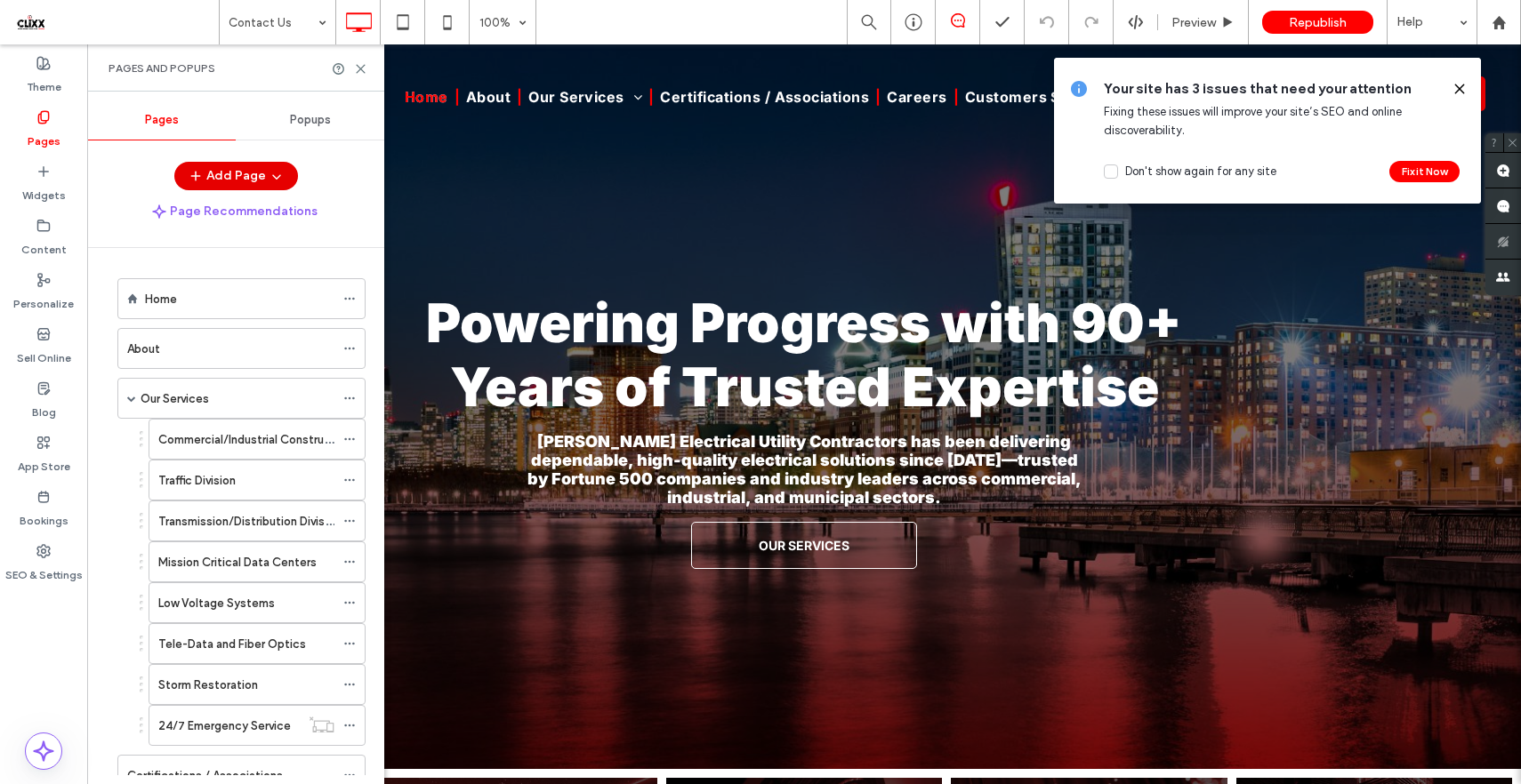
click at [218, 173] on button "Add Page" at bounding box center [236, 176] width 124 height 29
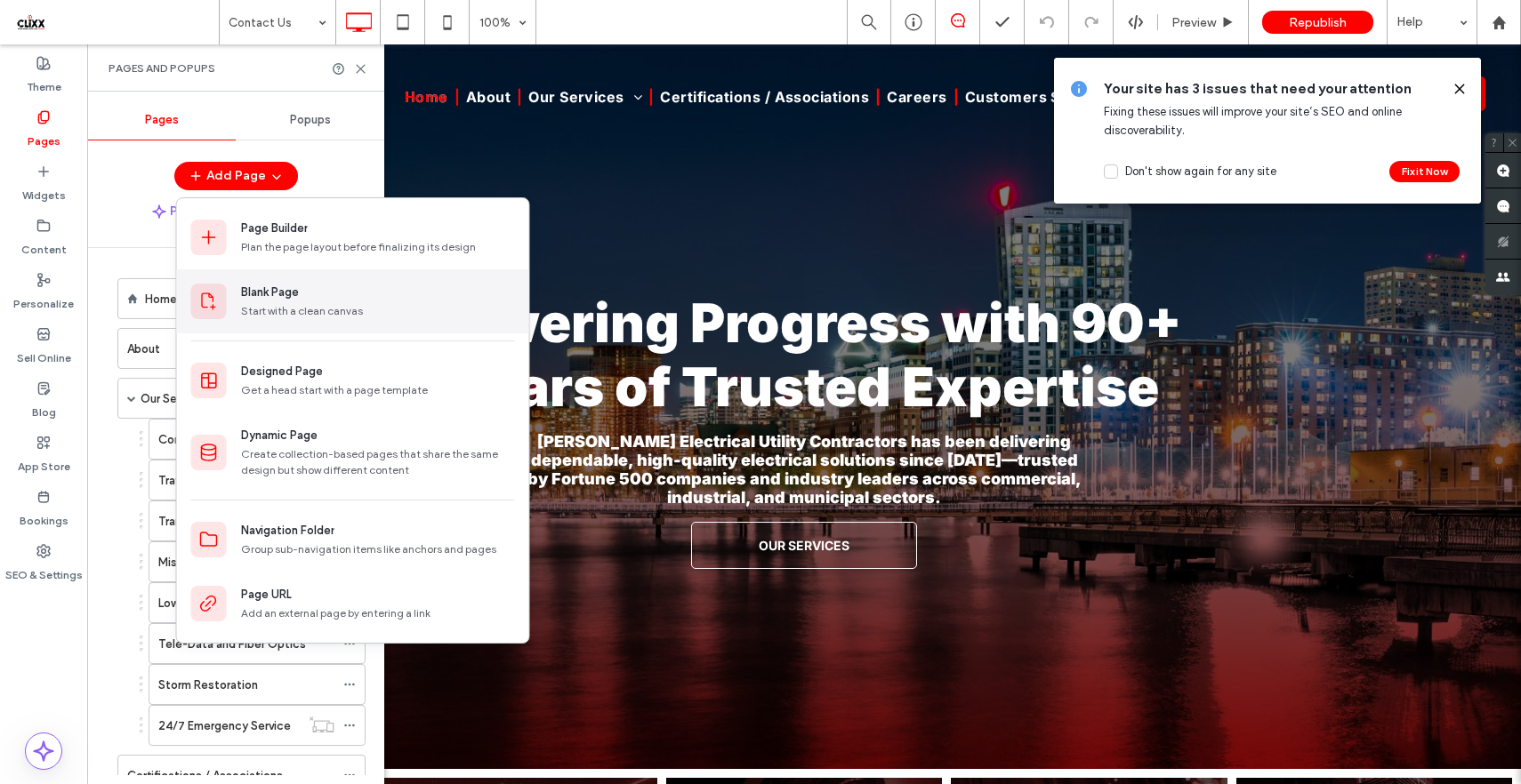
click at [291, 297] on div "Blank Page" at bounding box center [269, 292] width 58 height 18
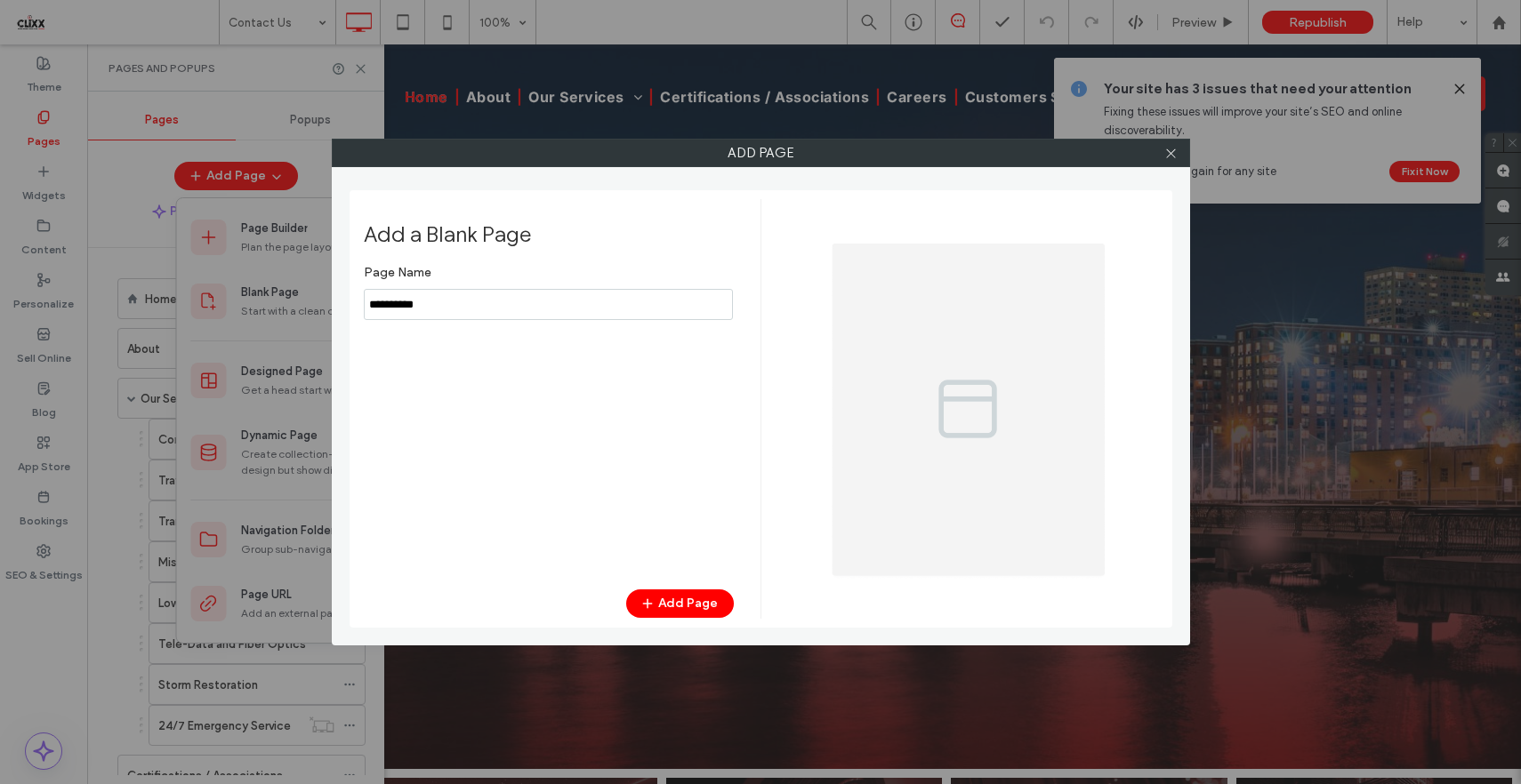
click at [414, 308] on input "notEmpty" at bounding box center [548, 305] width 369 height 31
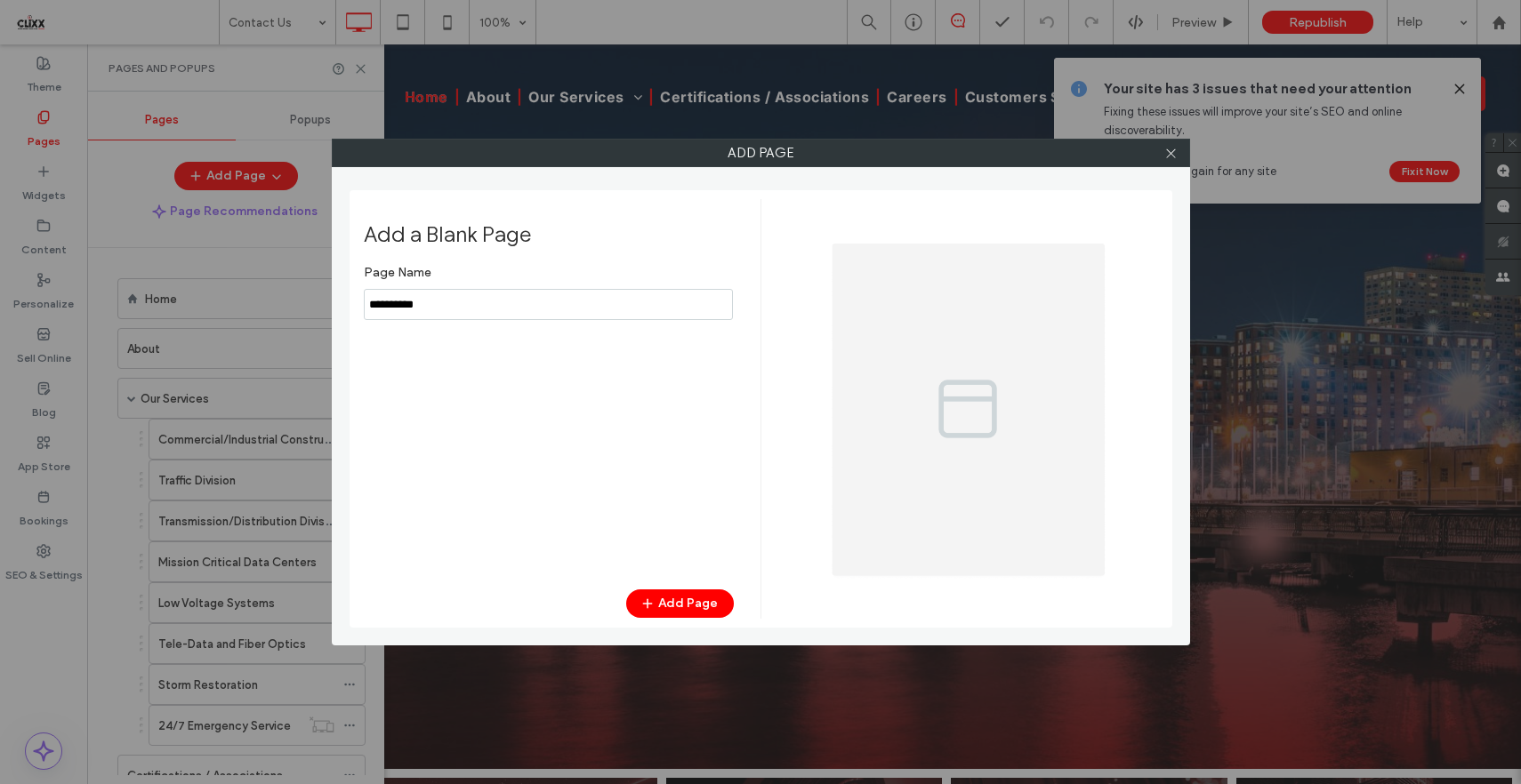
click at [414, 308] on input "notEmpty" at bounding box center [548, 305] width 369 height 31
type input "**********"
click at [672, 600] on button "Add Page" at bounding box center [679, 603] width 108 height 29
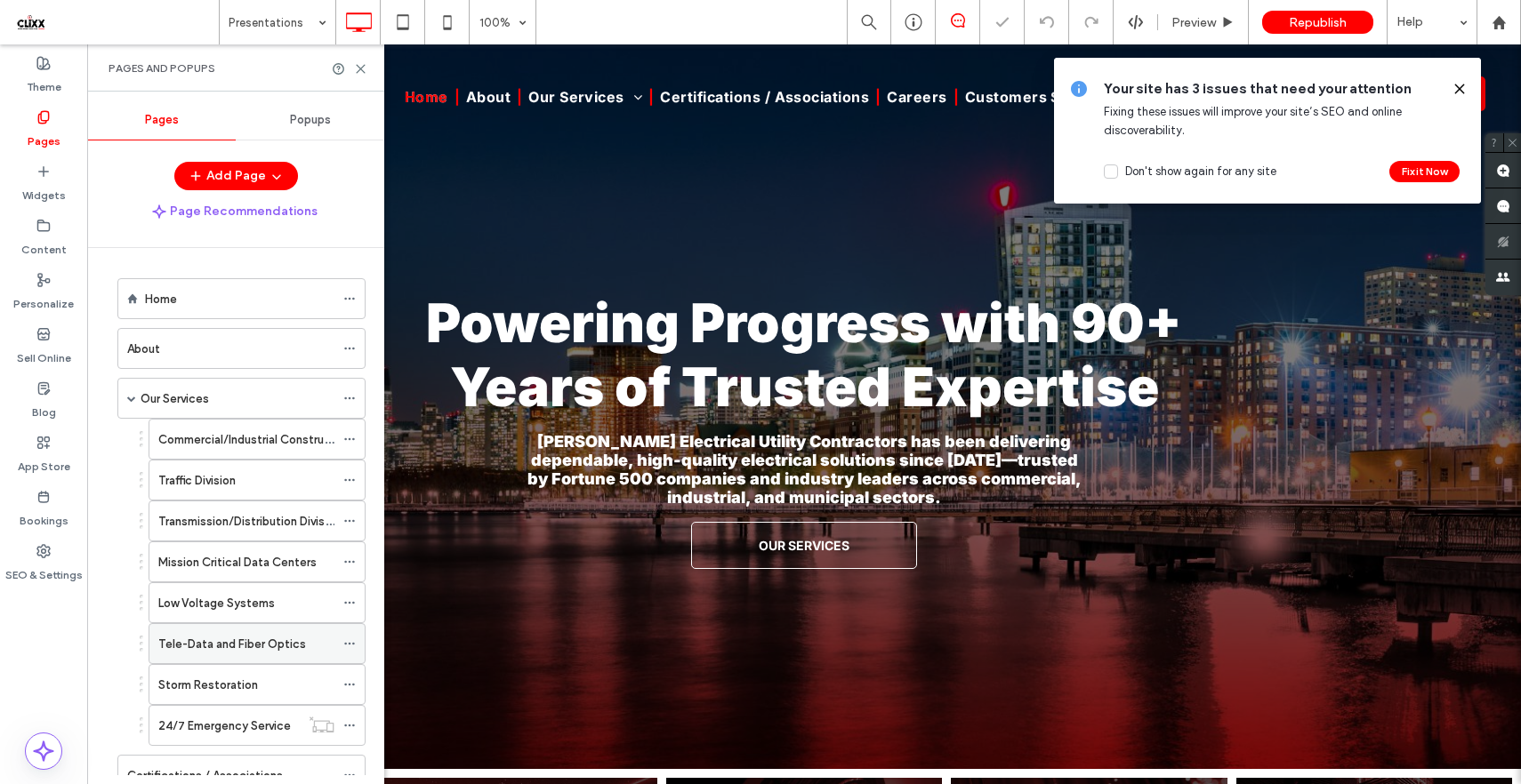
scroll to position [264, 0]
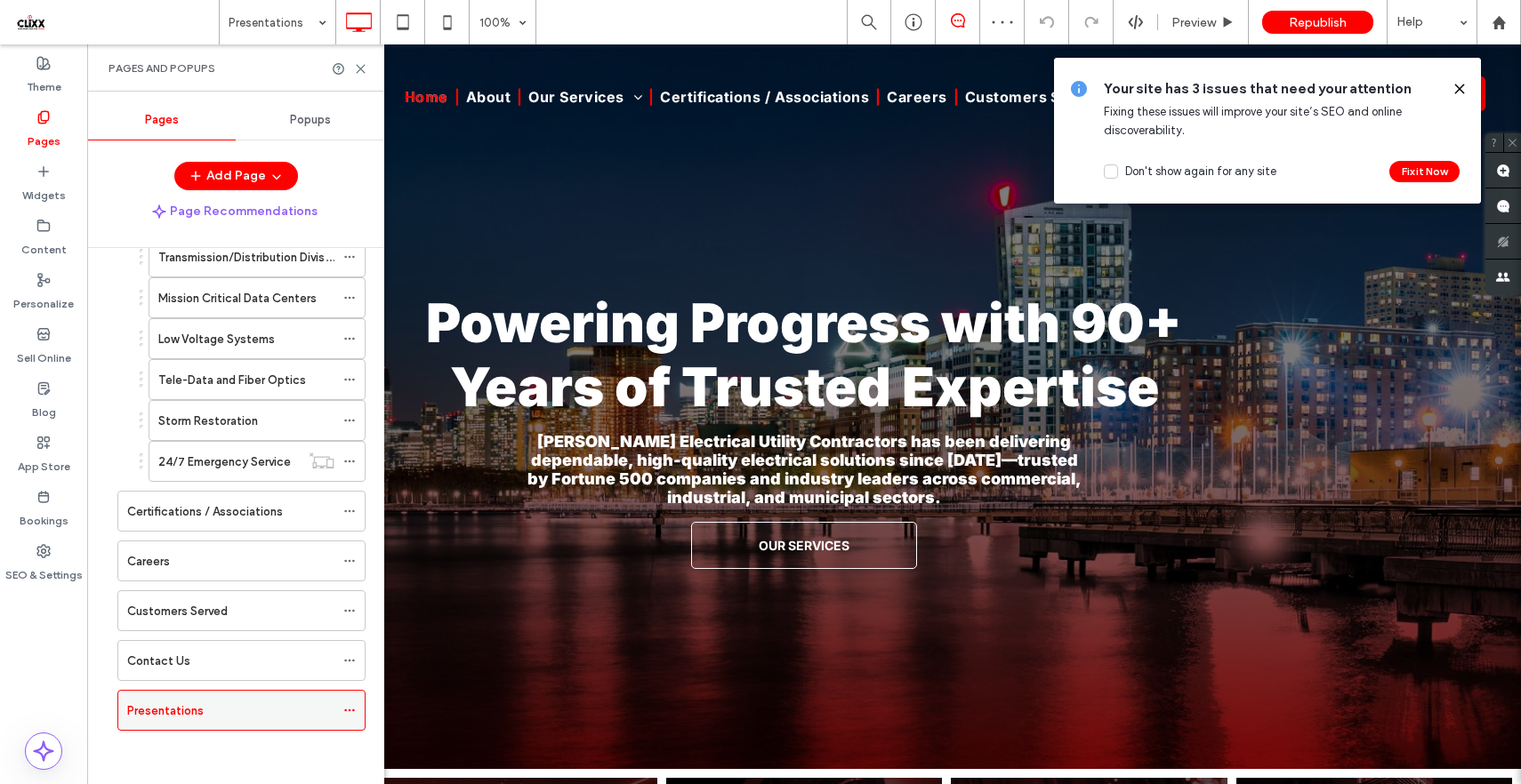
click at [350, 708] on icon at bounding box center [349, 710] width 13 height 13
click at [196, 755] on div "Home About Our Services Commercial/Industrial Construction Traffic Division Tra…" at bounding box center [237, 390] width 257 height 768
click at [216, 708] on div "Presentations" at bounding box center [230, 710] width 207 height 18
click at [360, 65] on icon at bounding box center [360, 69] width 13 height 13
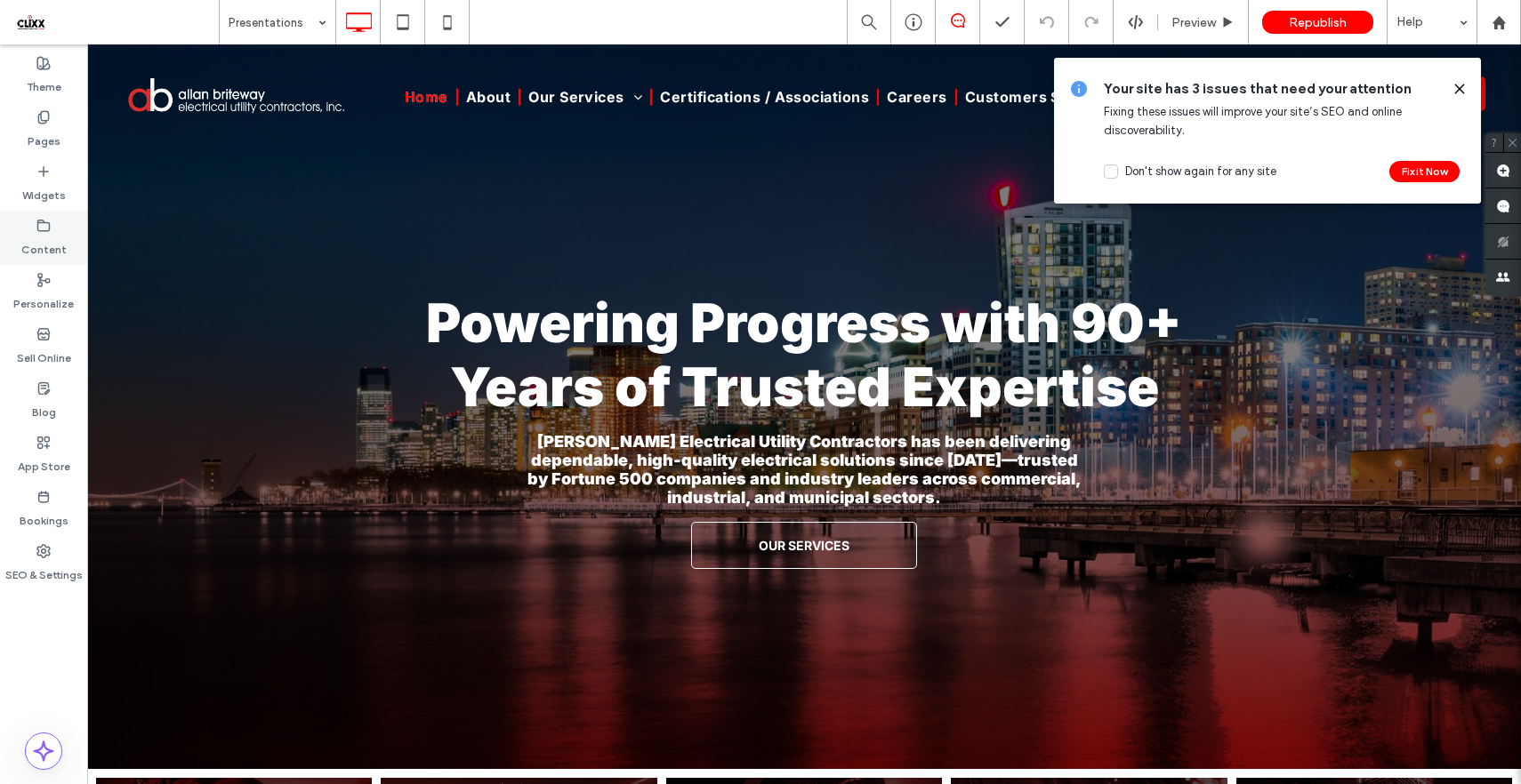
click at [38, 228] on use at bounding box center [43, 225] width 12 height 11
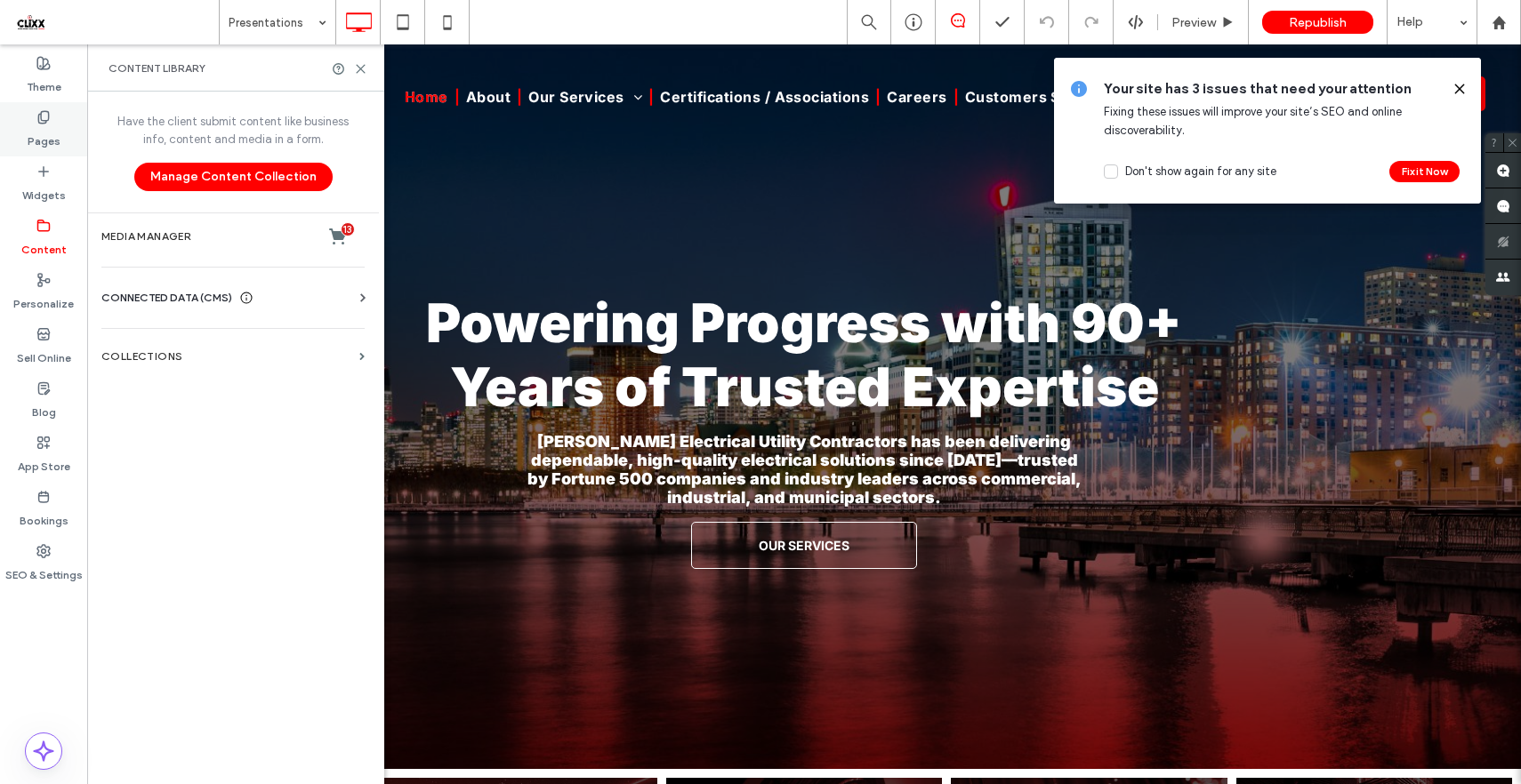
click at [47, 114] on icon at bounding box center [43, 117] width 14 height 14
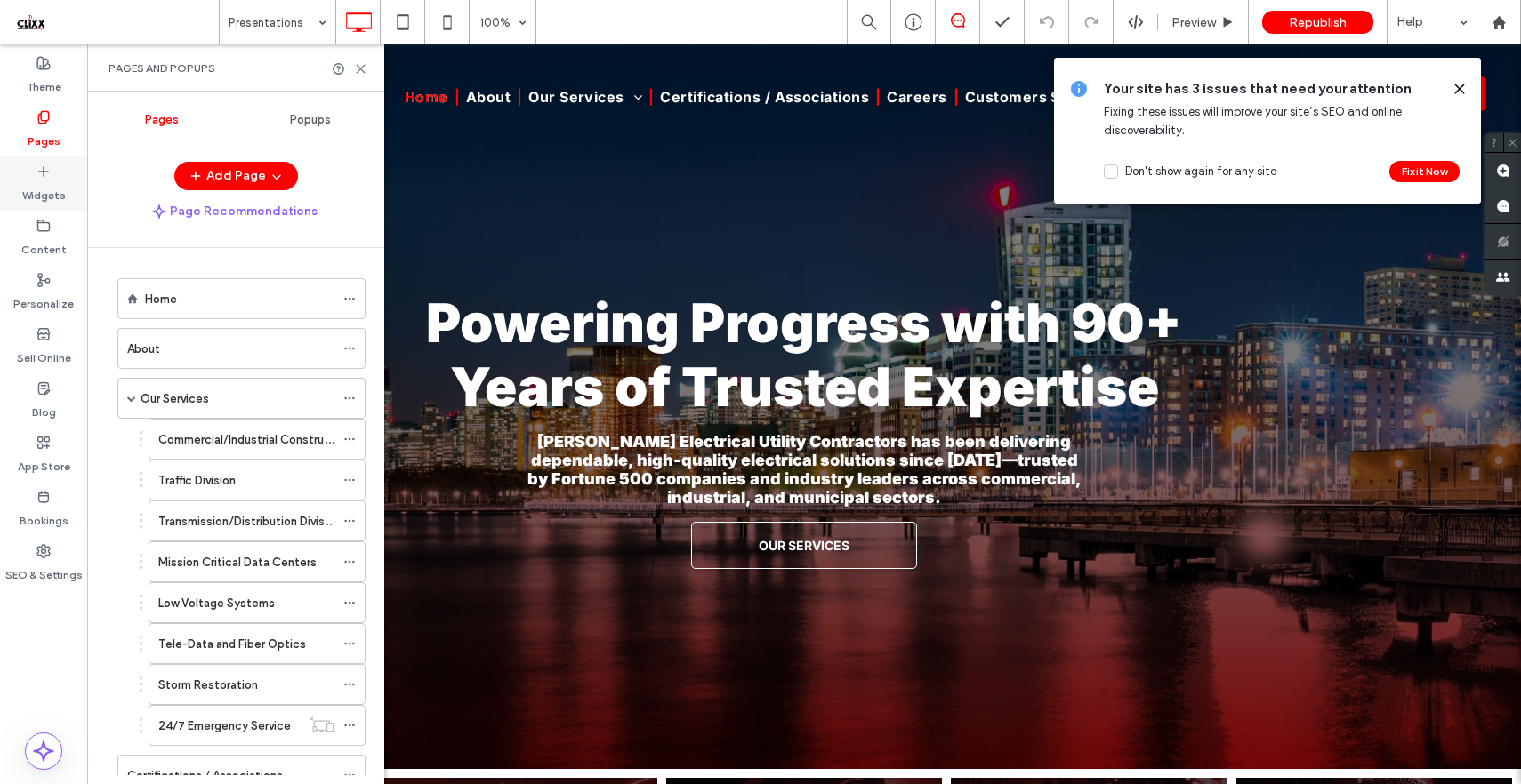
click at [41, 189] on label "Widgets" at bounding box center [43, 191] width 43 height 25
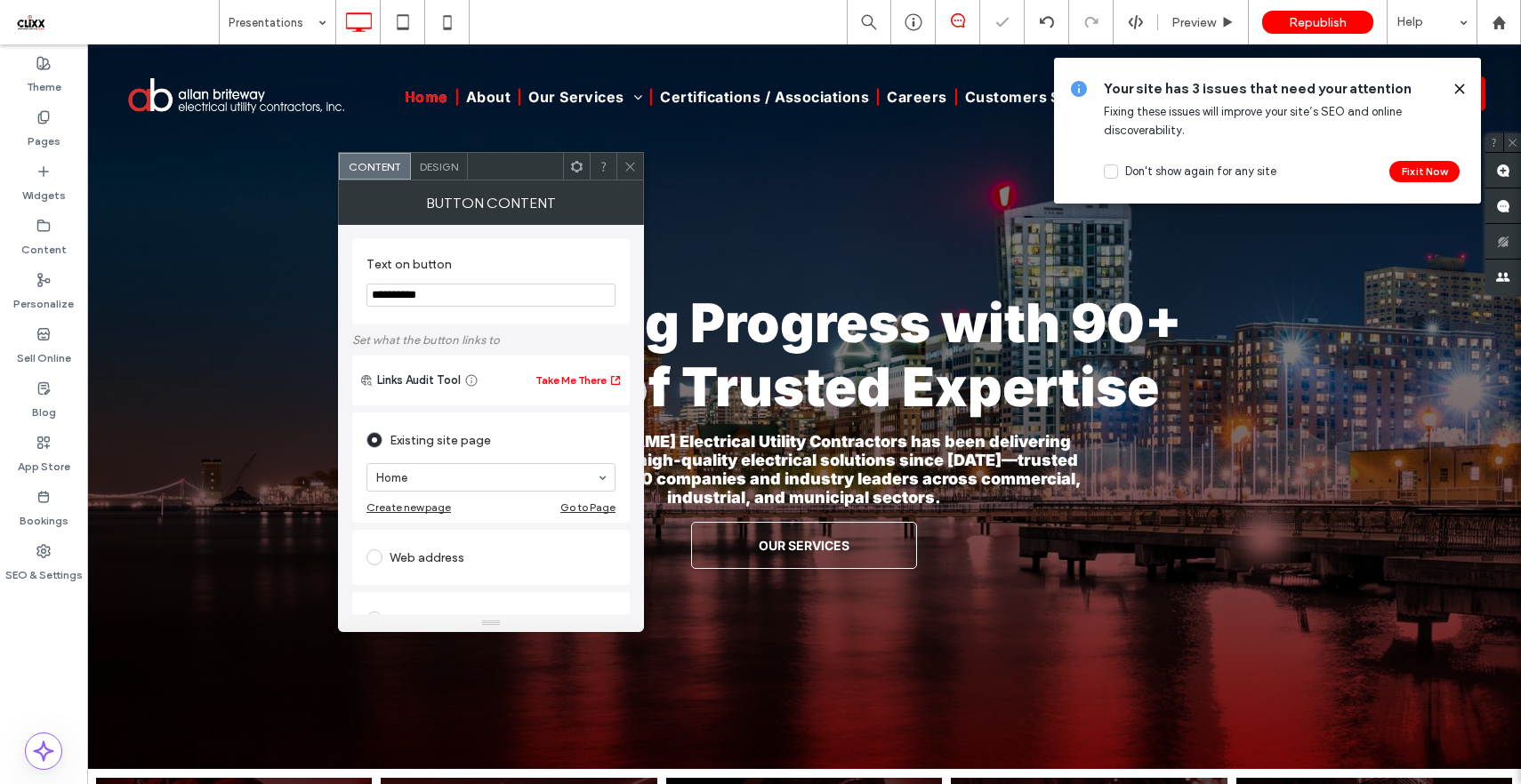
click at [420, 297] on input "**********" at bounding box center [491, 295] width 249 height 23
click at [405, 294] on input "*********" at bounding box center [491, 295] width 249 height 23
type input "**********"
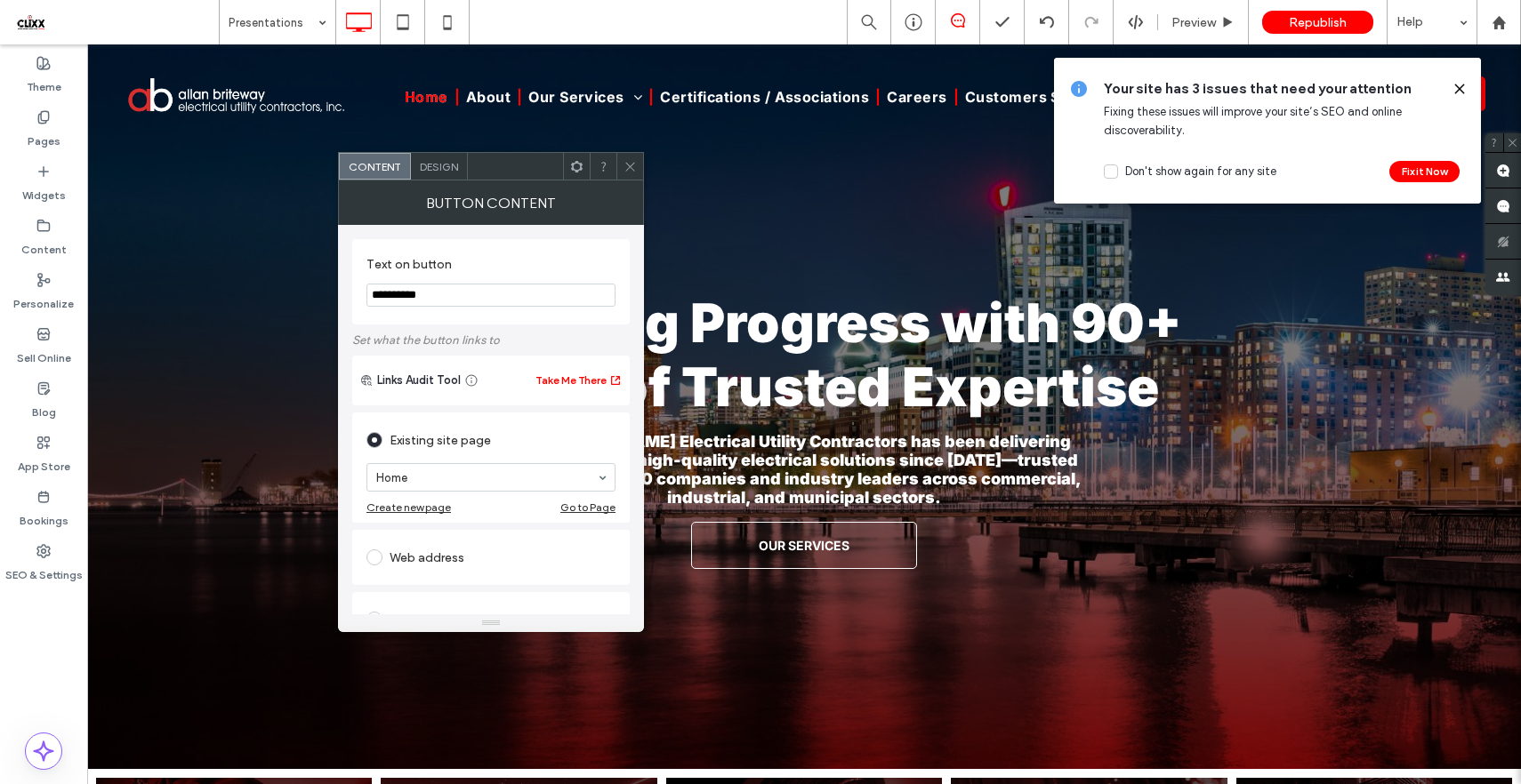
click at [631, 164] on icon at bounding box center [630, 167] width 13 height 13
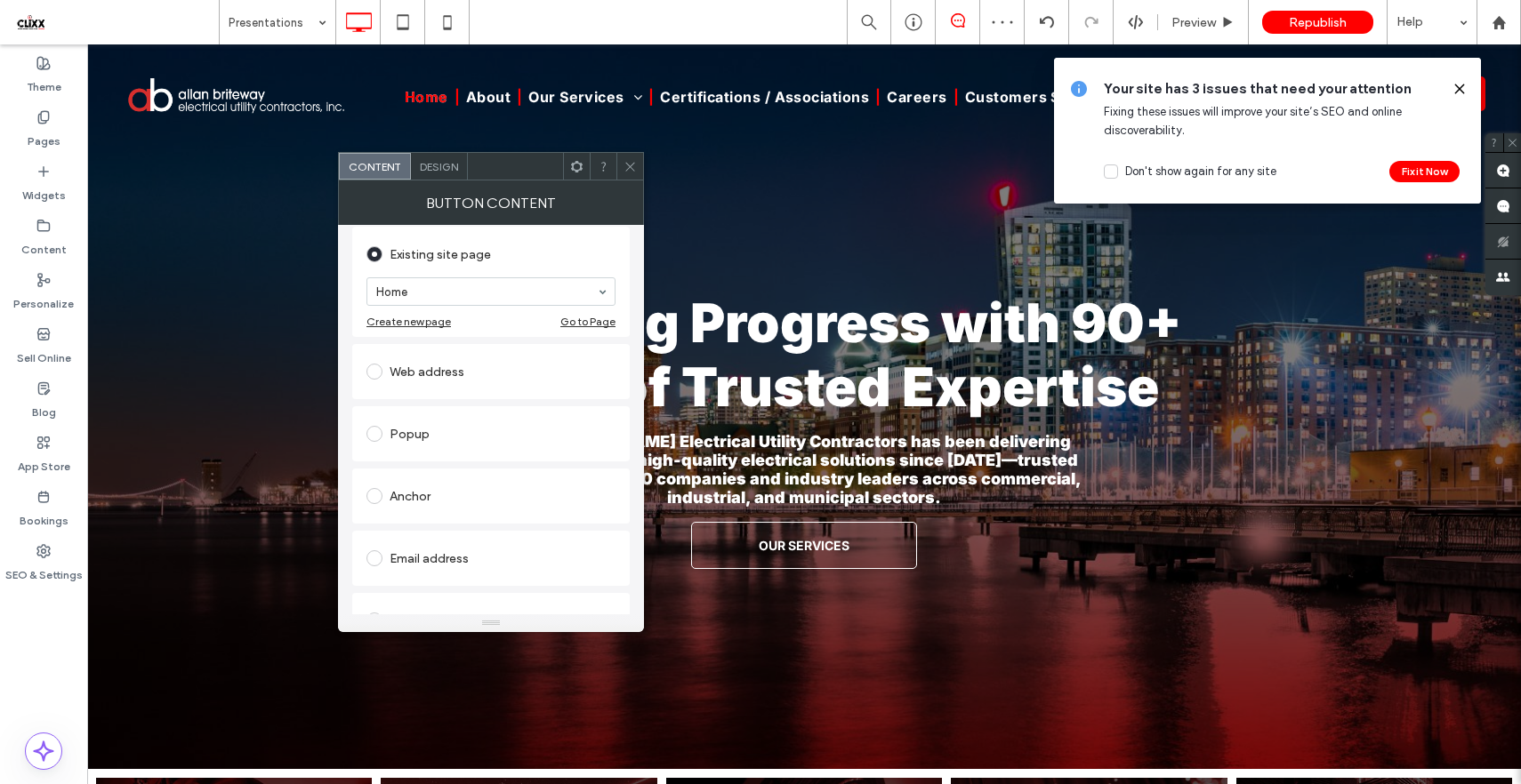
click at [377, 368] on span at bounding box center [374, 371] width 16 height 16
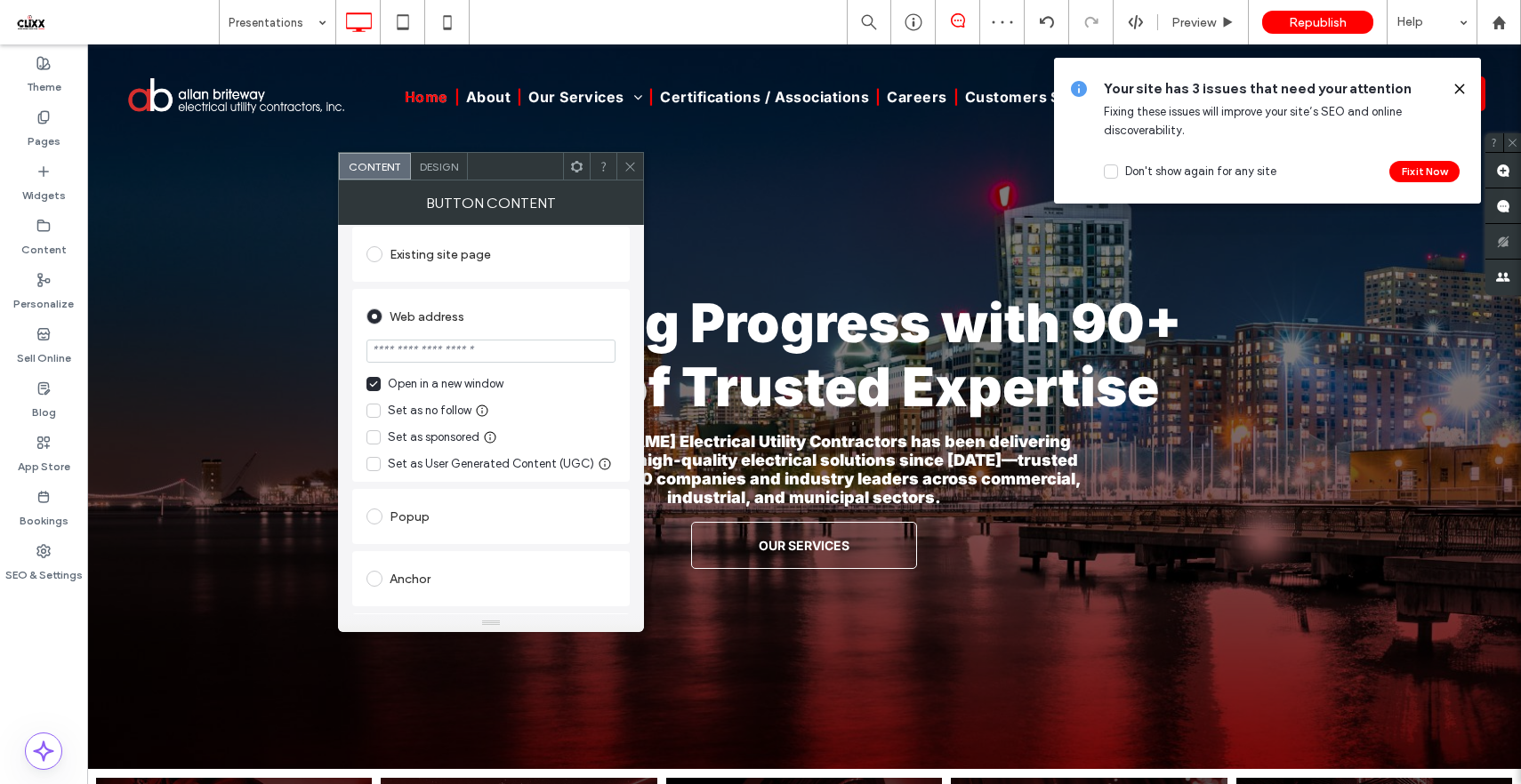
click at [442, 369] on section at bounding box center [491, 353] width 249 height 44
click at [444, 356] on input "url" at bounding box center [491, 351] width 249 height 23
paste input "**********"
type input "**********"
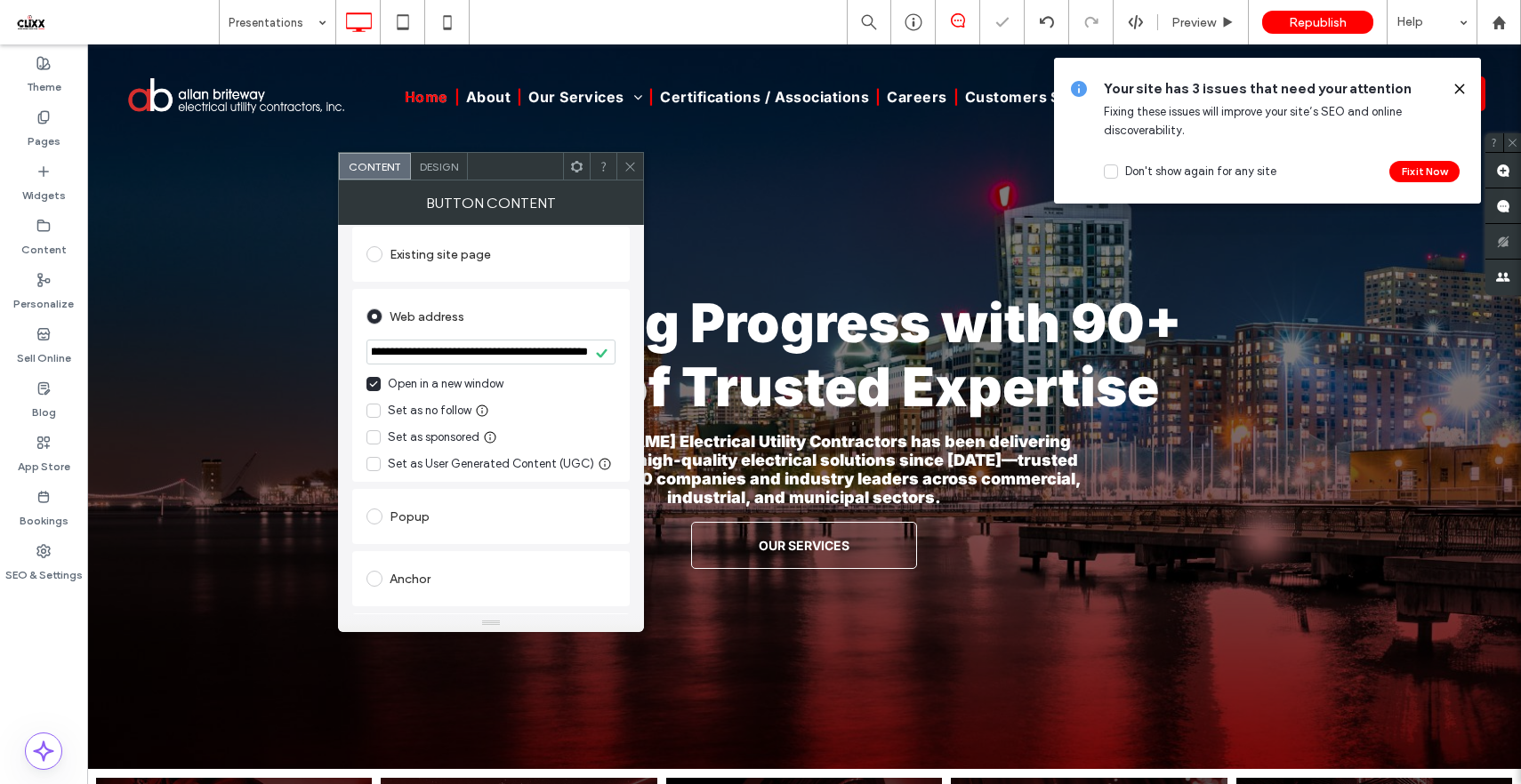
scroll to position [368, 0]
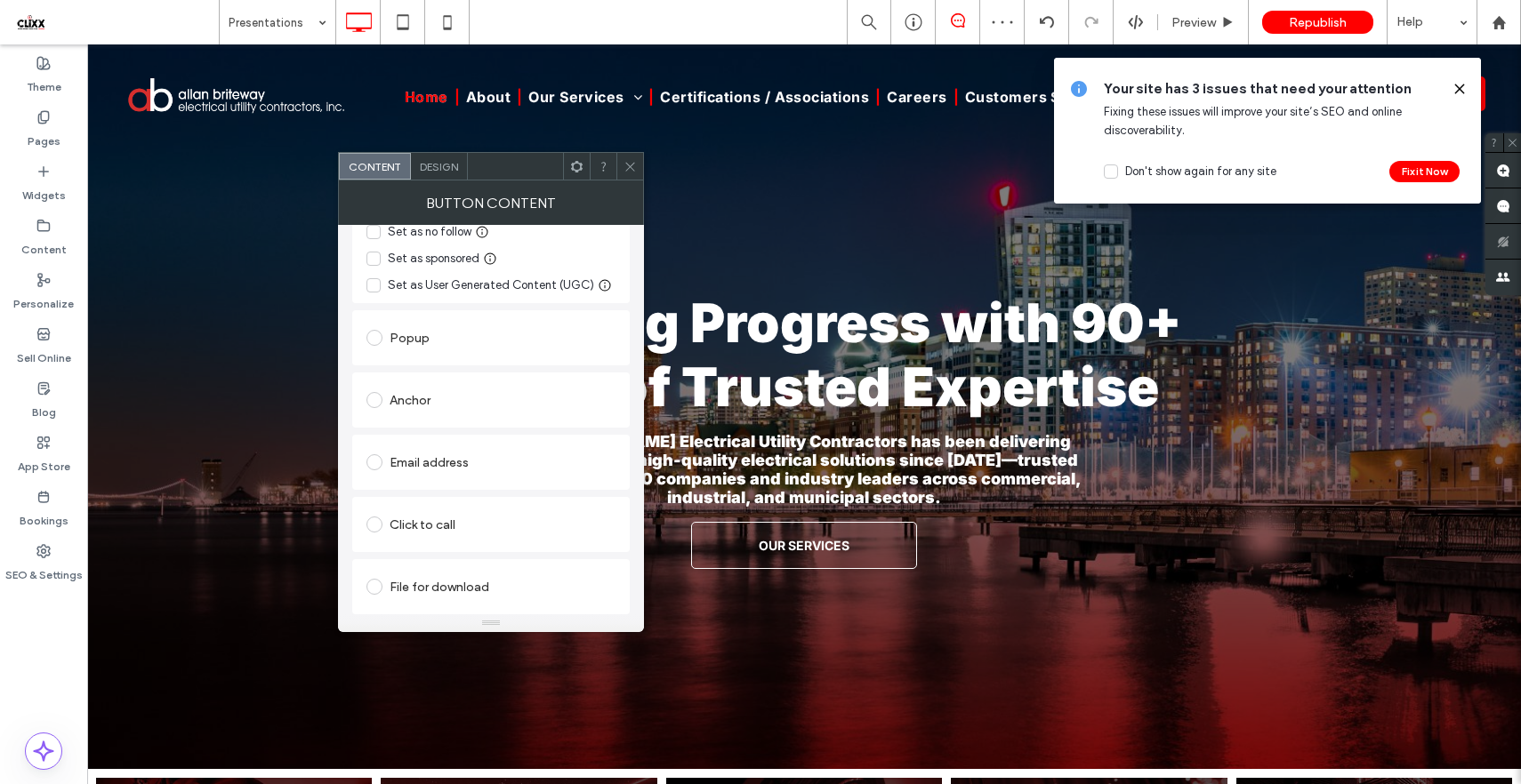
click at [630, 170] on icon at bounding box center [630, 167] width 13 height 13
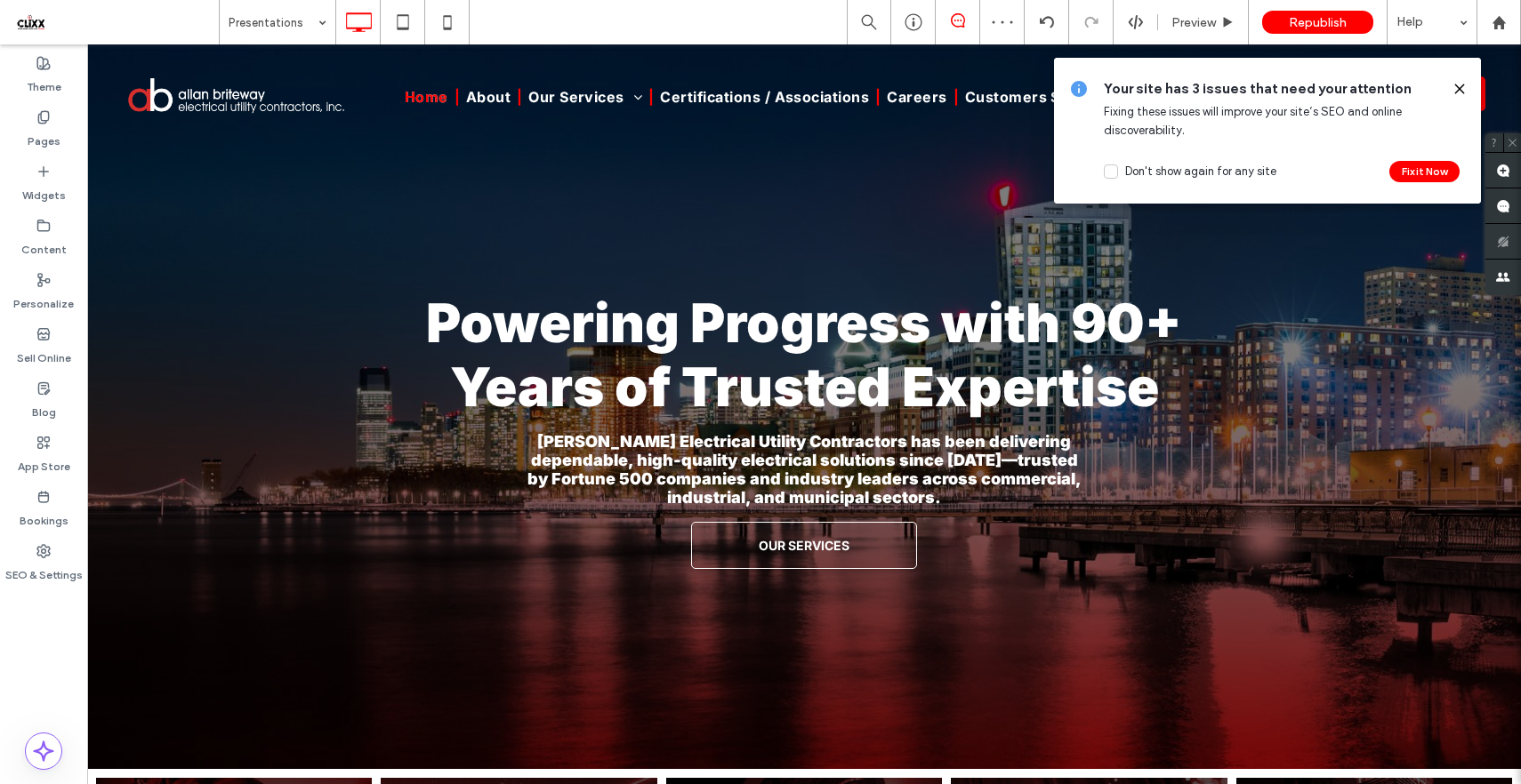
scroll to position [0, 0]
click at [46, 118] on icon at bounding box center [43, 117] width 14 height 14
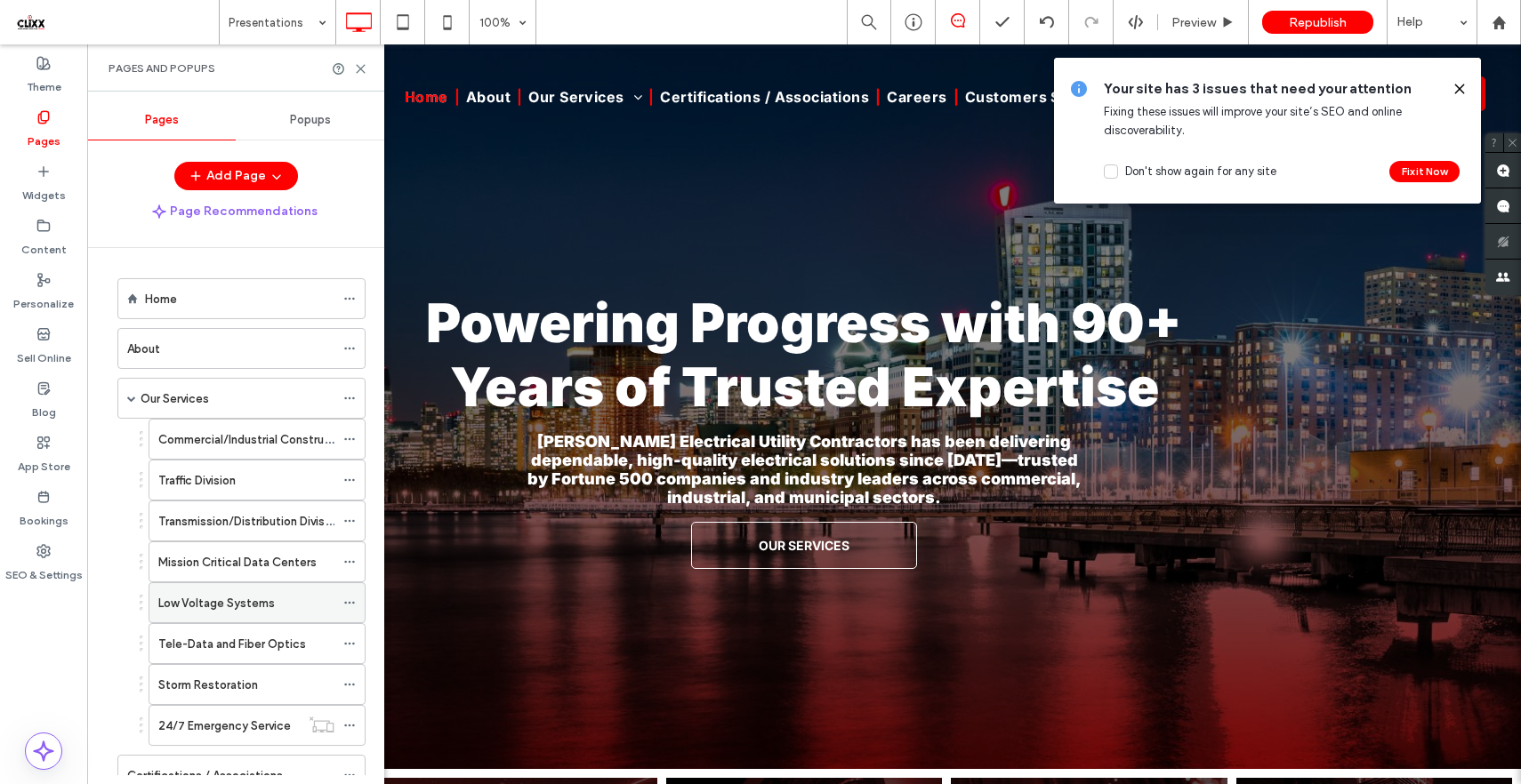
scroll to position [264, 0]
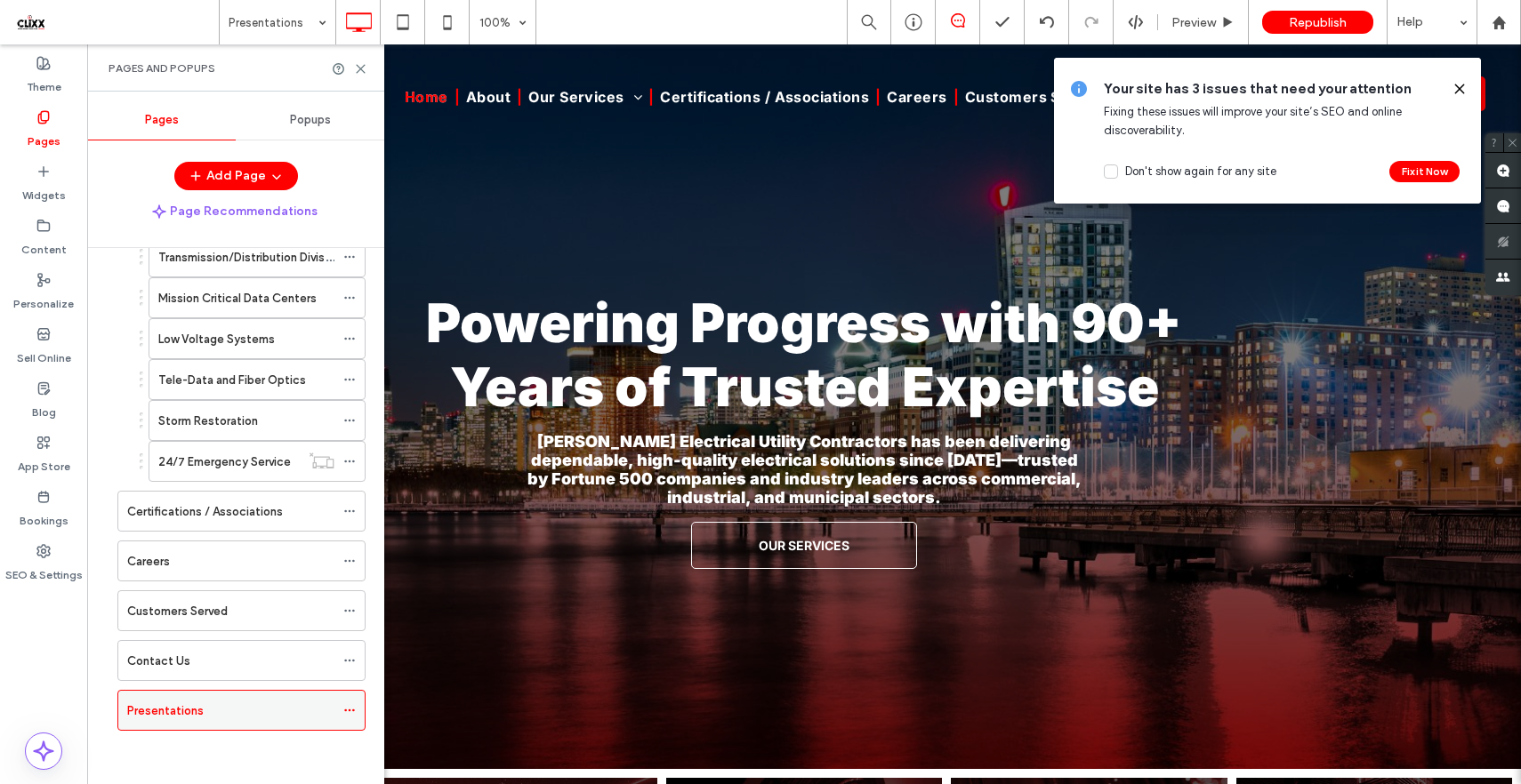
click at [348, 707] on icon at bounding box center [349, 710] width 13 height 13
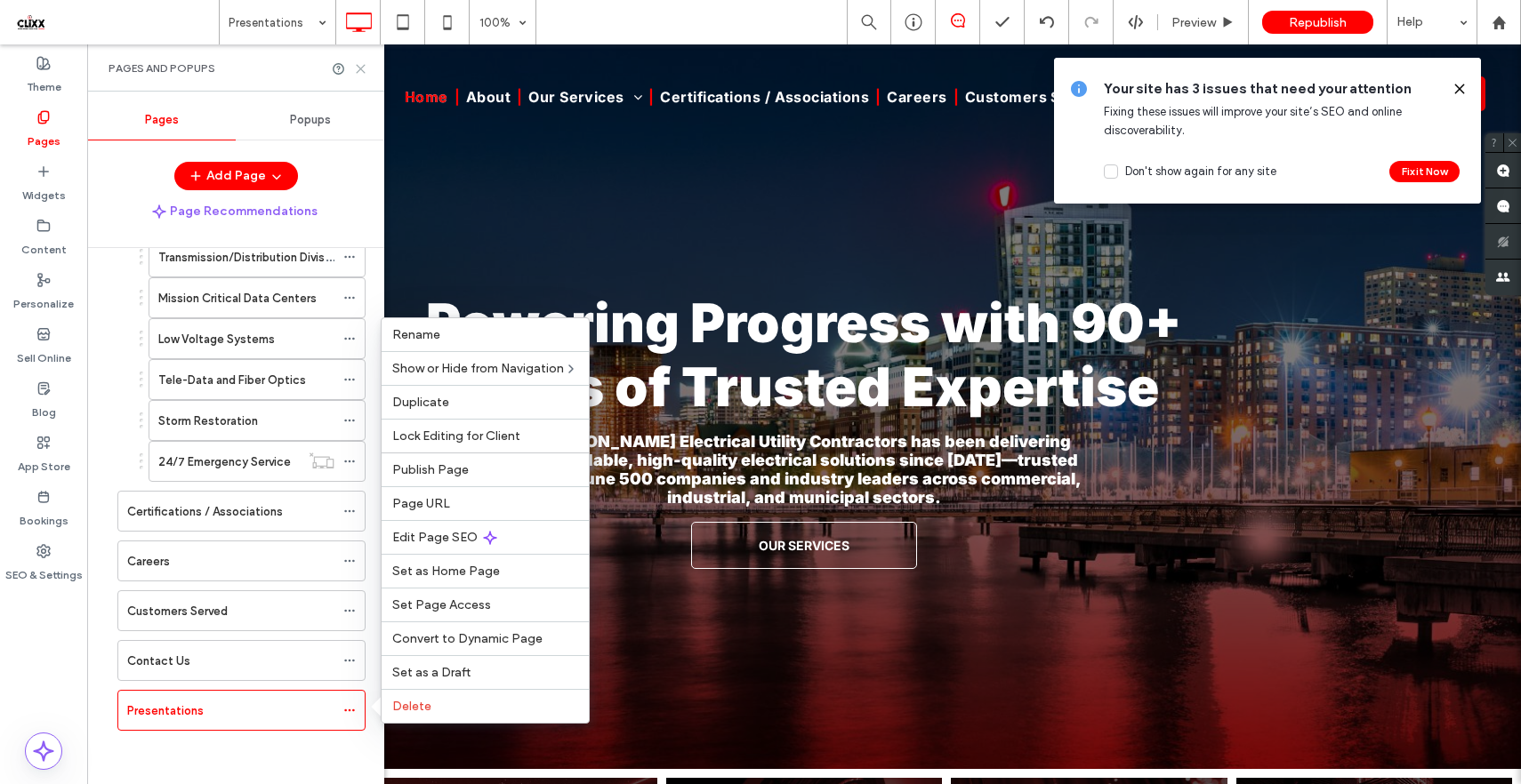
click at [361, 67] on use at bounding box center [360, 68] width 8 height 8
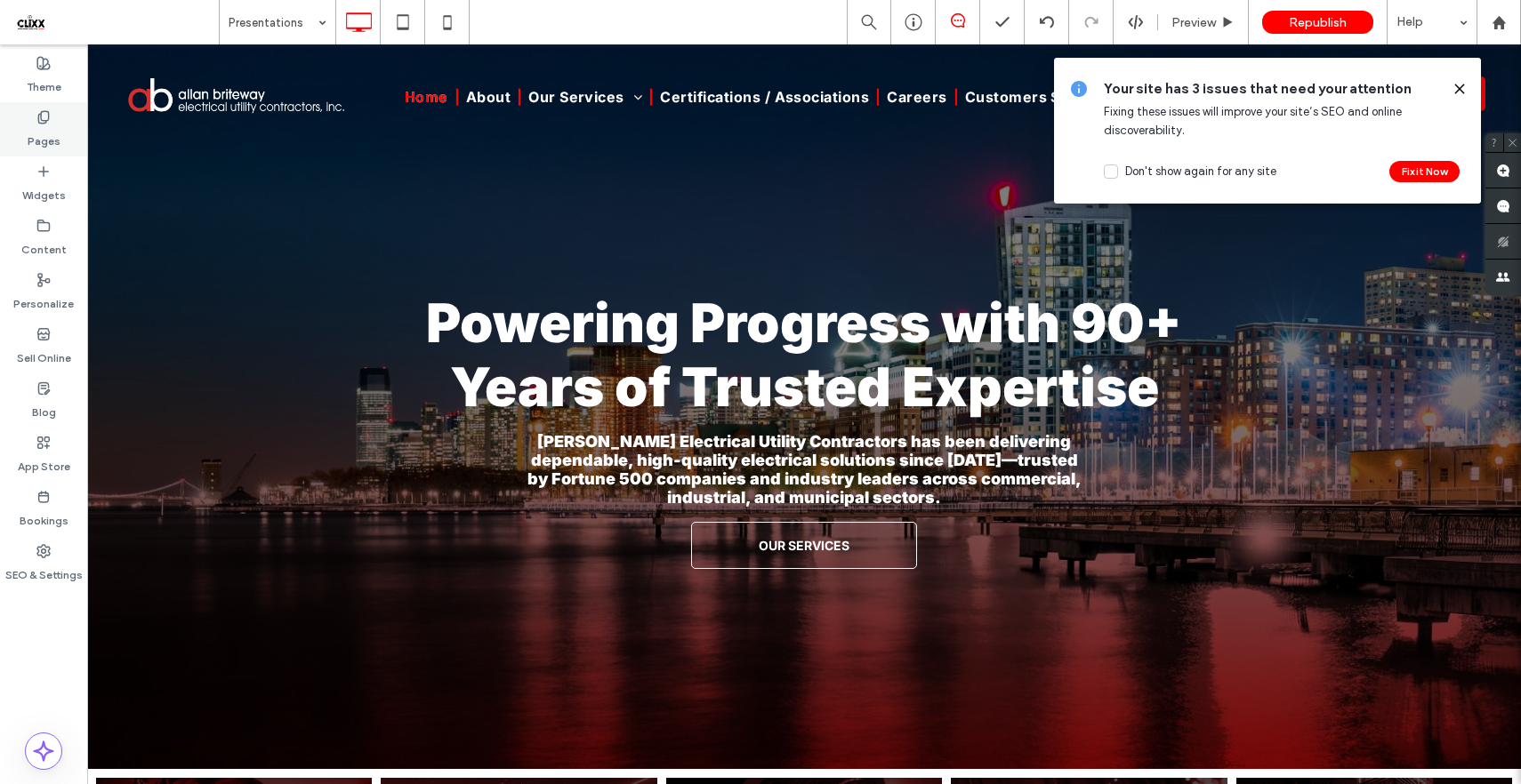
click at [57, 127] on label "Pages" at bounding box center [44, 136] width 33 height 25
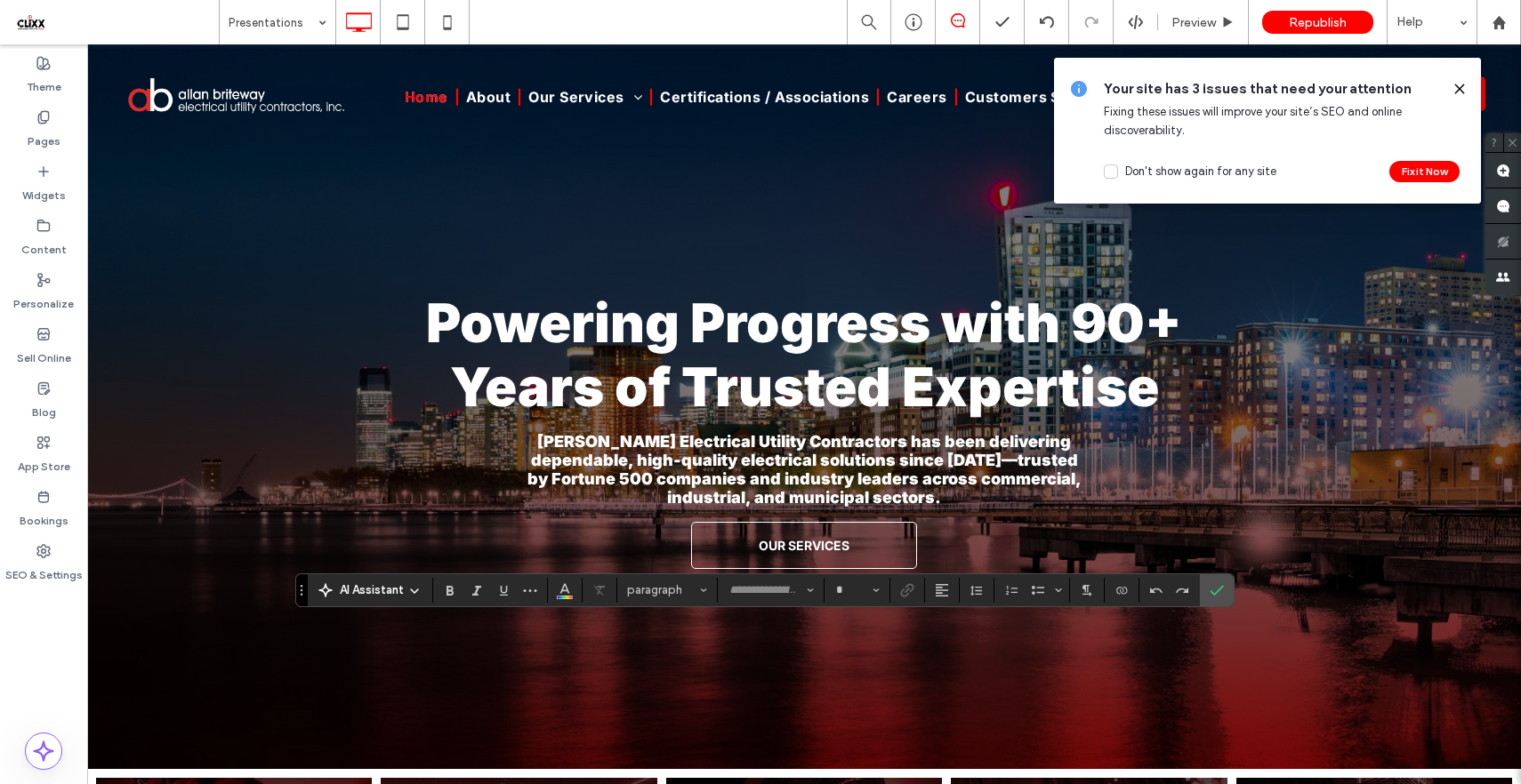
type input "*****"
type input "**"
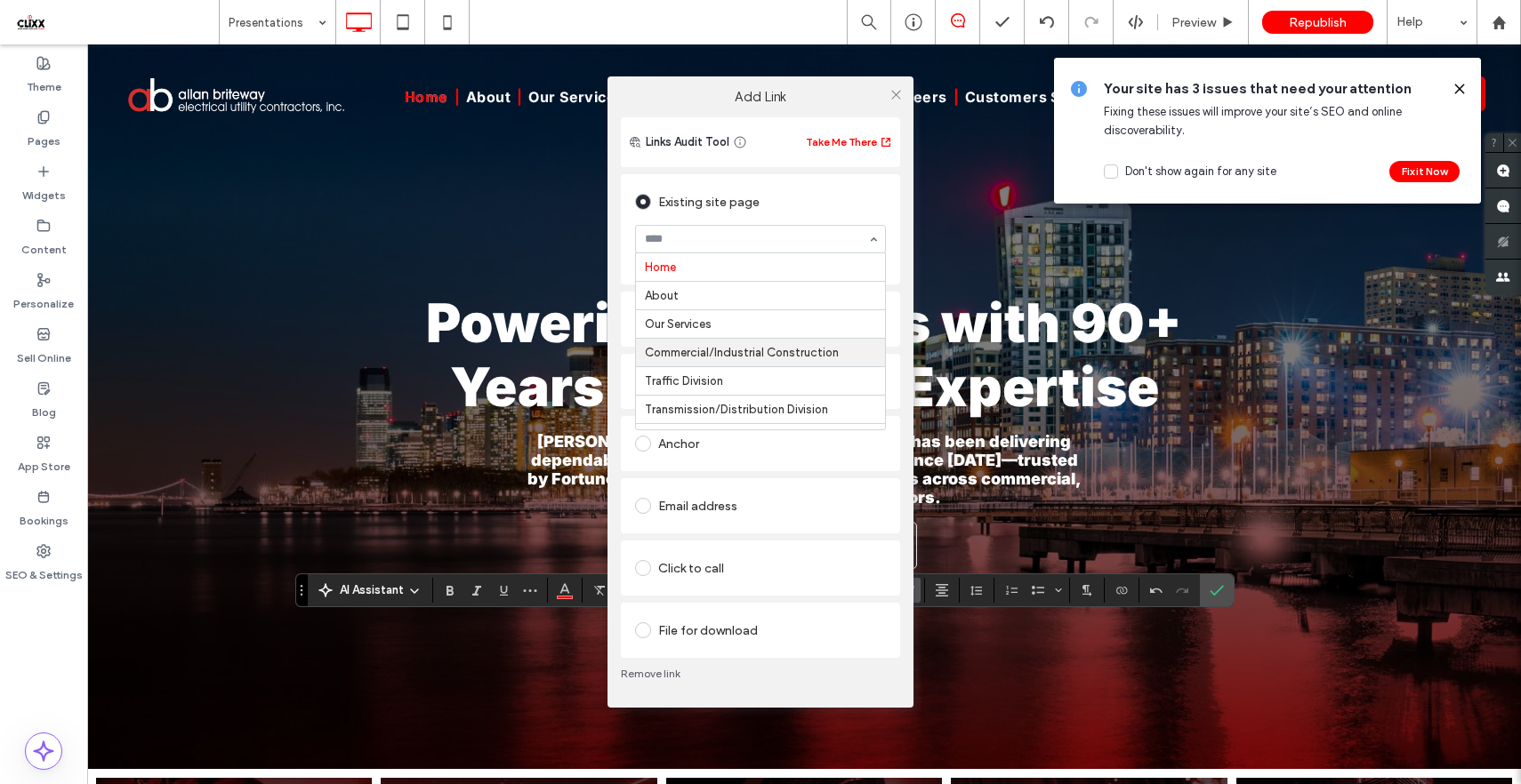
scroll to position [292, 0]
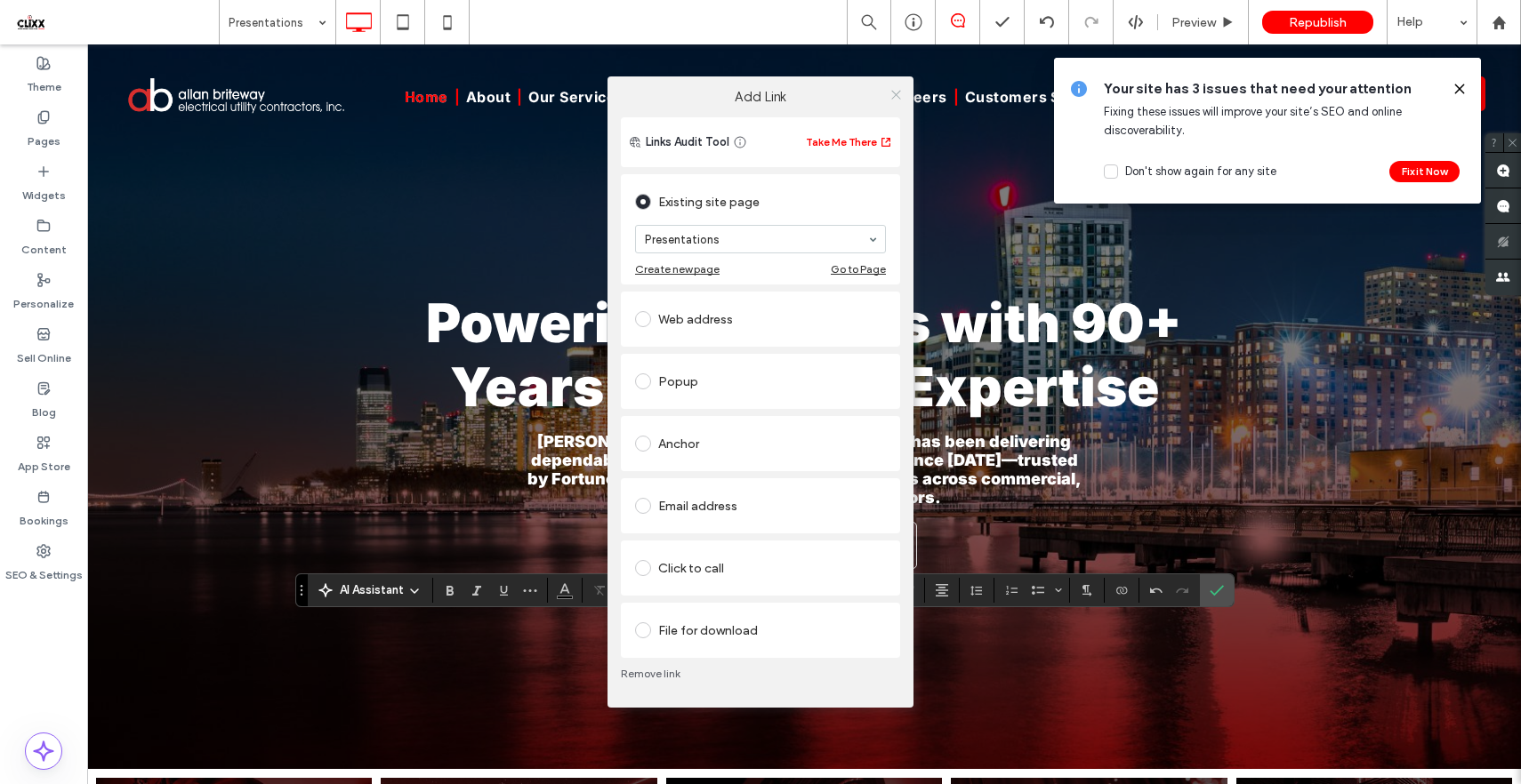
click at [896, 91] on icon at bounding box center [896, 95] width 13 height 13
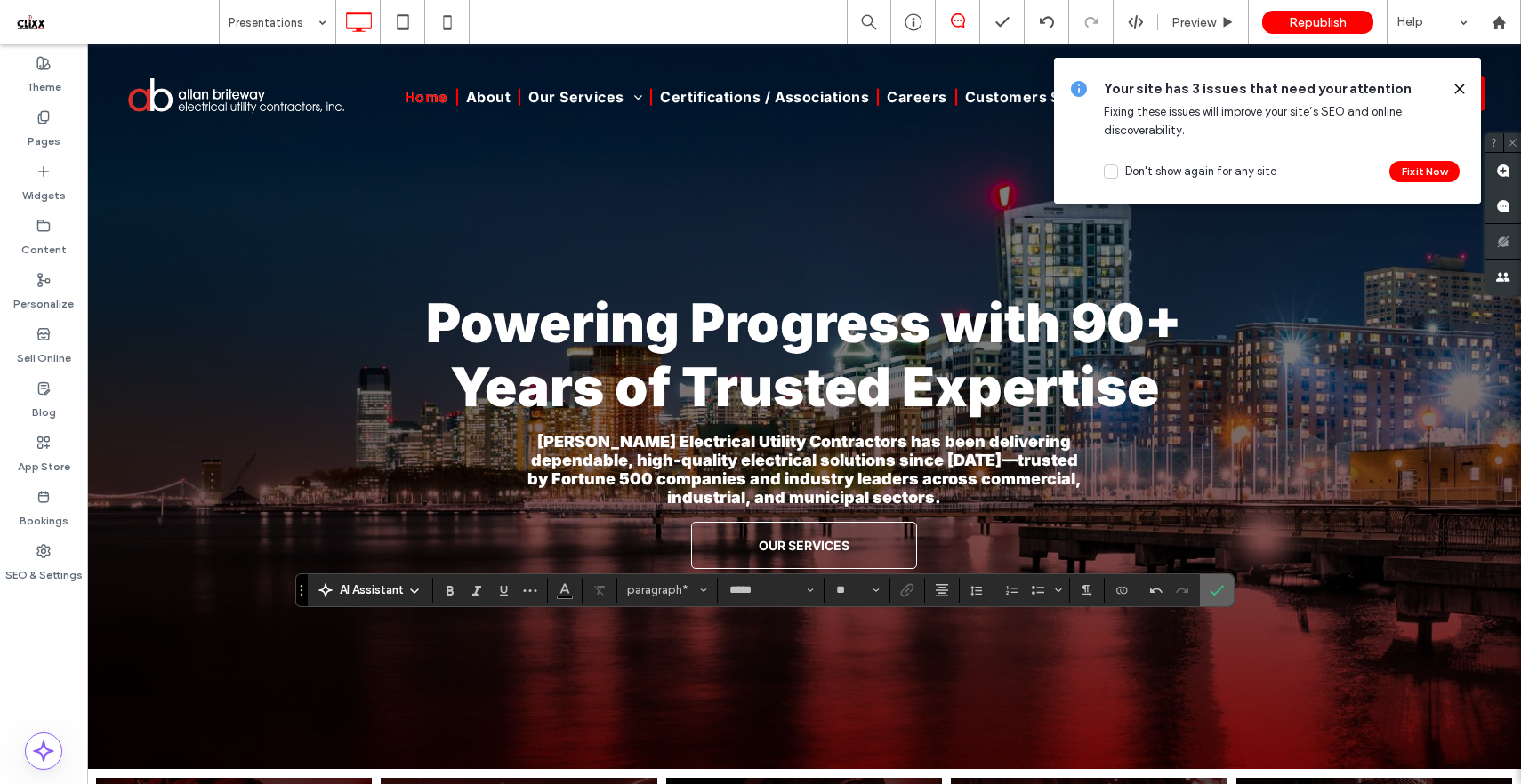
click at [1229, 594] on label "Confirm" at bounding box center [1217, 590] width 27 height 32
click at [907, 596] on icon "Link" at bounding box center [906, 590] width 14 height 14
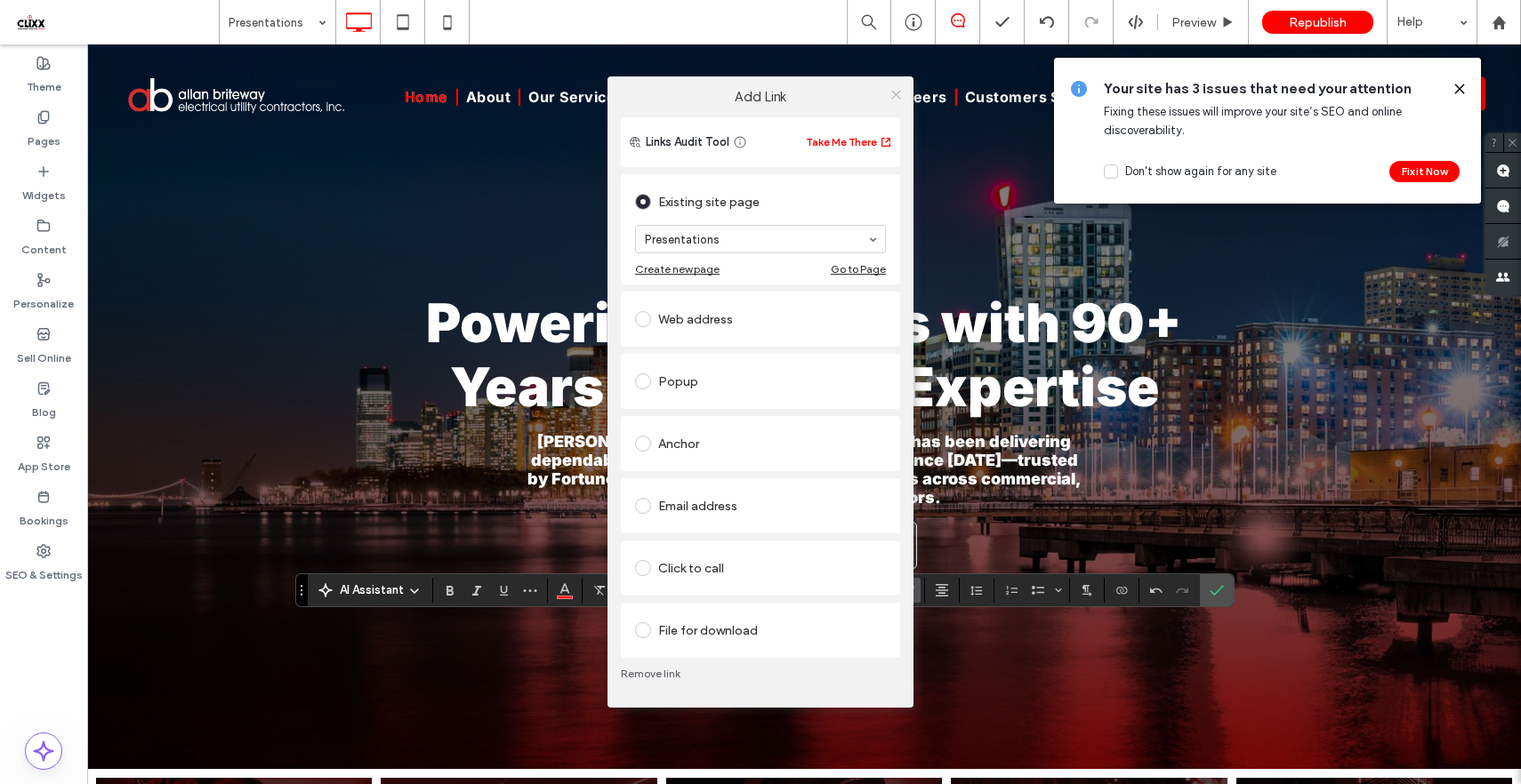
click at [896, 97] on icon at bounding box center [896, 95] width 13 height 13
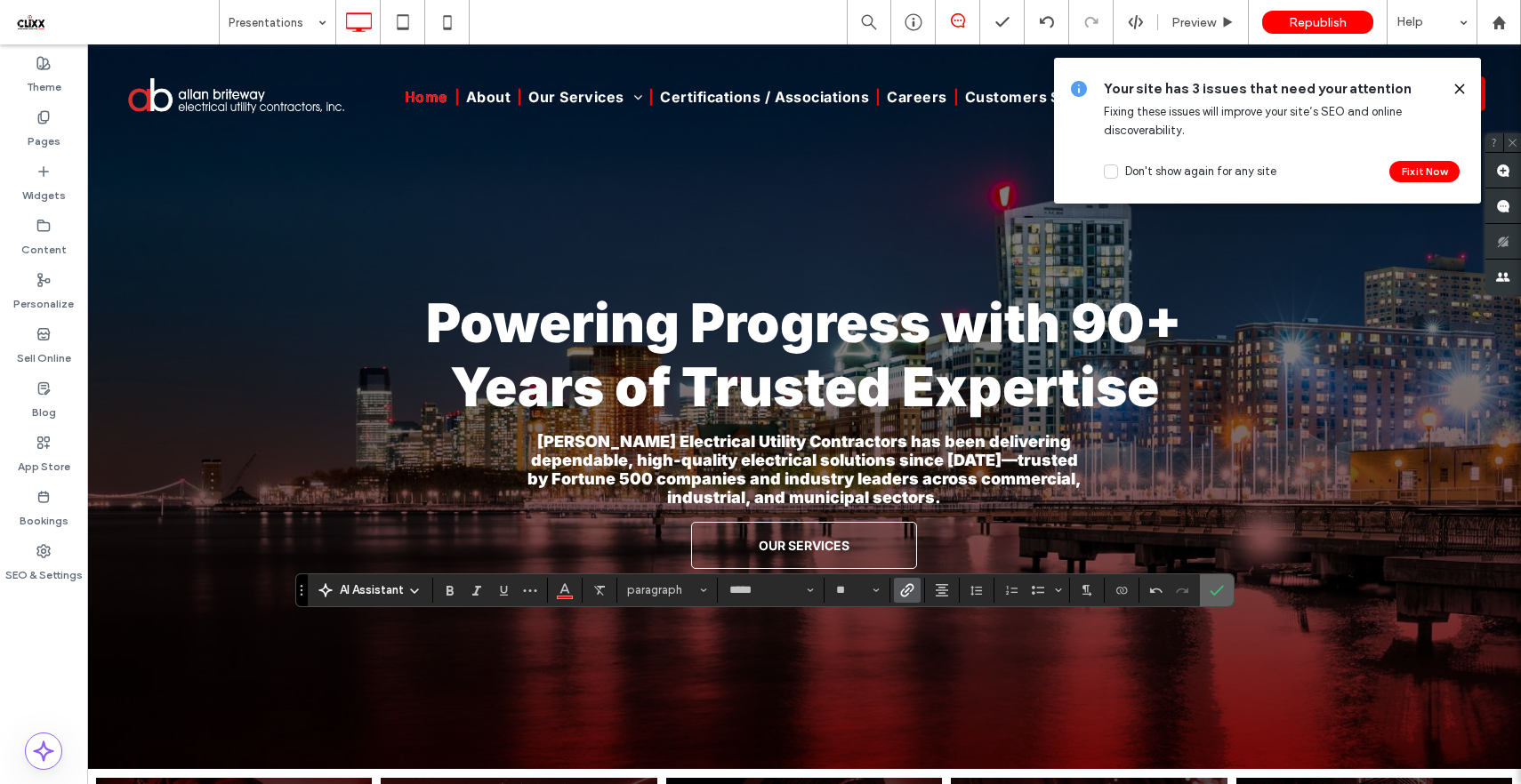
click at [1218, 592] on icon "Confirm" at bounding box center [1216, 590] width 14 height 14
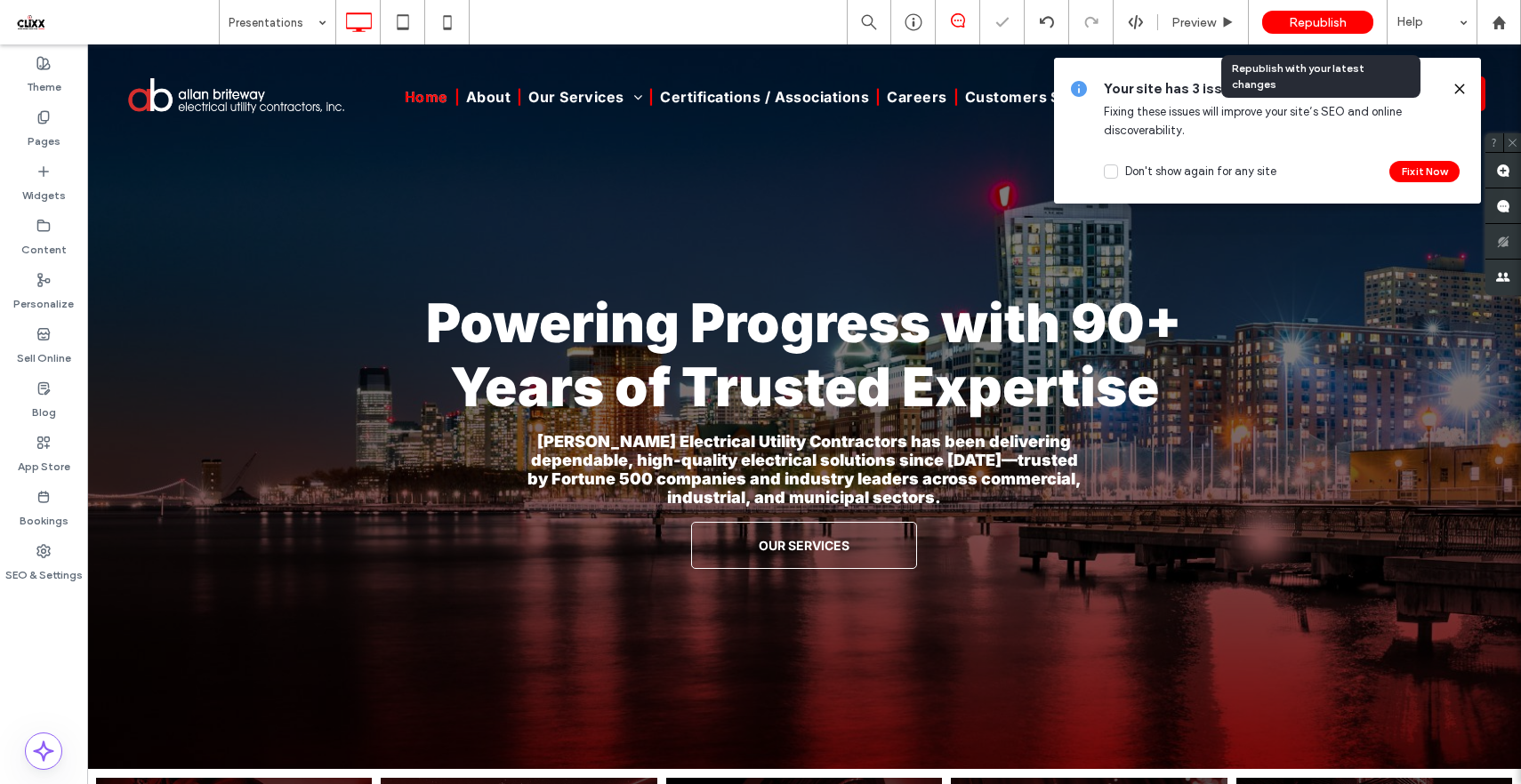
click at [1317, 19] on span "Republish" at bounding box center [1317, 22] width 58 height 15
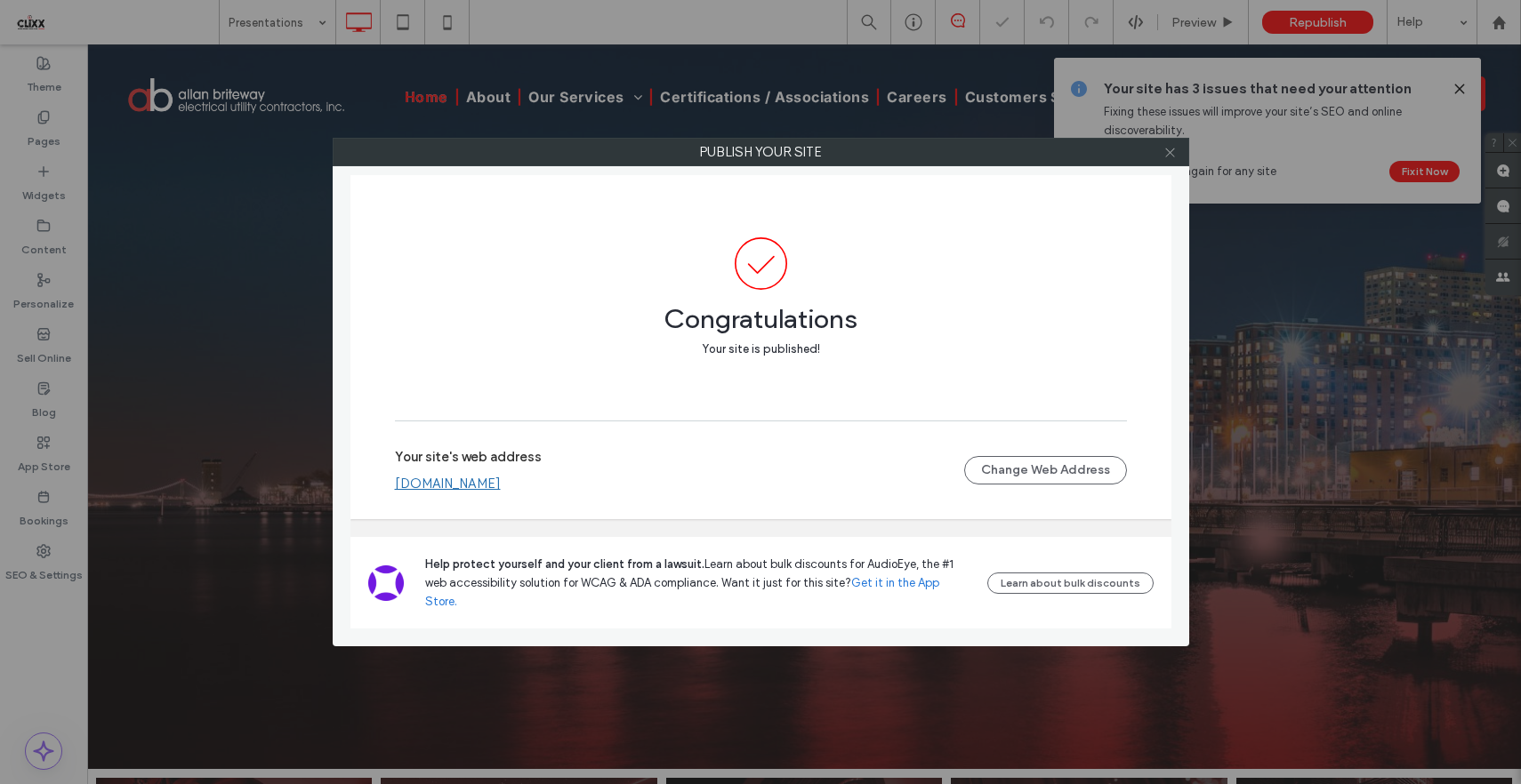
click at [1169, 146] on icon at bounding box center [1170, 152] width 13 height 13
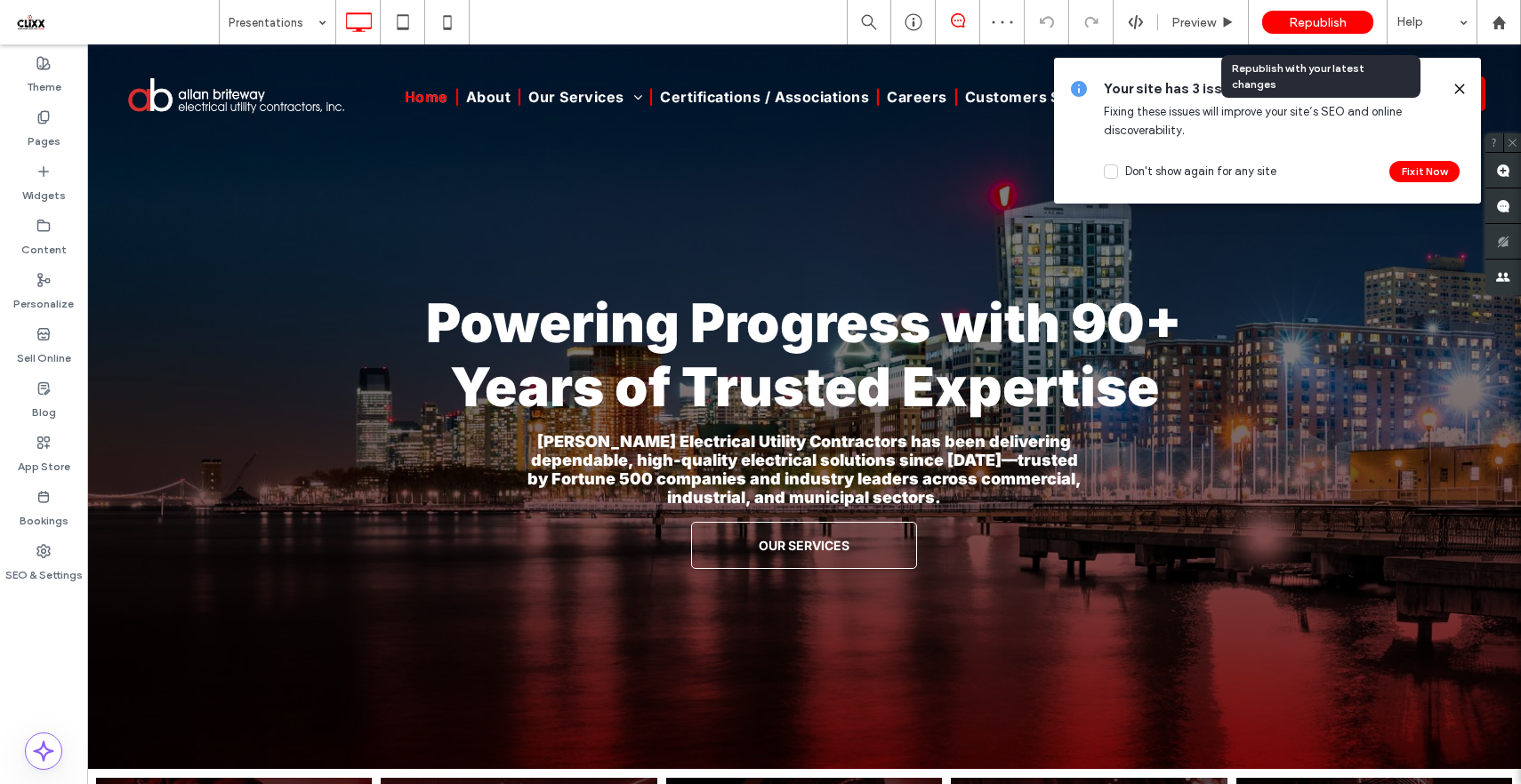
click at [1330, 21] on span "Republish" at bounding box center [1317, 22] width 58 height 15
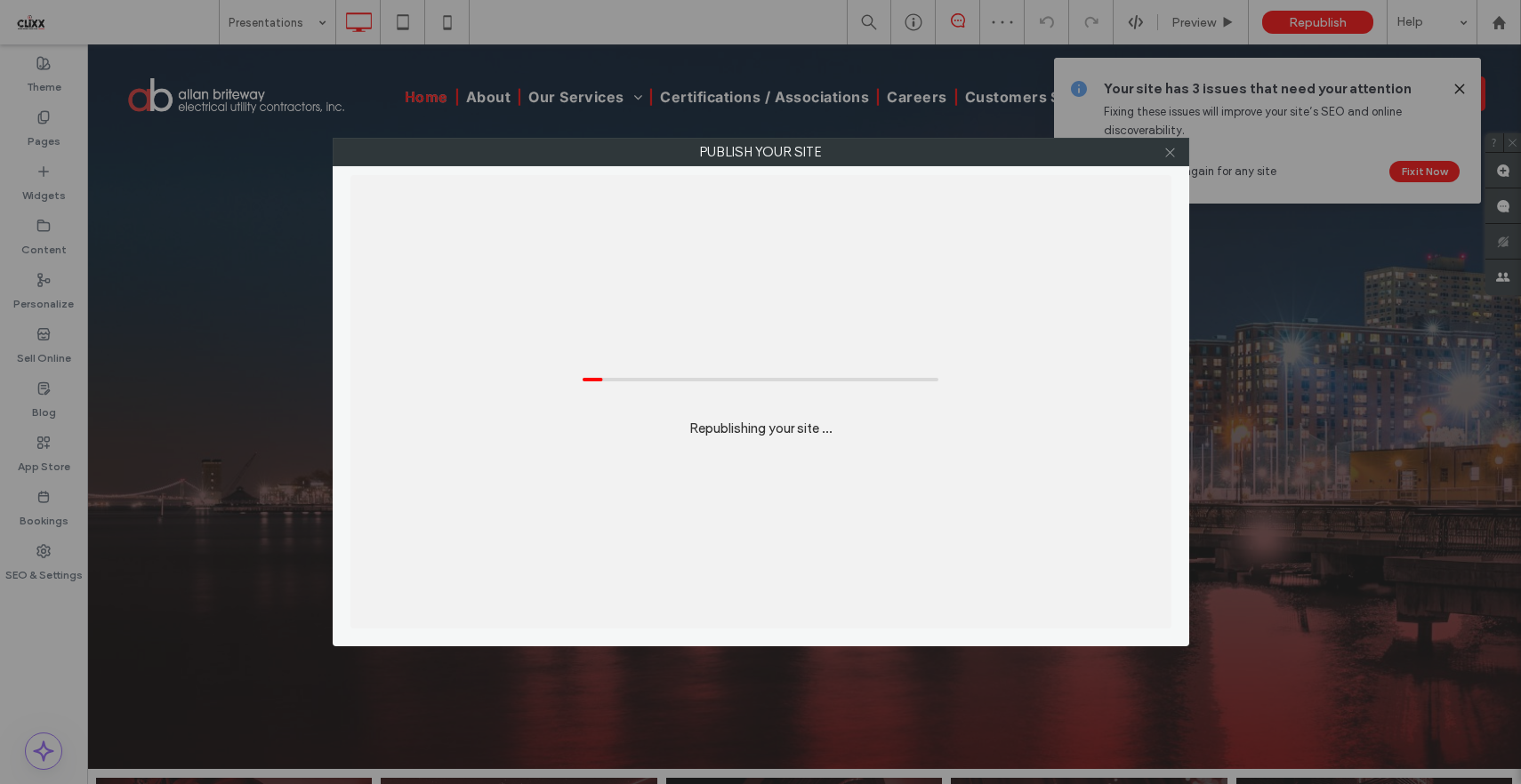
click at [1167, 148] on use at bounding box center [1170, 152] width 9 height 9
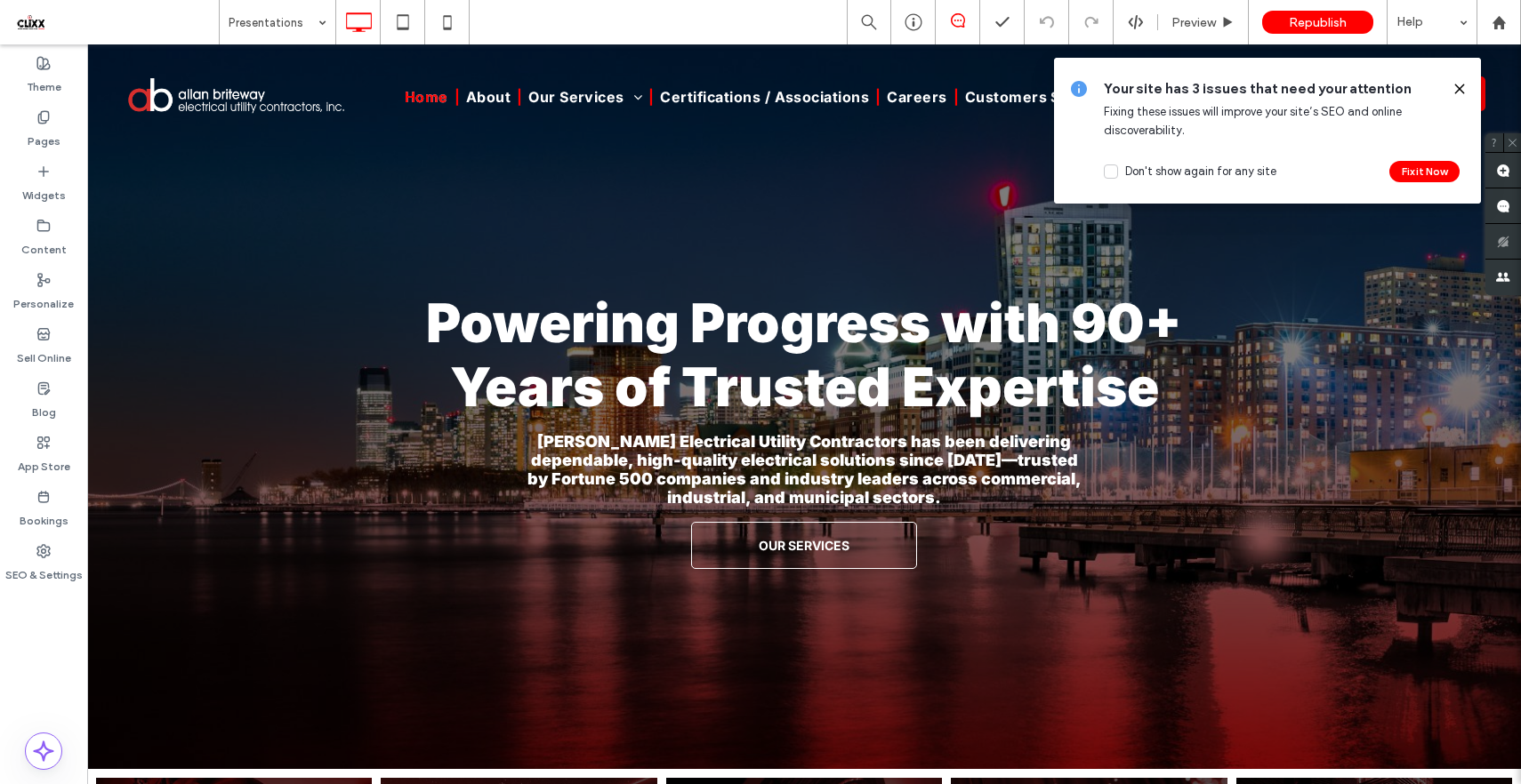
click at [1456, 92] on icon at bounding box center [1459, 88] width 14 height 14
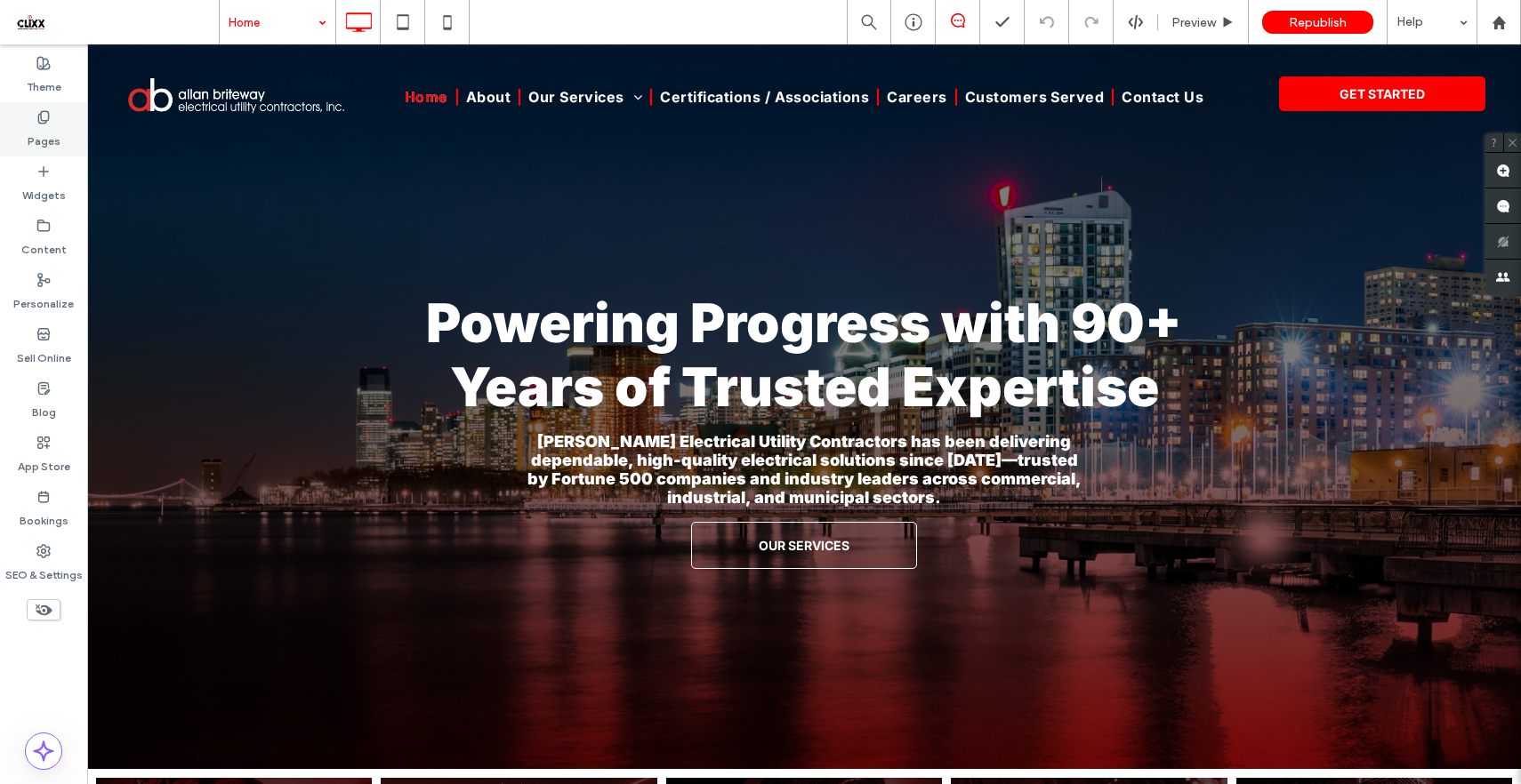
click at [50, 132] on label "Pages" at bounding box center [44, 136] width 33 height 25
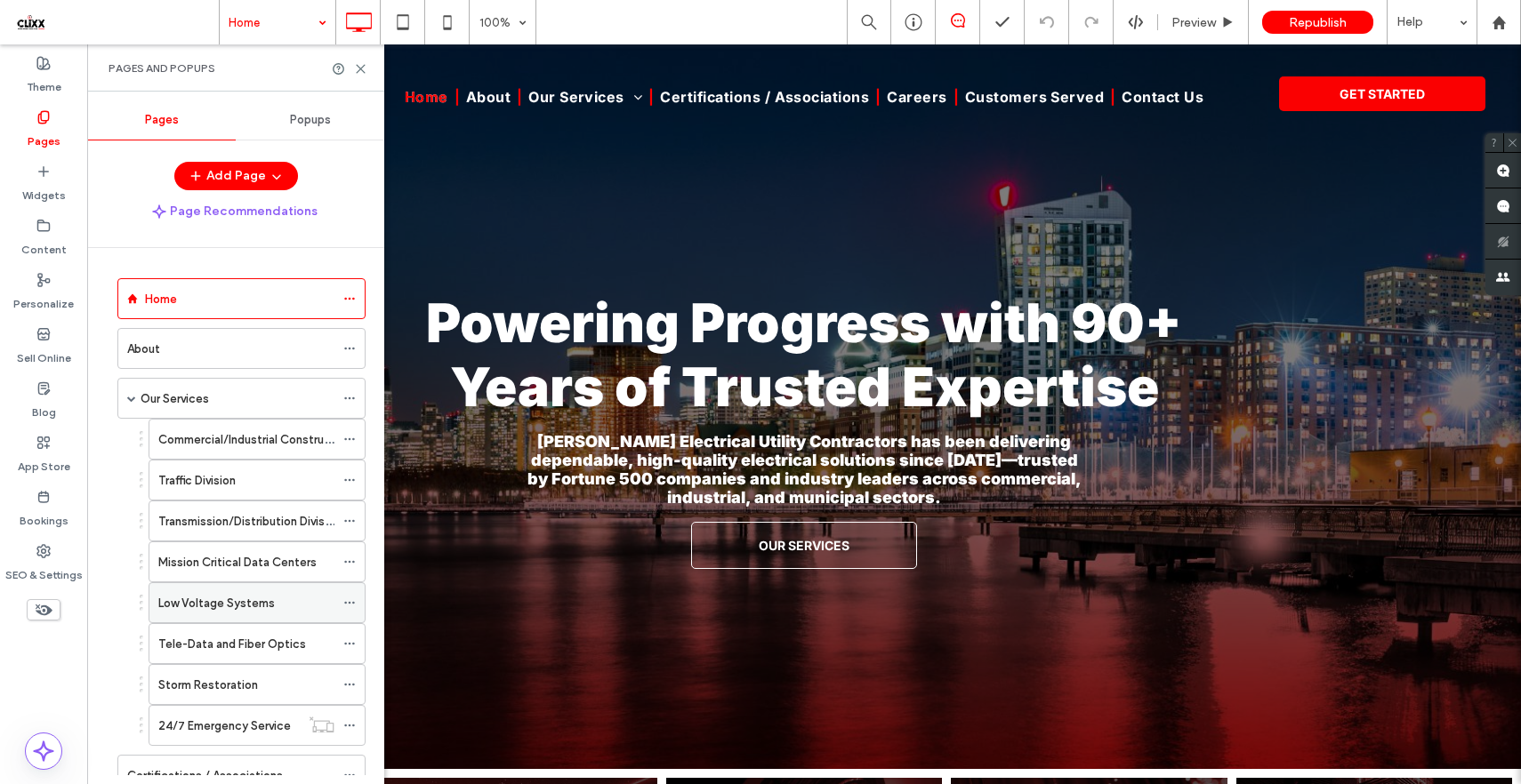
scroll to position [264, 0]
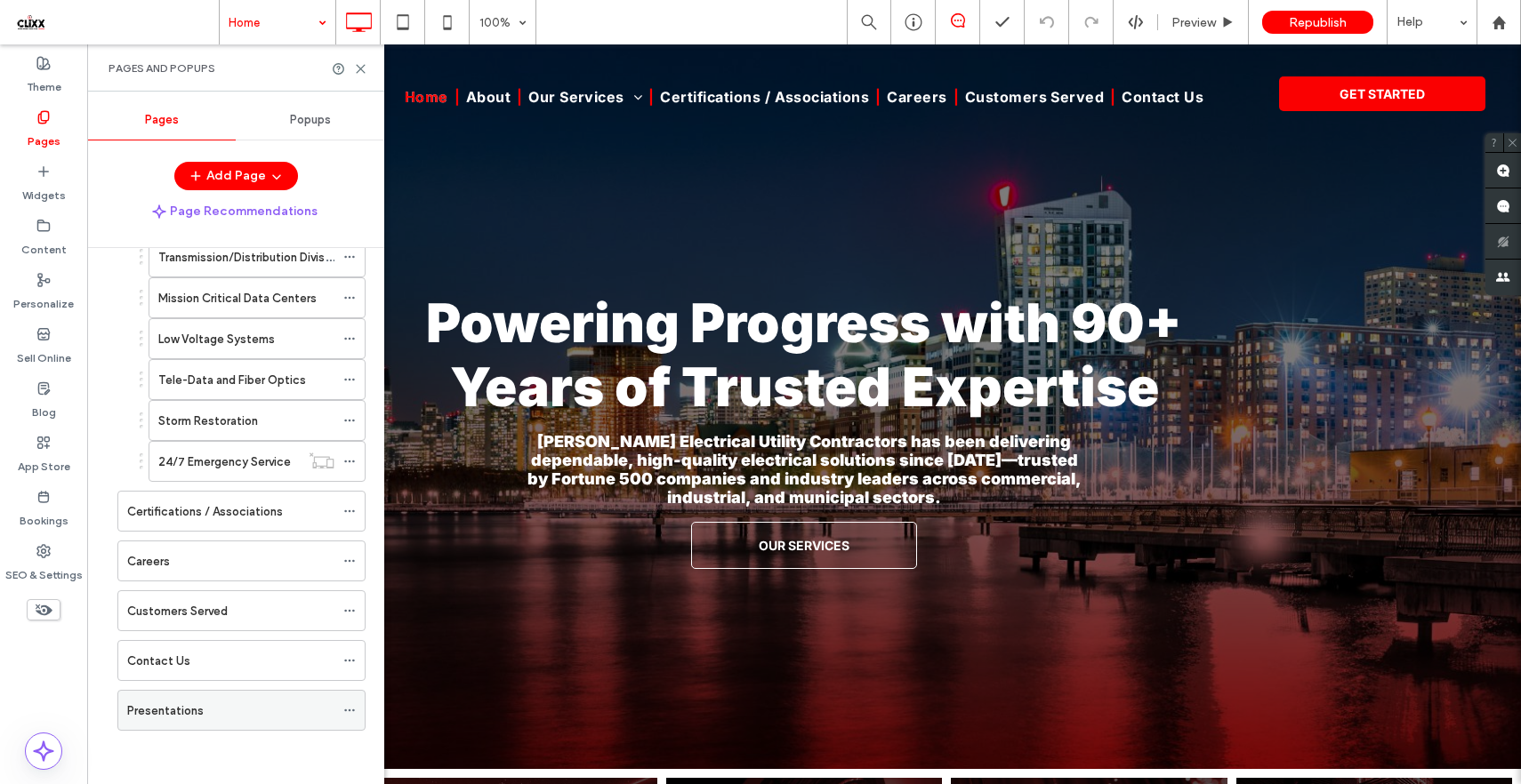
click at [353, 709] on use at bounding box center [348, 710] width 10 height 3
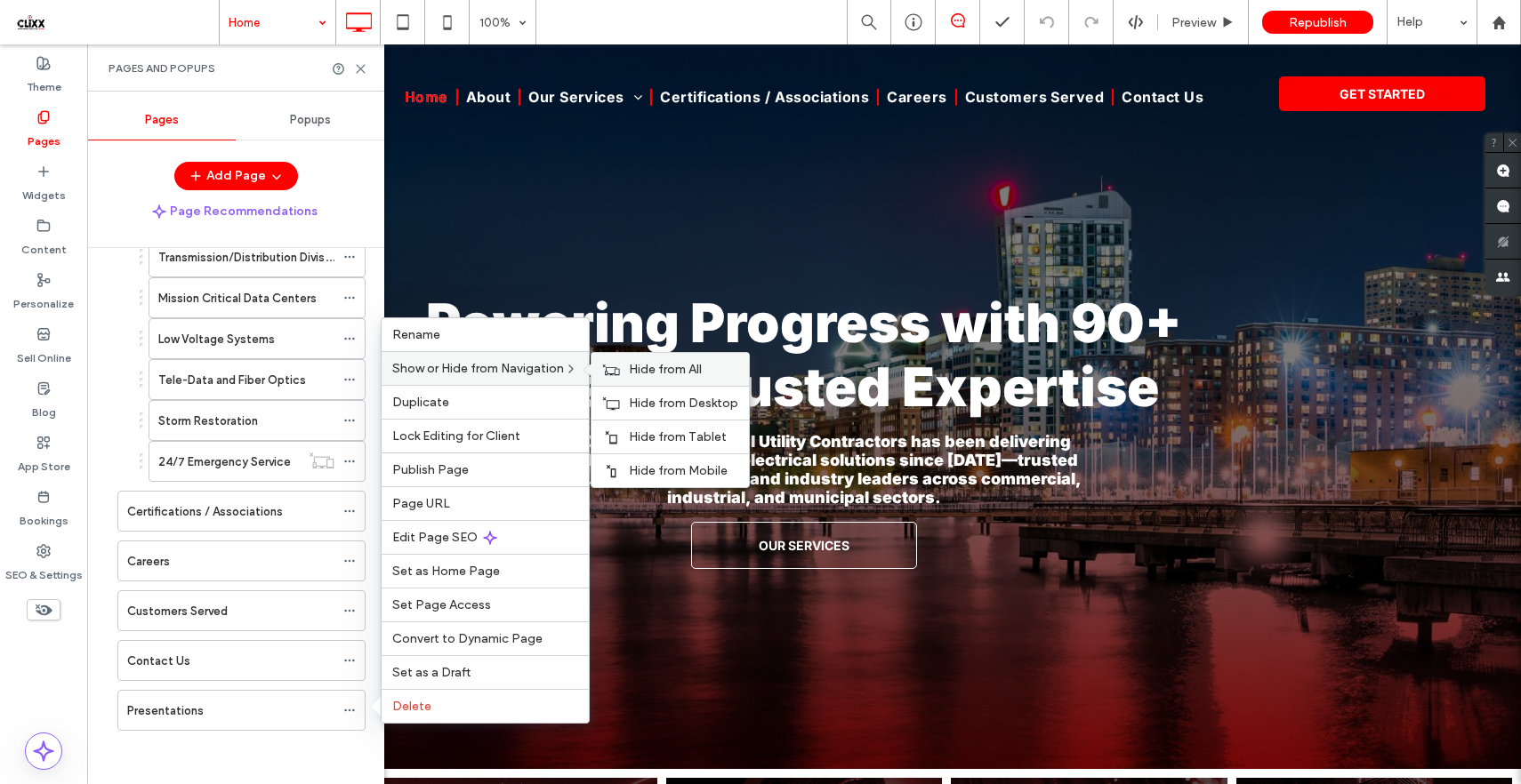
click at [648, 369] on span "Hide from All" at bounding box center [665, 369] width 73 height 15
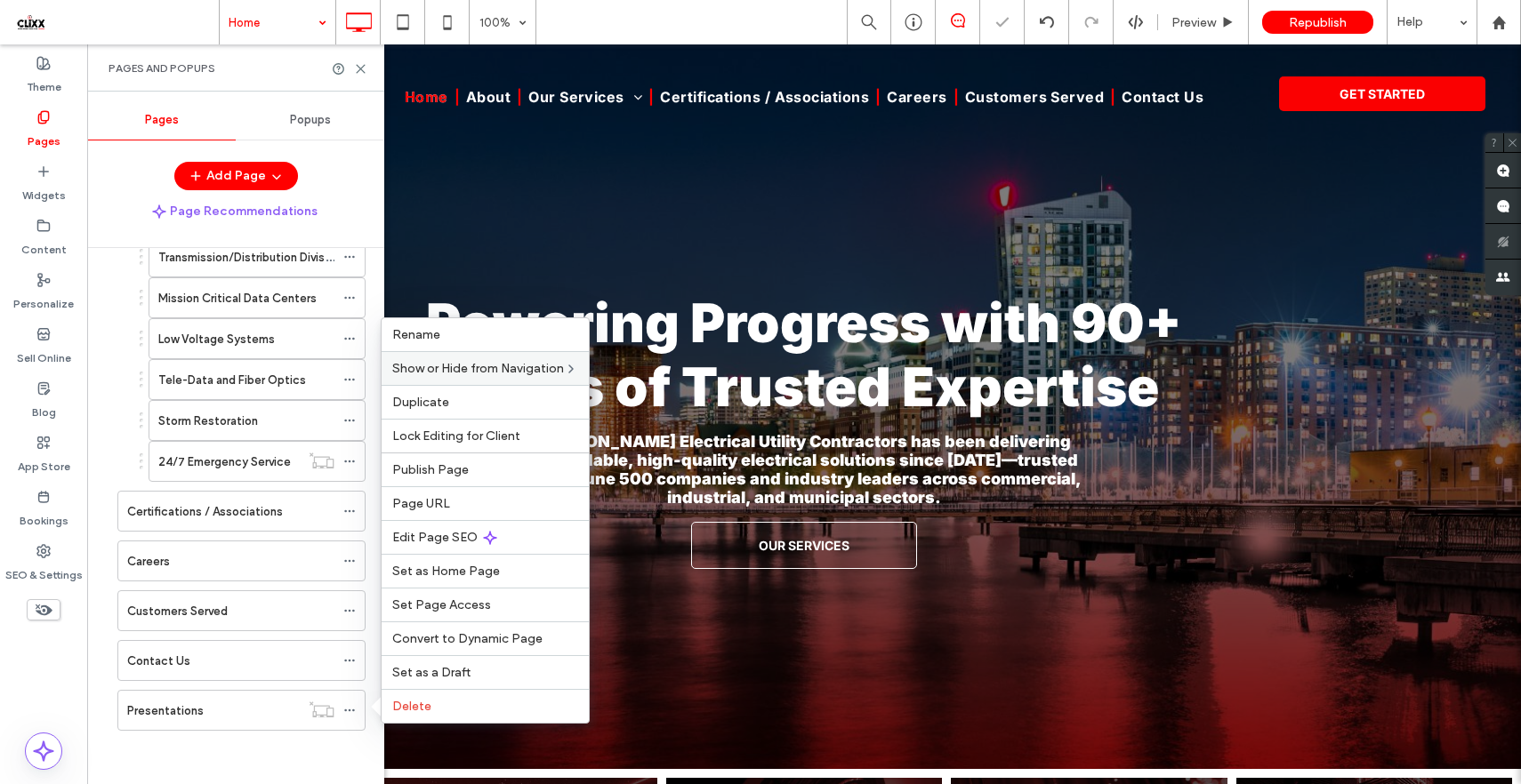
click at [350, 166] on div "Add Page" at bounding box center [236, 176] width 297 height 29
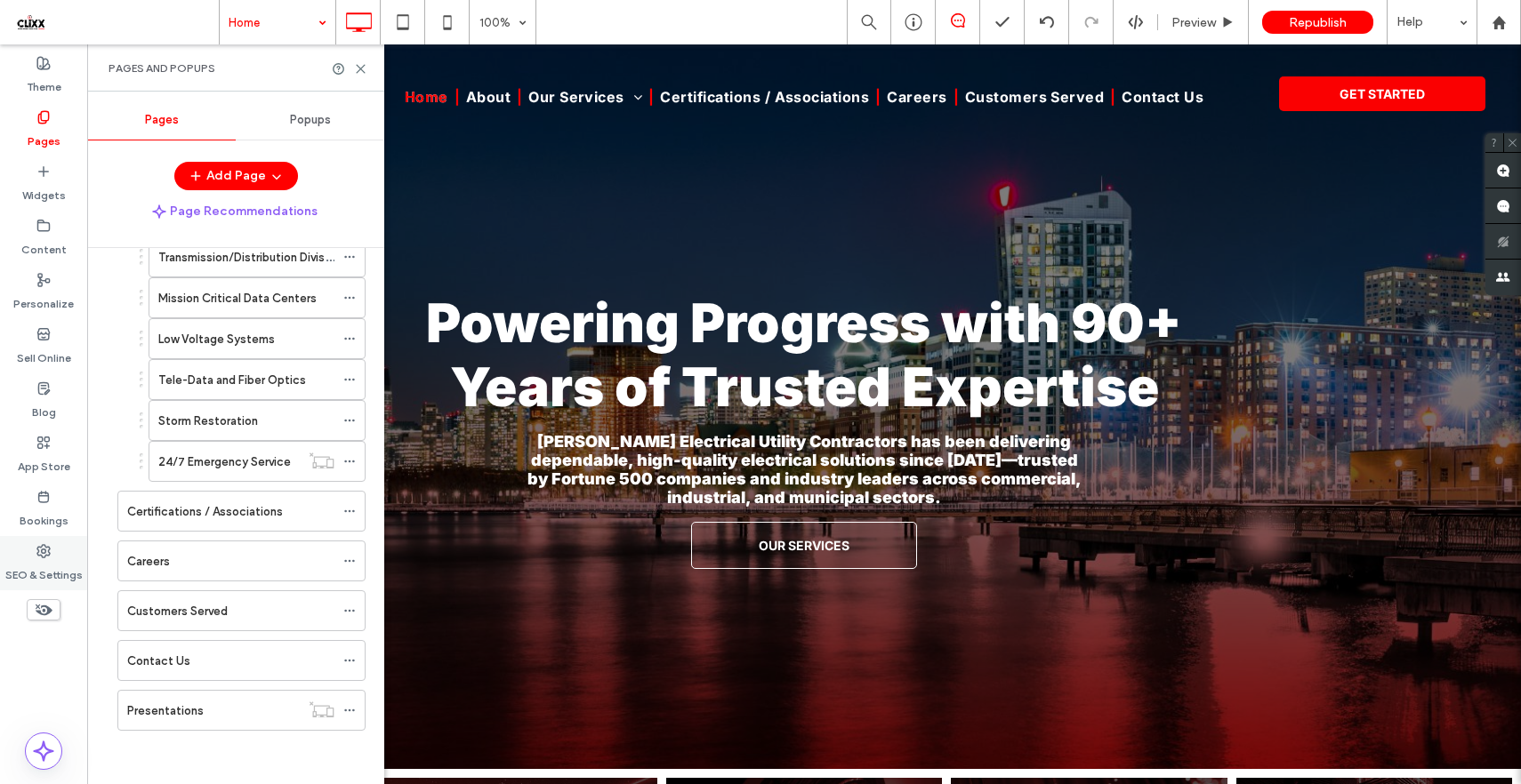
click at [40, 568] on label "SEO & Settings" at bounding box center [44, 570] width 77 height 25
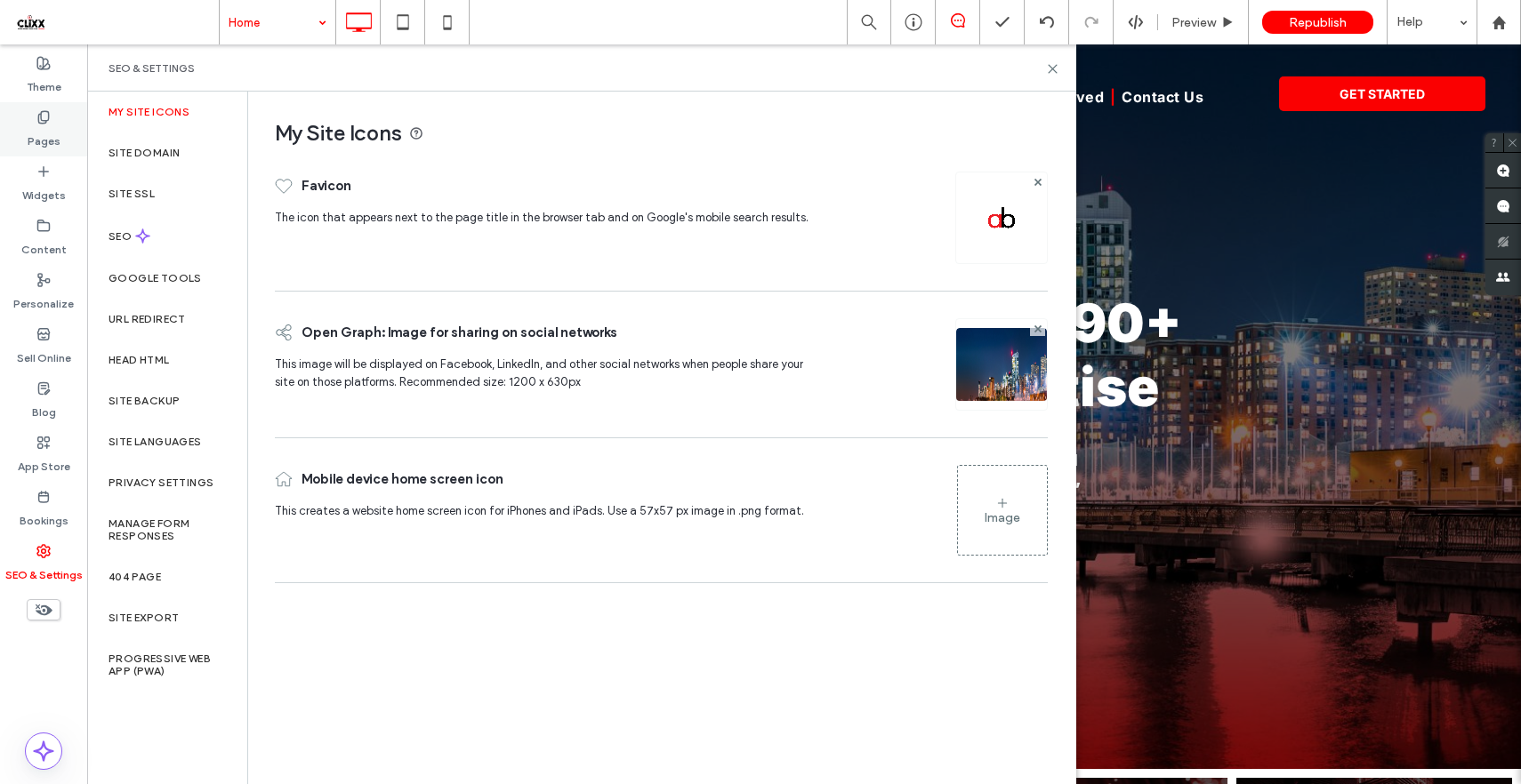
click at [48, 120] on use at bounding box center [42, 117] width 10 height 12
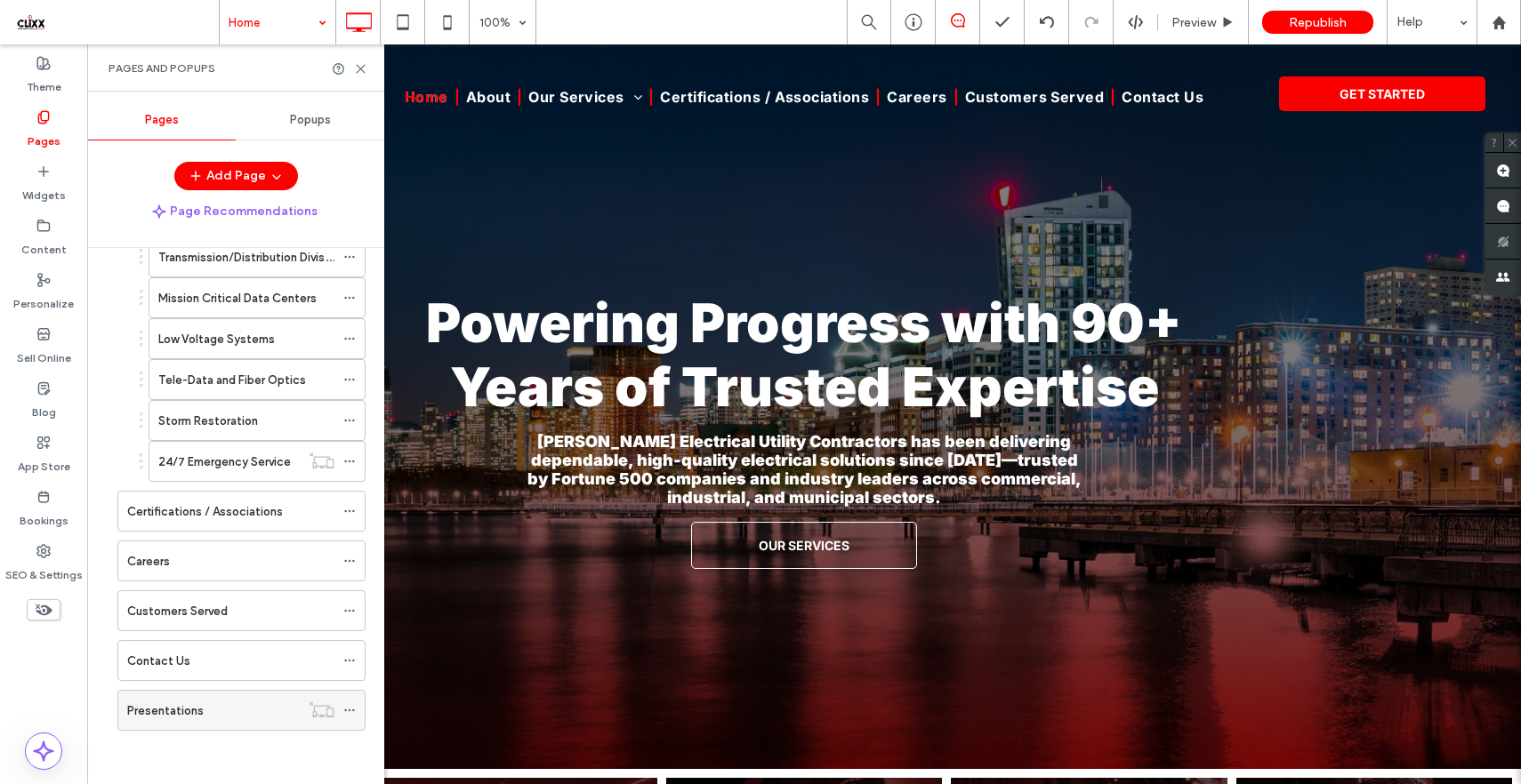
click at [352, 708] on icon at bounding box center [349, 710] width 13 height 13
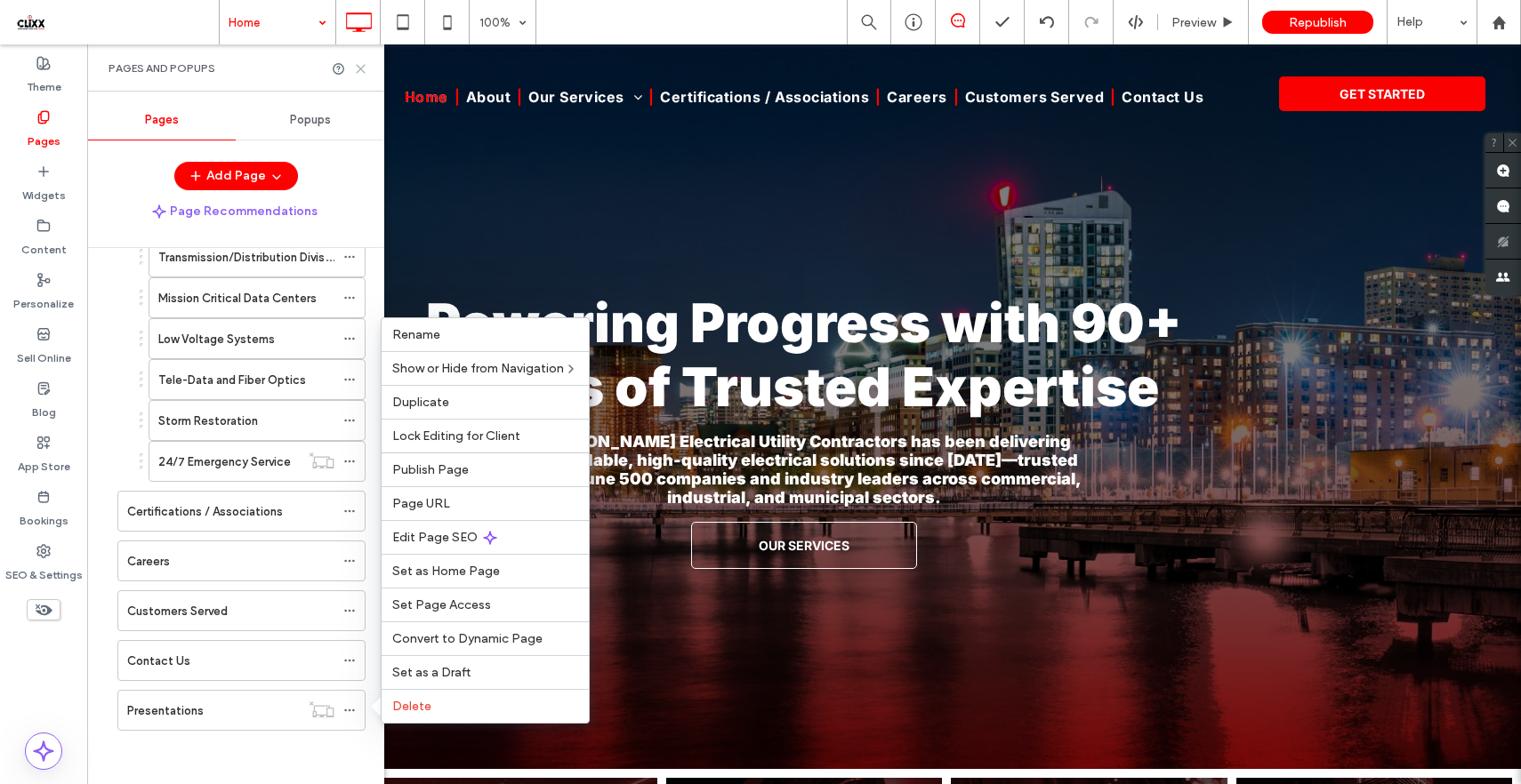
click at [360, 69] on icon at bounding box center [360, 69] width 13 height 13
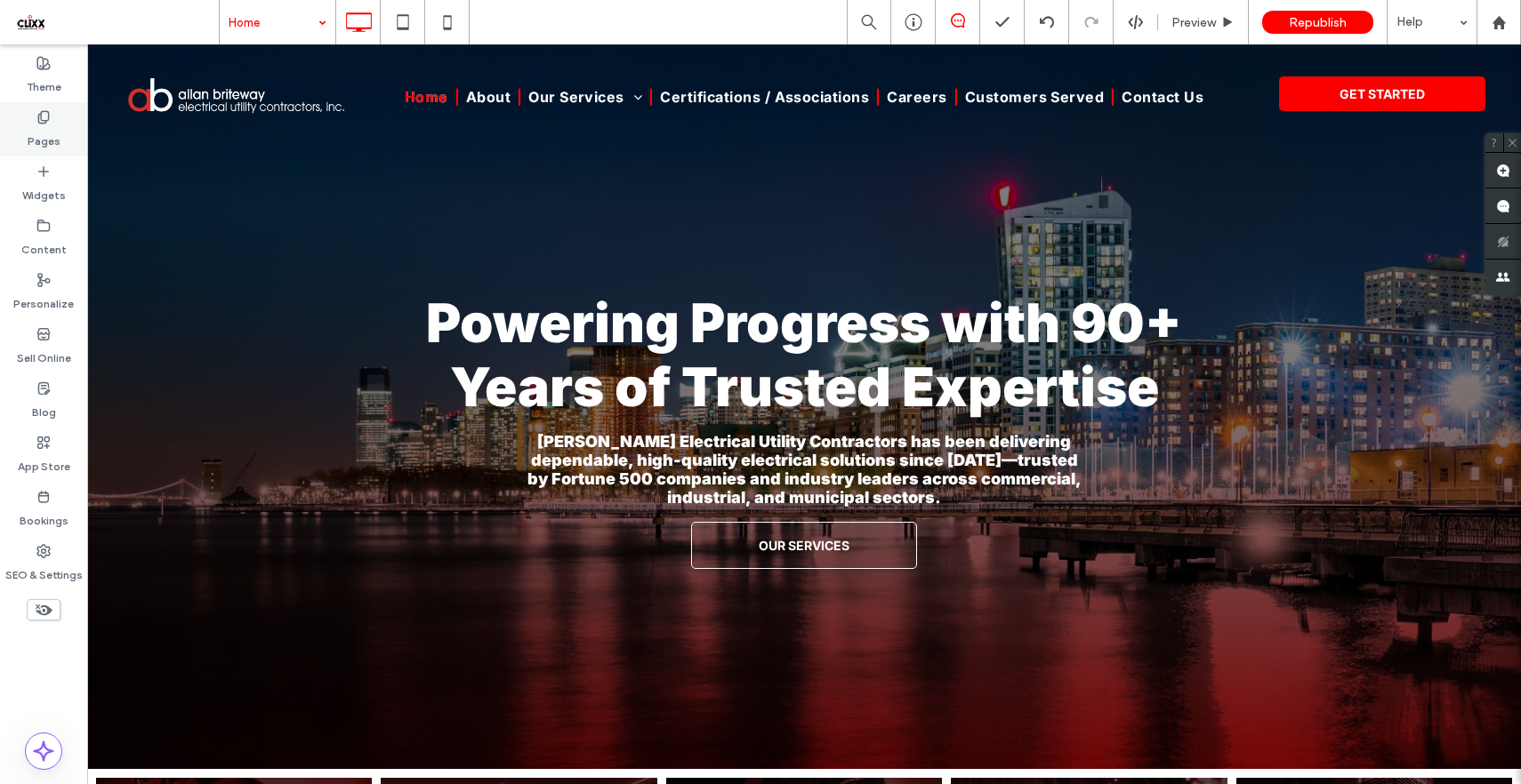
click at [46, 123] on icon at bounding box center [43, 117] width 14 height 14
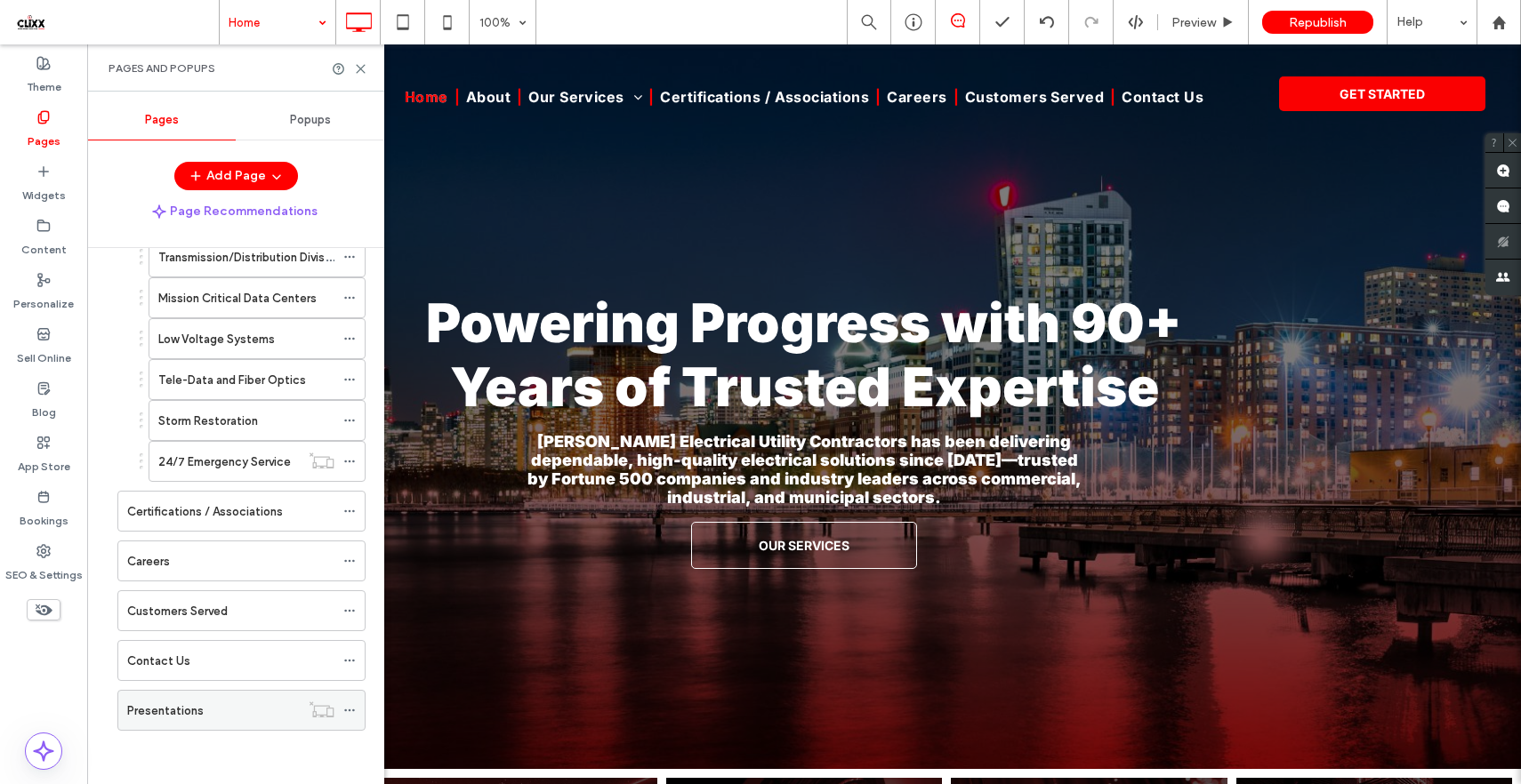
click at [350, 712] on icon at bounding box center [349, 710] width 13 height 13
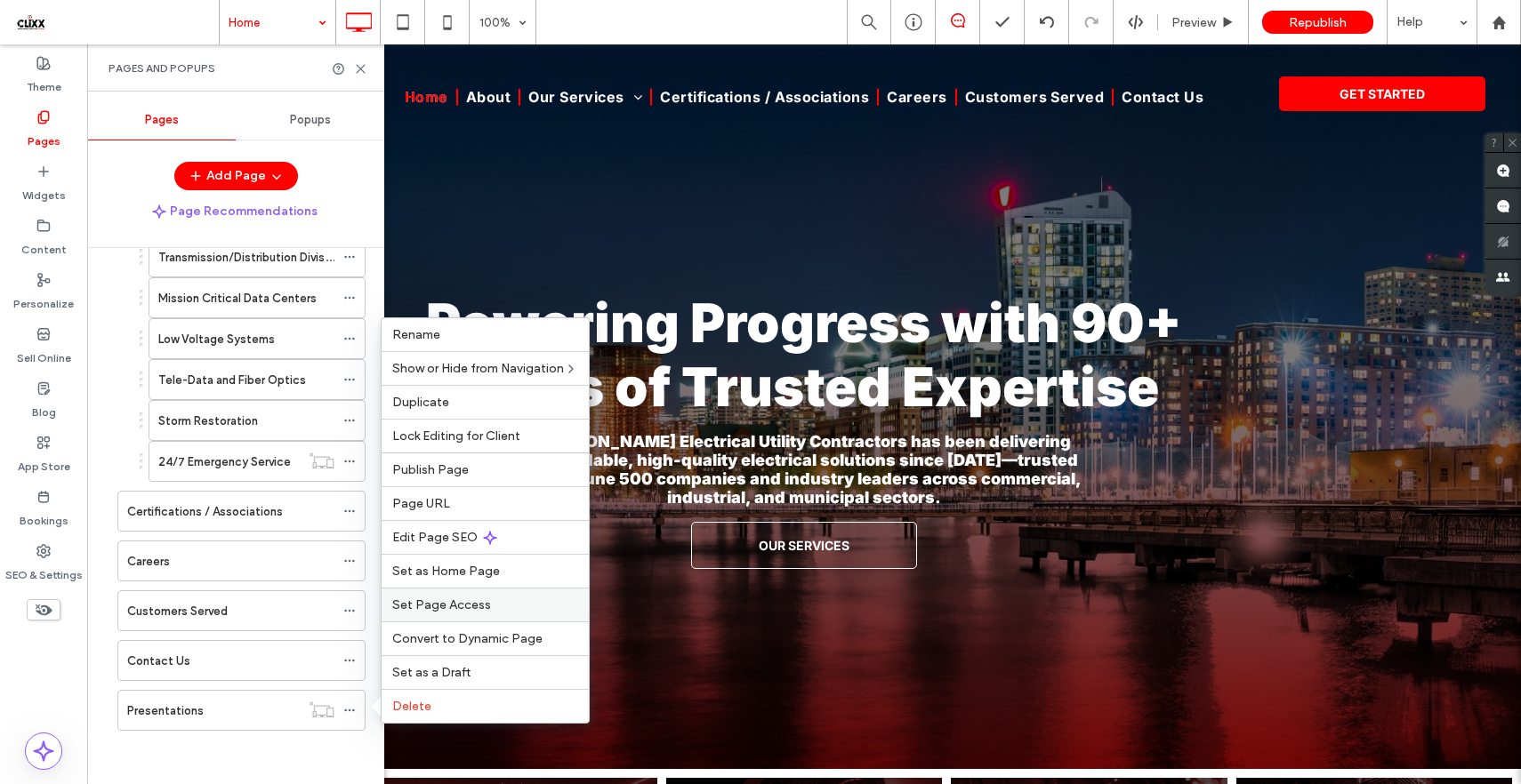
click at [446, 618] on div "Set Page Access" at bounding box center [485, 604] width 207 height 34
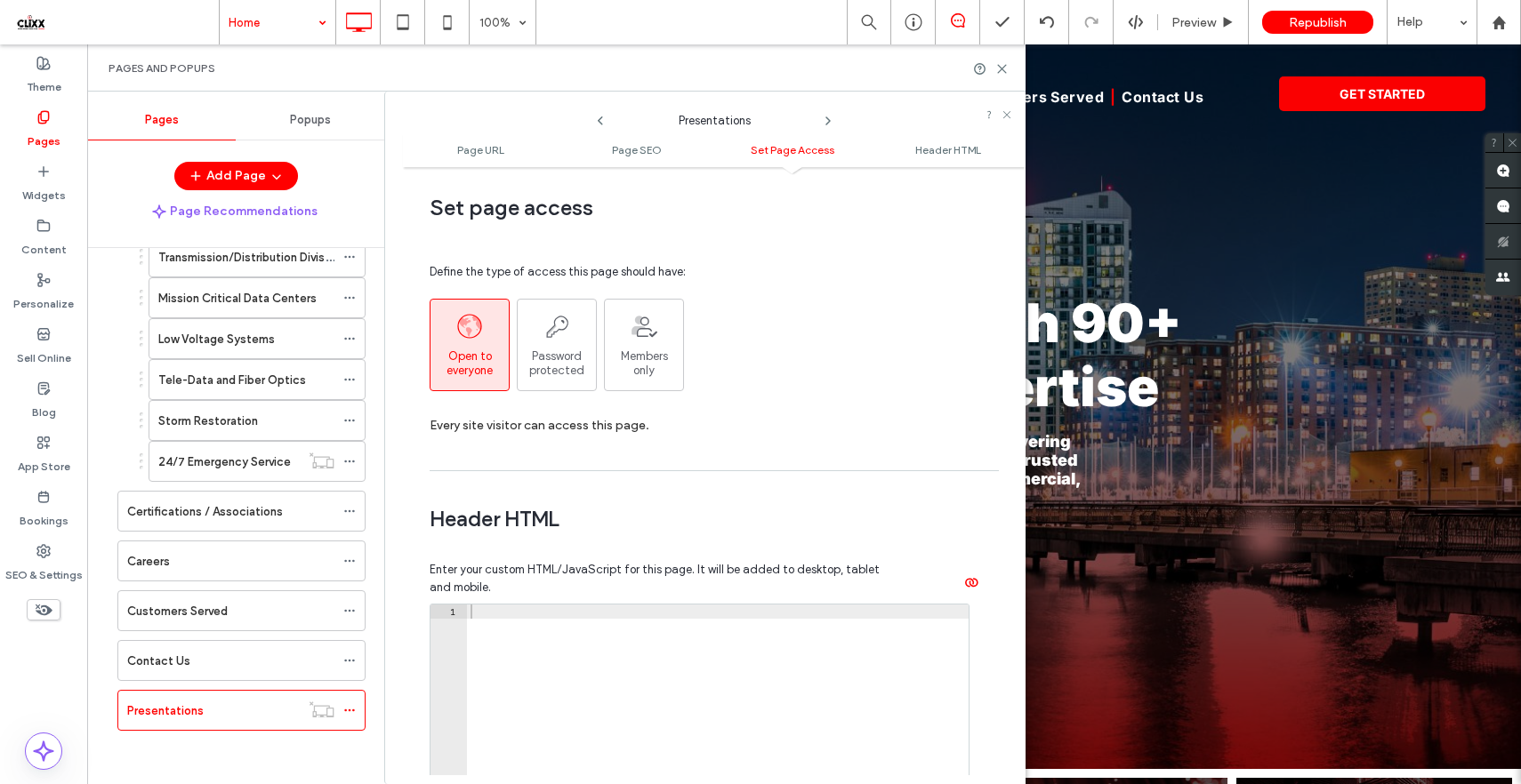
scroll to position [1321, 0]
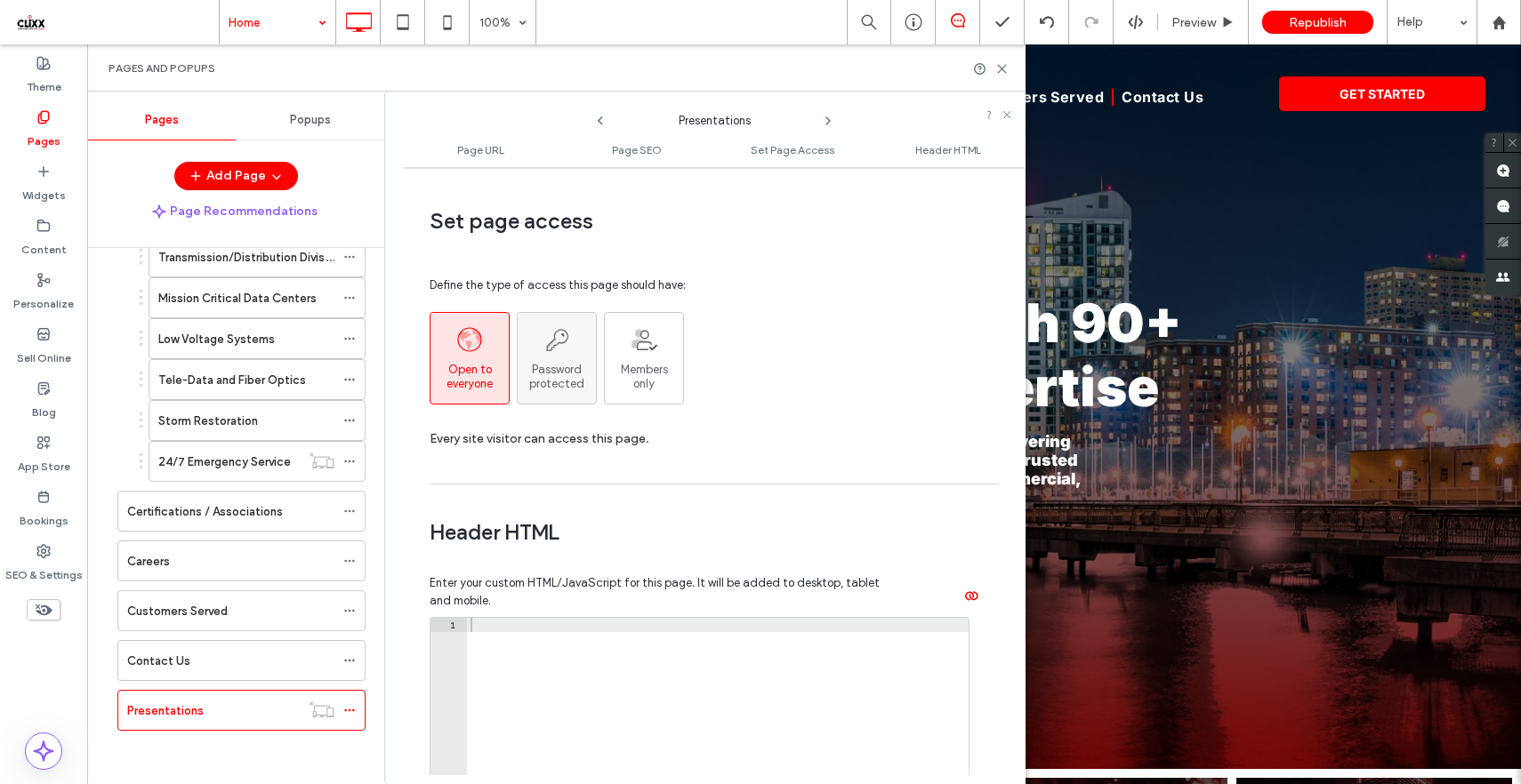
click at [556, 370] on span "Password protected" at bounding box center [557, 377] width 78 height 29
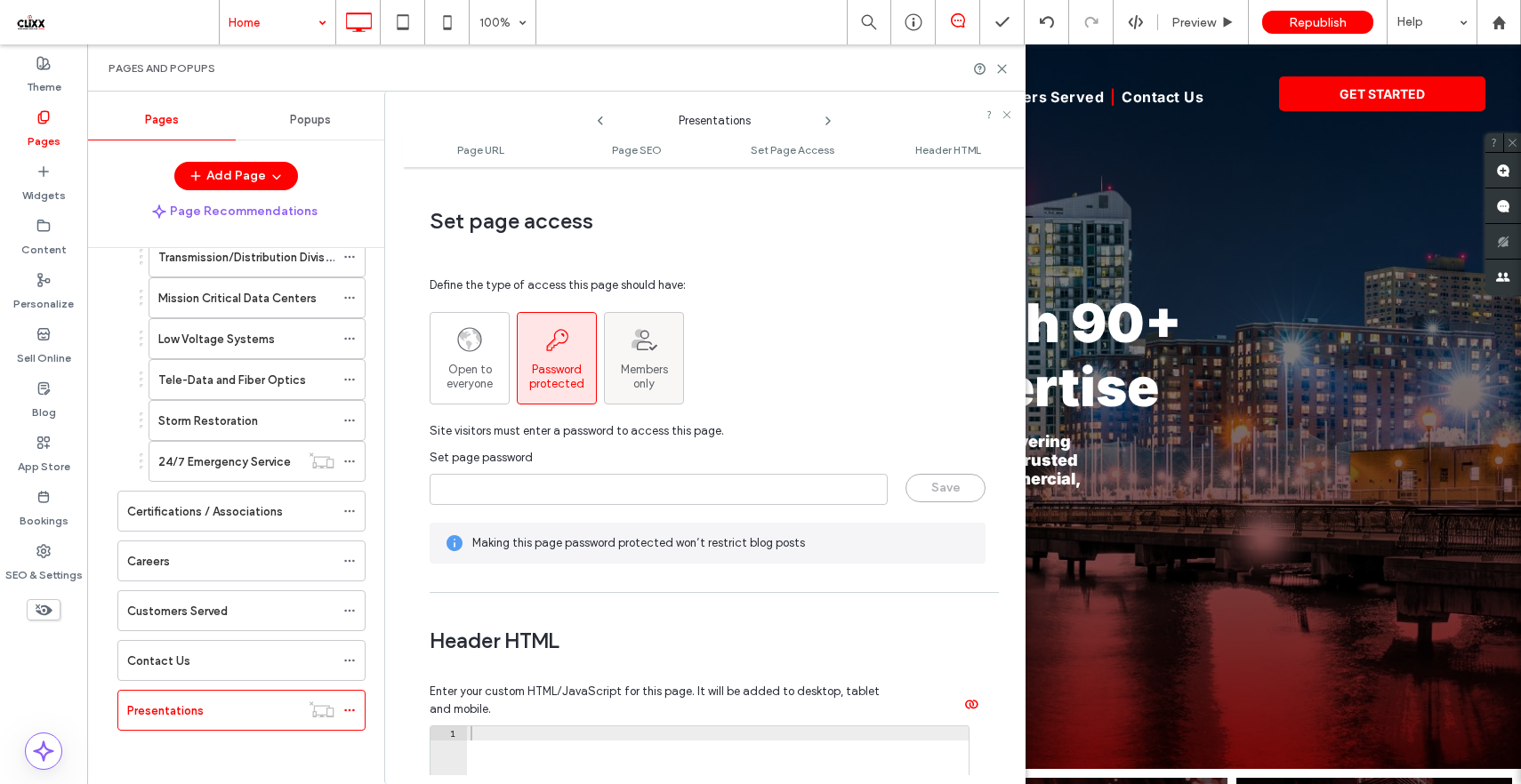
click at [630, 372] on span "Members  only" at bounding box center [643, 377] width 47 height 29
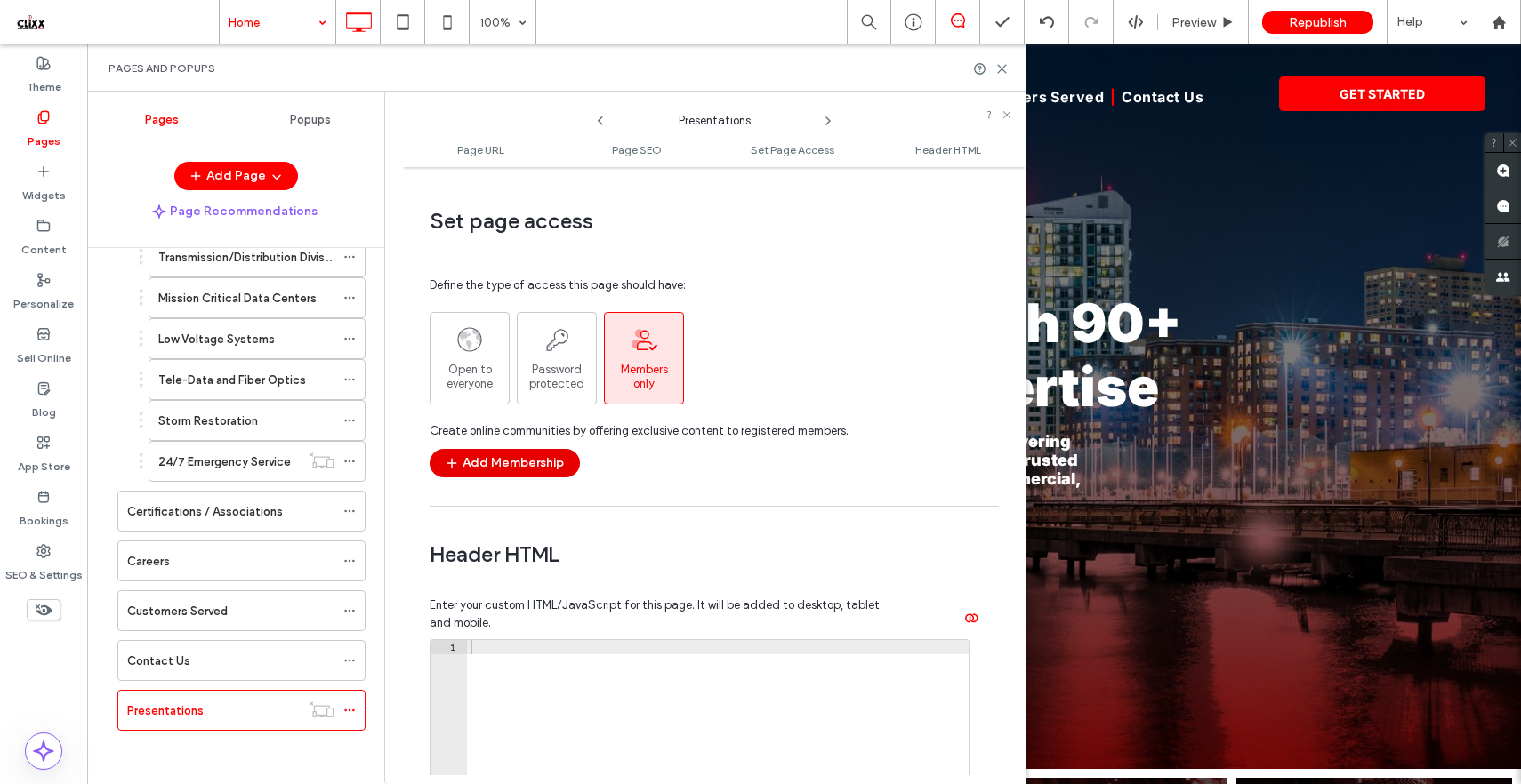
click at [521, 463] on button "Add Membership" at bounding box center [504, 462] width 150 height 29
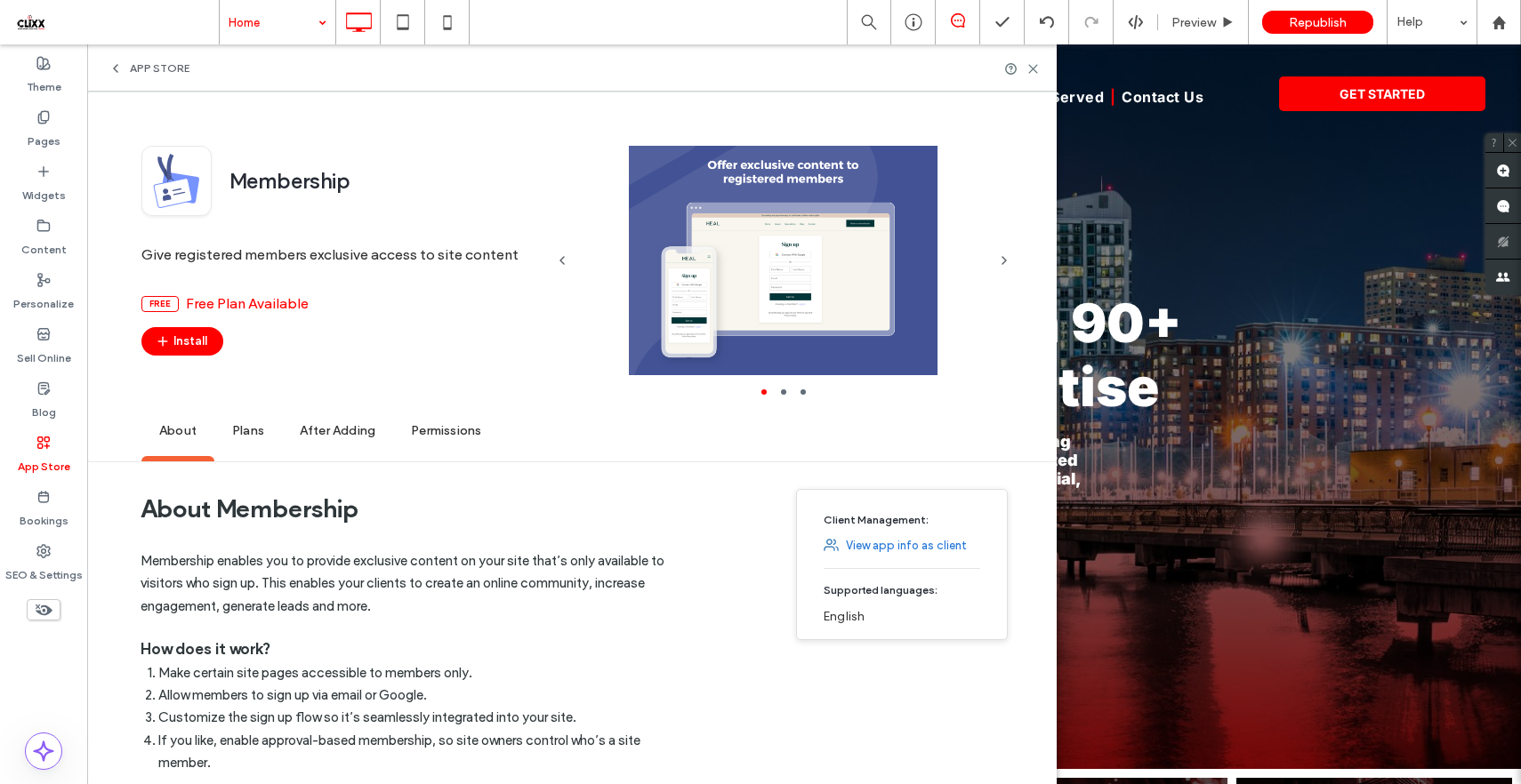
click at [248, 423] on span "Plans" at bounding box center [248, 431] width 67 height 49
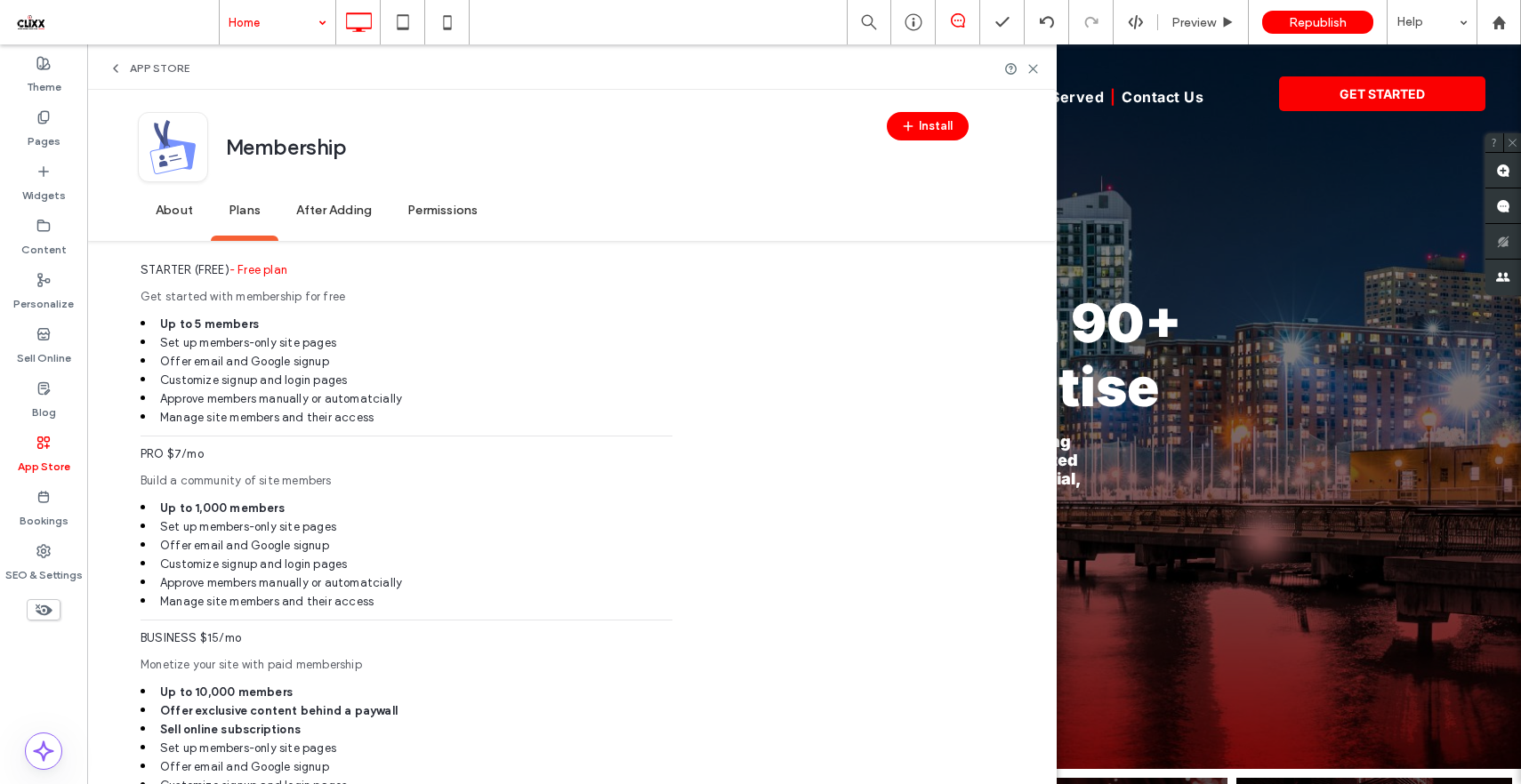
scroll to position [862, 0]
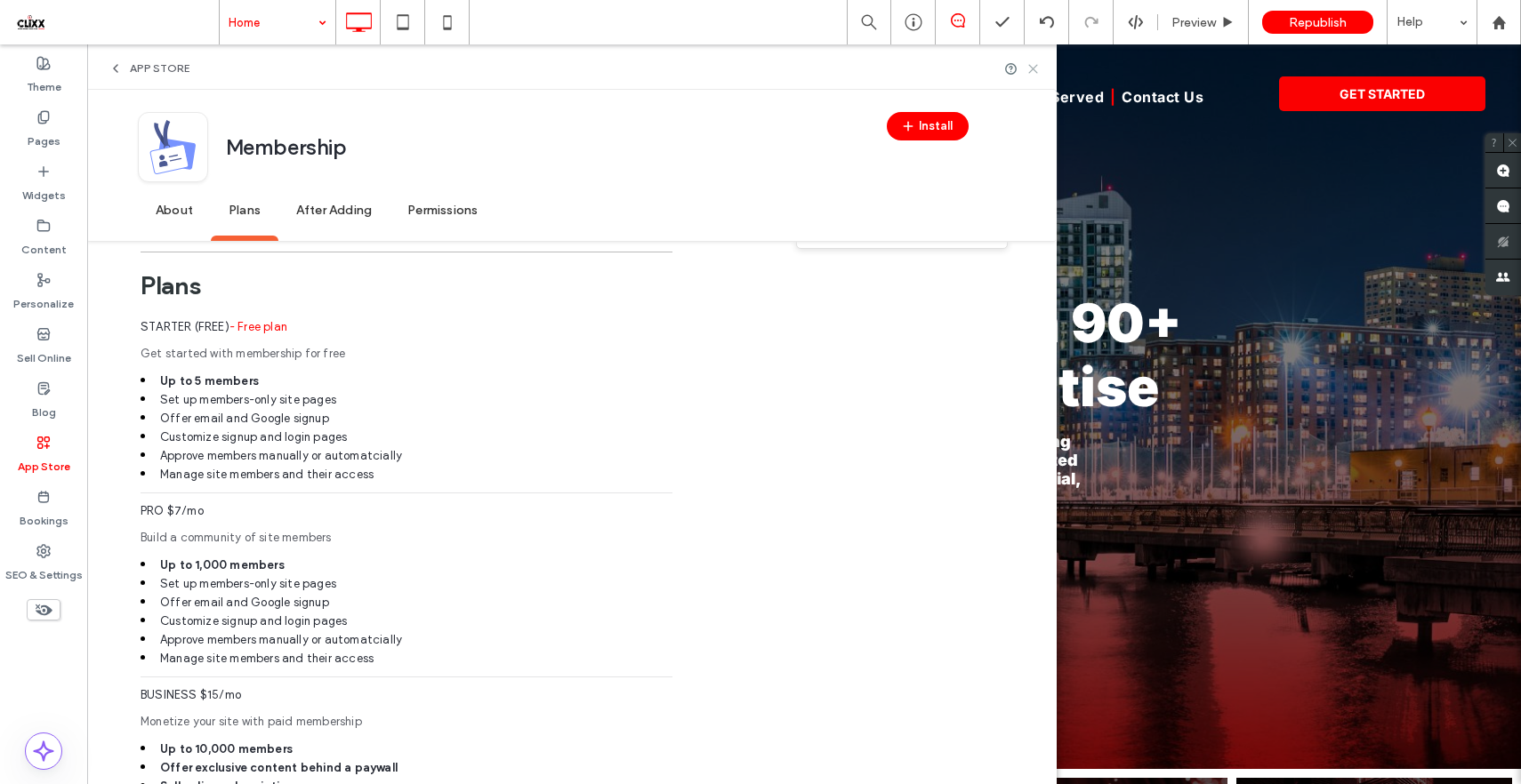
click at [1035, 71] on use at bounding box center [1032, 68] width 8 height 8
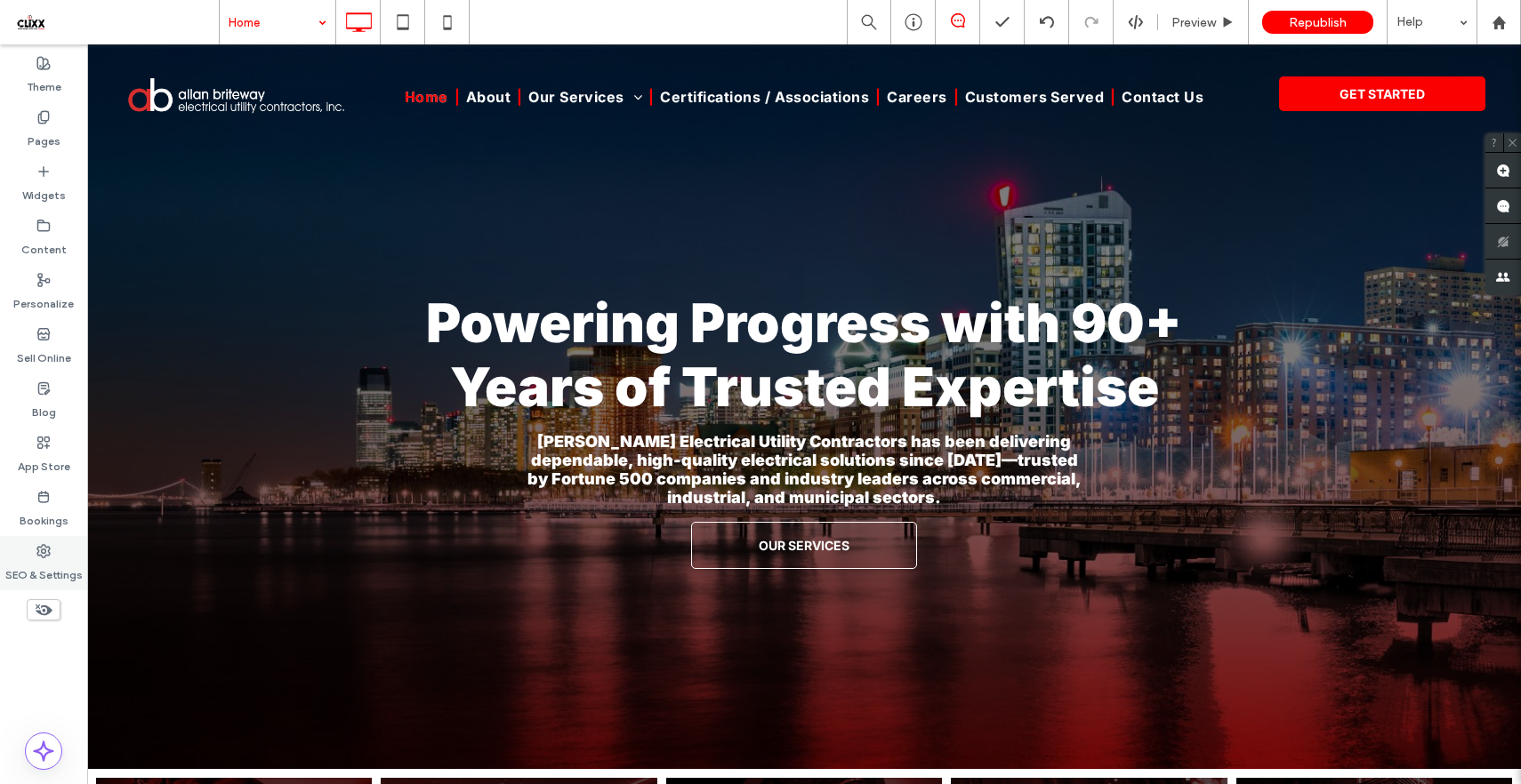
click at [40, 561] on label "SEO & Settings" at bounding box center [44, 570] width 77 height 25
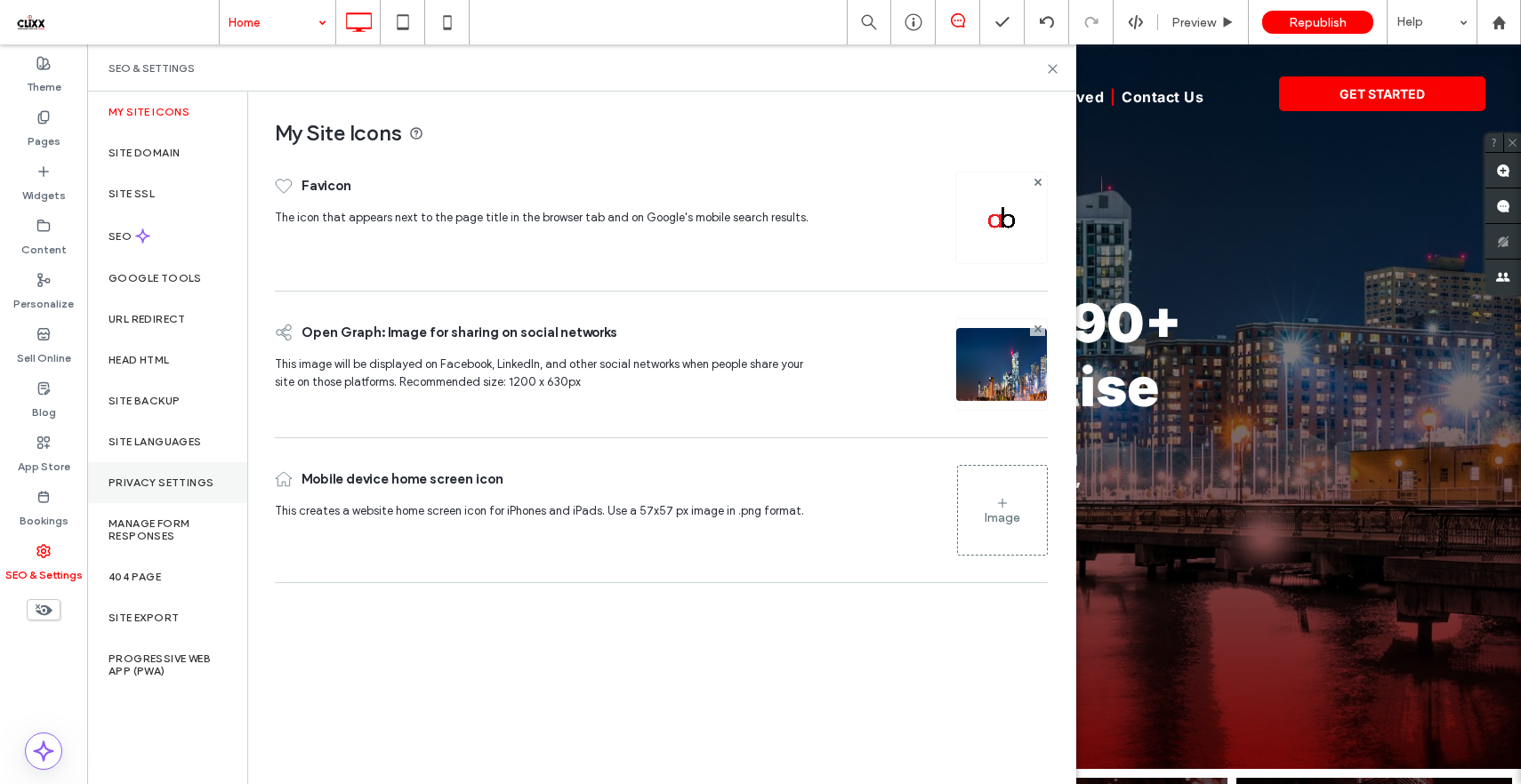
click at [165, 476] on label "Privacy Settings" at bounding box center [161, 483] width 105 height 13
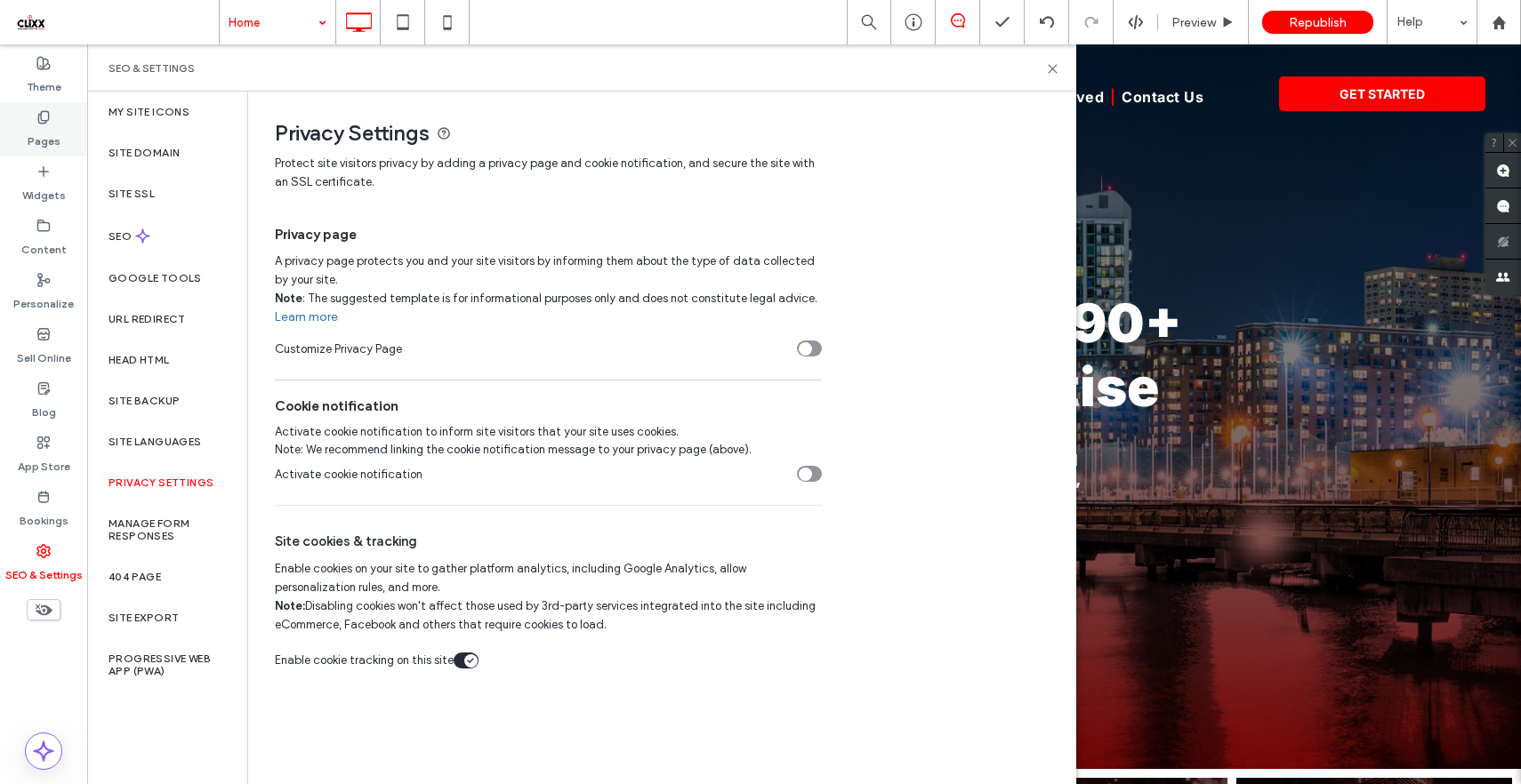
click at [40, 141] on label "Pages" at bounding box center [44, 136] width 33 height 25
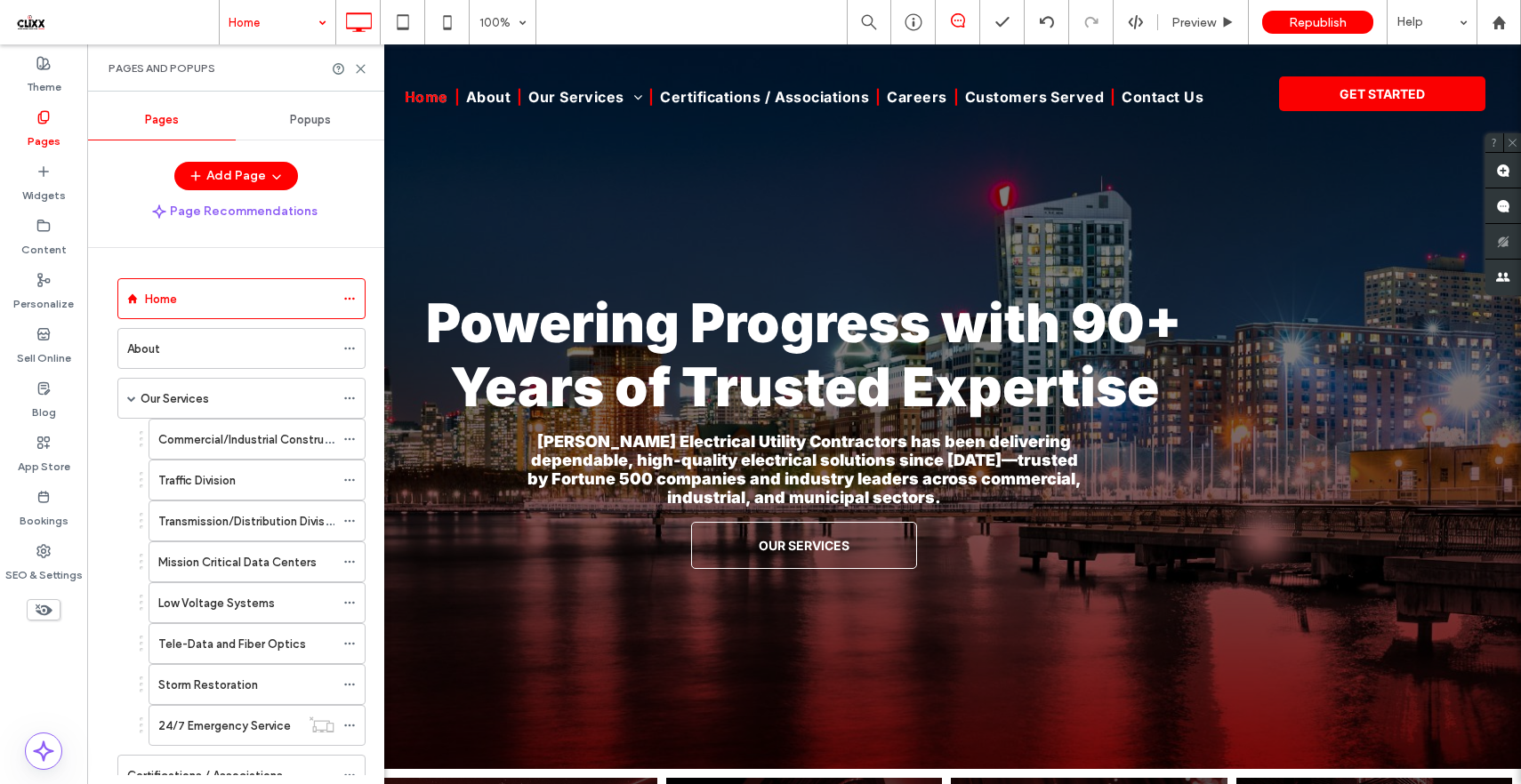
scroll to position [264, 0]
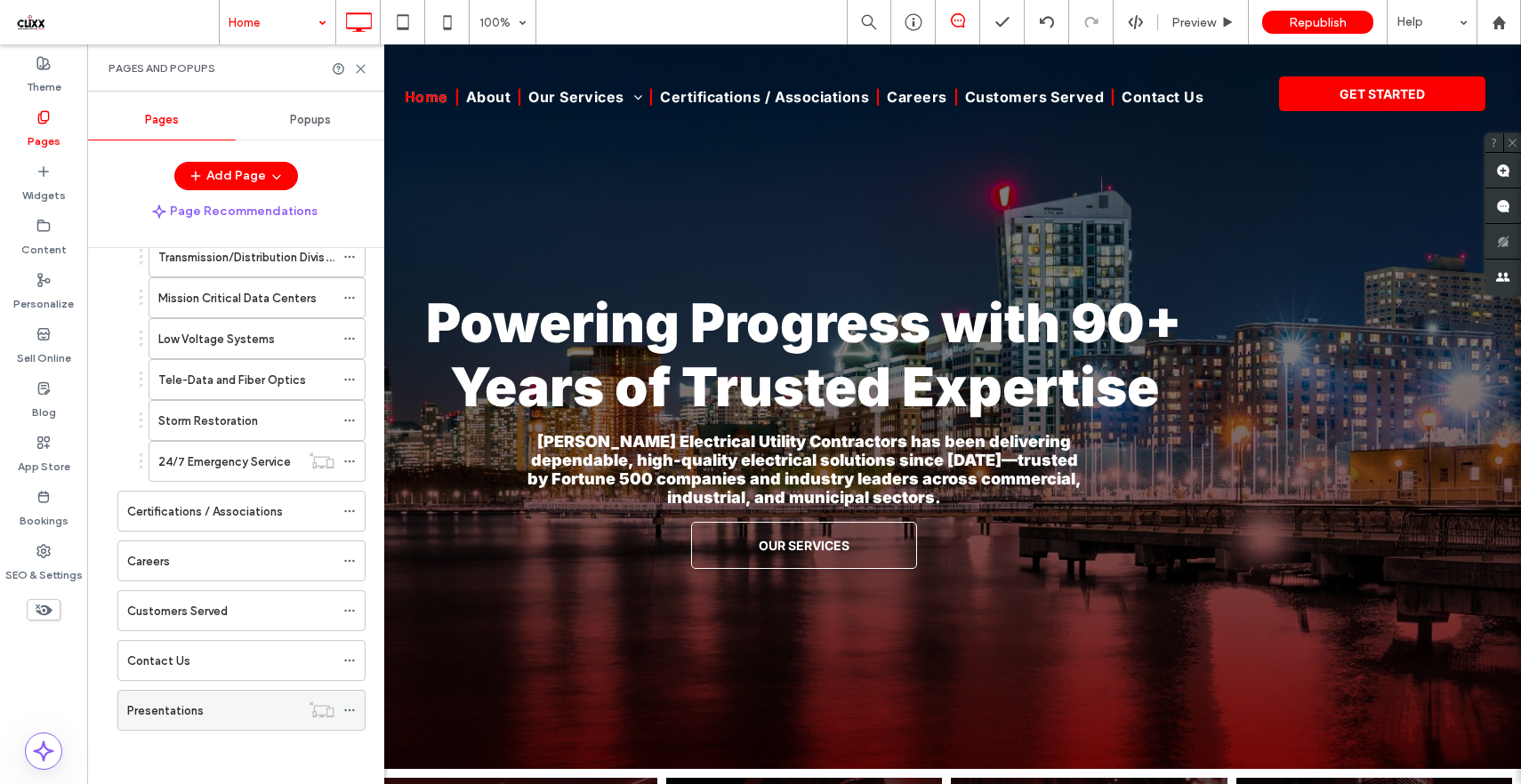
click at [354, 708] on icon at bounding box center [349, 710] width 13 height 13
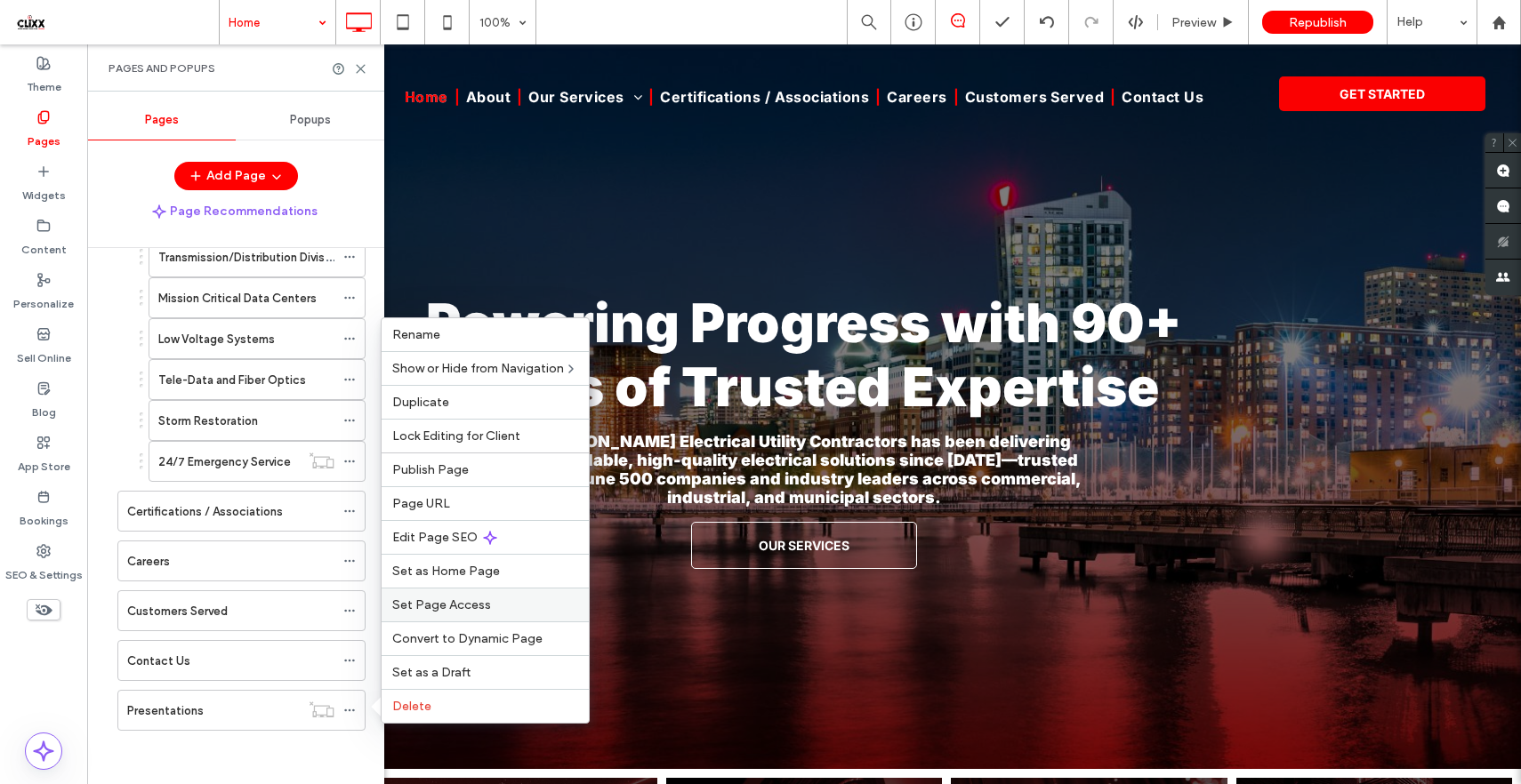
click at [461, 597] on span "Set Page Access" at bounding box center [442, 604] width 99 height 15
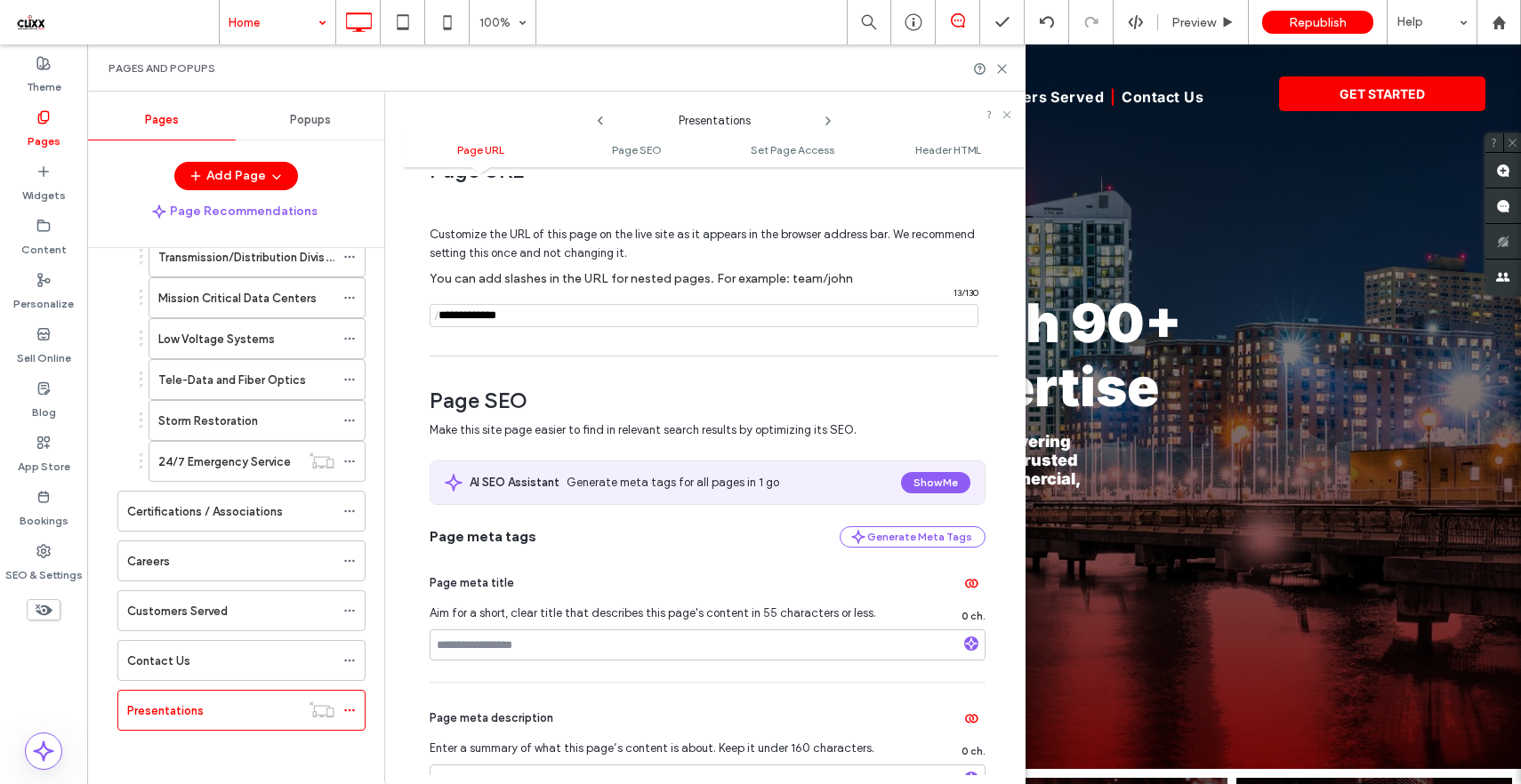
scroll to position [47, 0]
click at [782, 151] on span "Set Page Access" at bounding box center [792, 149] width 84 height 13
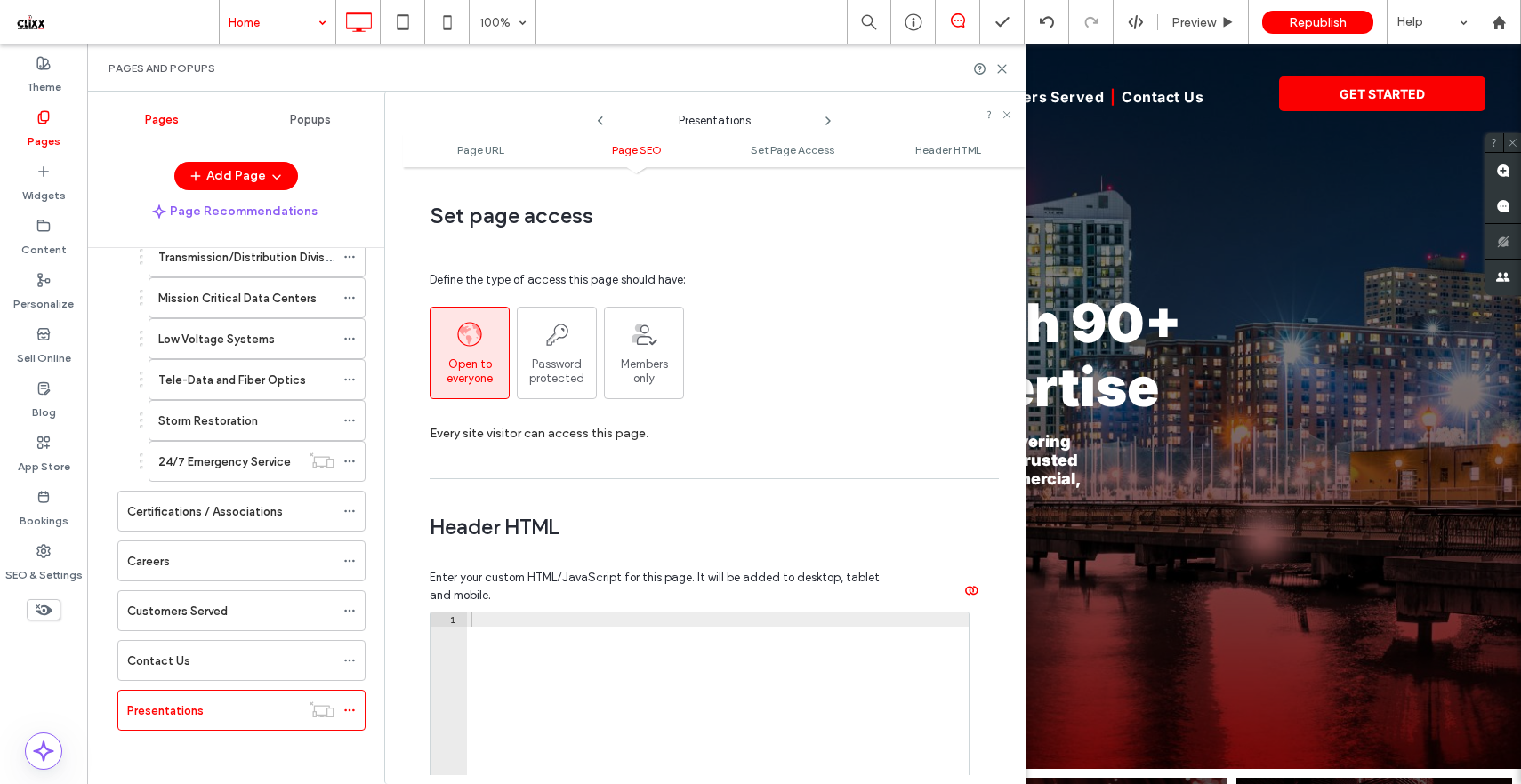
scroll to position [1329, 0]
click at [570, 363] on span "Password protected" at bounding box center [557, 369] width 78 height 29
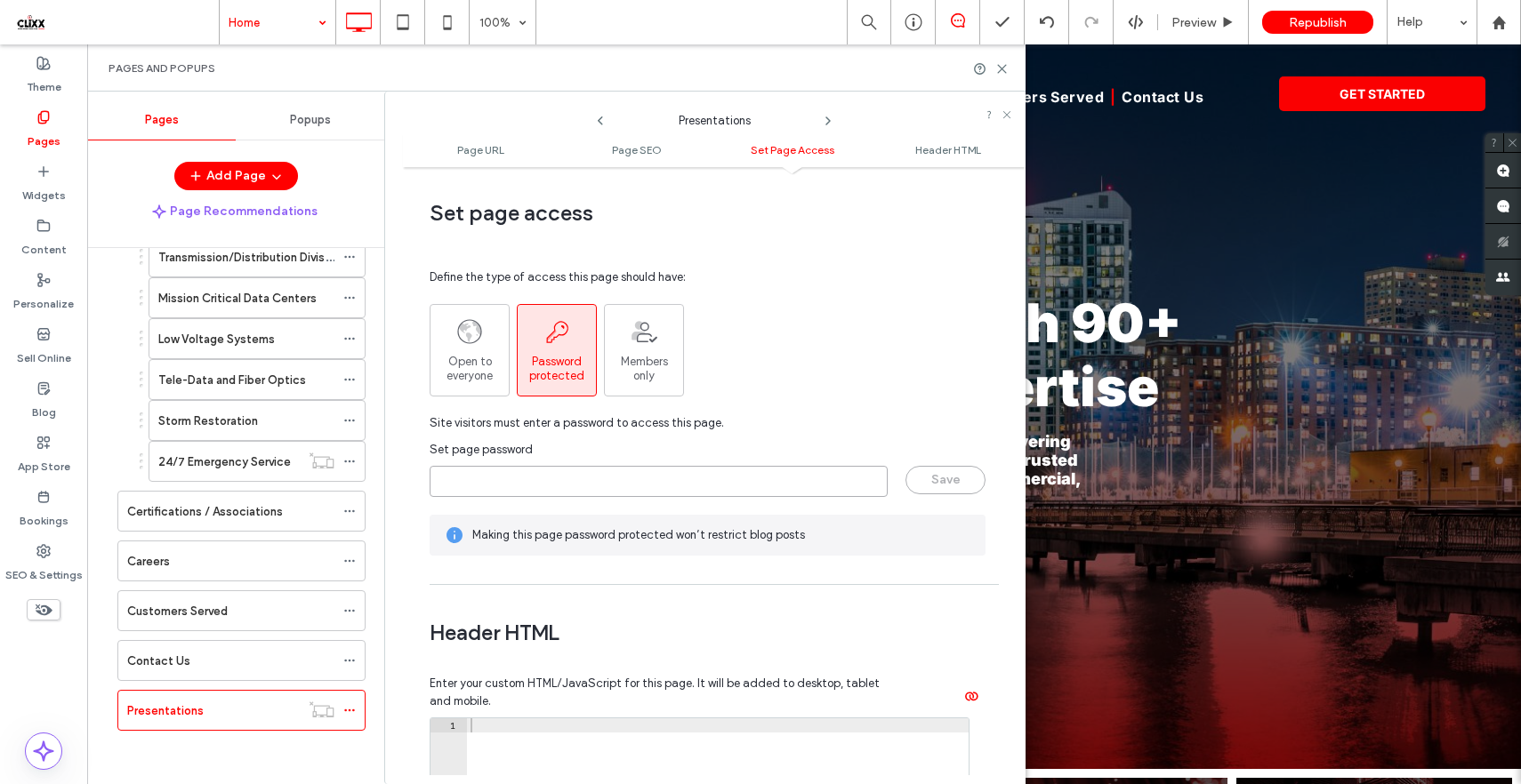
click at [497, 482] on input "page-password" at bounding box center [658, 482] width 458 height 31
type input "*****"
click at [926, 477] on button "Save" at bounding box center [945, 480] width 80 height 29
click at [1000, 68] on icon at bounding box center [1002, 69] width 13 height 13
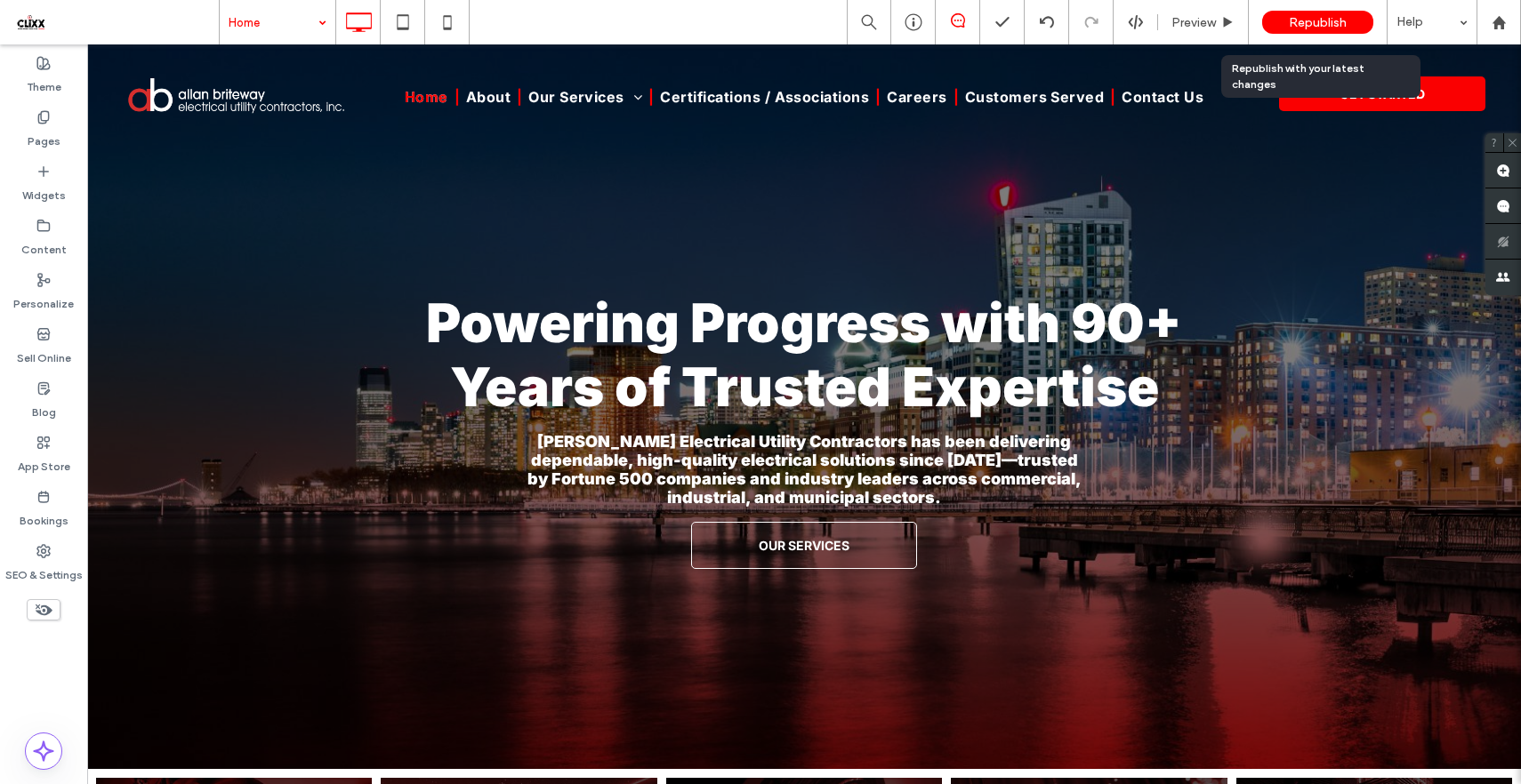
click at [1326, 18] on span "Republish" at bounding box center [1317, 22] width 58 height 15
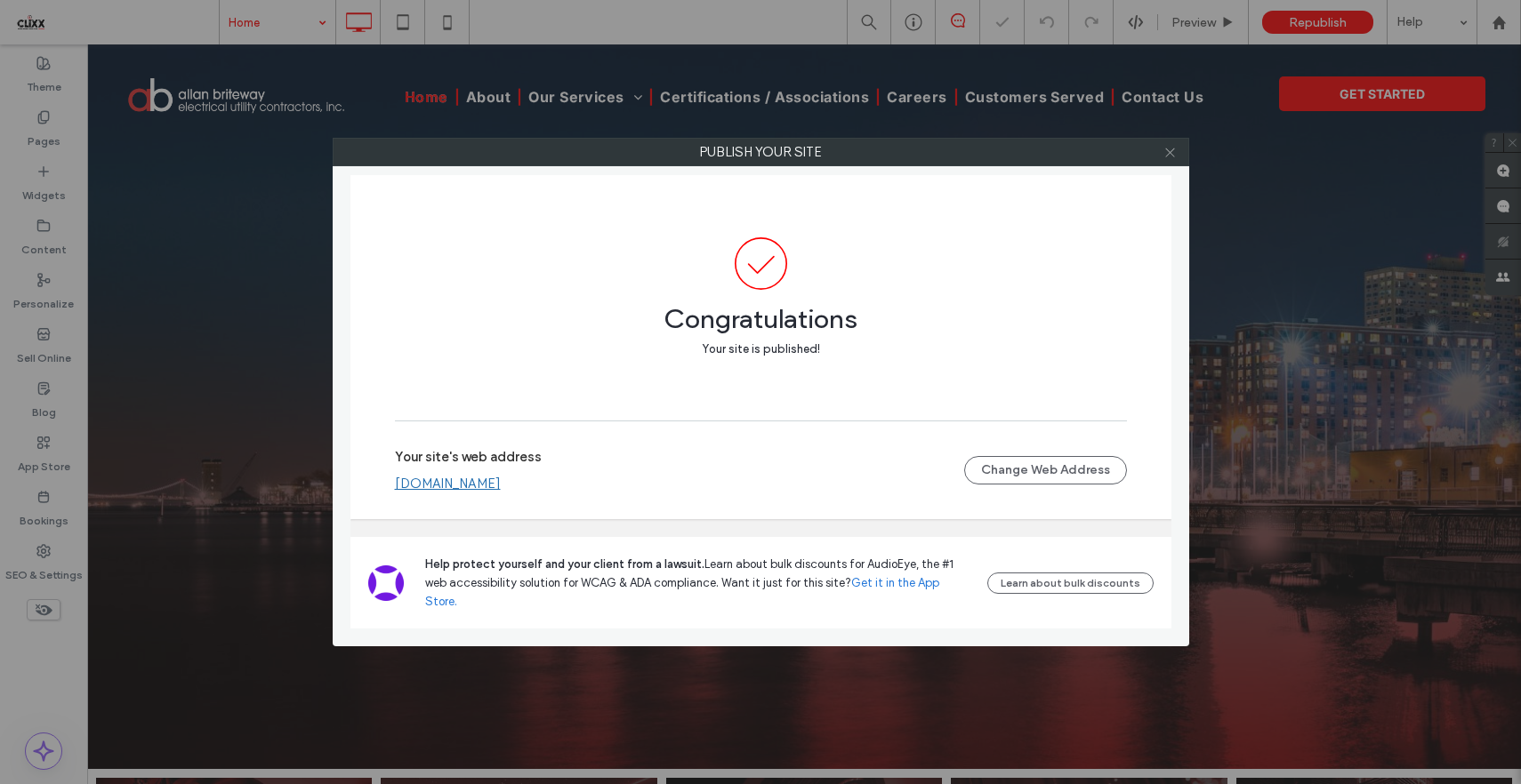
click at [1174, 150] on icon at bounding box center [1170, 152] width 13 height 13
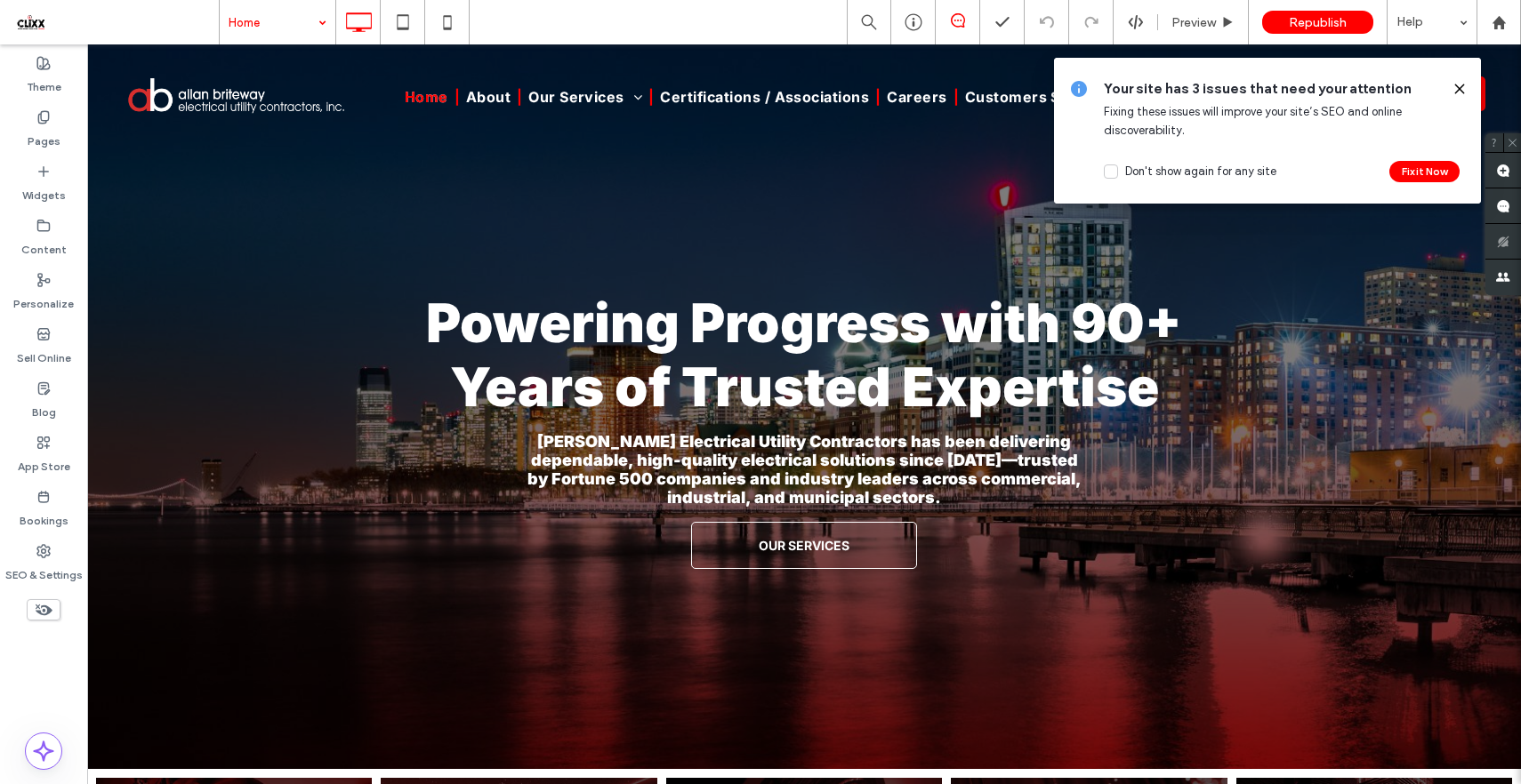
click at [1462, 93] on icon at bounding box center [1459, 88] width 14 height 14
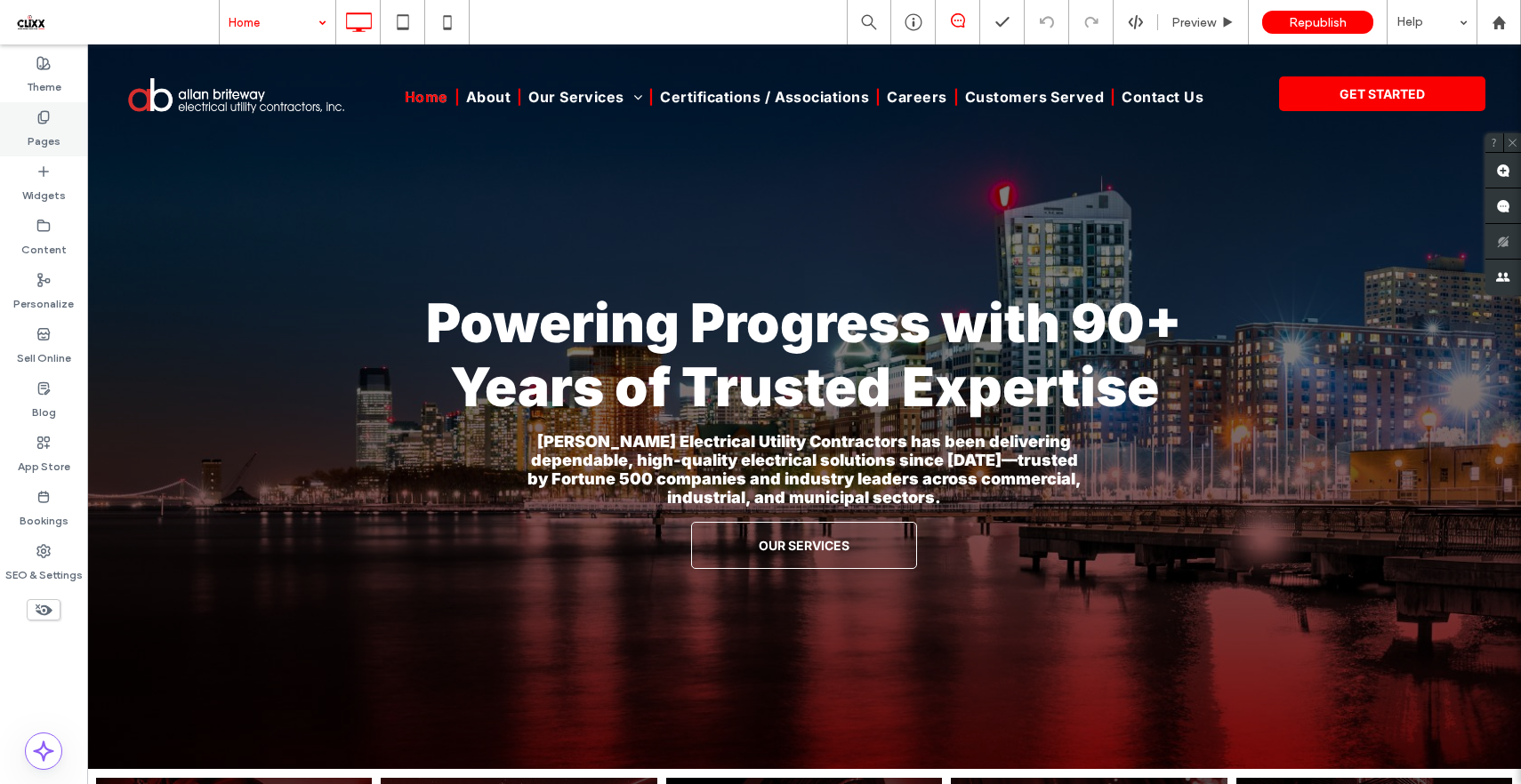
click at [51, 135] on label "Pages" at bounding box center [44, 136] width 33 height 25
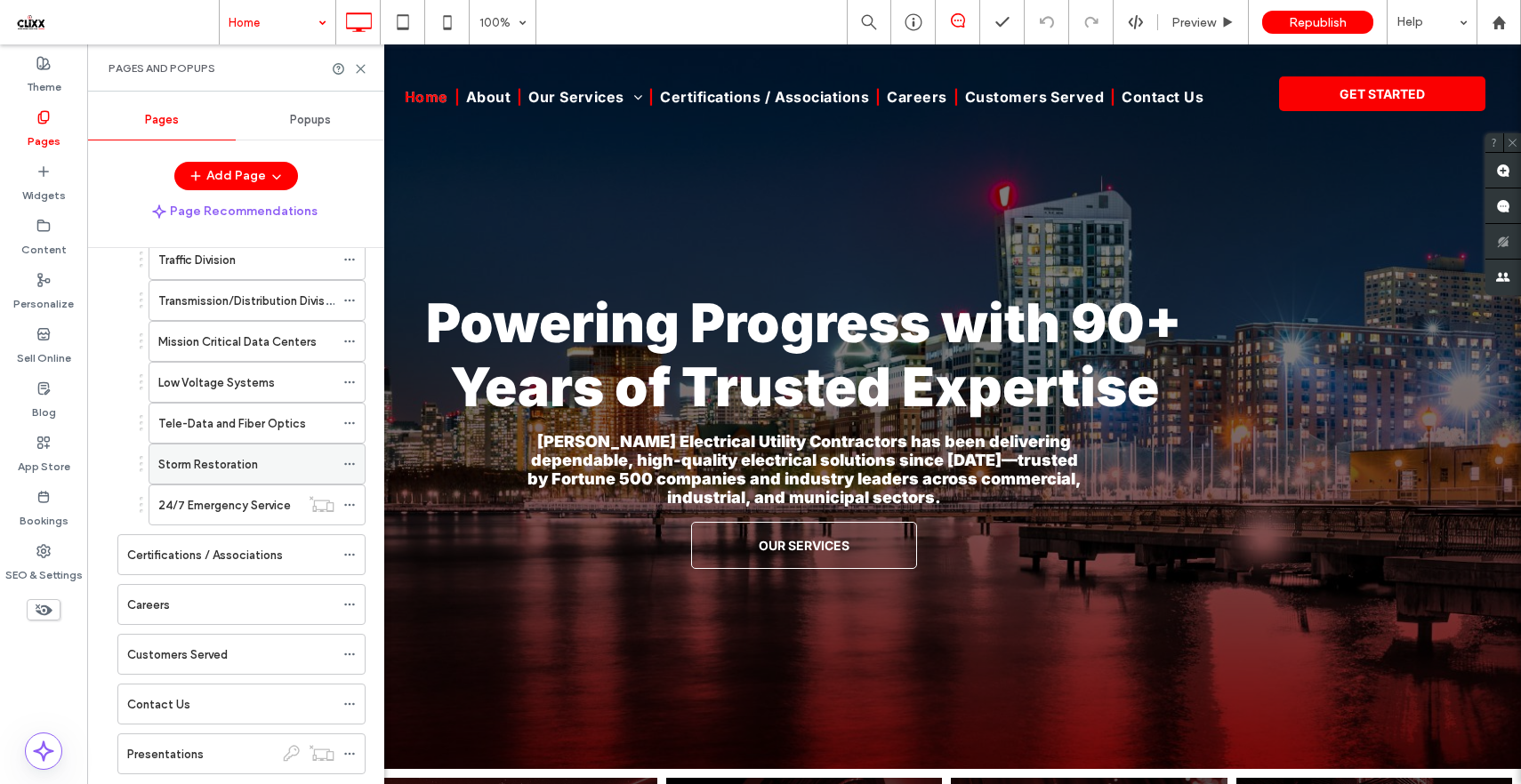
scroll to position [264, 0]
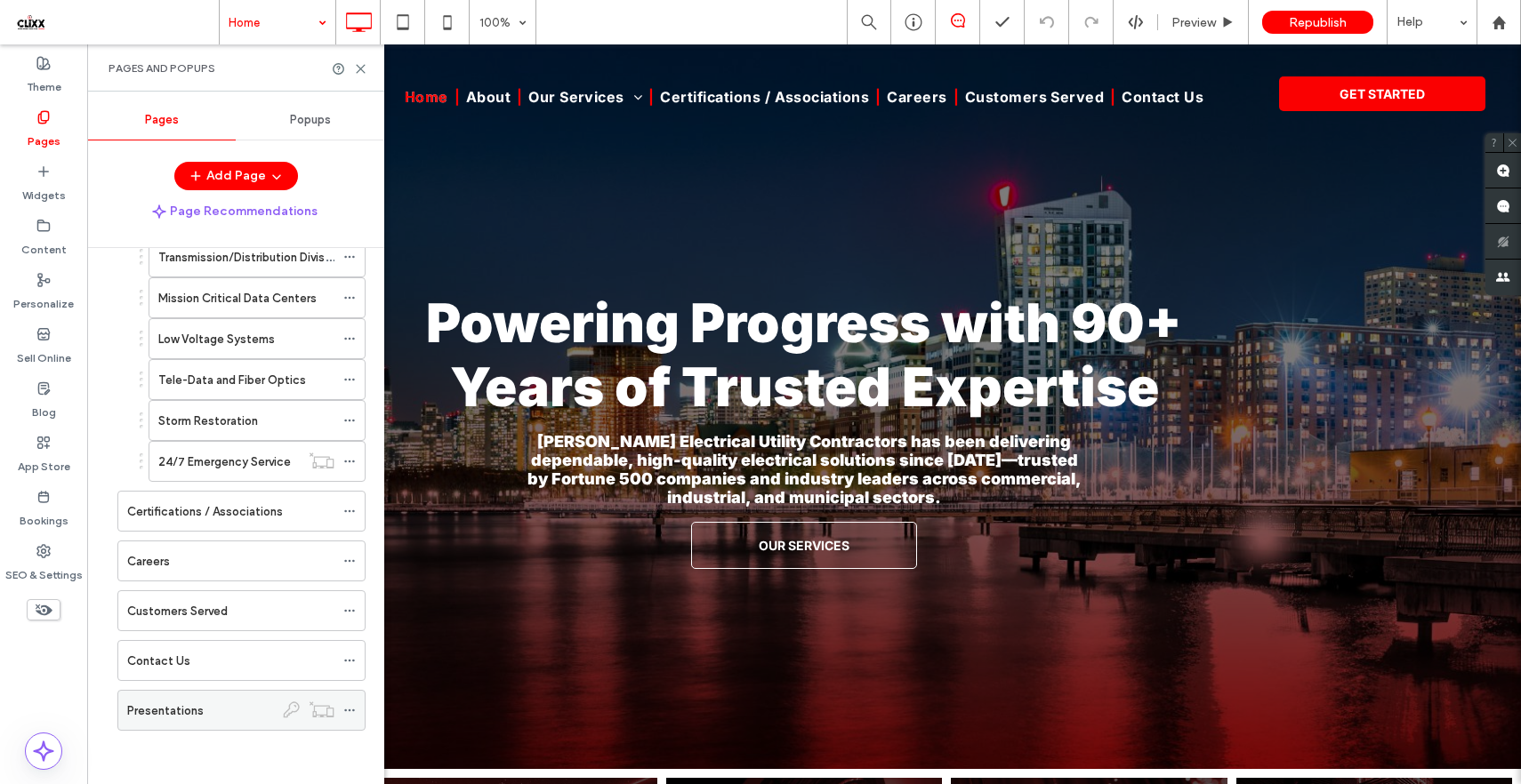
click at [239, 703] on div "Presentations" at bounding box center [200, 710] width 147 height 18
click at [367, 71] on icon at bounding box center [360, 69] width 13 height 13
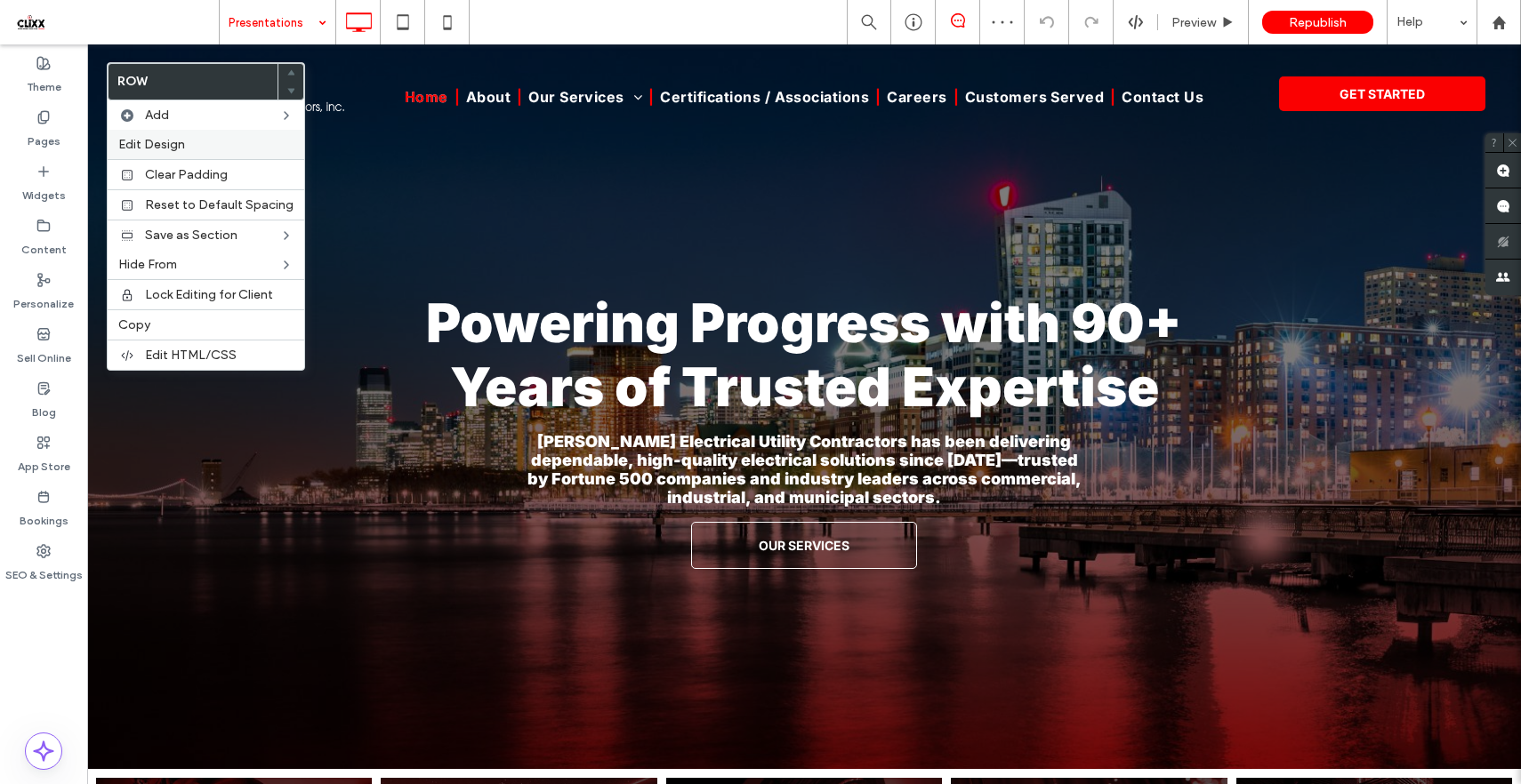
click at [164, 149] on span "Edit Design" at bounding box center [151, 145] width 66 height 15
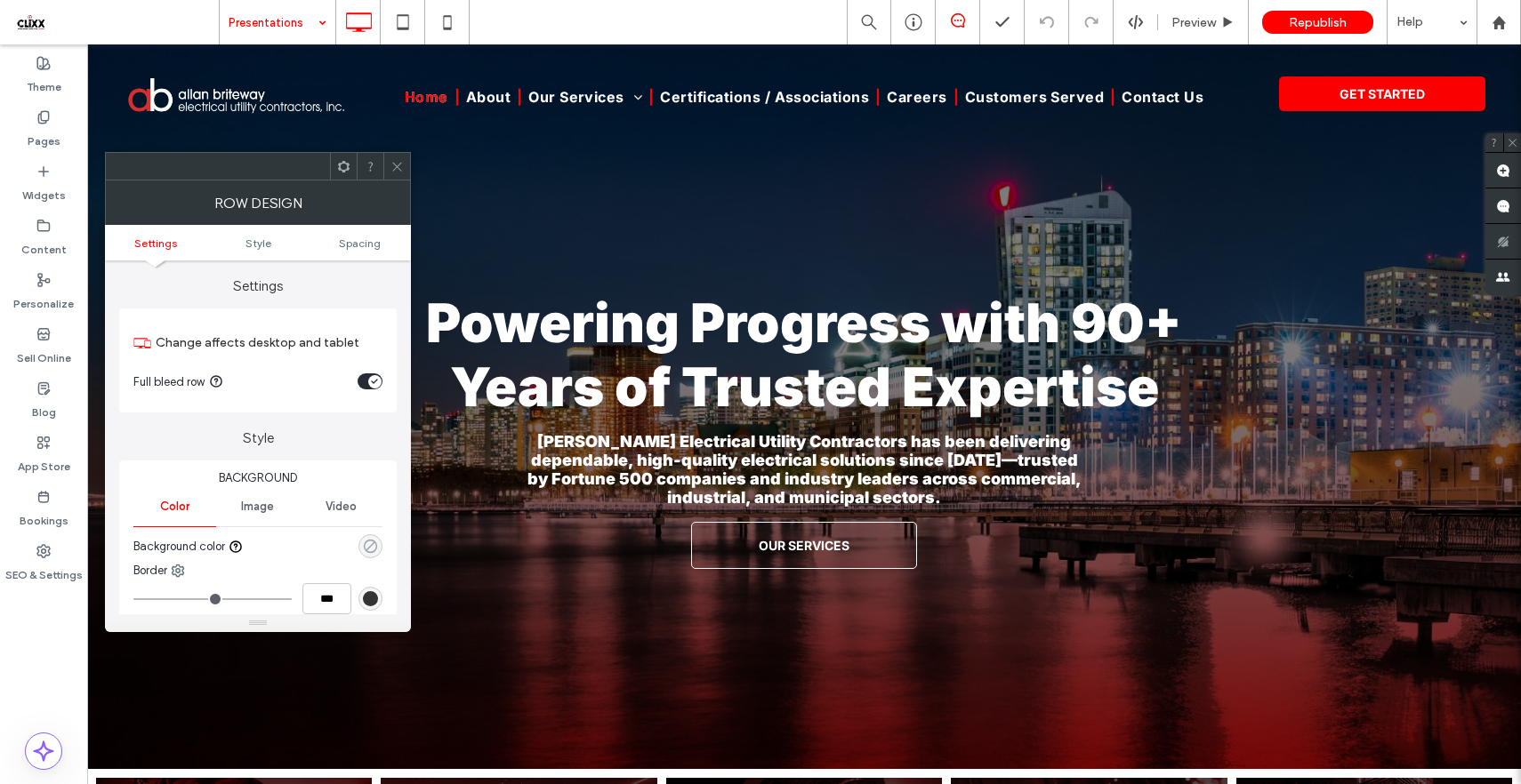
click at [369, 546] on use "rgba(0, 0, 0, 0)" at bounding box center [371, 546] width 13 height 13
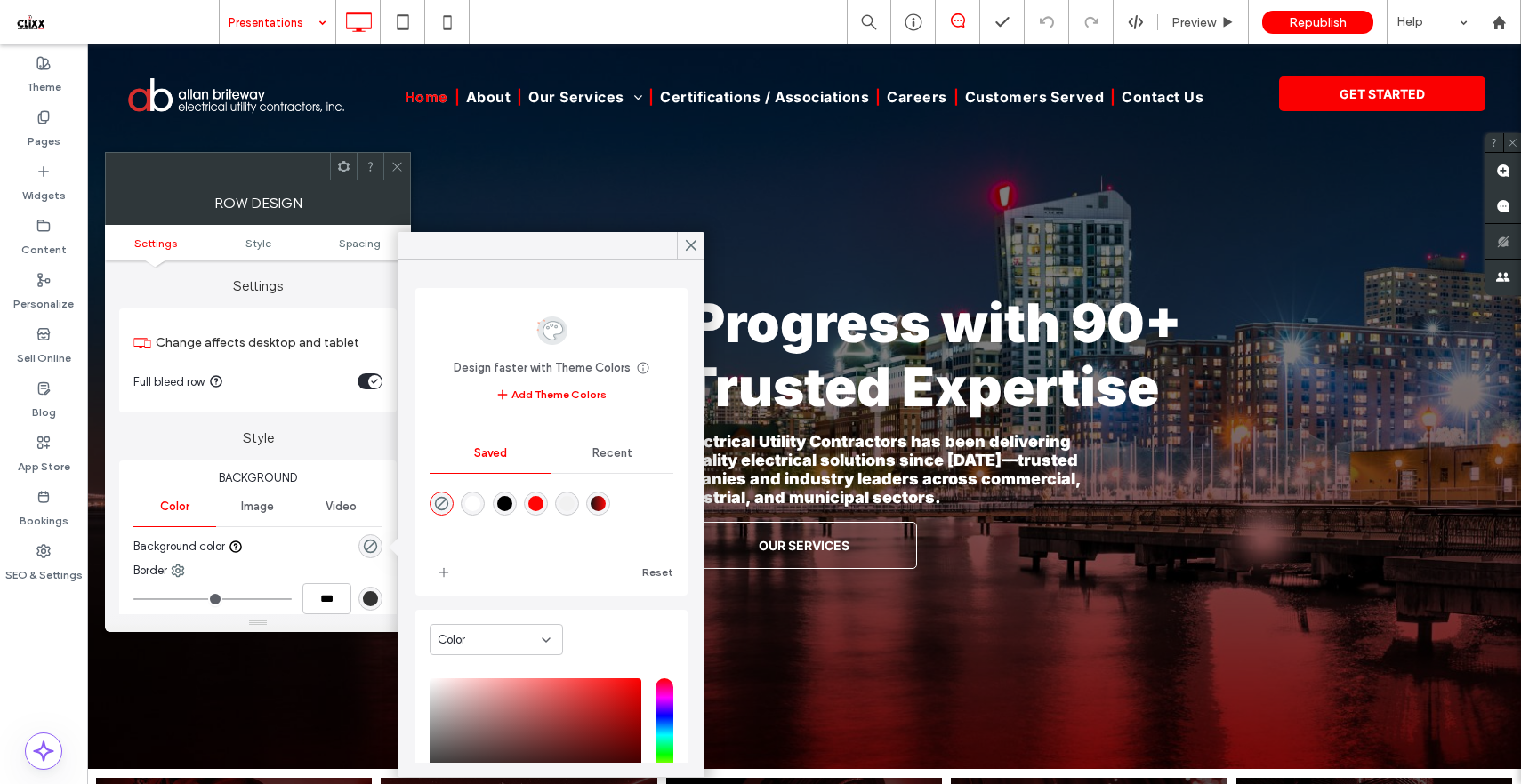
click at [508, 506] on div "rgba(0,0,0,1)" at bounding box center [504, 503] width 15 height 15
type input "***"
type input "****"
click at [692, 252] on icon at bounding box center [690, 245] width 16 height 16
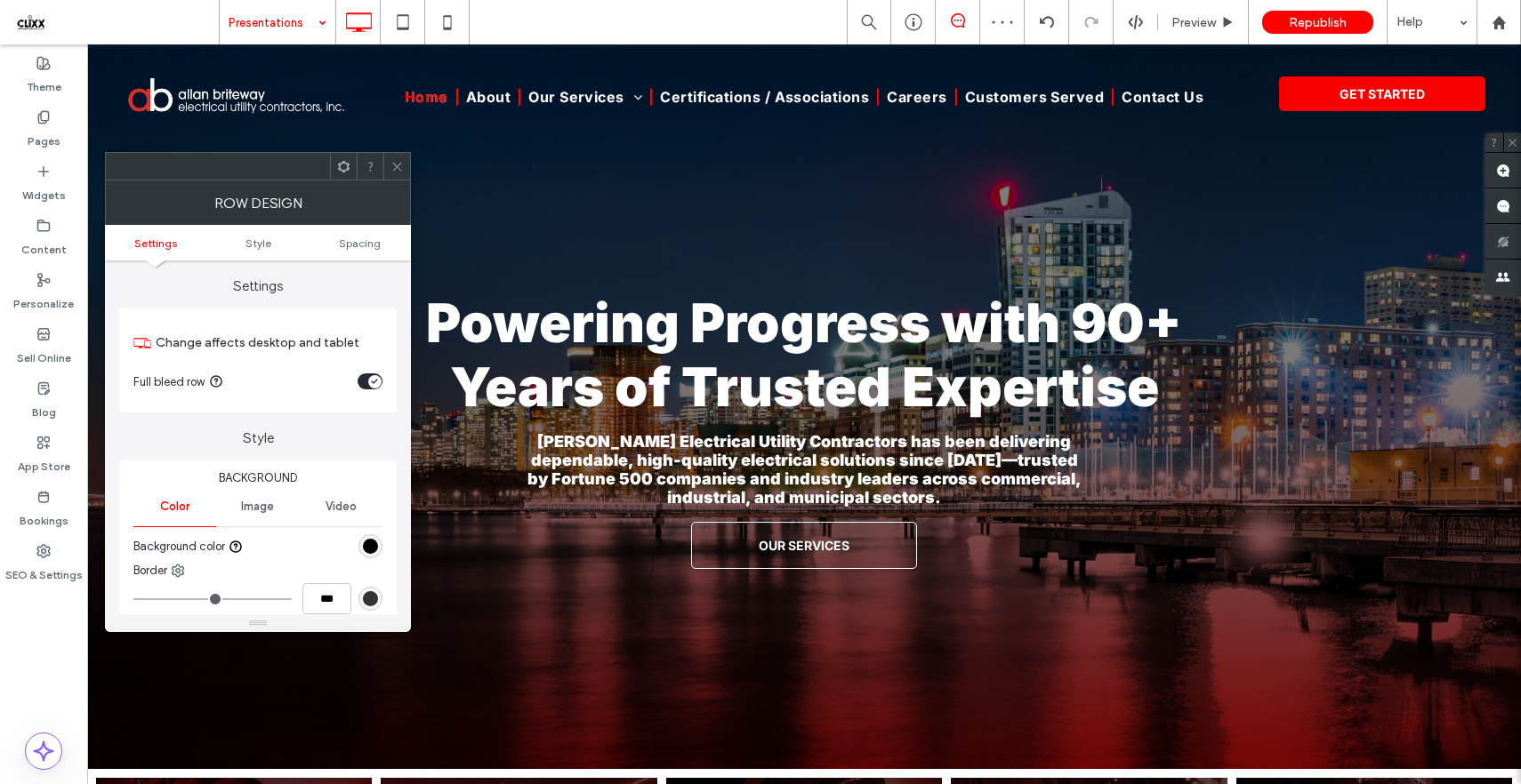
click at [403, 163] on icon at bounding box center [397, 167] width 13 height 13
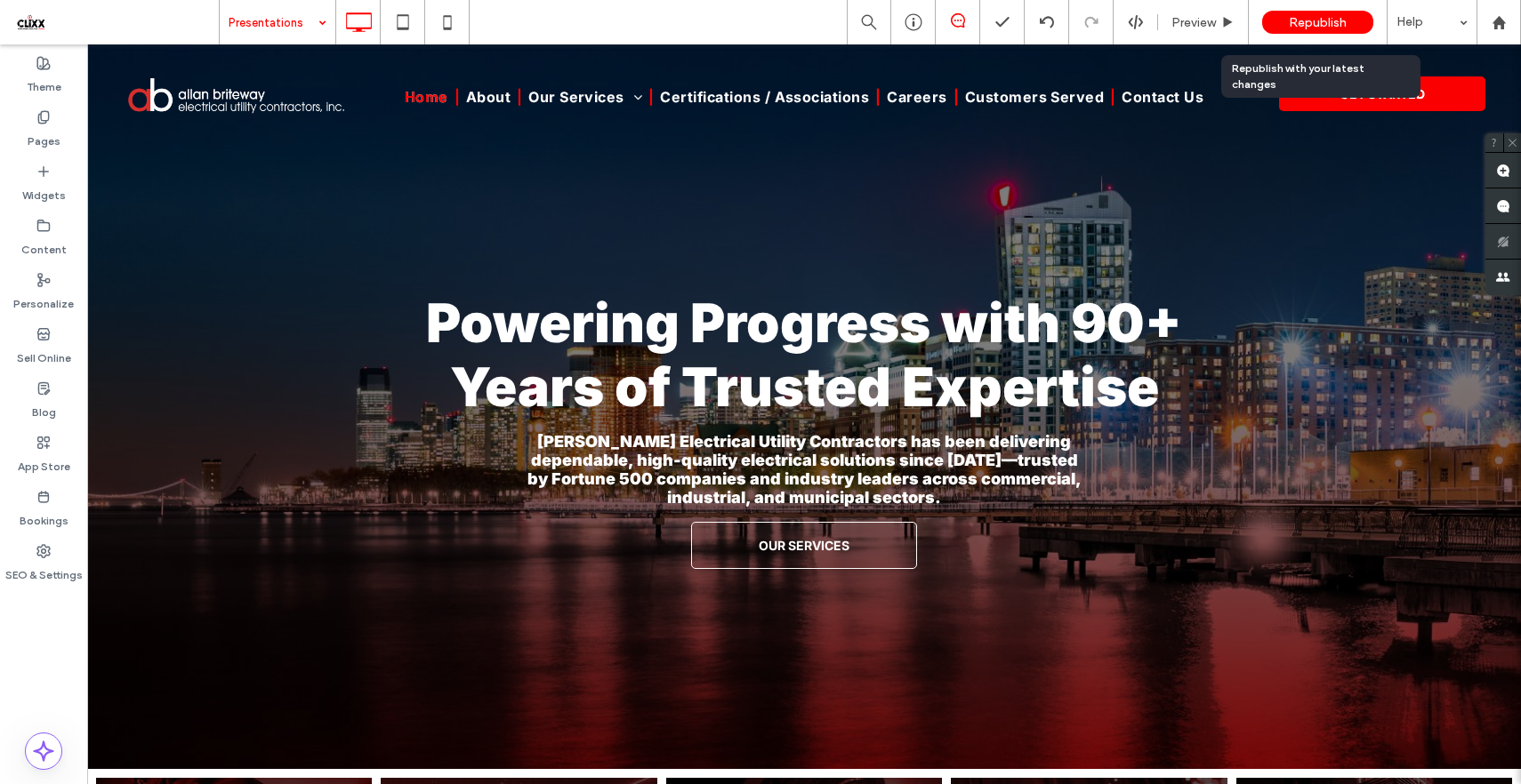
click at [1315, 25] on span "Republish" at bounding box center [1317, 22] width 58 height 15
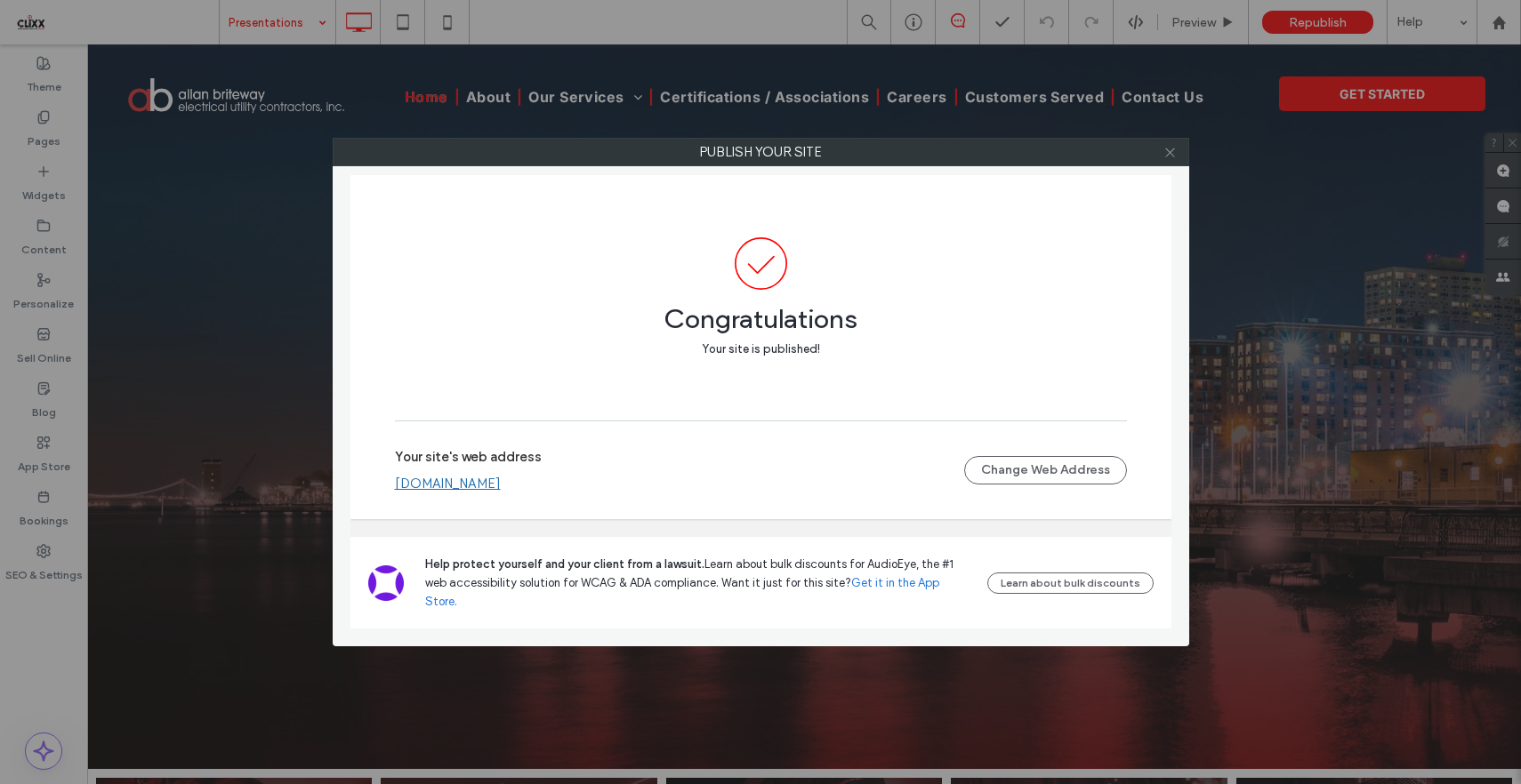
click at [1170, 147] on icon at bounding box center [1170, 152] width 13 height 13
